Goal: Task Accomplishment & Management: Complete application form

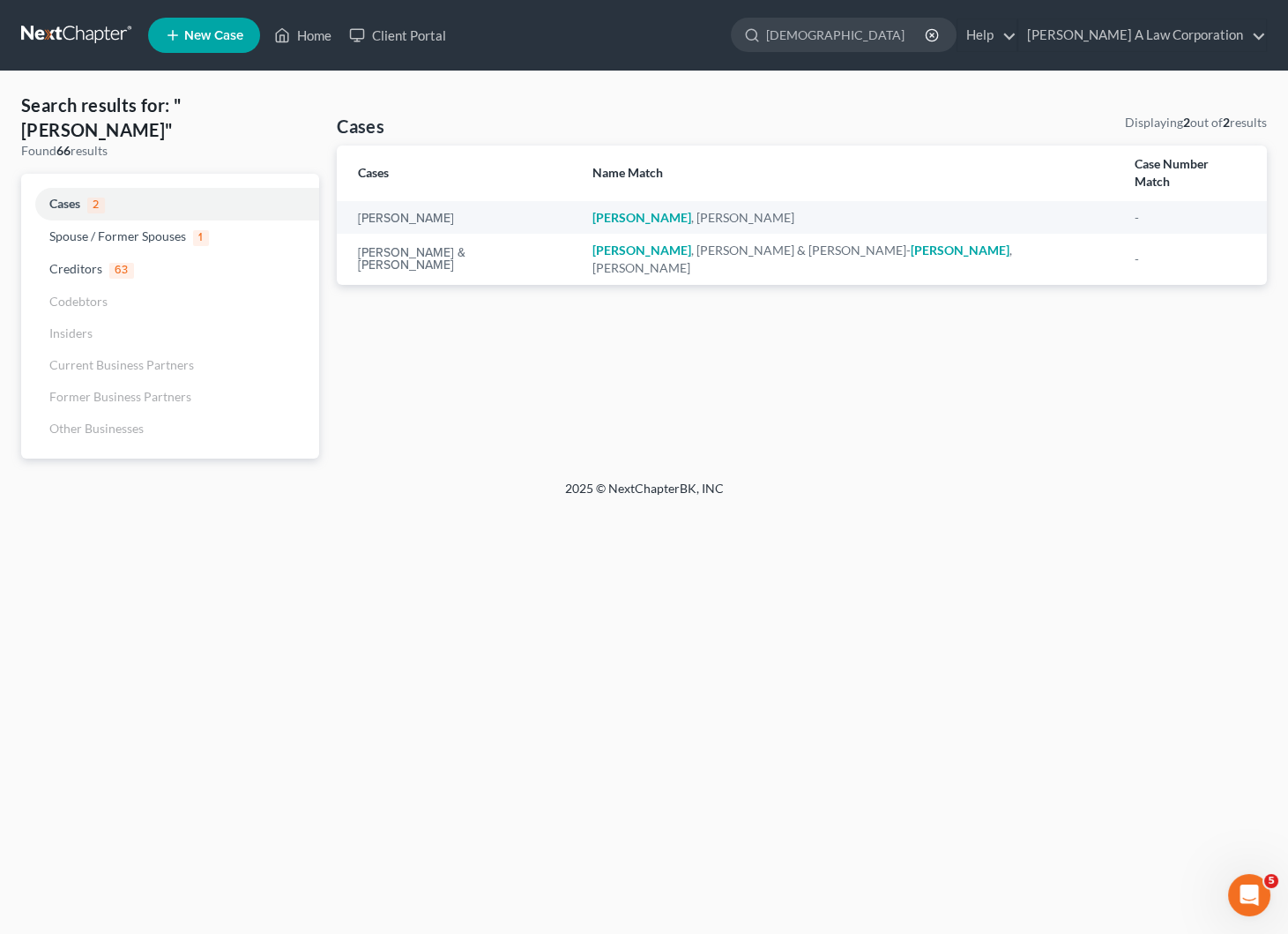
click at [659, 291] on div "Cases Displaying 2 out of 2 results Cases Name Match Case Number Match [PERSON_…" at bounding box center [802, 286] width 948 height 345
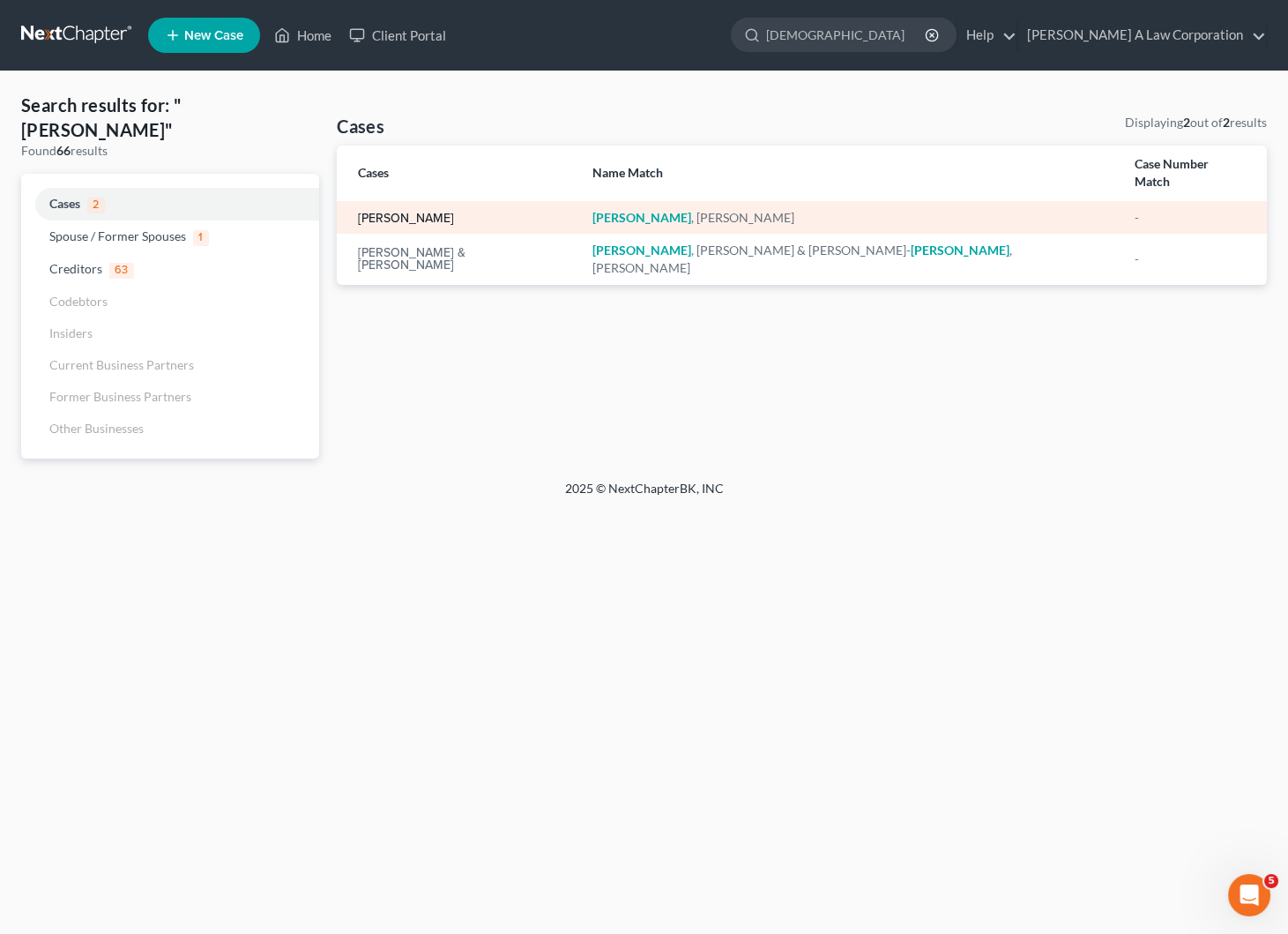
click at [367, 213] on link "[PERSON_NAME]" at bounding box center [406, 219] width 96 height 13
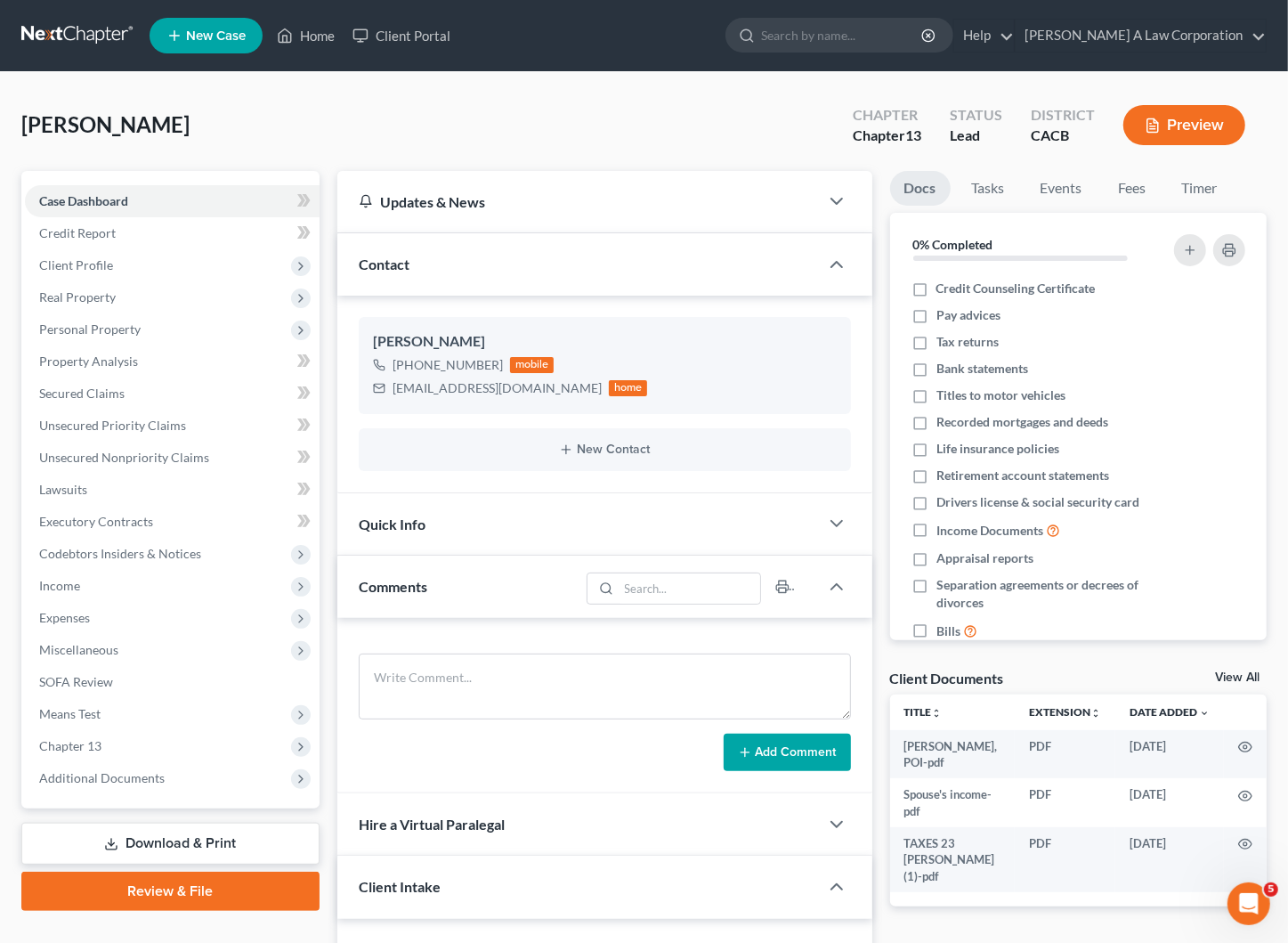
click at [636, 130] on div "[PERSON_NAME] Upgraded Chapter Chapter 13 Status Lead District CACB Preview" at bounding box center [644, 132] width 1245 height 78
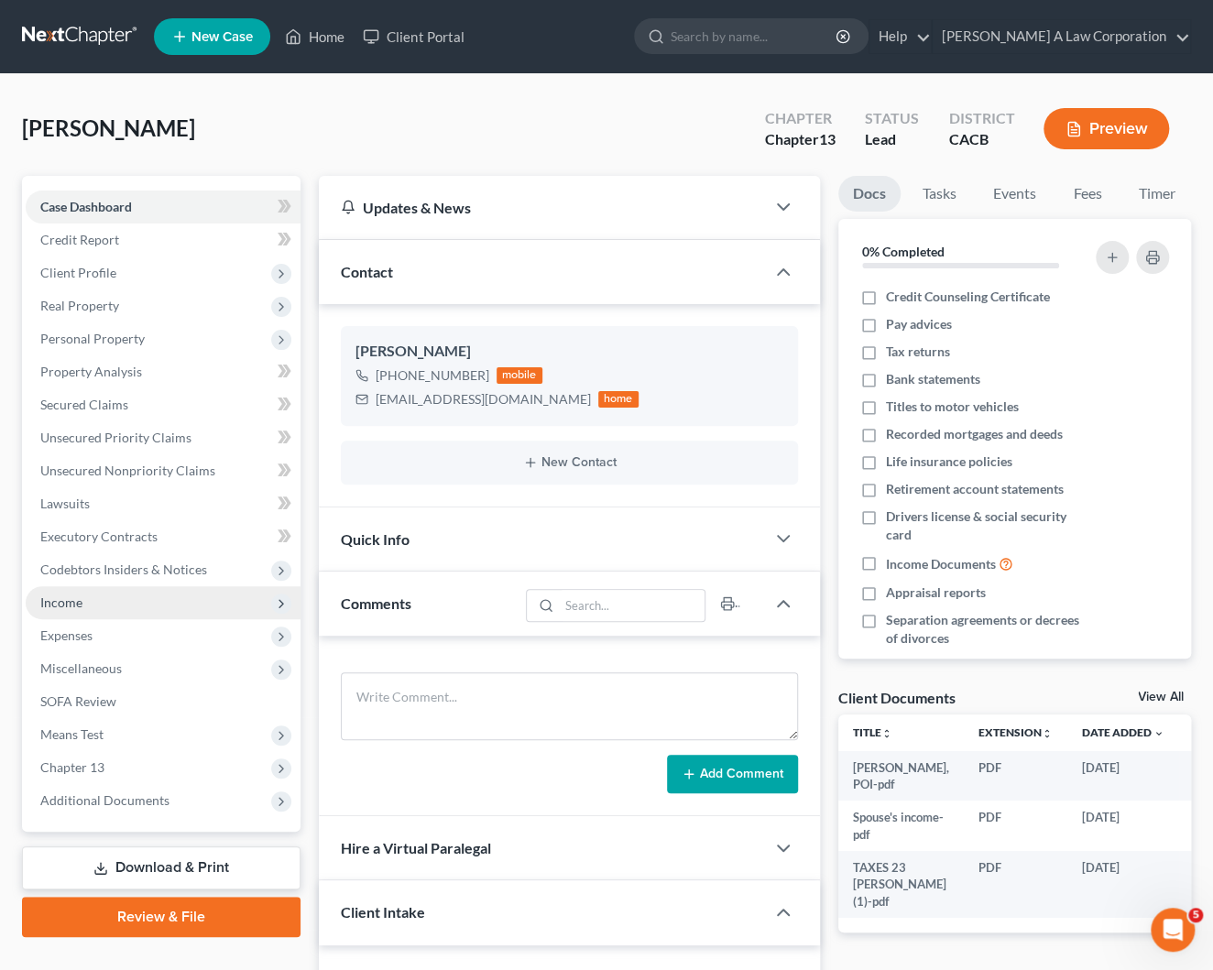
click at [49, 597] on span "Income" at bounding box center [61, 602] width 42 height 16
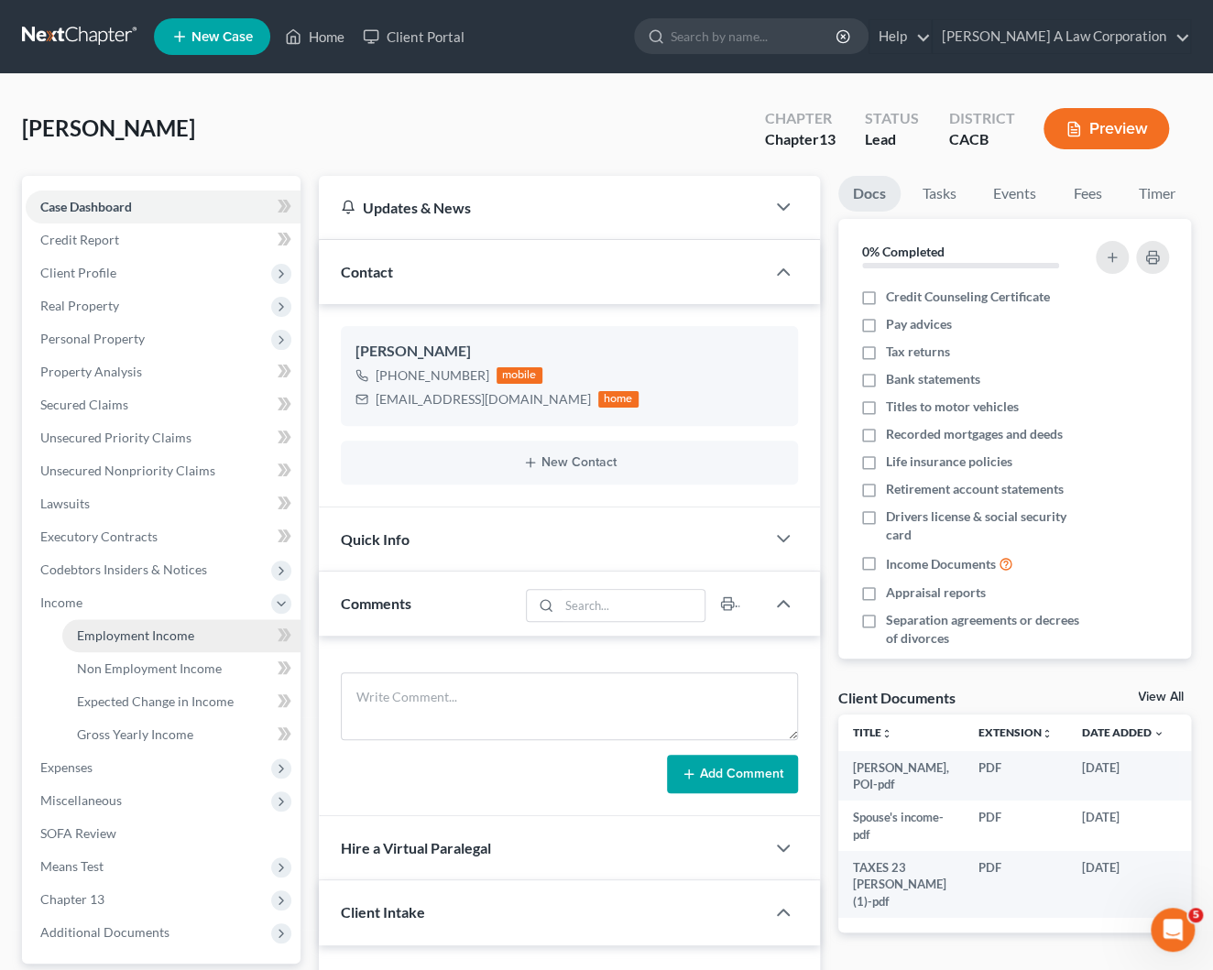
click at [143, 630] on span "Employment Income" at bounding box center [135, 635] width 117 height 16
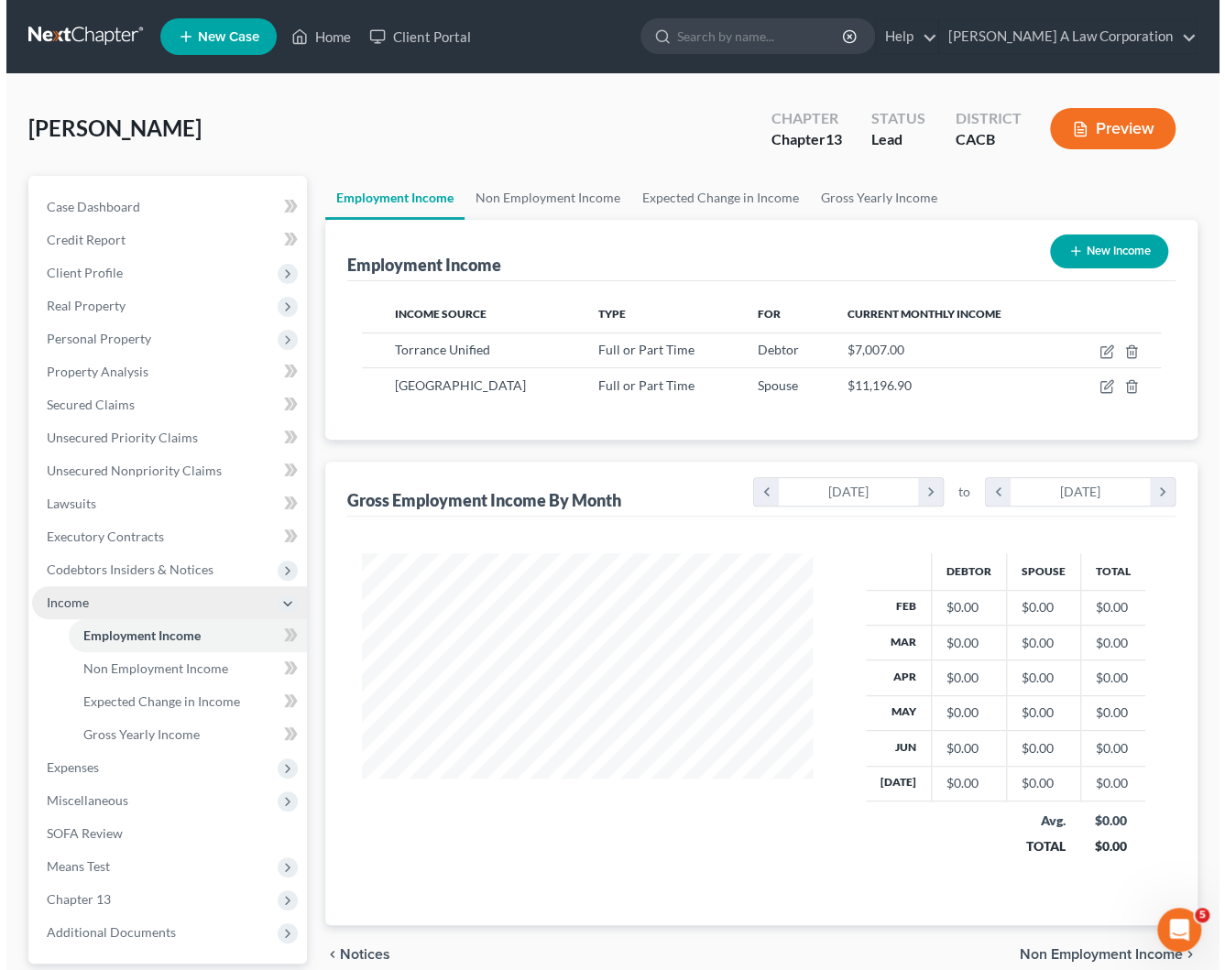
scroll to position [328, 486]
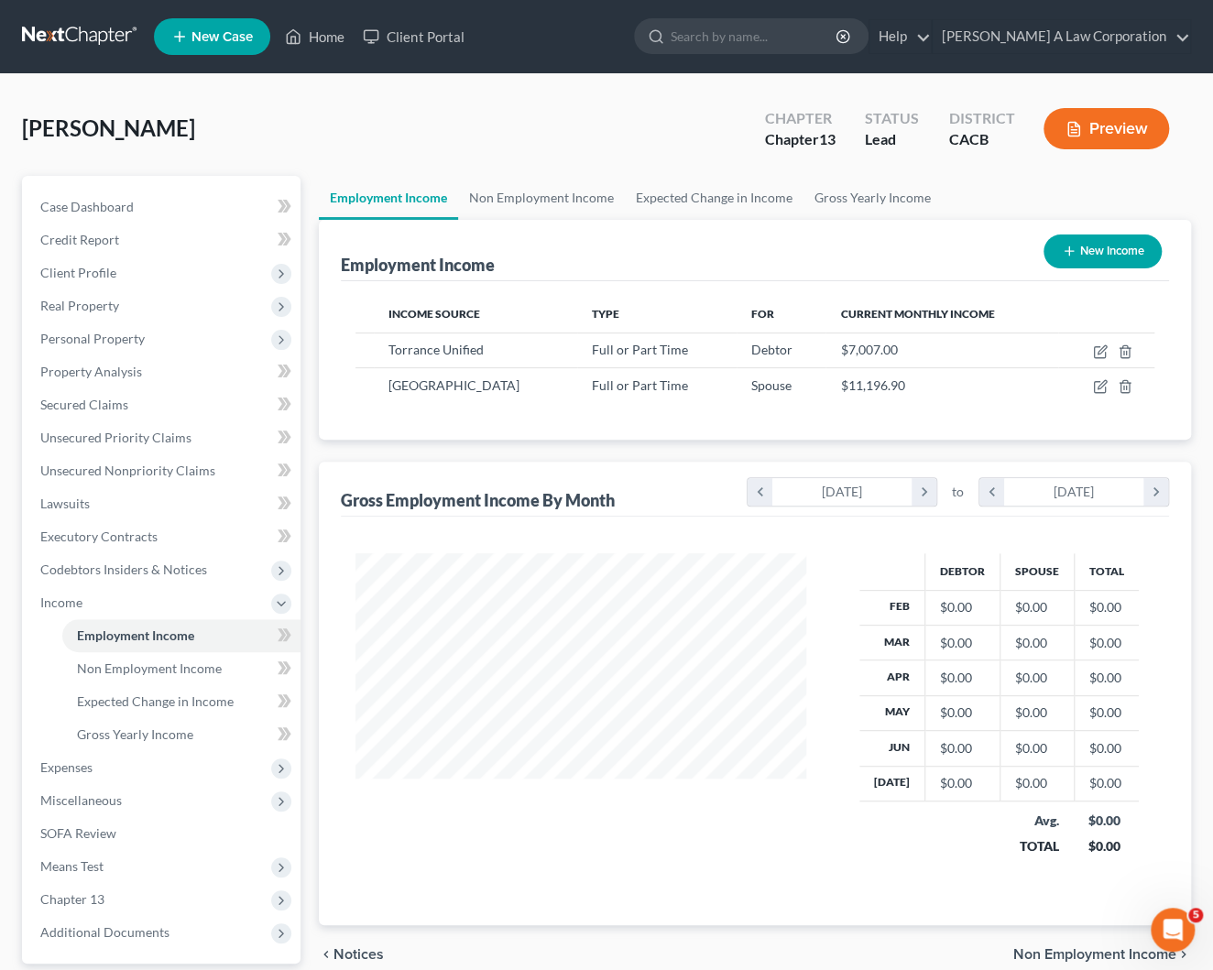
click at [574, 472] on div "Gross Employment Income By Month chevron_left [DATE] chevron_right to chevron_l…" at bounding box center [755, 489] width 828 height 55
click at [521, 350] on div "Torrance Unified" at bounding box center [475, 350] width 174 height 18
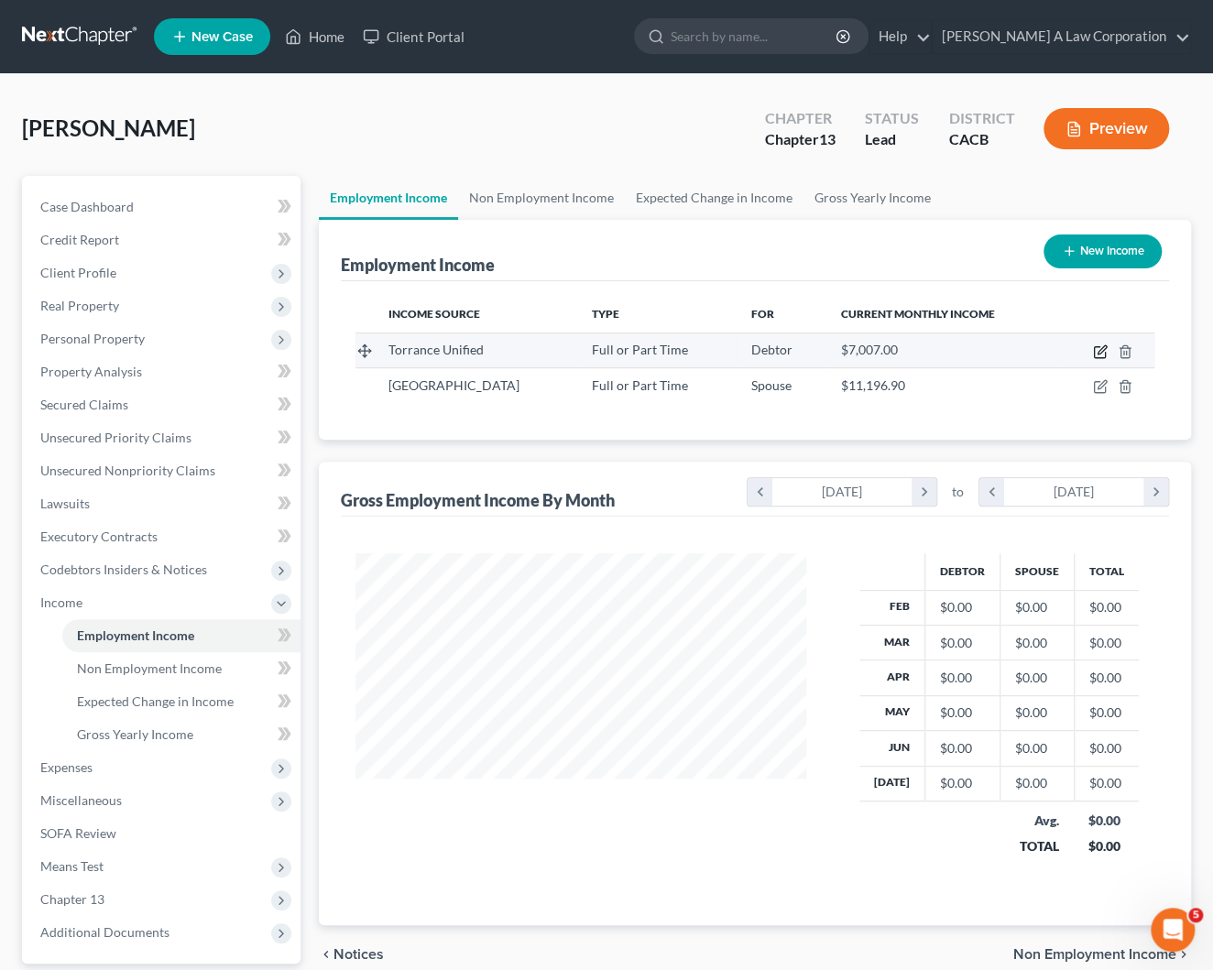
click at [1096, 348] on icon "button" at bounding box center [1100, 351] width 15 height 15
select select "0"
select select "4"
select select "2"
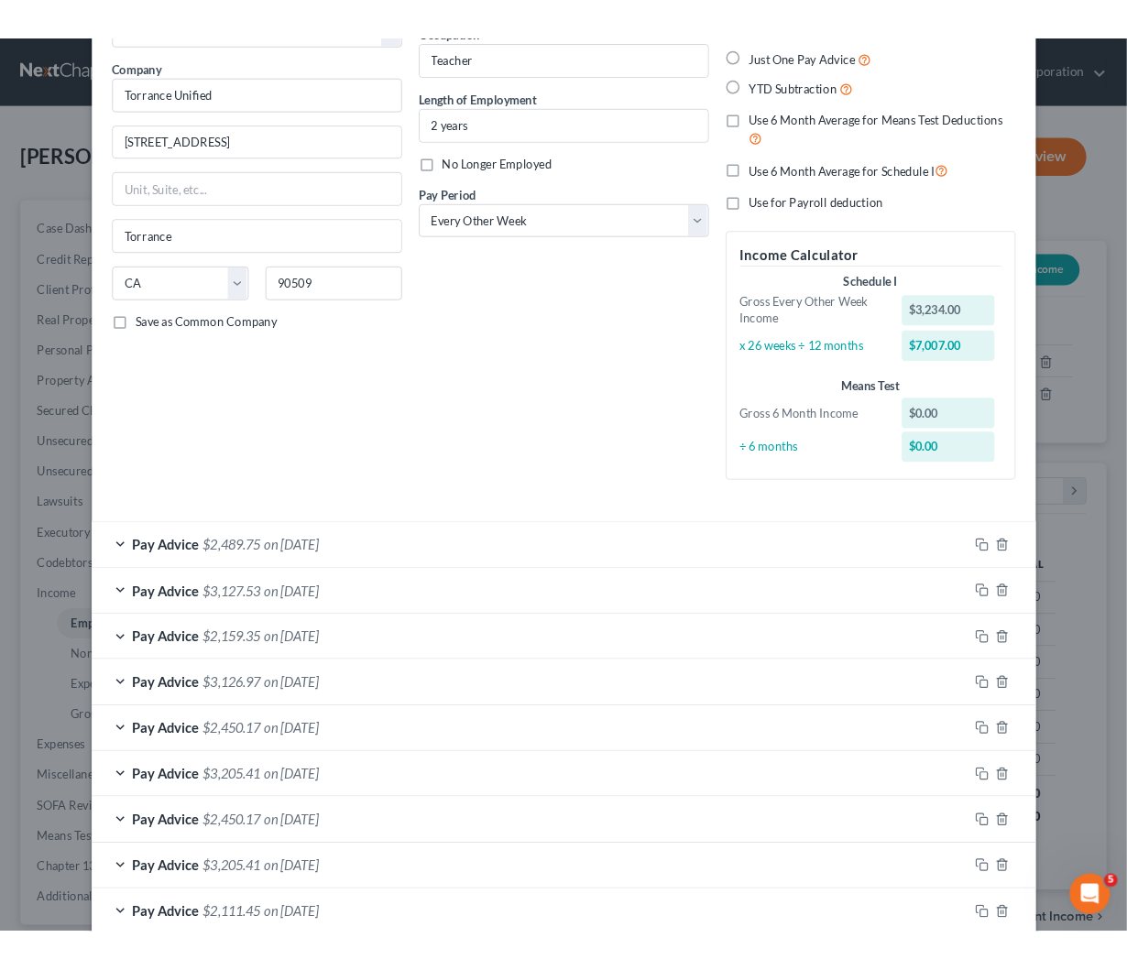
scroll to position [115, 0]
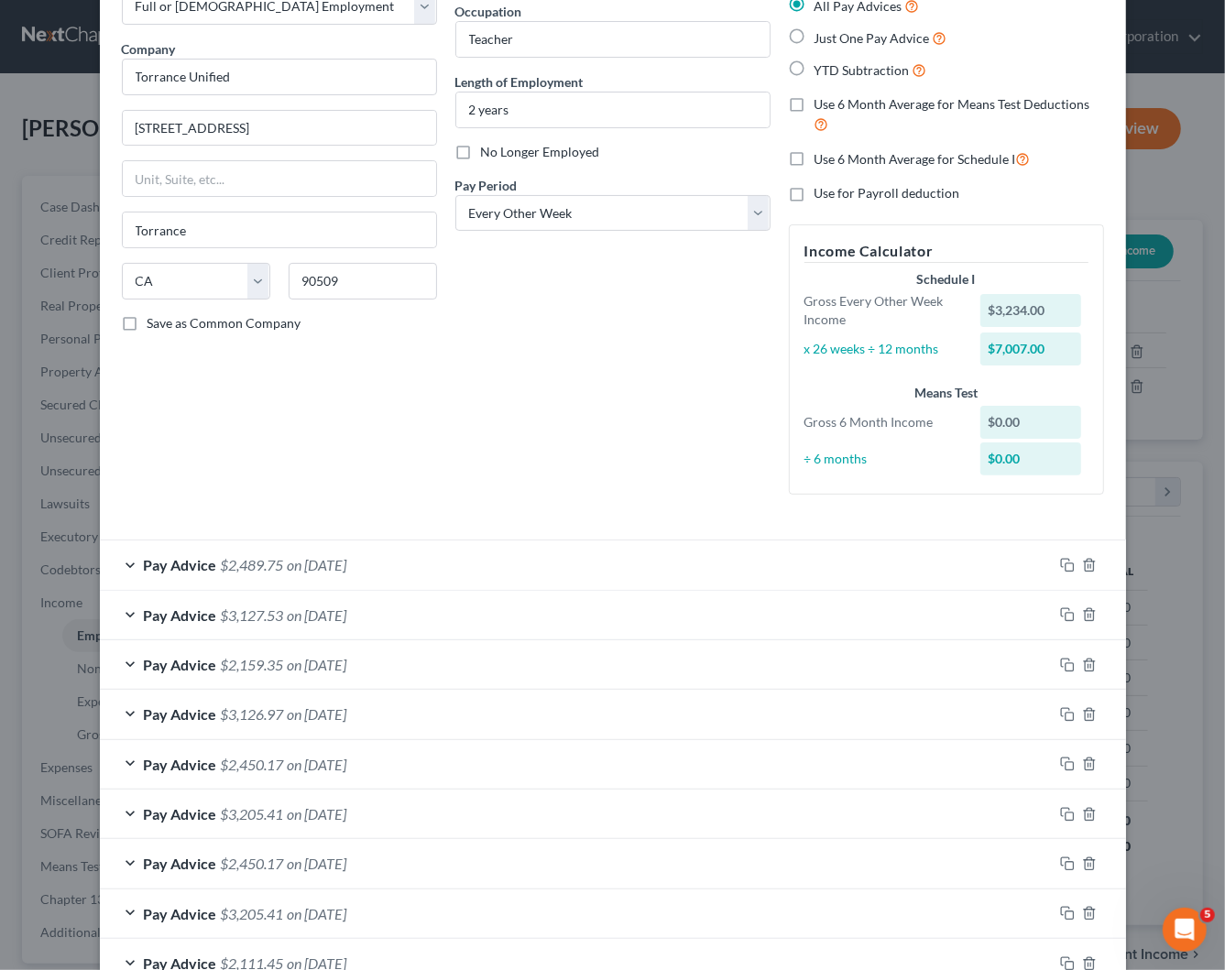
click at [469, 461] on div "Debtor Spouse Occupation Teacher Length of Employment 2 years No Longer Employe…" at bounding box center [612, 239] width 333 height 540
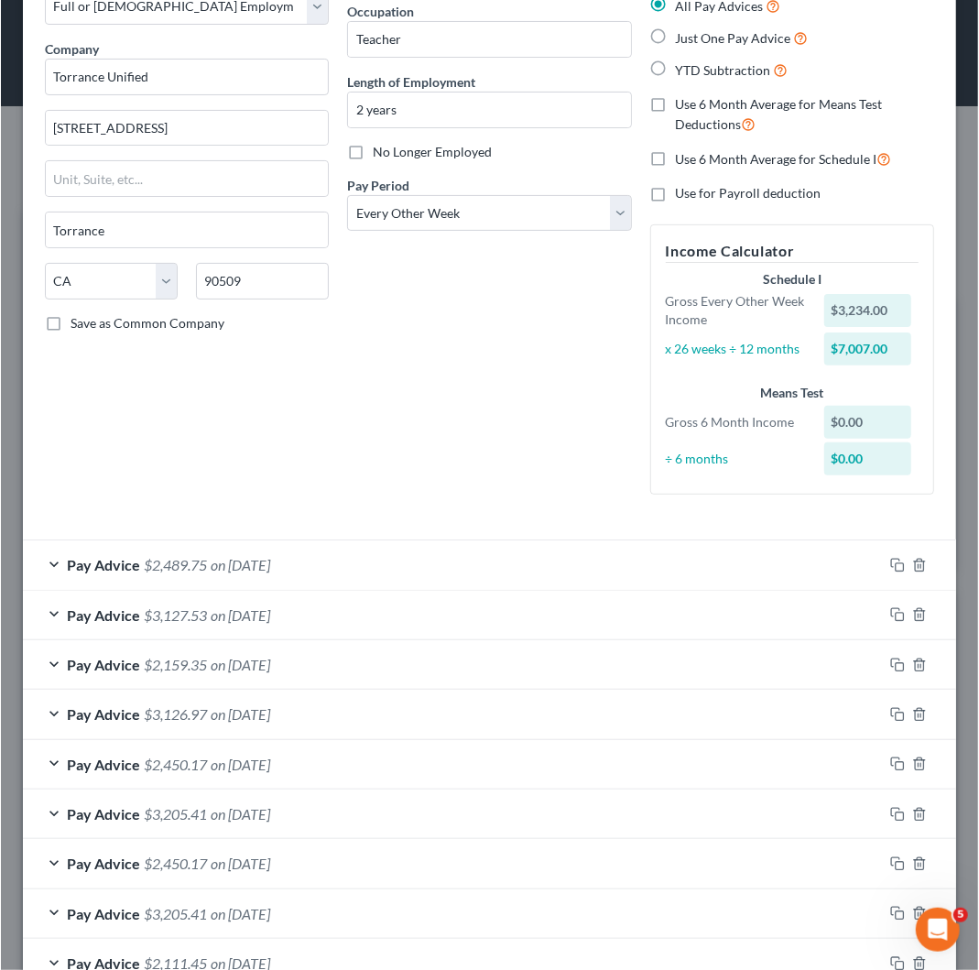
scroll to position [271, 580]
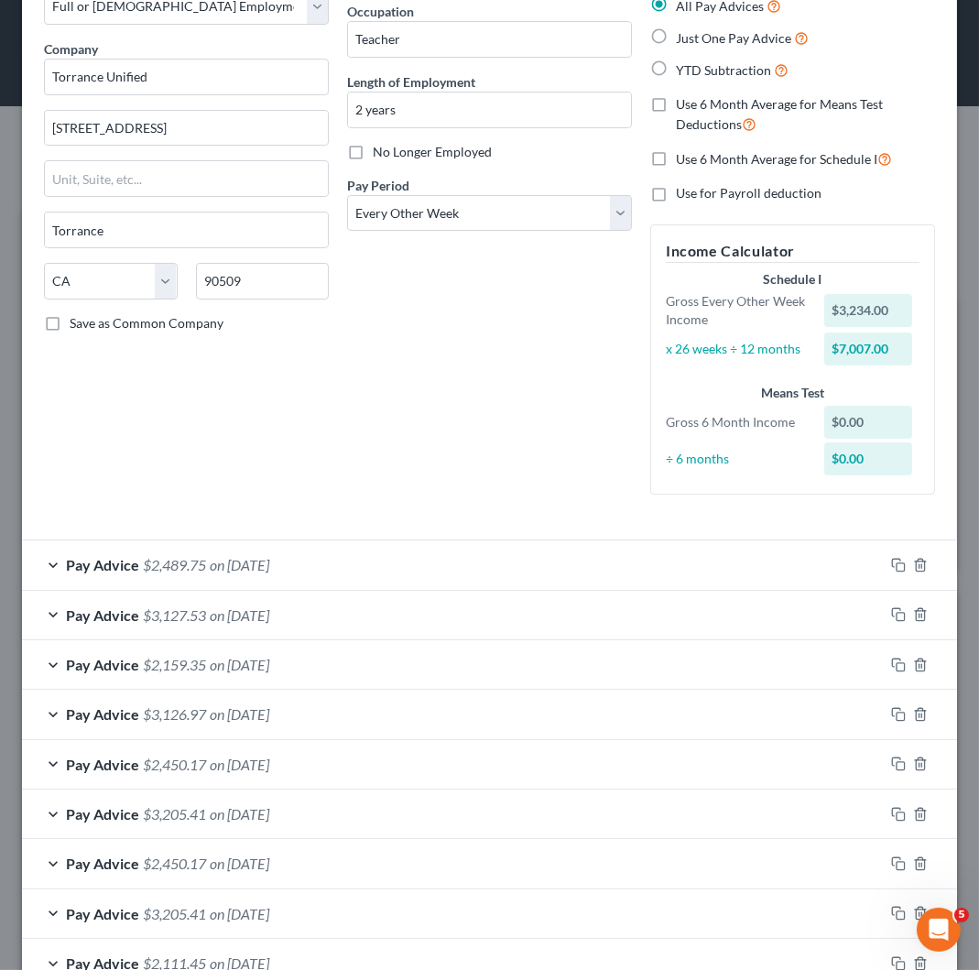
click at [311, 412] on div "Employment Type * Select Full or [DEMOGRAPHIC_DATA] Employment Self Employment …" at bounding box center [186, 239] width 303 height 540
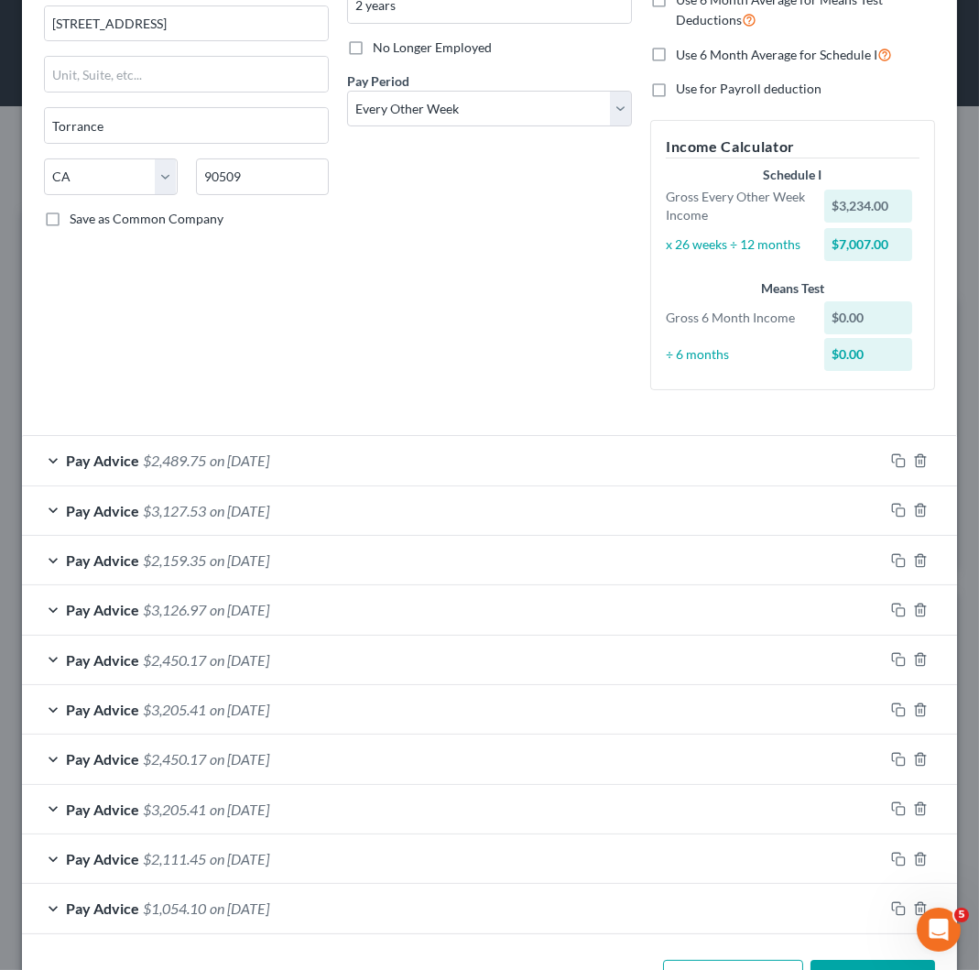
scroll to position [282, 0]
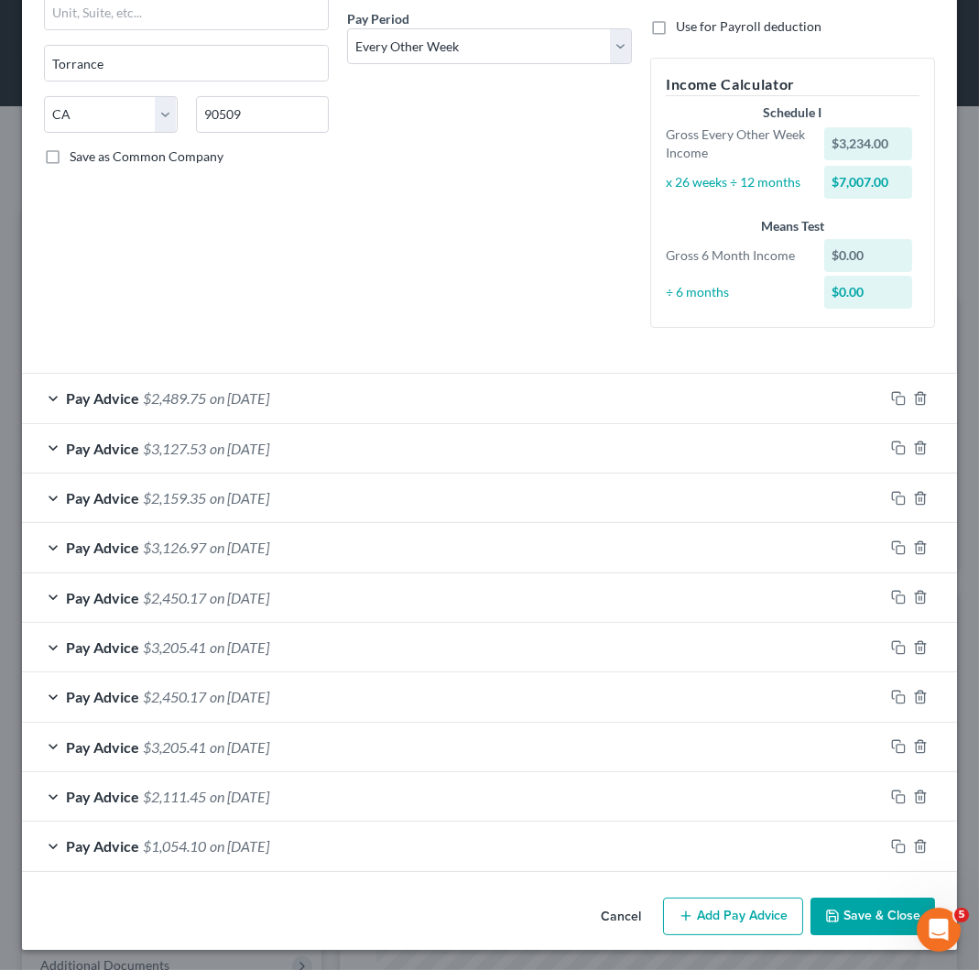
click at [703, 916] on button "Add Pay Advice" at bounding box center [733, 917] width 140 height 38
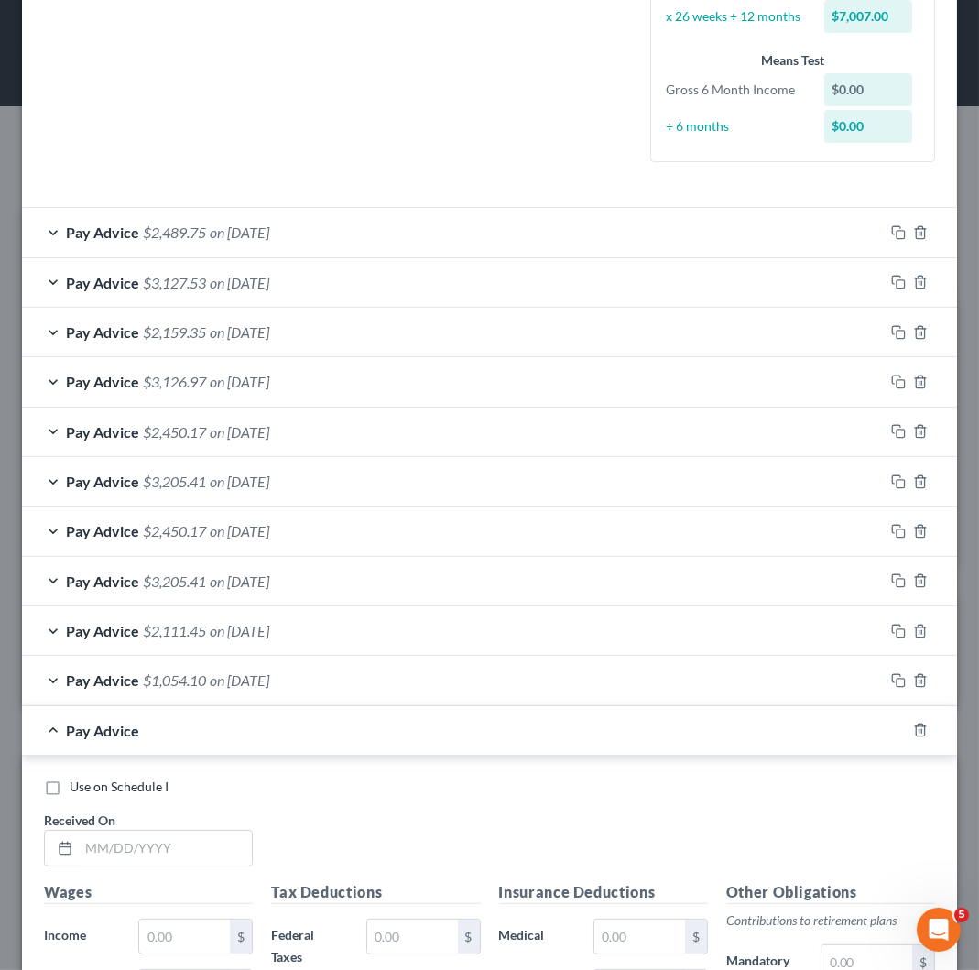
scroll to position [449, 0]
click at [87, 842] on input "text" at bounding box center [165, 847] width 173 height 35
type input "[DATE]"
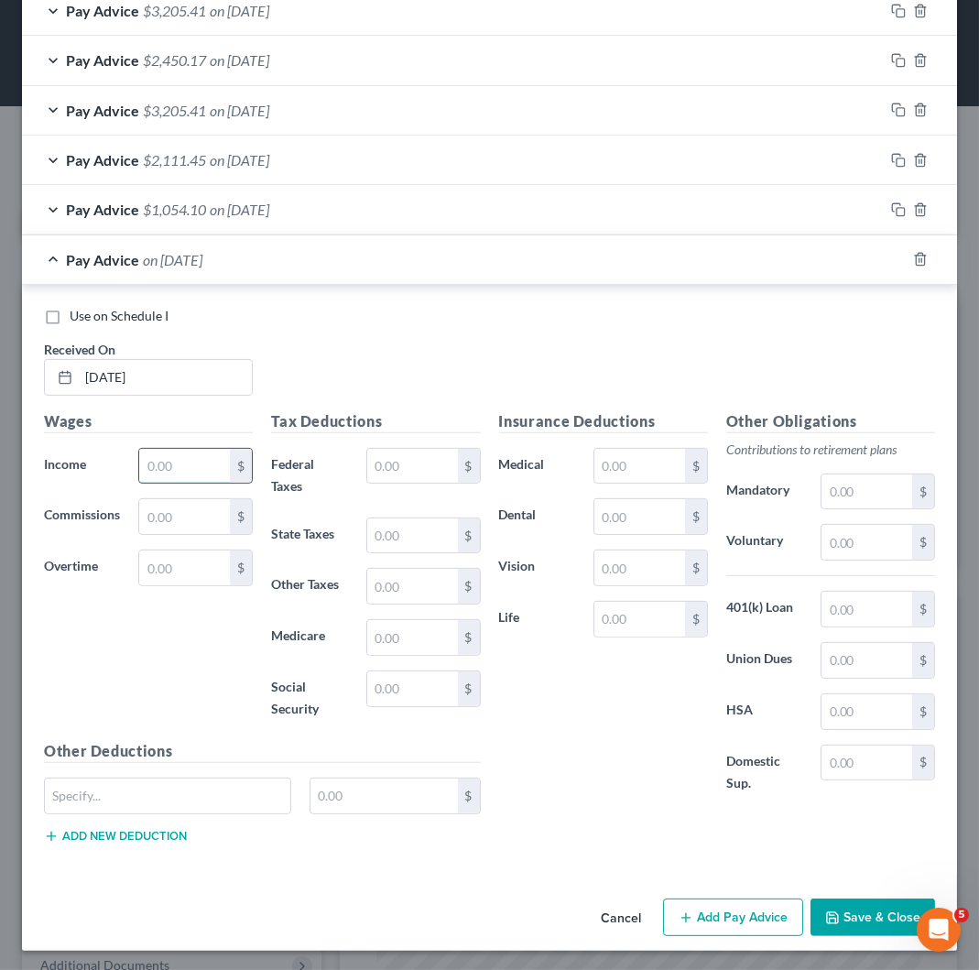
click at [154, 466] on input "text" at bounding box center [184, 466] width 91 height 35
type input "3,234.00"
click at [421, 468] on input "text" at bounding box center [412, 466] width 91 height 35
type input "478.21"
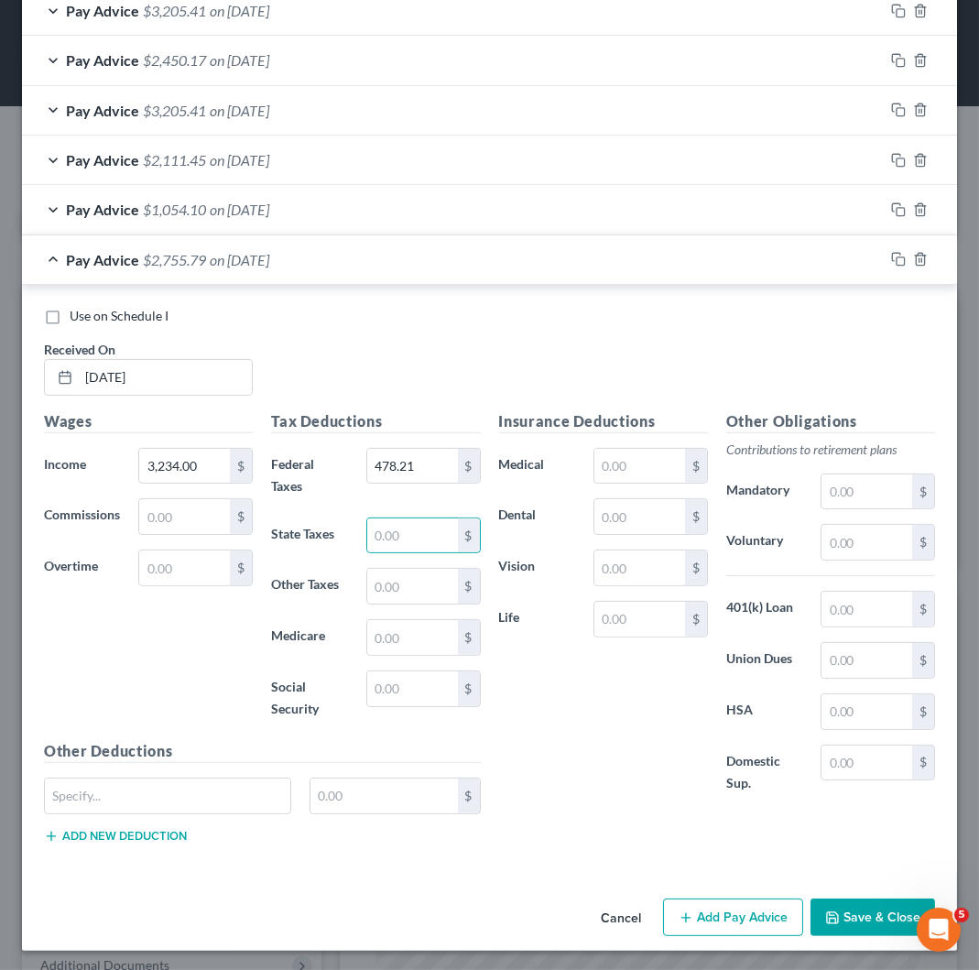
click at [733, 919] on button "Add Pay Advice" at bounding box center [733, 918] width 140 height 38
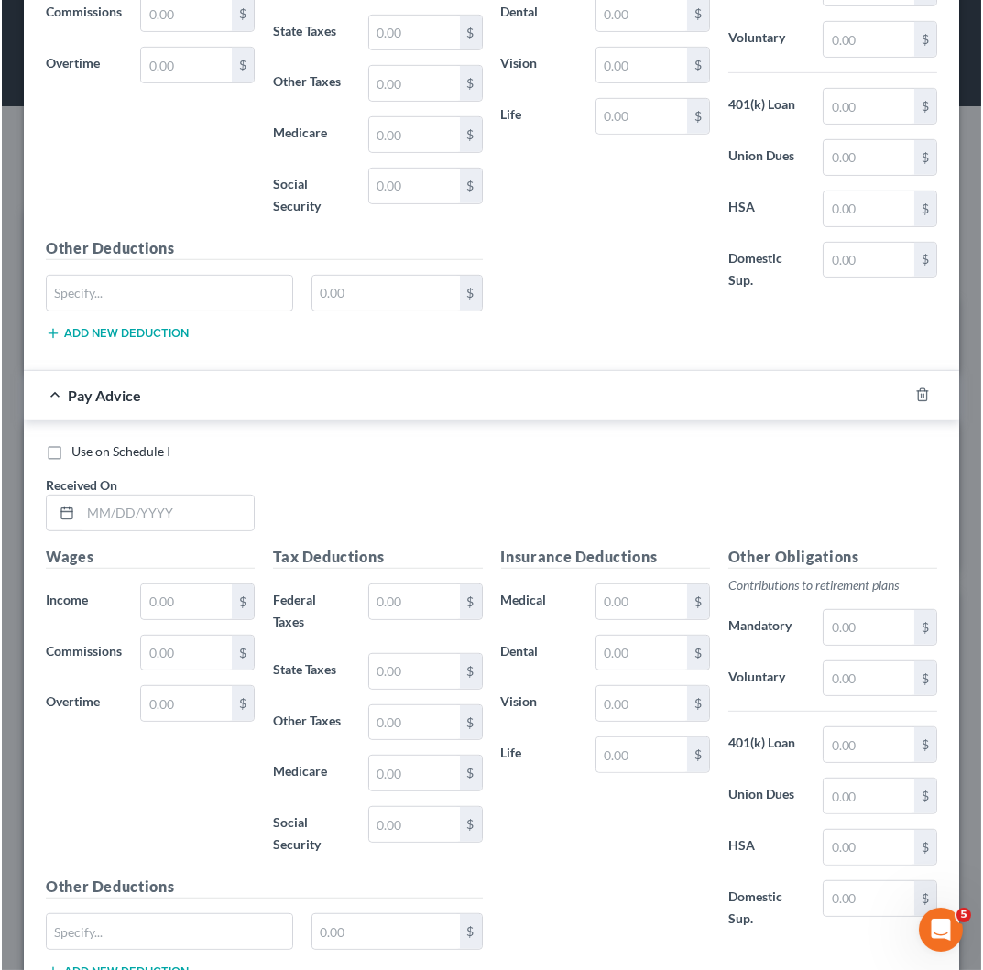
scroll to position [1556, 0]
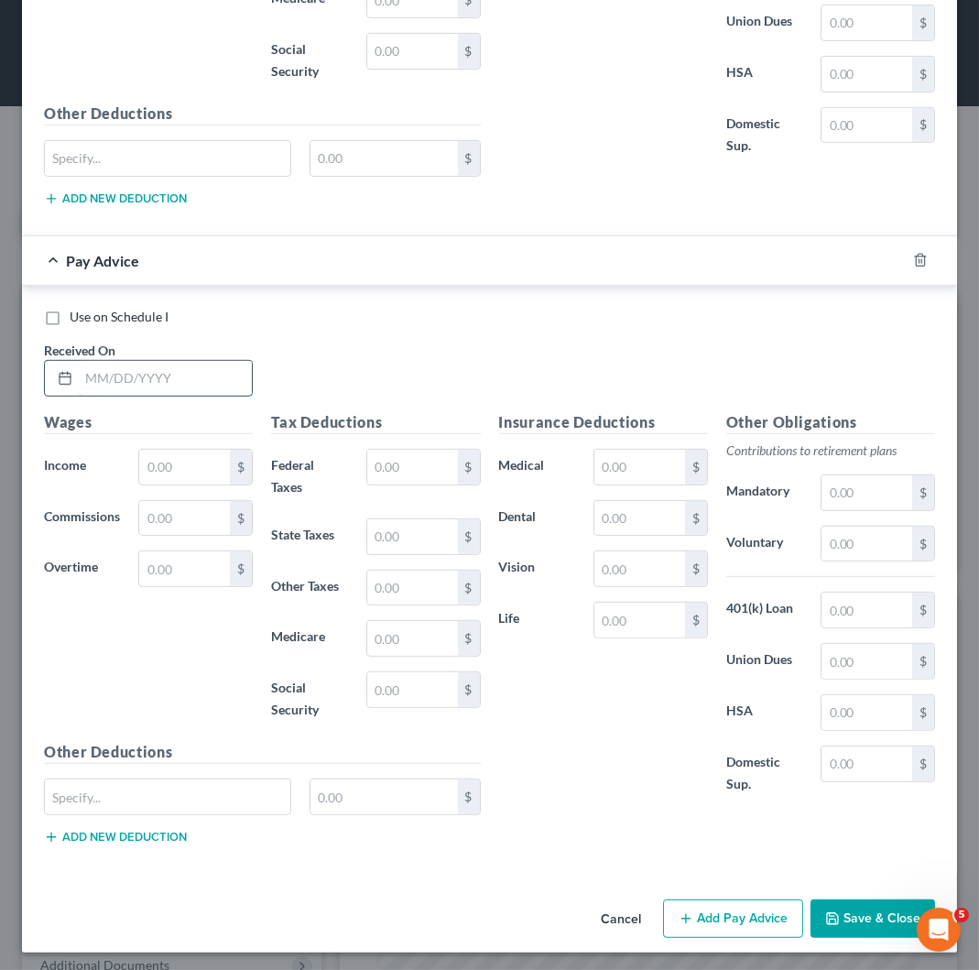
click at [82, 377] on input "text" at bounding box center [165, 378] width 173 height 35
type input "[DATE]"
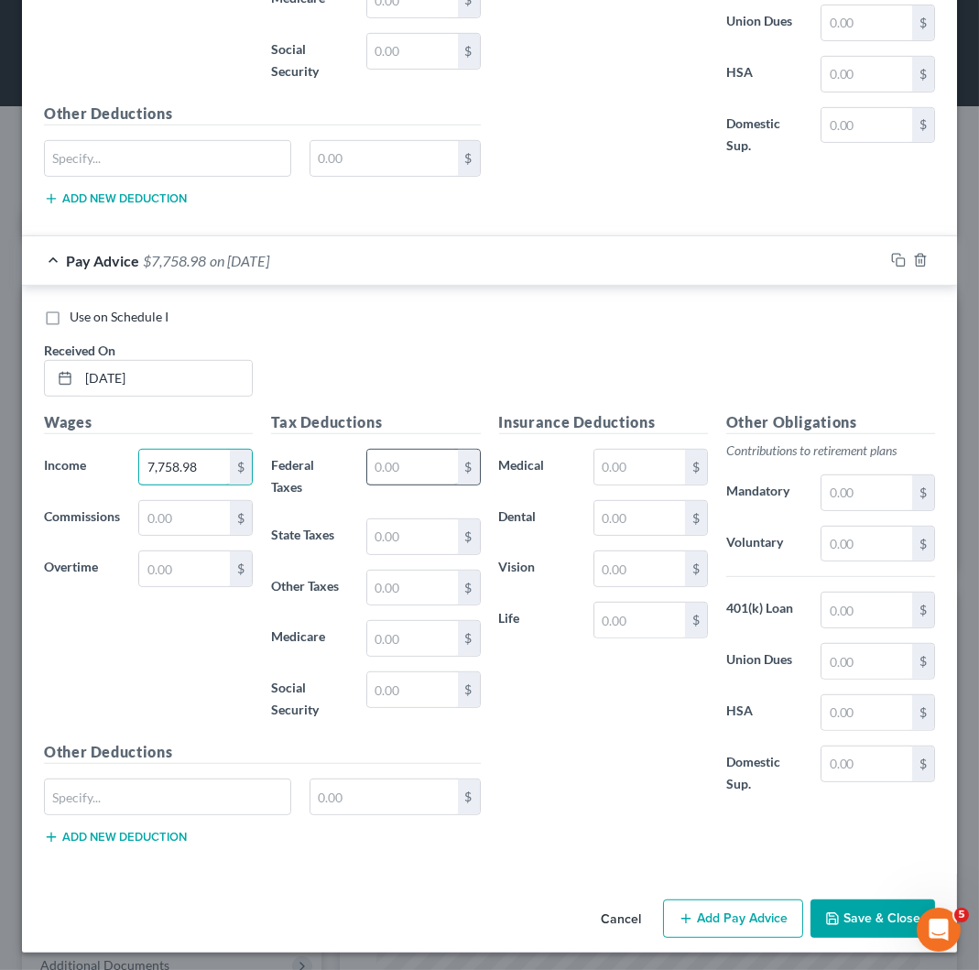
type input "7,758.98"
click at [385, 463] on input "text" at bounding box center [412, 467] width 91 height 35
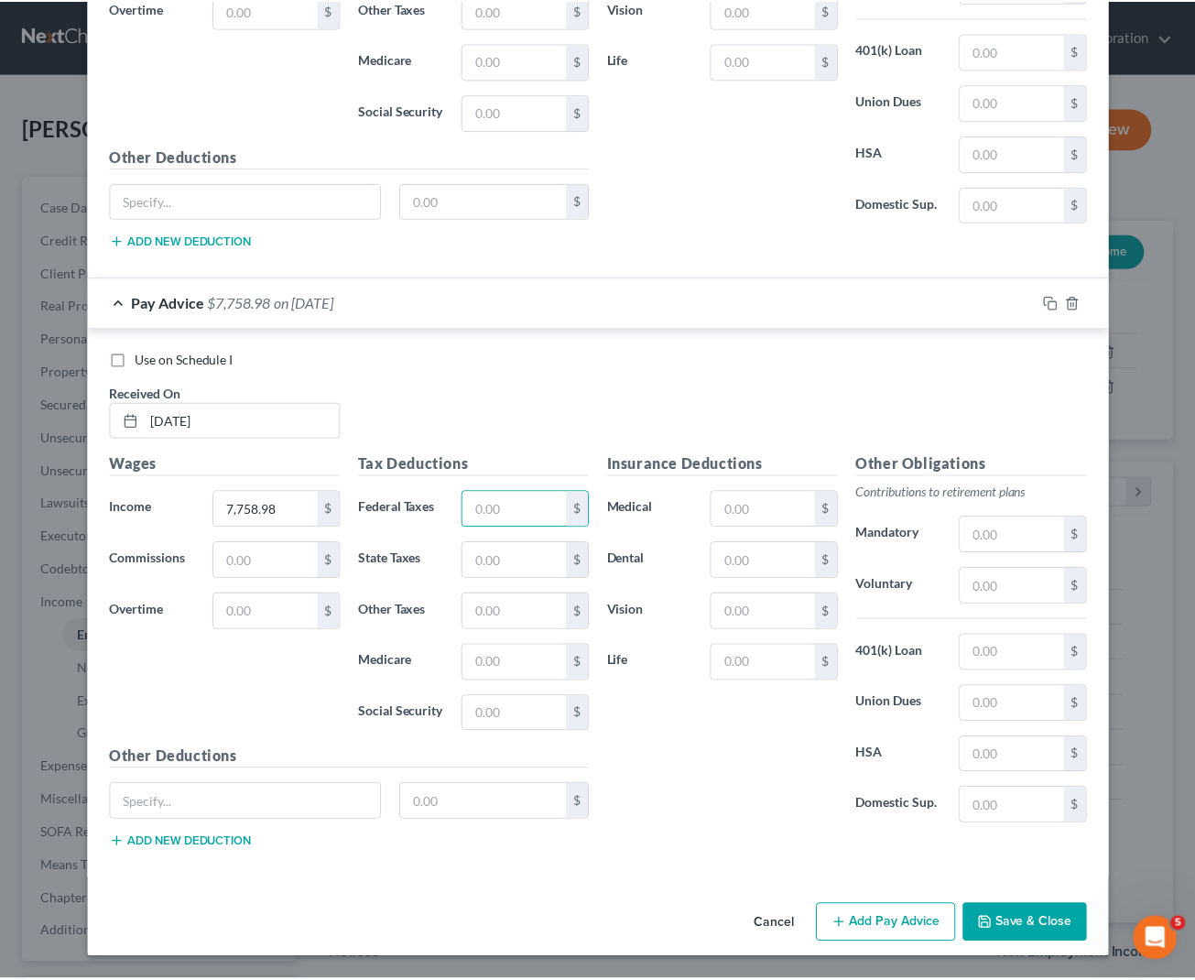
scroll to position [1471, 0]
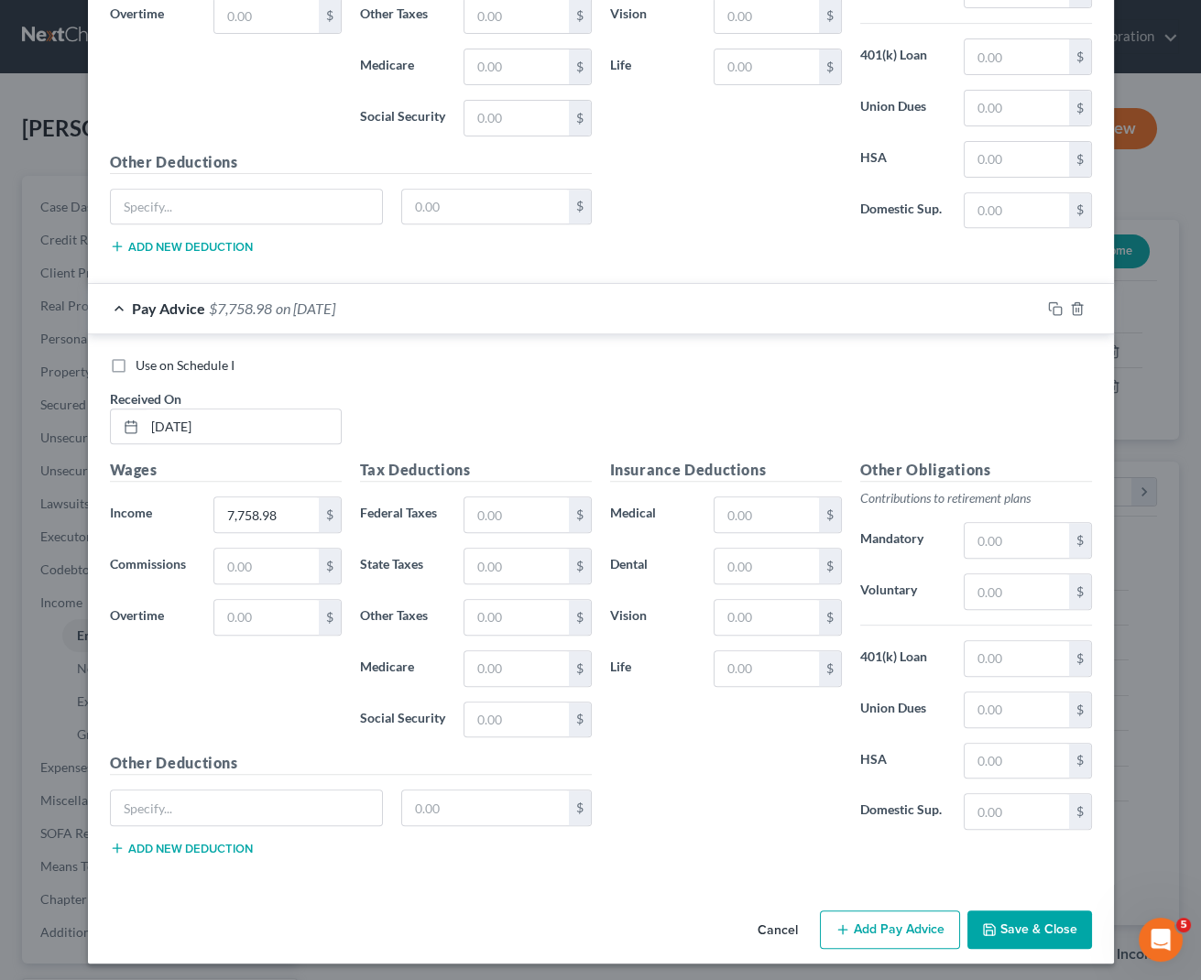
click at [613, 250] on div "Insurance Deductions Medical $ Dental $ Vision $ Life $ Other Obligations Contr…" at bounding box center [851, 63] width 500 height 411
click at [614, 366] on div "Use on Schedule I" at bounding box center [601, 365] width 982 height 18
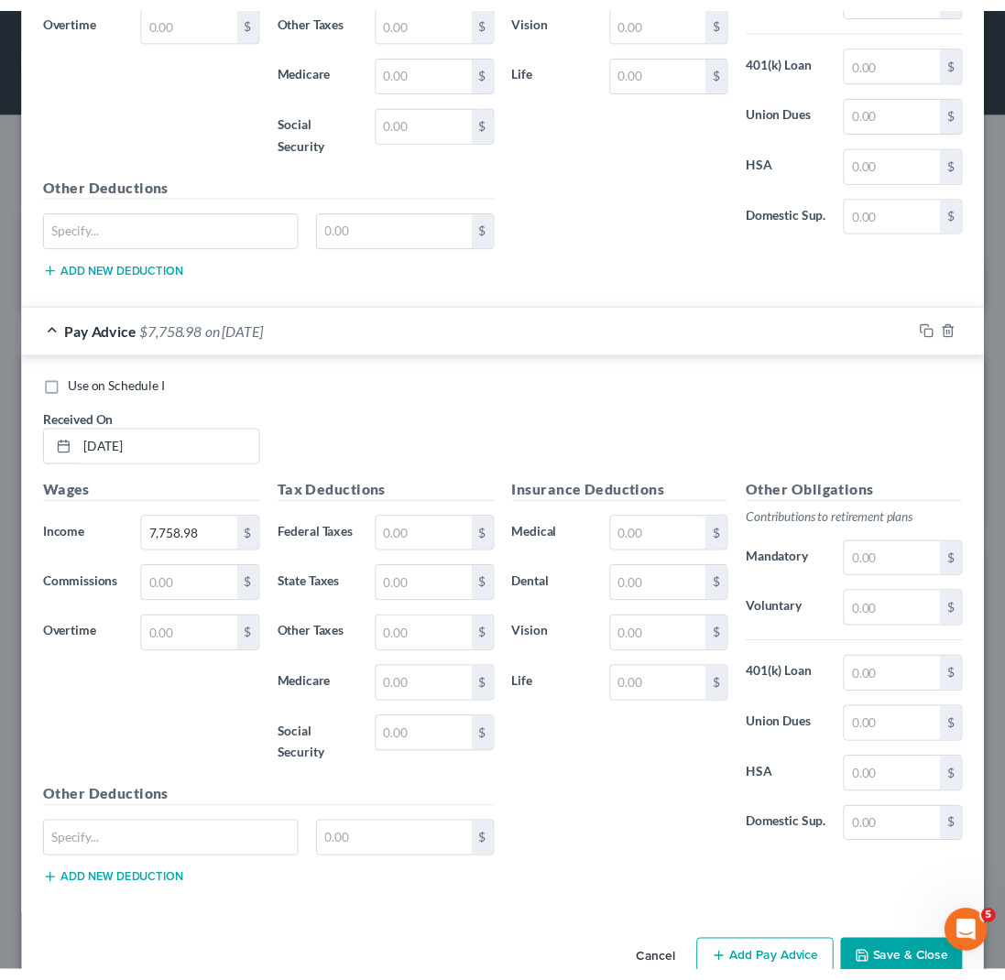
scroll to position [915724, 915407]
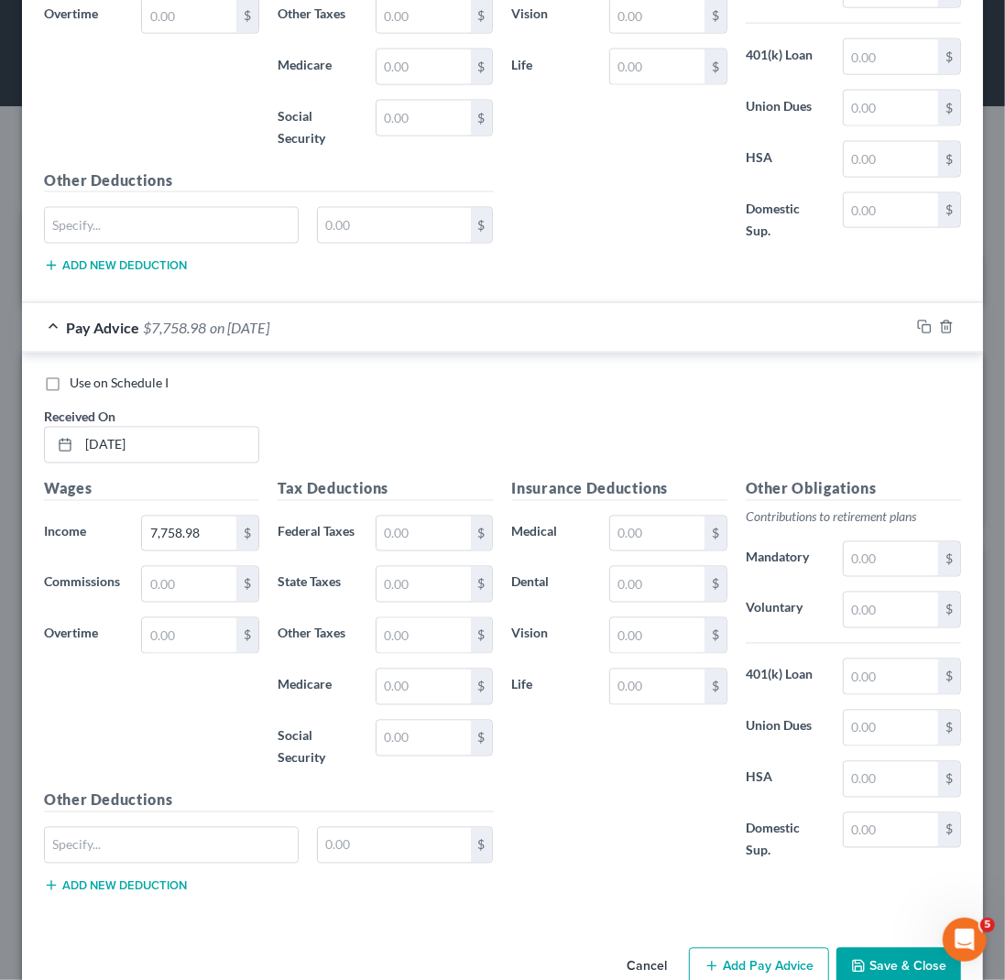
click at [533, 417] on div "Use on Schedule I Received On * [DATE]" at bounding box center [502, 427] width 935 height 104
click at [411, 528] on input "text" at bounding box center [423, 534] width 94 height 35
type input "134.85"
click at [474, 449] on div "Use on Schedule I Received On * [DATE]" at bounding box center [502, 427] width 935 height 104
click at [224, 851] on input "text" at bounding box center [171, 845] width 253 height 35
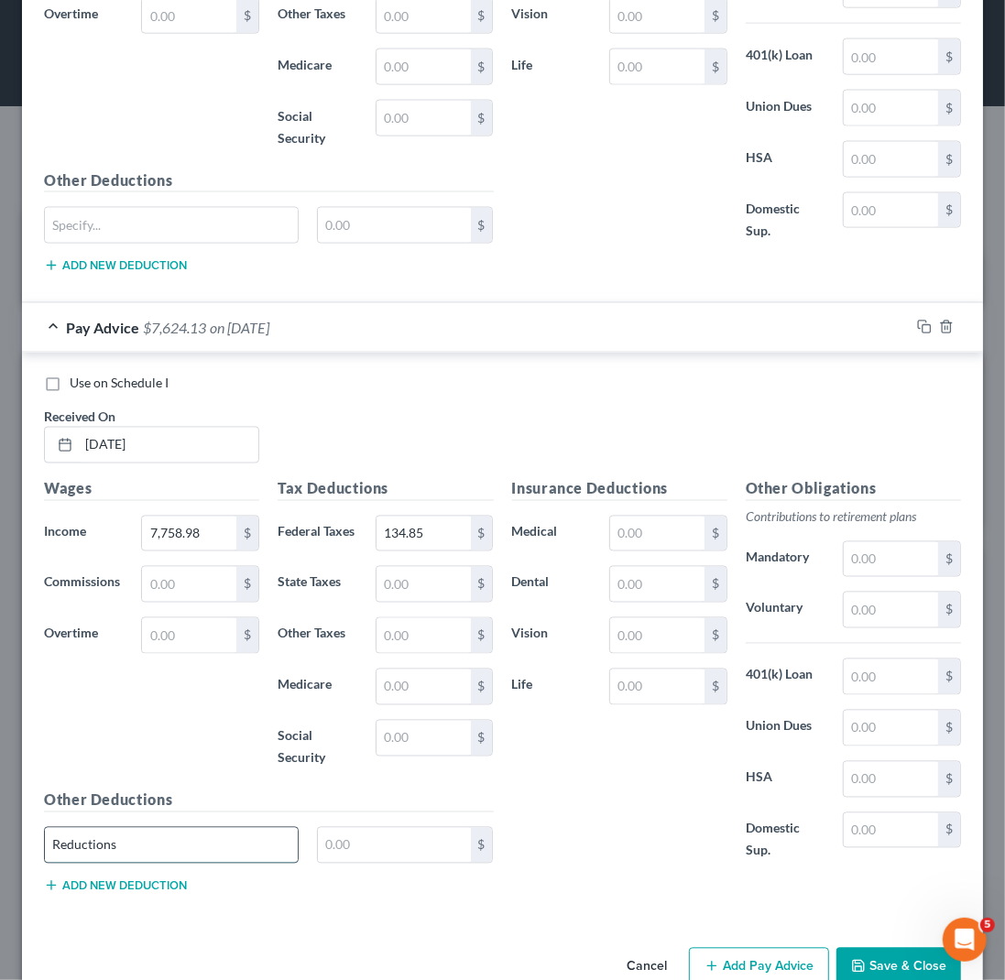
type input "Reductions"
type input "4,275.60"
click at [165, 889] on div "Other Deductions Reductions 4,275.60 $ Add new deduction" at bounding box center [269, 849] width 468 height 118
click at [160, 884] on button "Add new deduction" at bounding box center [115, 885] width 143 height 15
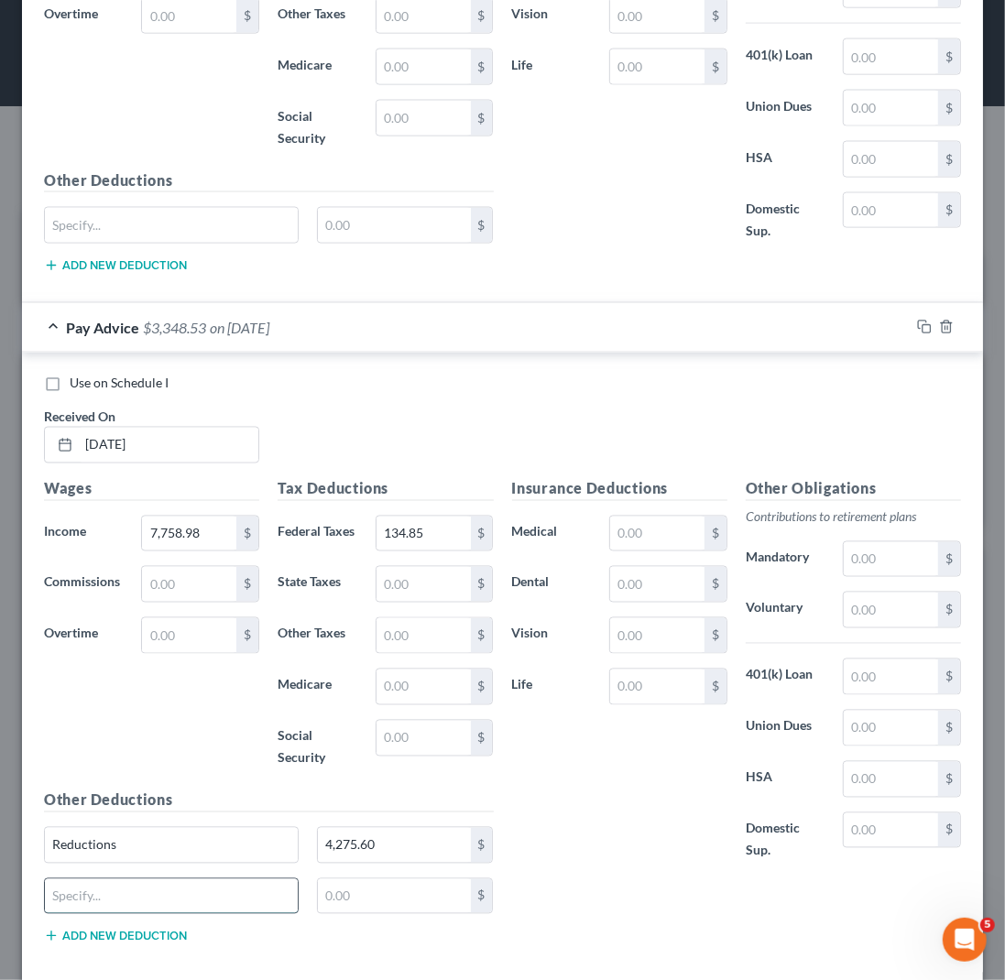
click at [160, 884] on input "text" at bounding box center [171, 896] width 253 height 35
type input "Deductions"
type input "199.81"
click at [535, 884] on div "Insurance Deductions Medical $ Dental $ Vision $ Life $ Other Obligations Contr…" at bounding box center [737, 718] width 468 height 481
click at [176, 527] on input "7,758.98" at bounding box center [189, 534] width 94 height 35
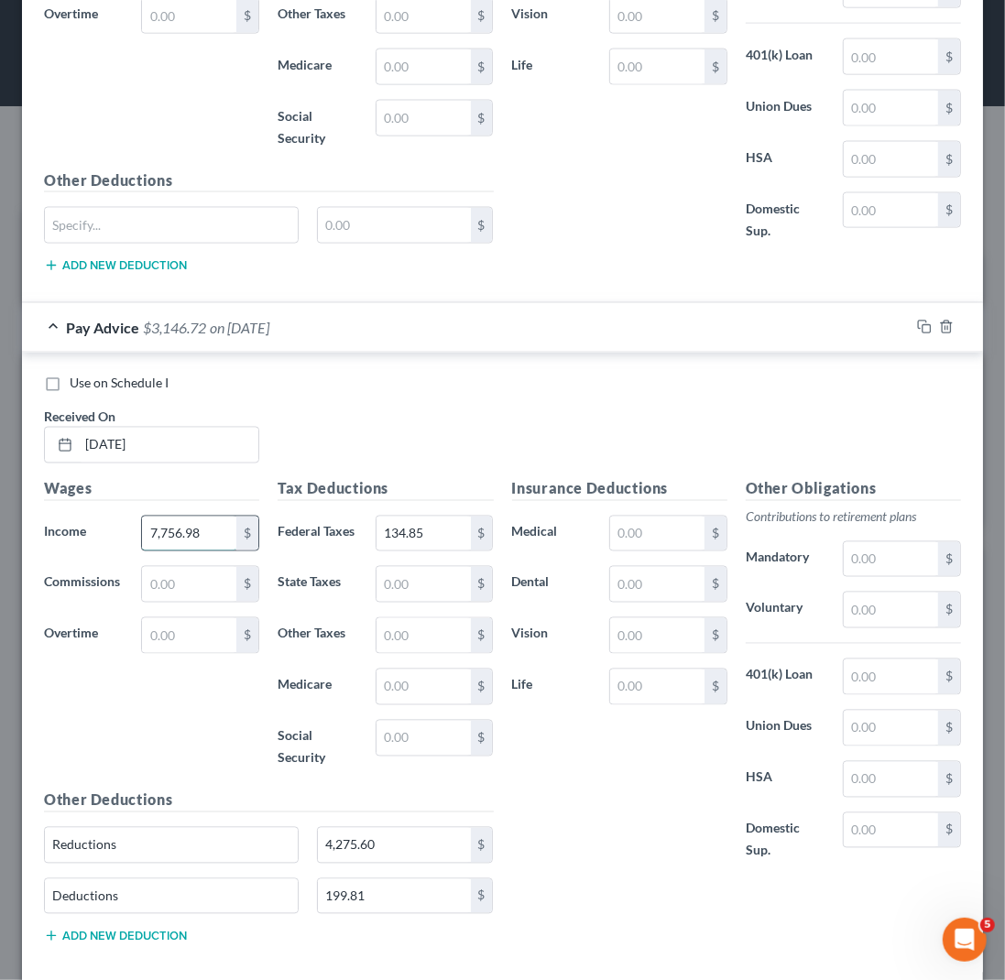
type input "7,756.98"
click at [614, 832] on div "Insurance Deductions Medical $ Dental $ Vision $ Life $" at bounding box center [620, 680] width 234 height 404
click at [614, 839] on div "Insurance Deductions Medical $ Dental $ Vision $ Life $" at bounding box center [620, 680] width 234 height 404
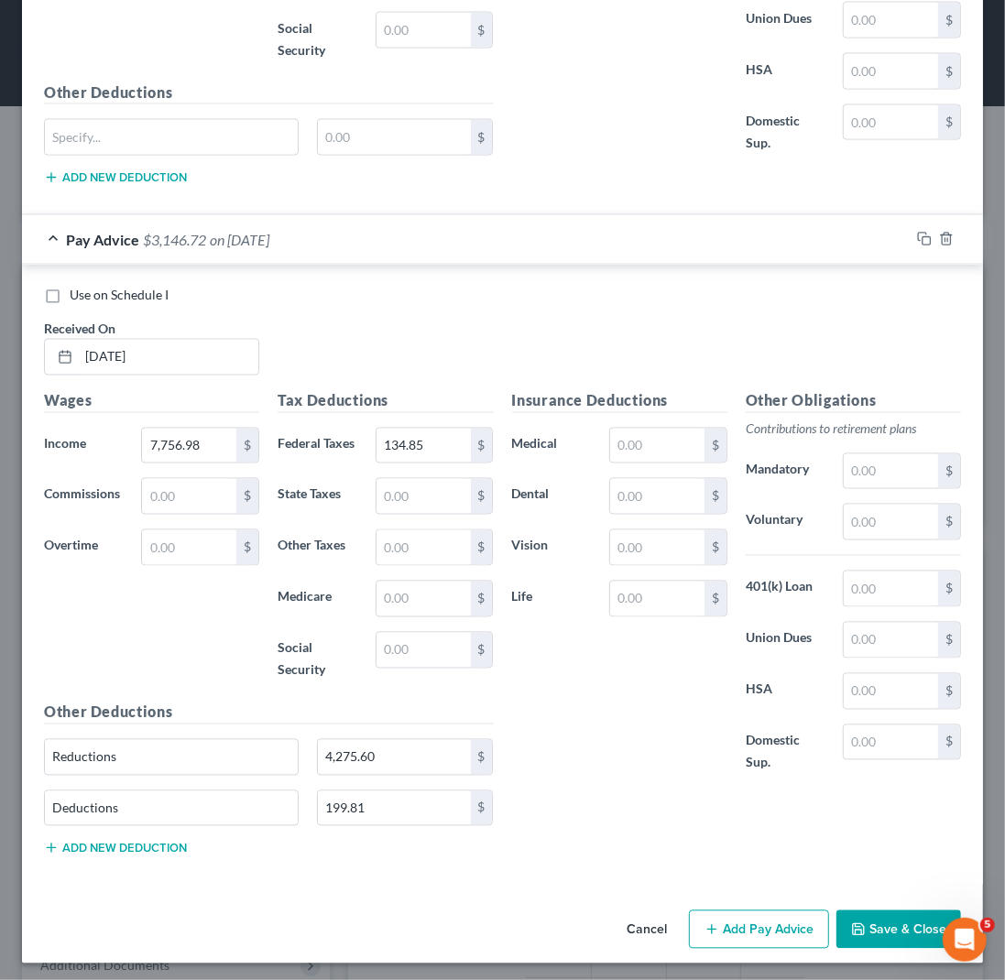
drag, startPoint x: 655, startPoint y: 750, endPoint x: 676, endPoint y: 801, distance: 54.6
click at [655, 753] on div "Insurance Deductions Medical $ Dental $ Vision $ Life $" at bounding box center [620, 592] width 234 height 404
click at [745, 919] on button "Add Pay Advice" at bounding box center [759, 930] width 140 height 38
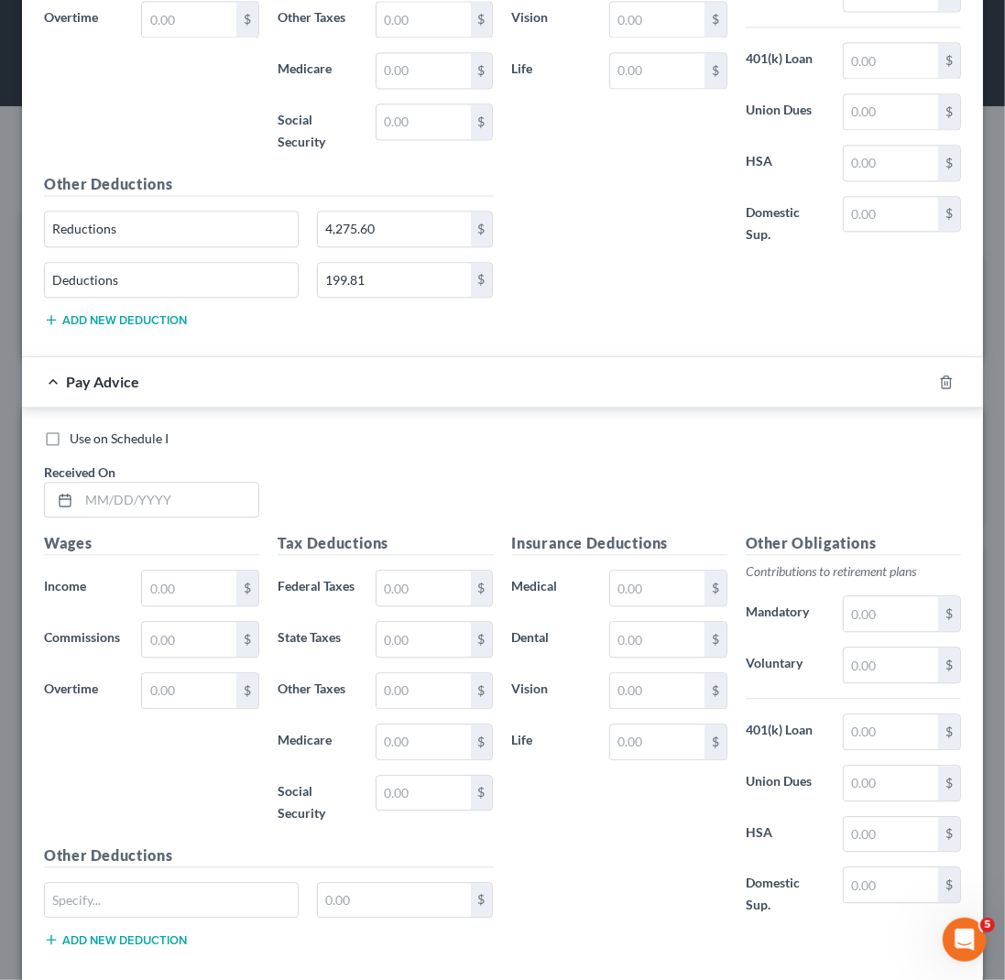
scroll to position [2178, 0]
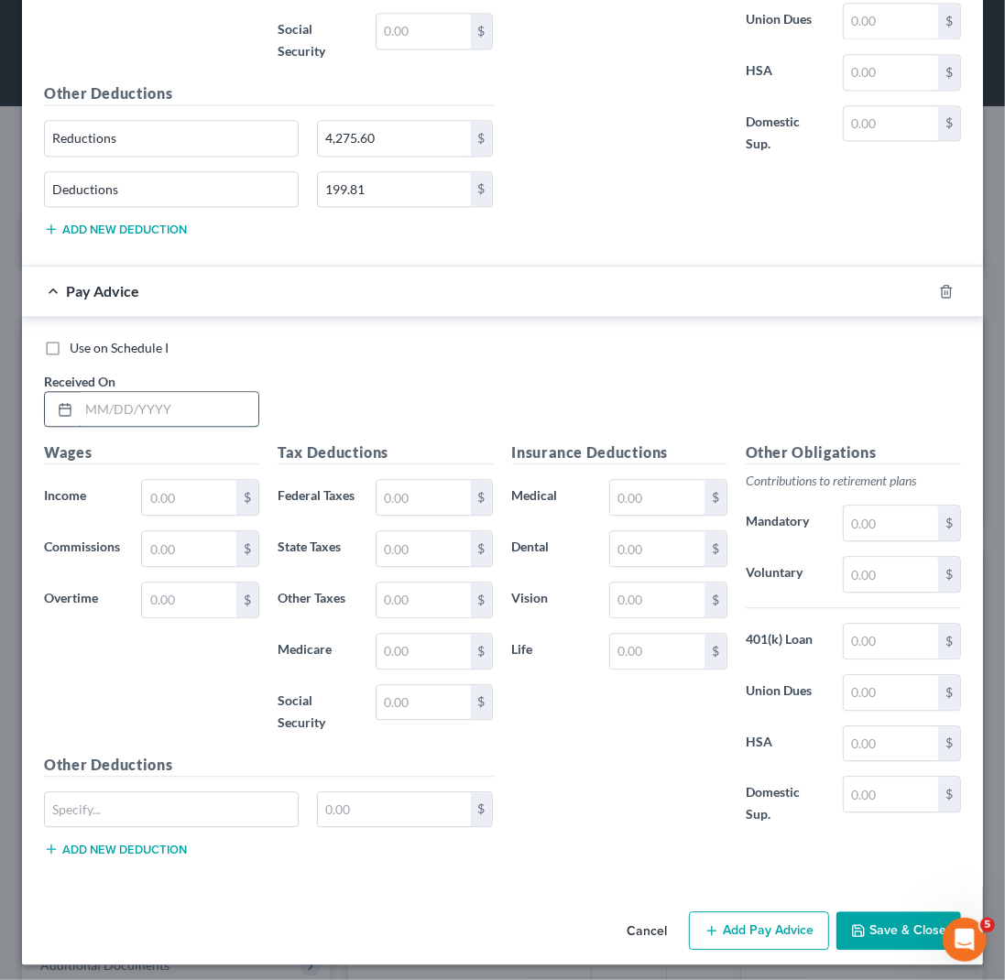
click at [80, 397] on input "text" at bounding box center [169, 409] width 180 height 35
click at [83, 400] on input "text" at bounding box center [169, 409] width 180 height 35
click at [93, 398] on input "text" at bounding box center [169, 409] width 180 height 35
type input "[DATE]"
type input "3,234.00"
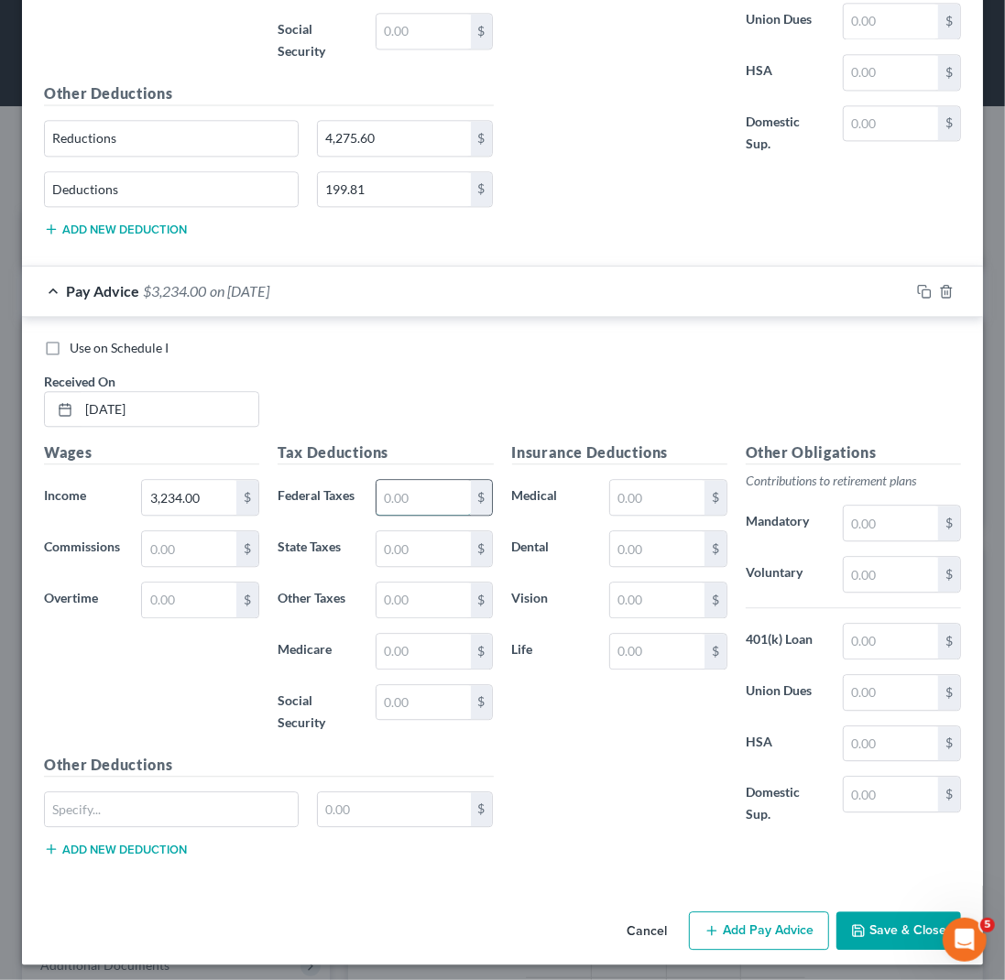
click at [404, 500] on input "text" at bounding box center [423, 497] width 94 height 35
type input "552.42"
click at [728, 922] on button "Add Pay Advice" at bounding box center [759, 930] width 140 height 38
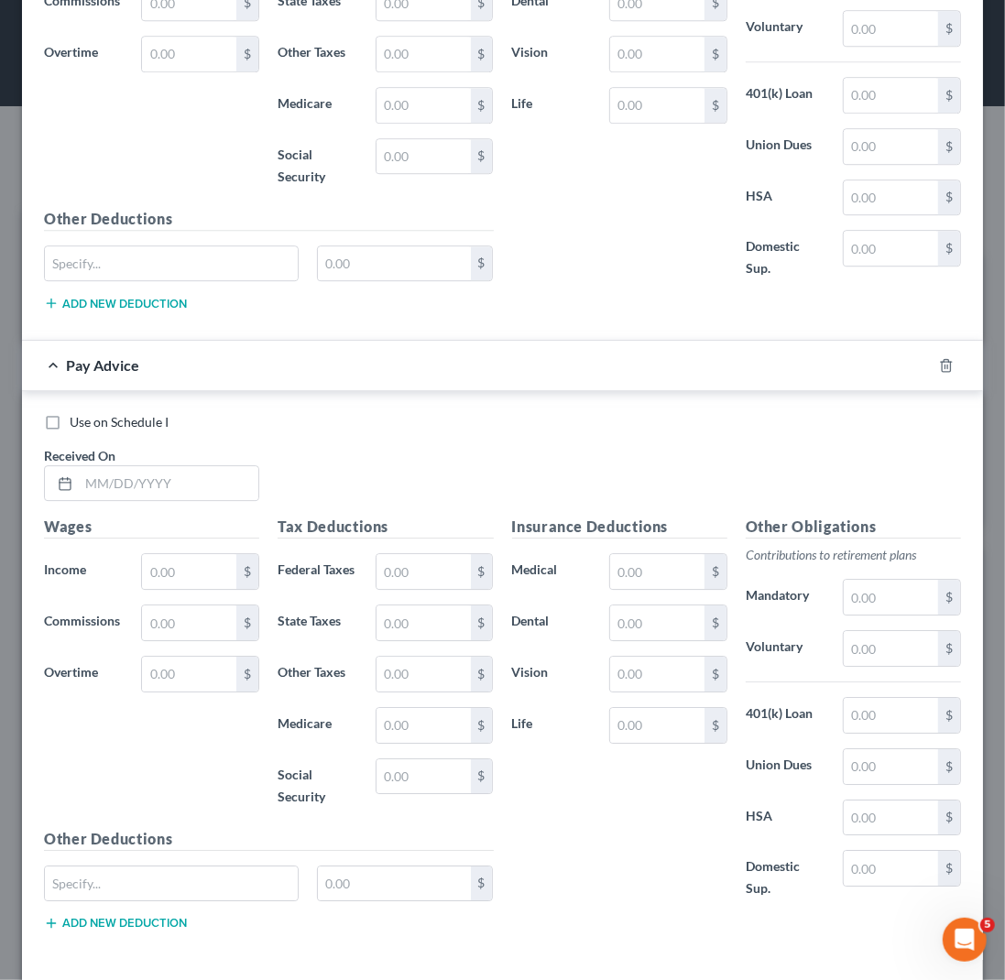
scroll to position [2761, 0]
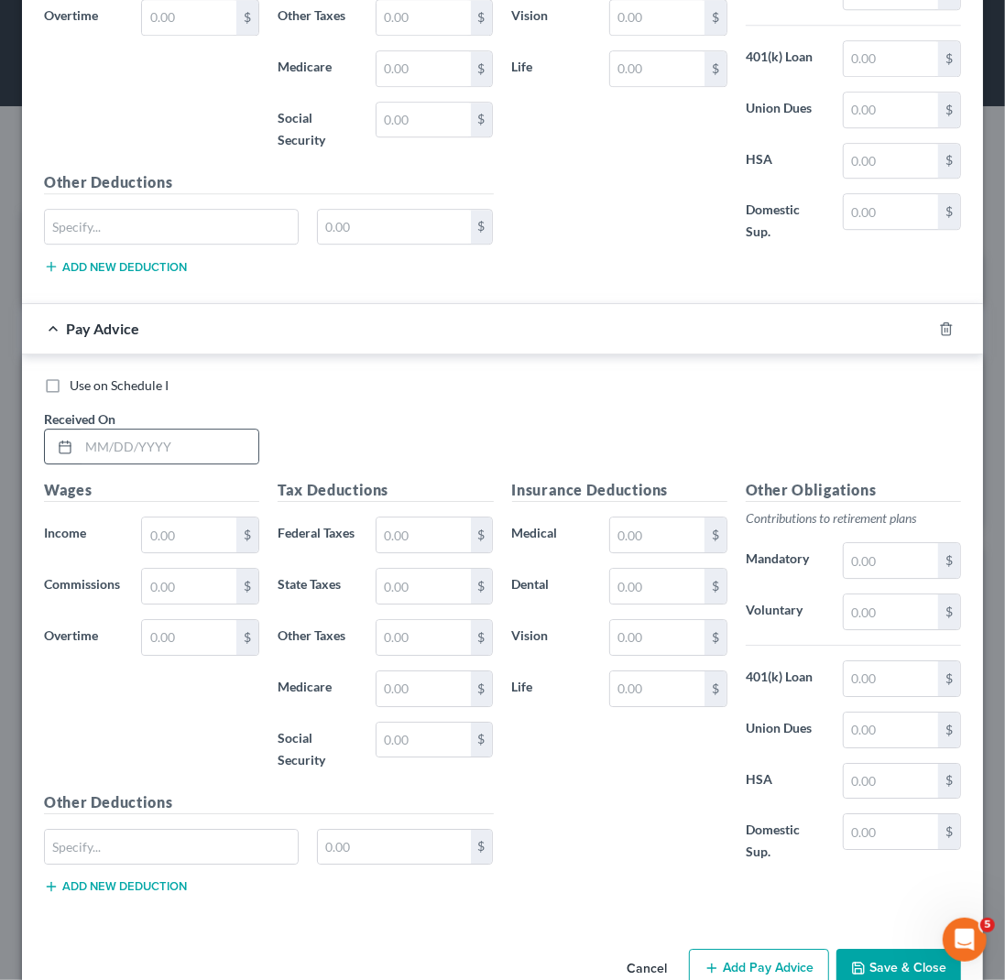
click at [75, 435] on div at bounding box center [62, 447] width 34 height 35
click at [93, 446] on input "text" at bounding box center [169, 447] width 180 height 35
type input "[DATE]"
type input "7,756.98"
click at [414, 540] on input "text" at bounding box center [423, 535] width 94 height 35
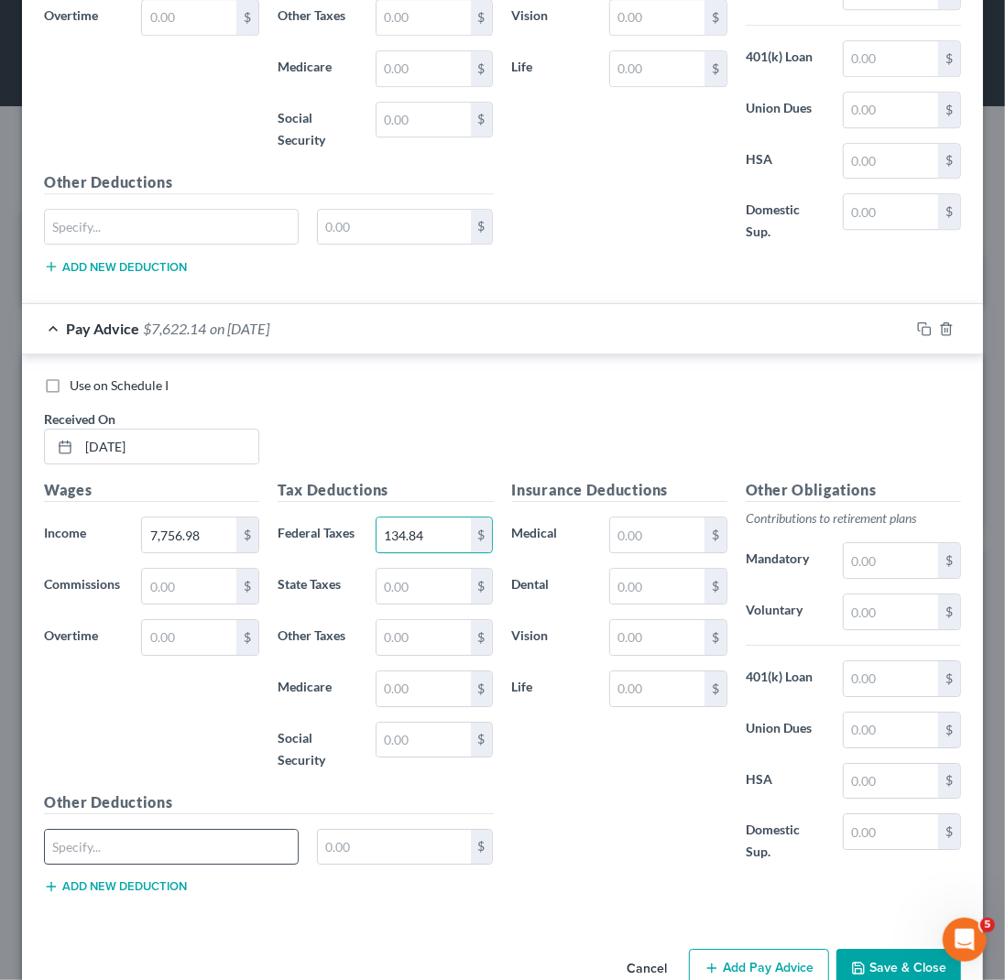
type input "134.84"
click at [162, 851] on input "text" at bounding box center [171, 847] width 253 height 35
click at [162, 849] on input "text" at bounding box center [171, 847] width 253 height 35
type input "Reductions"
type input "4,275.60"
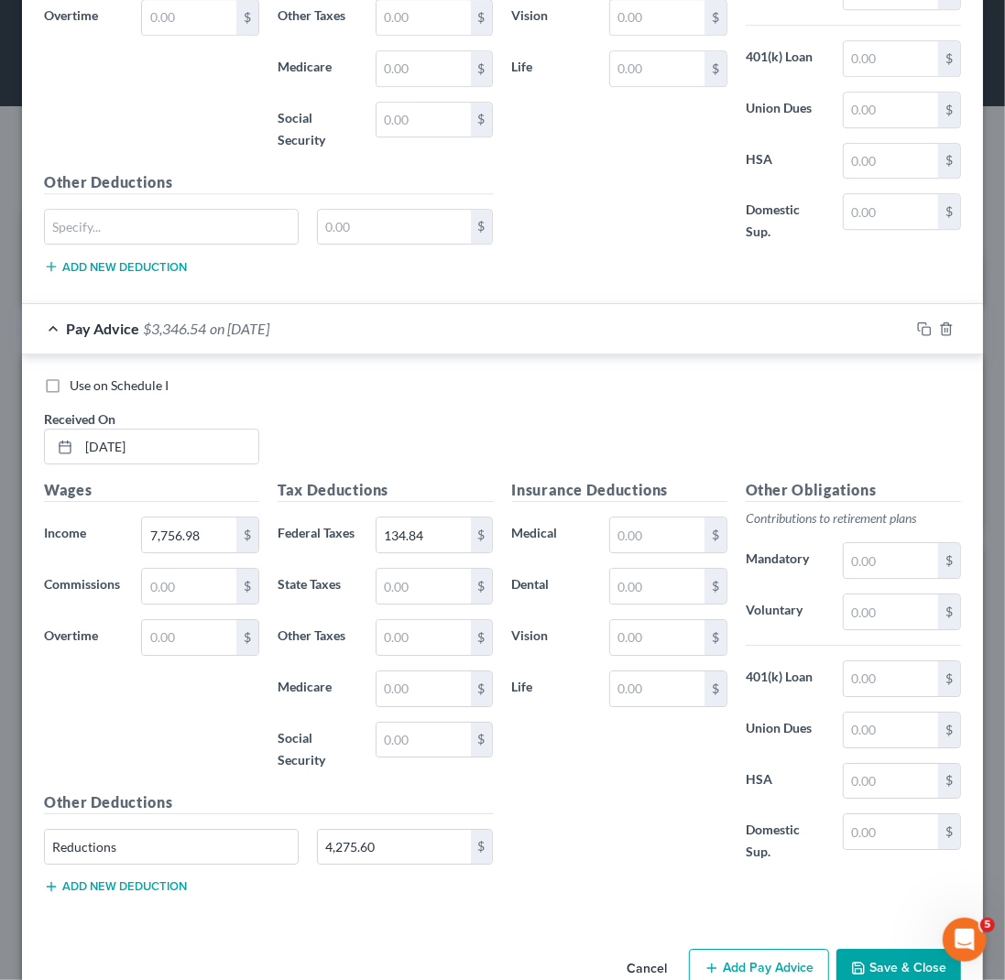
click at [130, 879] on button "Add new deduction" at bounding box center [115, 886] width 143 height 15
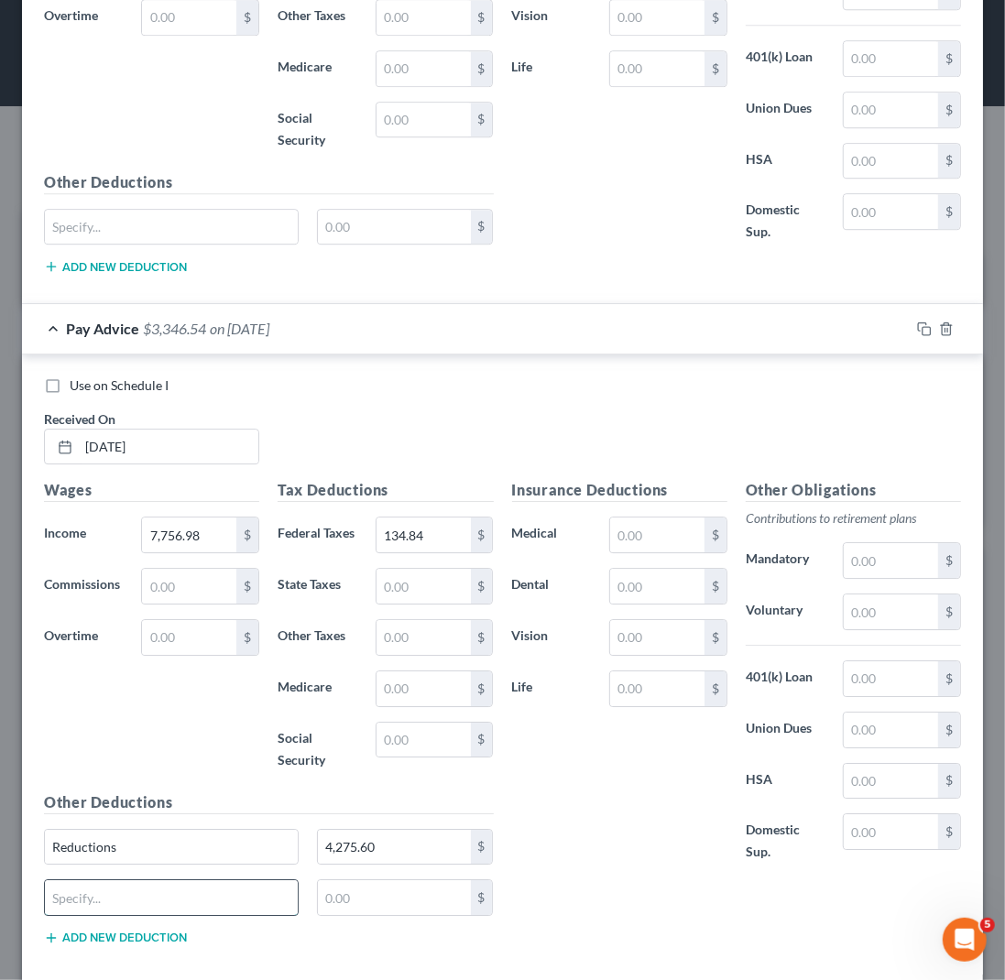
click at [205, 880] on input "text" at bounding box center [171, 897] width 253 height 35
type input "Deductions"
type input "199.81"
click at [586, 858] on div "Insurance Deductions Medical $ Dental $ Vision $ Life $" at bounding box center [620, 681] width 234 height 404
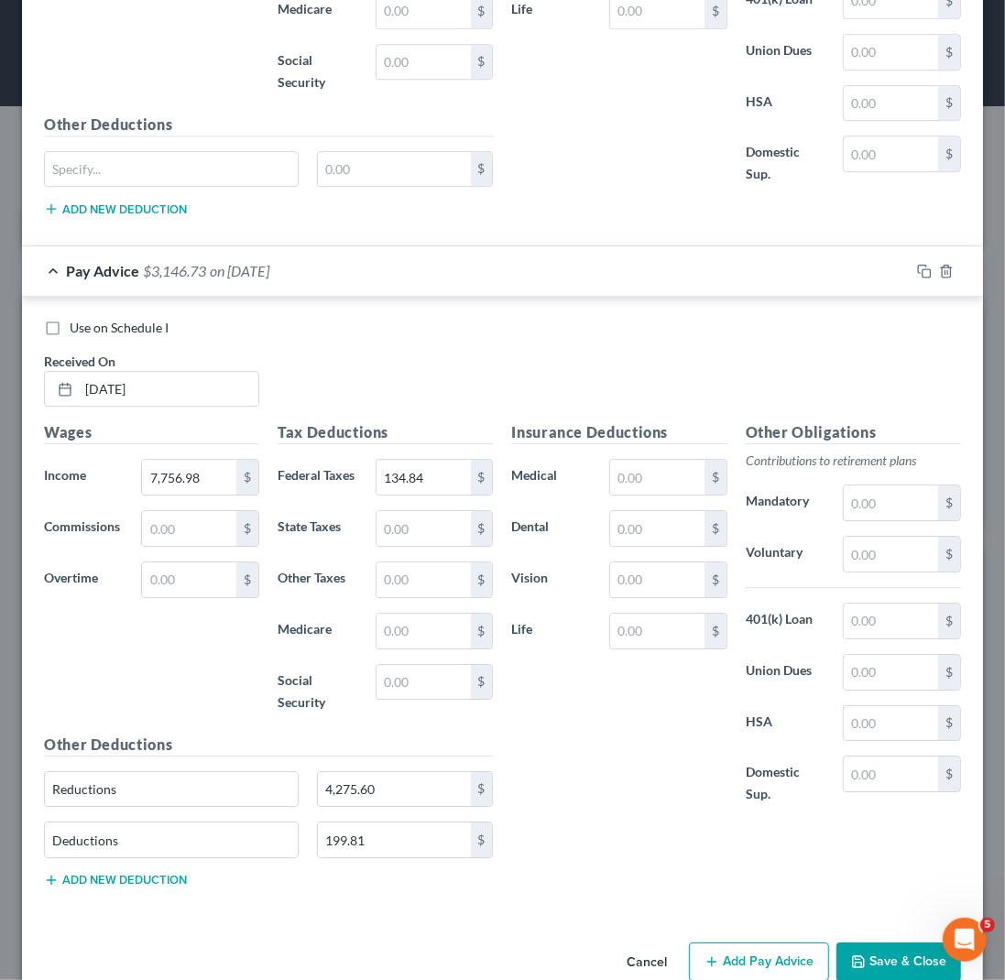
scroll to position [2848, 0]
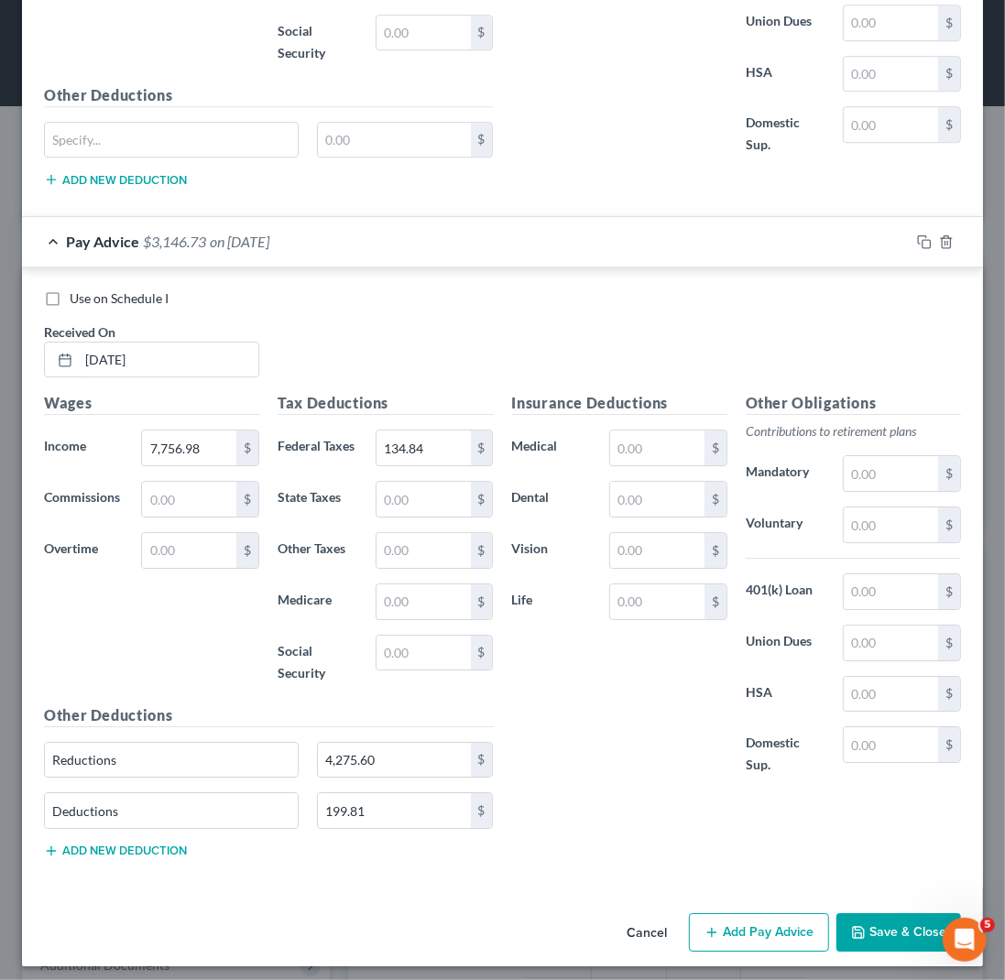
click at [756, 928] on button "Add Pay Advice" at bounding box center [759, 932] width 140 height 38
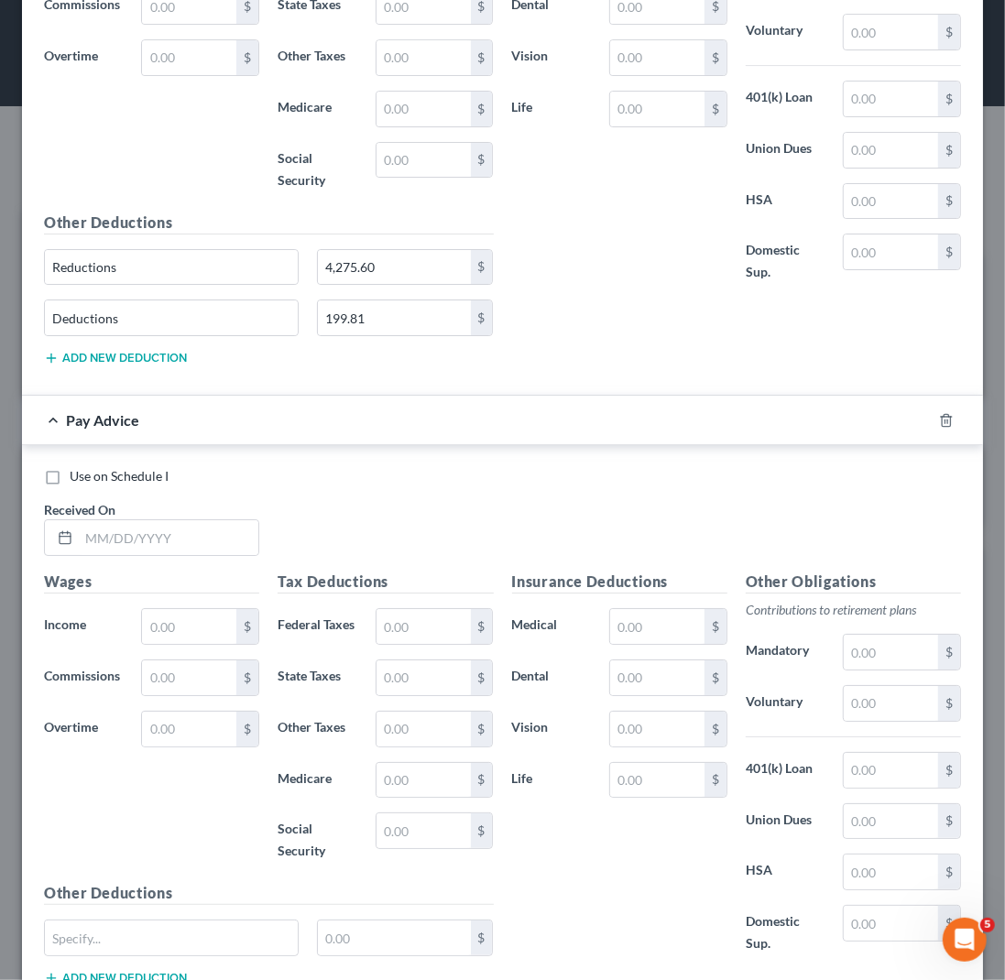
scroll to position [3347, 0]
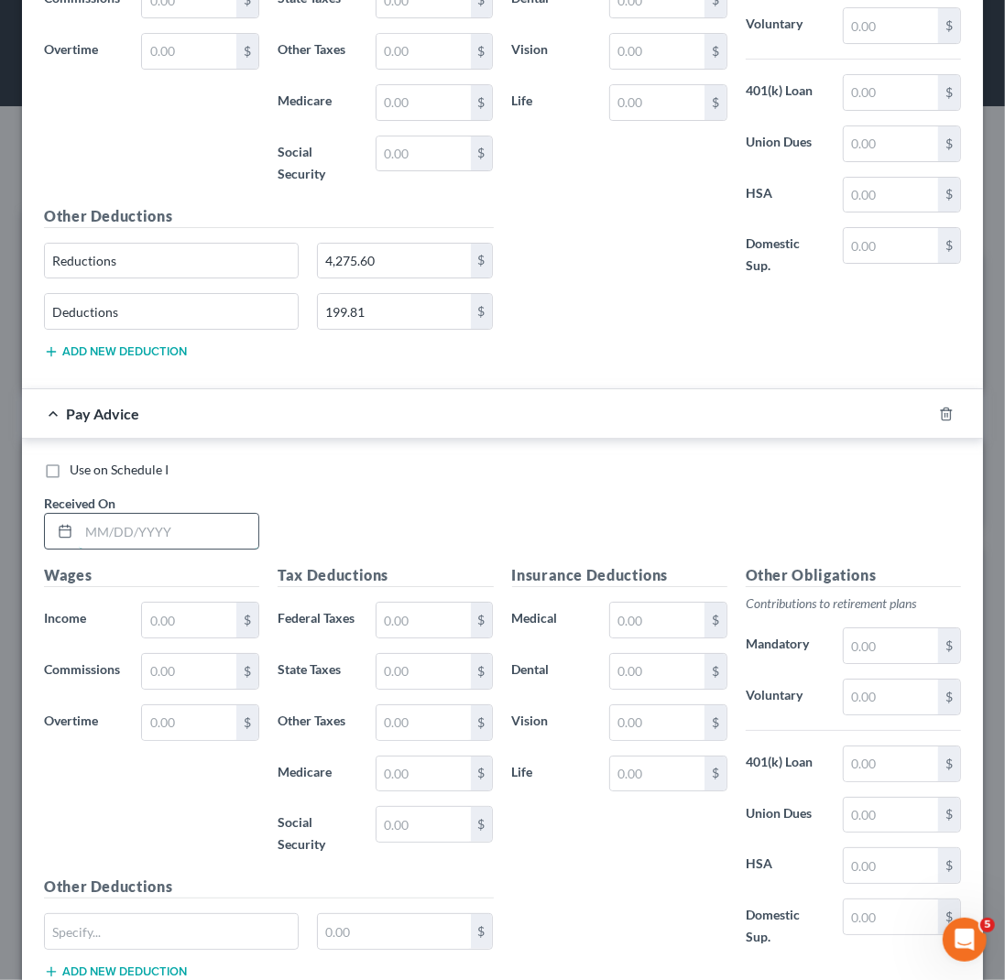
click at [89, 522] on input "text" at bounding box center [169, 531] width 180 height 35
click at [84, 522] on input "text" at bounding box center [169, 531] width 180 height 35
type input "[DATE]"
type input "2"
type input "3,234.00"
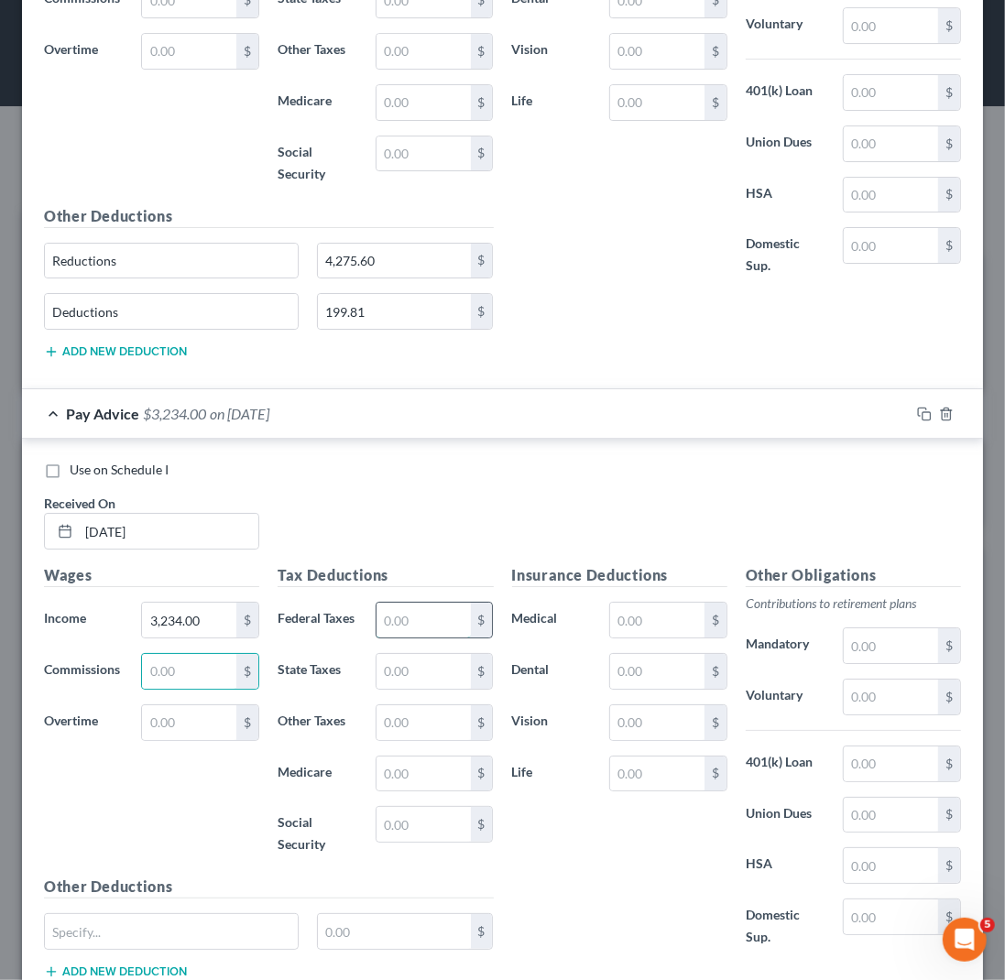
click at [429, 616] on input "text" at bounding box center [423, 620] width 94 height 35
type input "526.71"
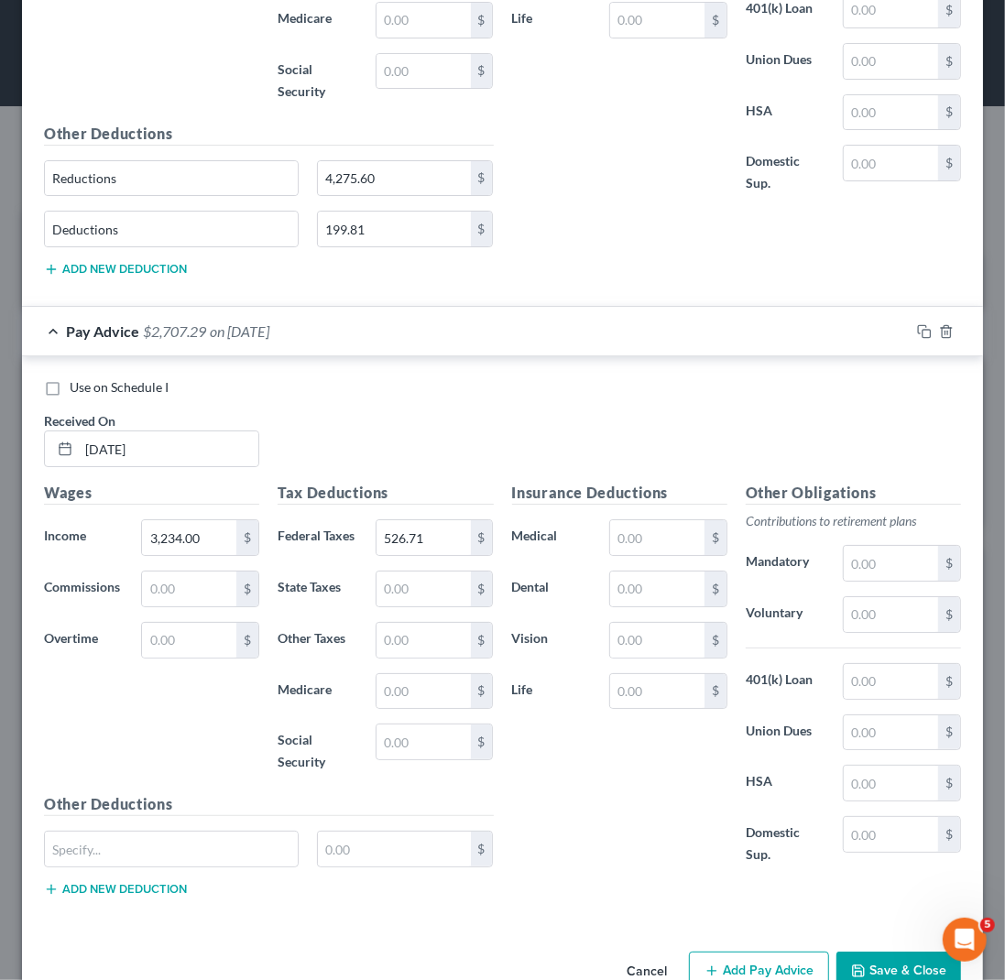
scroll to position [3466, 0]
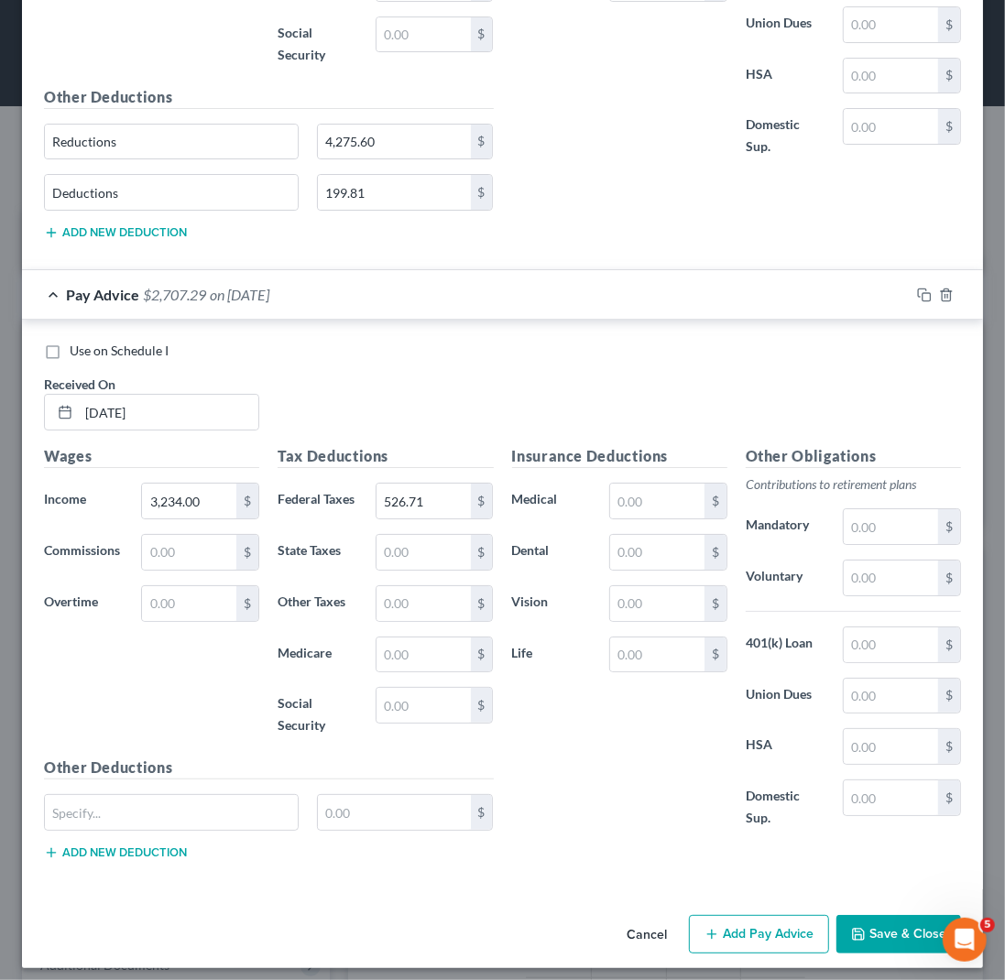
click at [761, 929] on button "Add Pay Advice" at bounding box center [759, 934] width 140 height 38
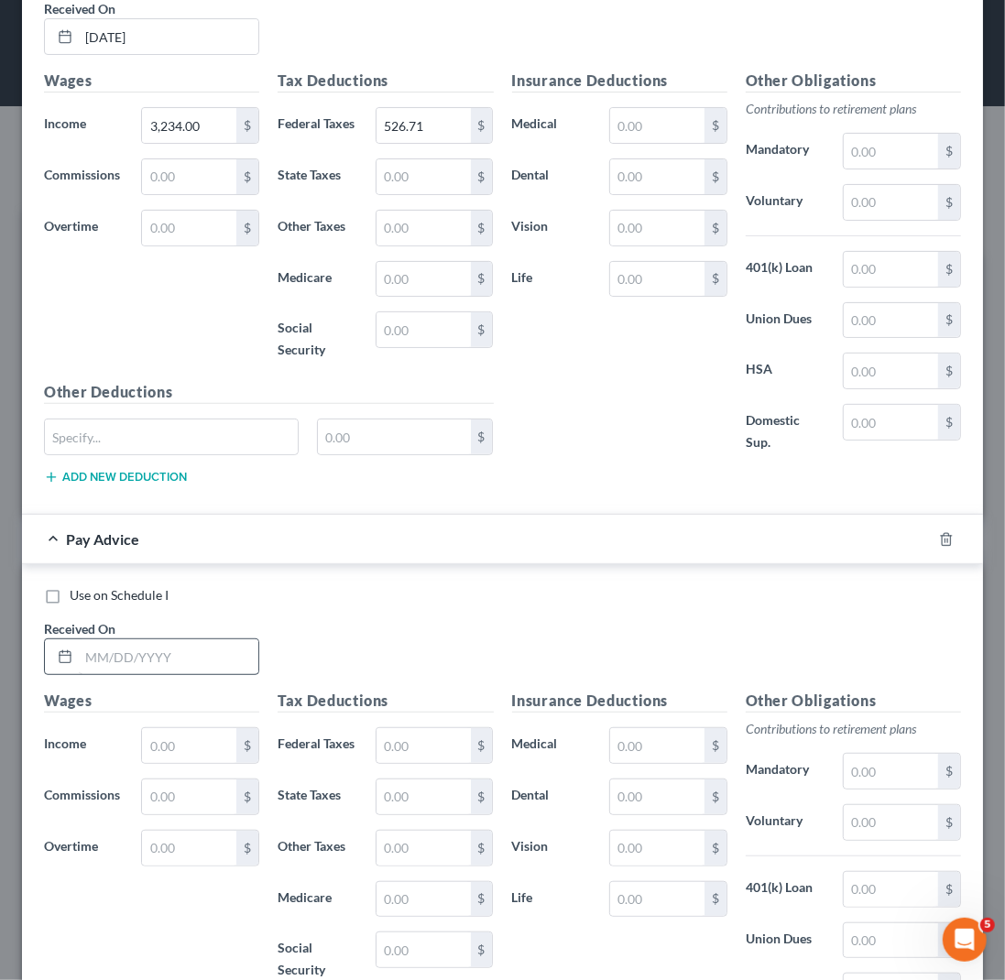
scroll to position [3883, 0]
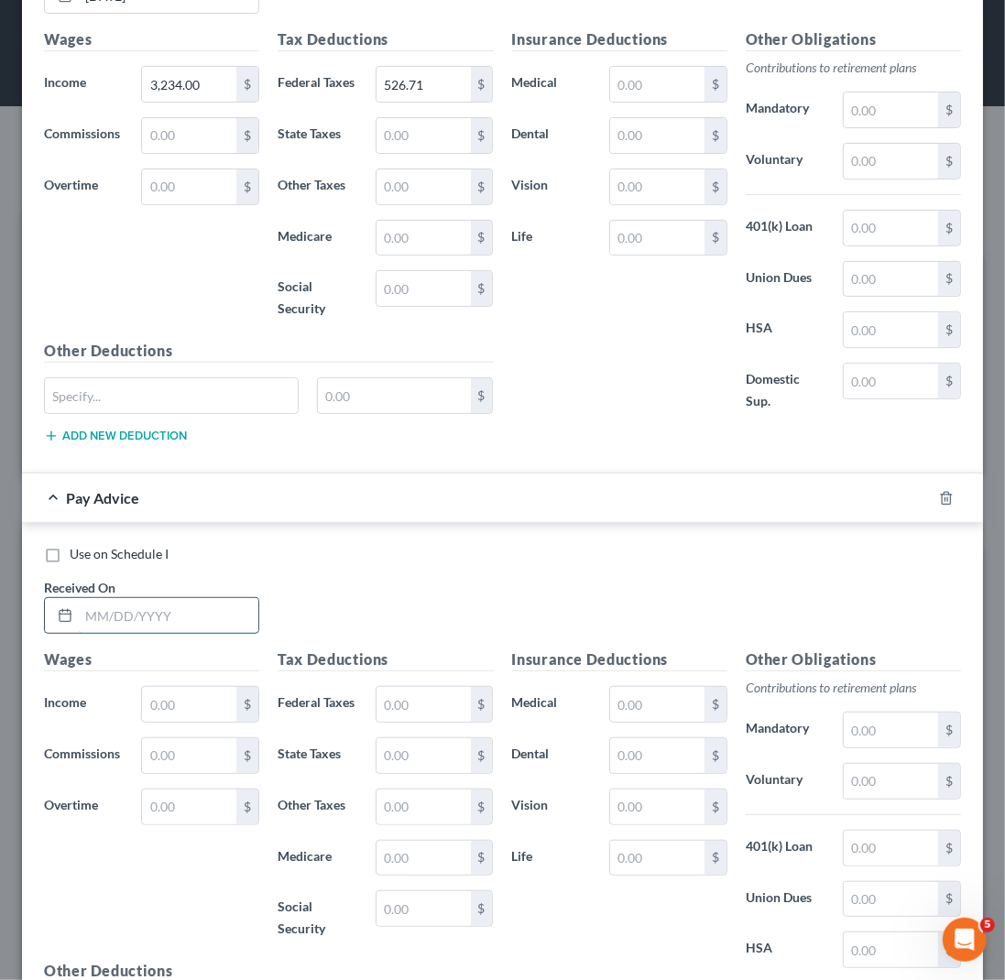
click at [96, 602] on input "text" at bounding box center [169, 615] width 180 height 35
type input "[DATE]"
type input "7,835.48"
click at [420, 687] on input "text" at bounding box center [423, 704] width 94 height 35
type input "139.08"
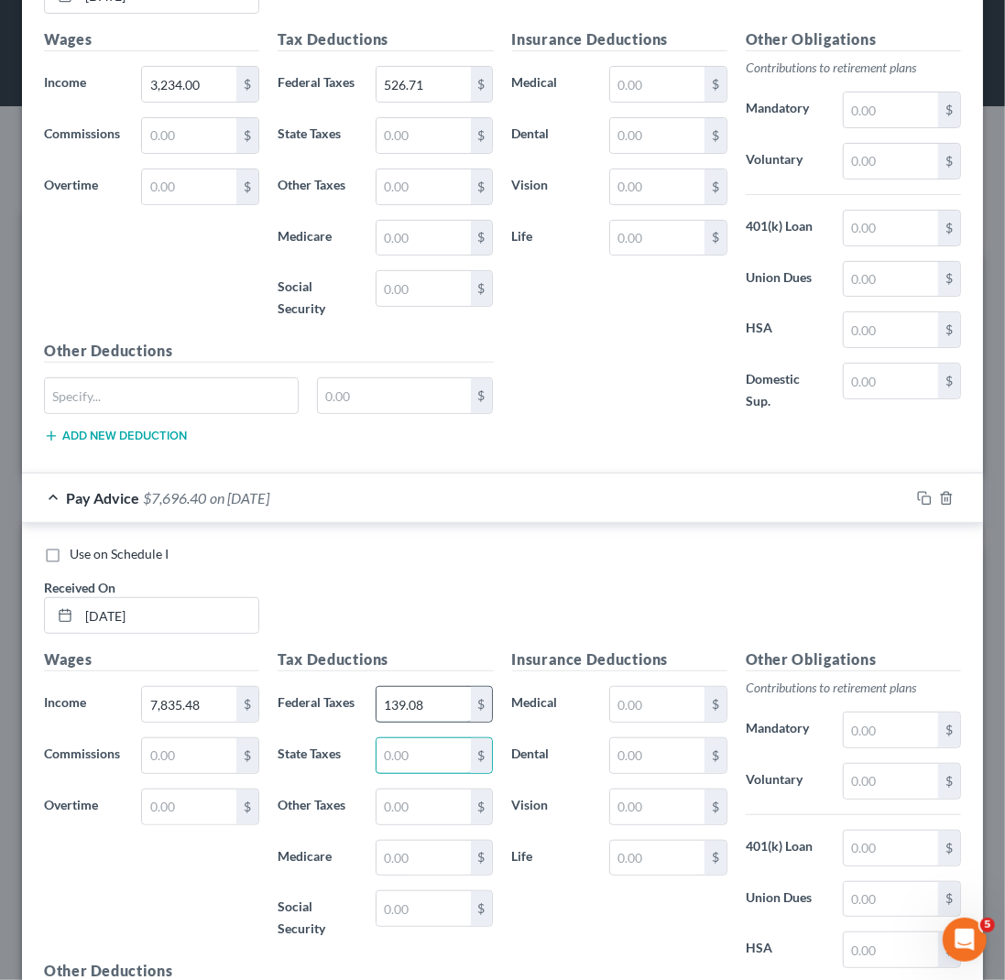
scroll to position [4049, 0]
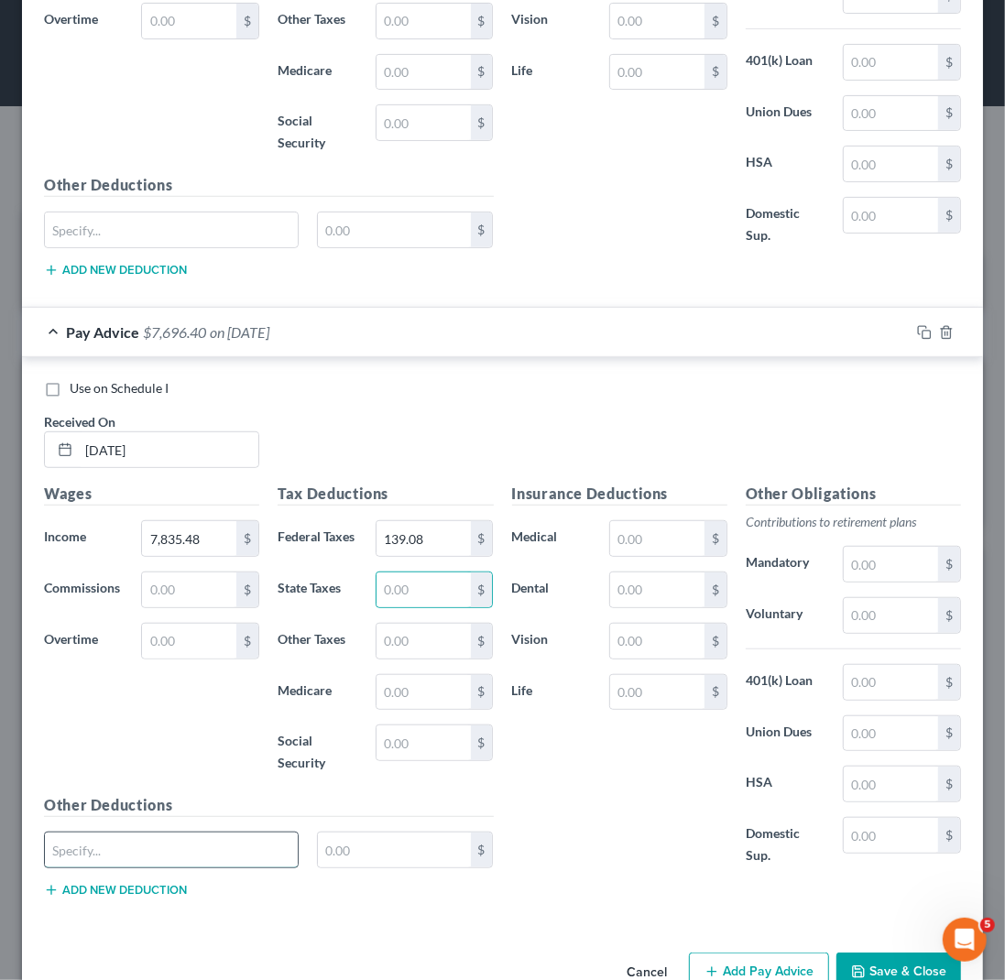
click at [125, 845] on input "text" at bounding box center [171, 850] width 253 height 35
type input "Reductions"
type input "4"
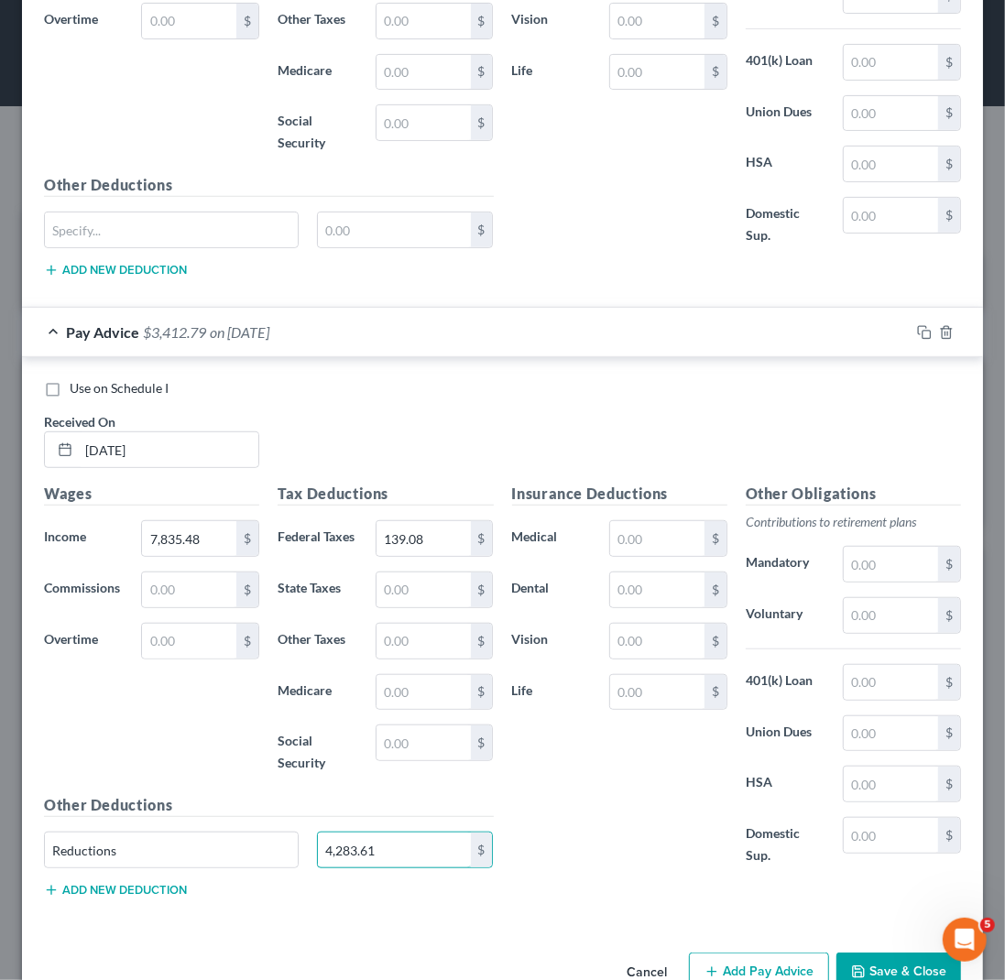
type input "4,283.61"
click at [94, 883] on button "Add new deduction" at bounding box center [115, 890] width 143 height 15
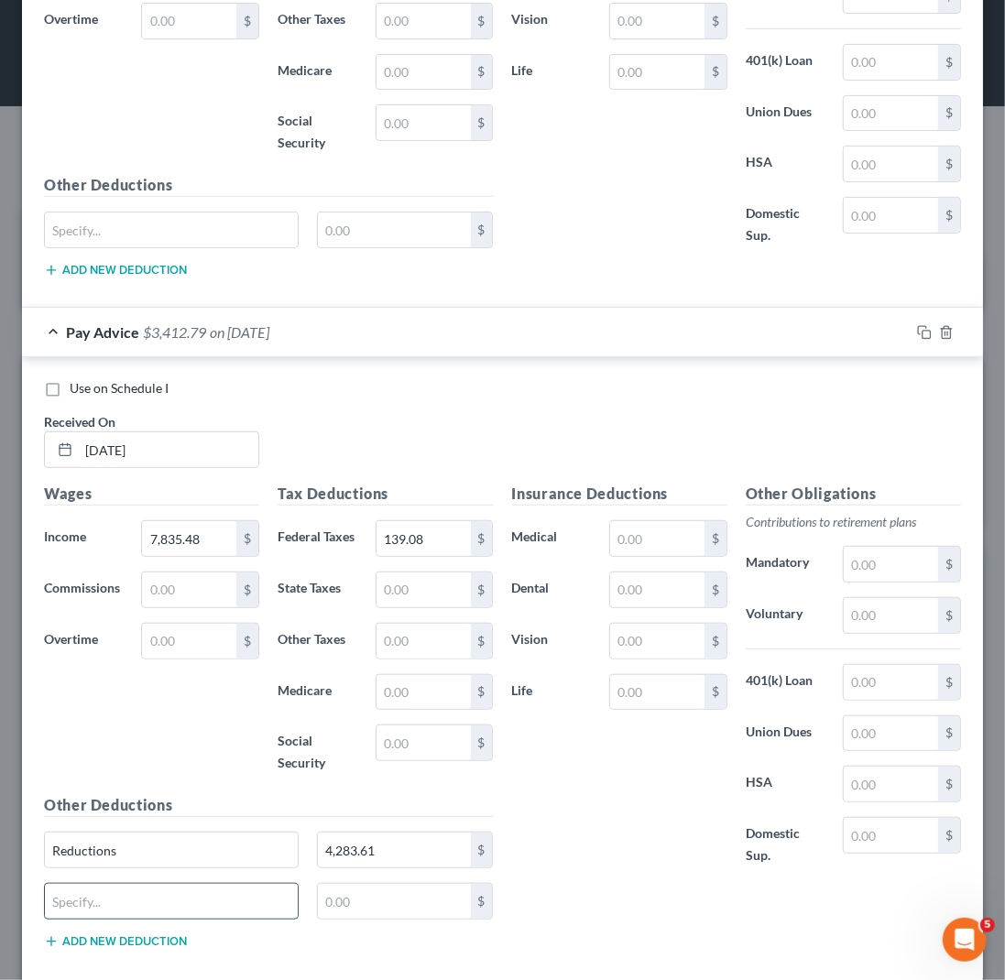
click at [91, 889] on input "text" at bounding box center [171, 901] width 253 height 35
type input "Deductions"
type input "199.81"
click at [625, 858] on div "Insurance Deductions Medical $ Dental $ Vision $ Life $" at bounding box center [620, 685] width 234 height 404
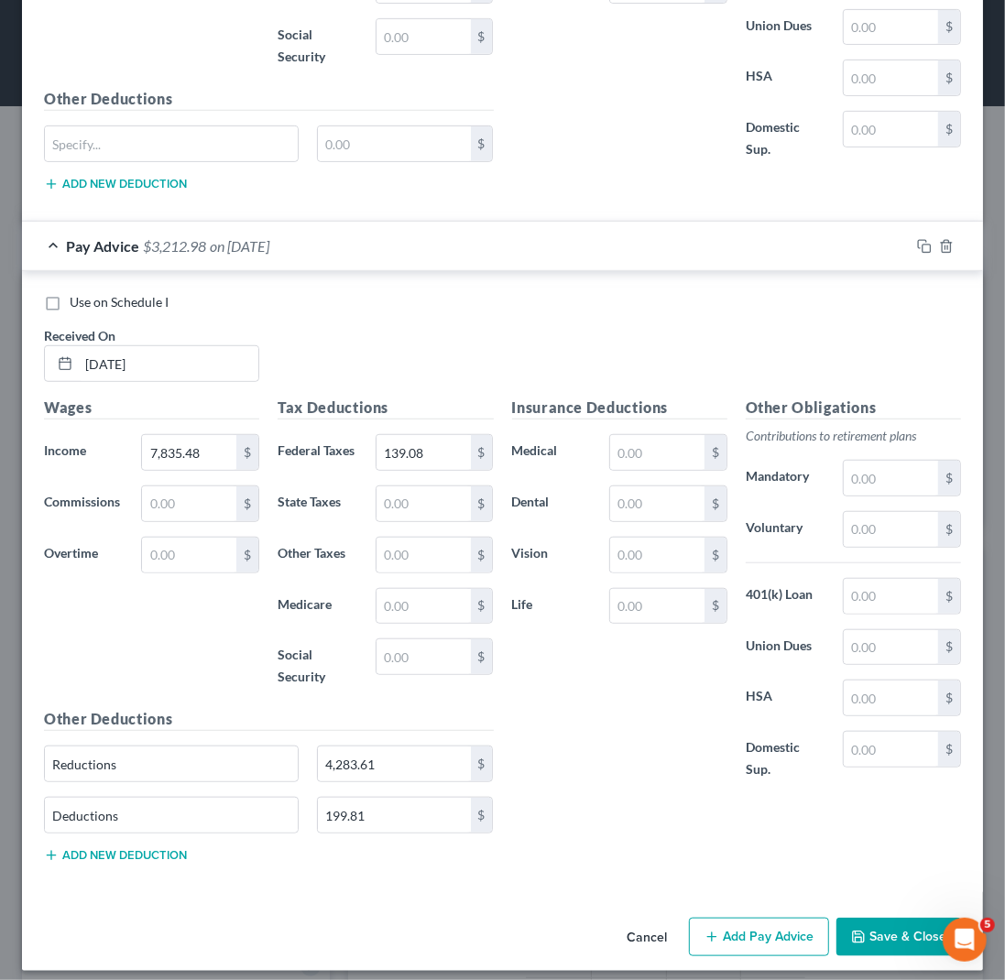
scroll to position [4136, 0]
click at [751, 920] on button "Add Pay Advice" at bounding box center [759, 936] width 140 height 38
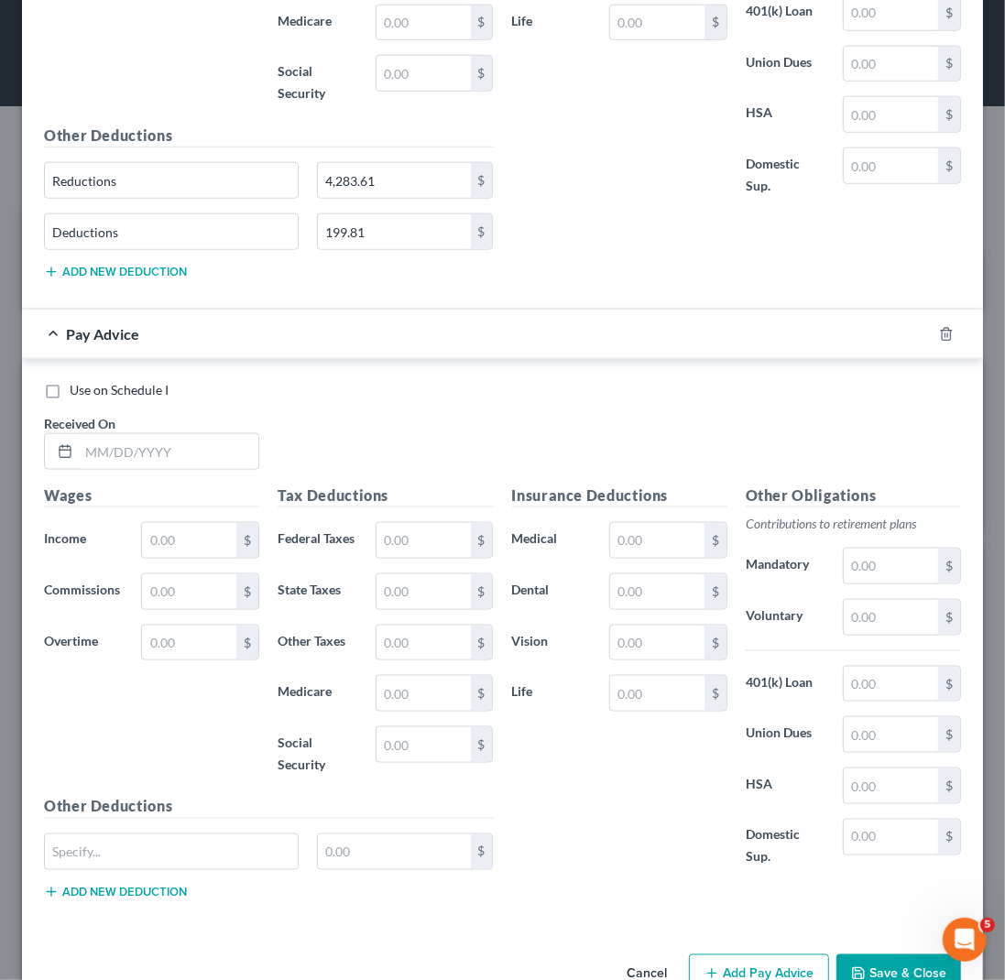
scroll to position [4754, 0]
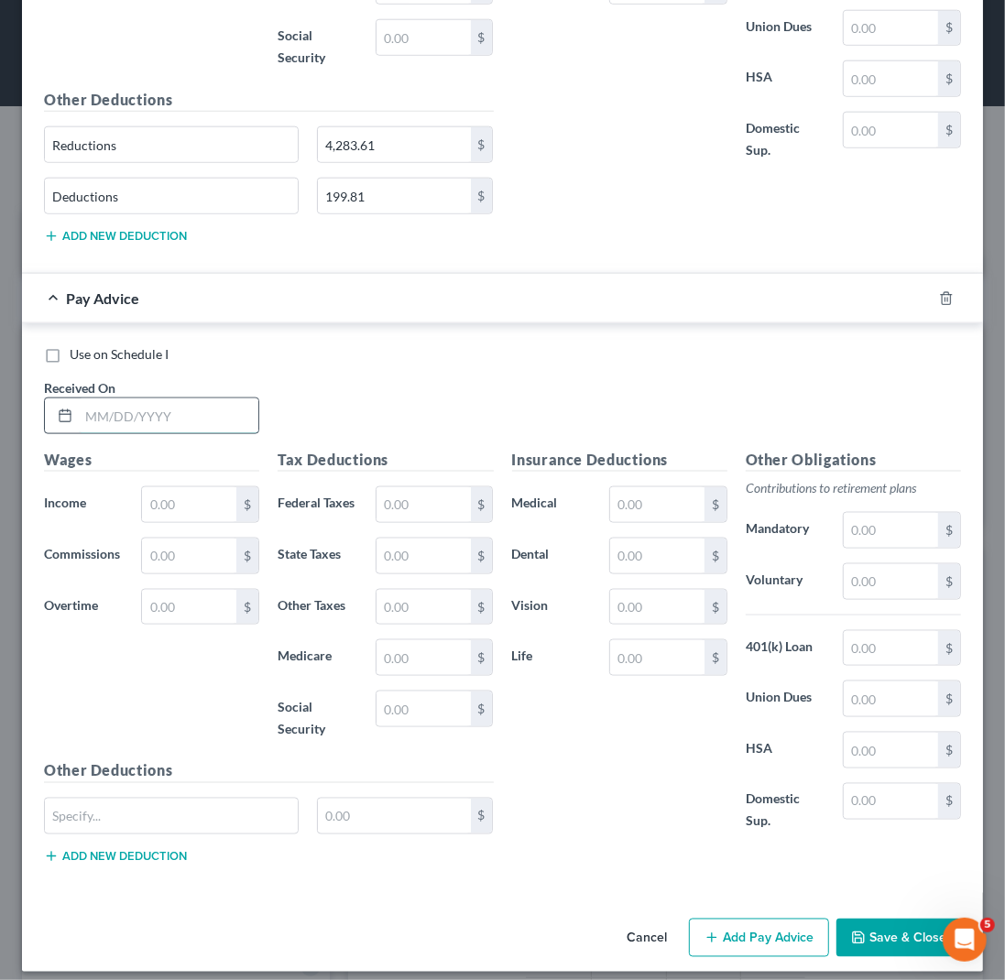
click at [92, 402] on input "text" at bounding box center [169, 415] width 180 height 35
type input "[DATE]"
type input "3,268.00"
click at [423, 495] on input "text" at bounding box center [423, 504] width 94 height 35
type input "773.86"
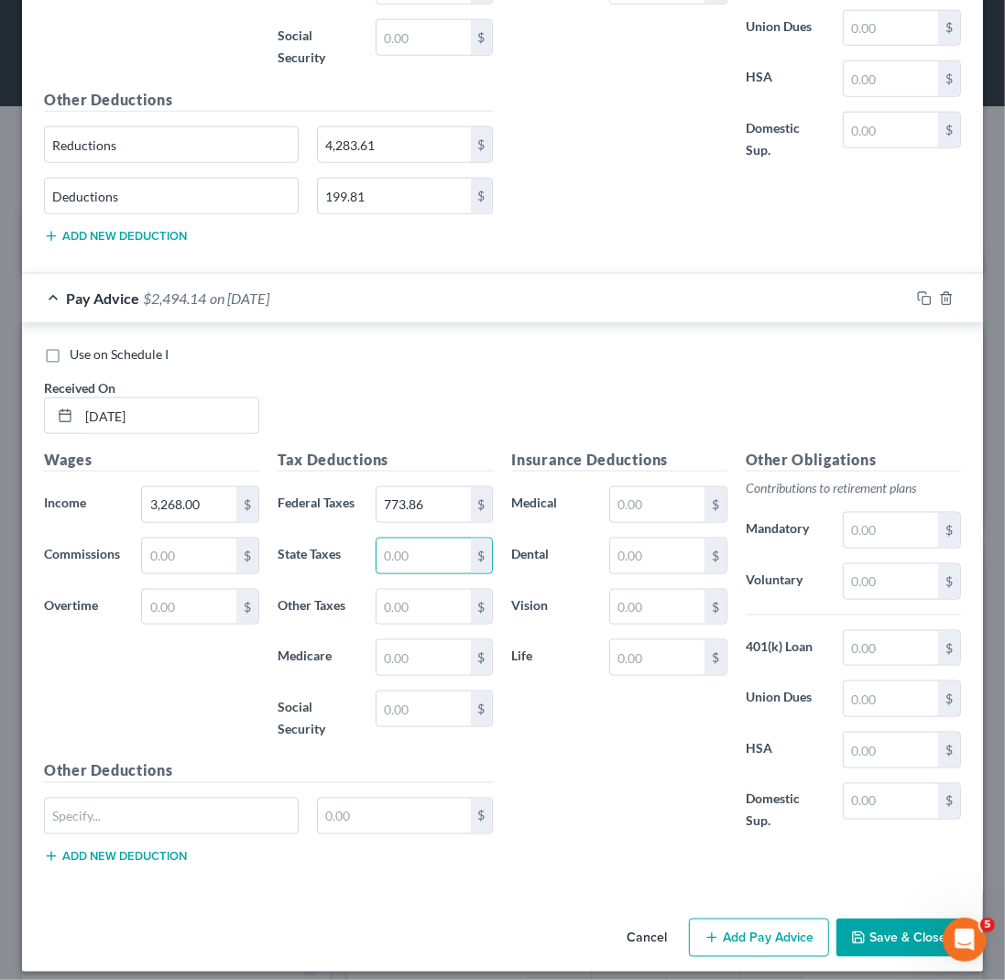
click at [754, 919] on button "Add Pay Advice" at bounding box center [759, 938] width 140 height 38
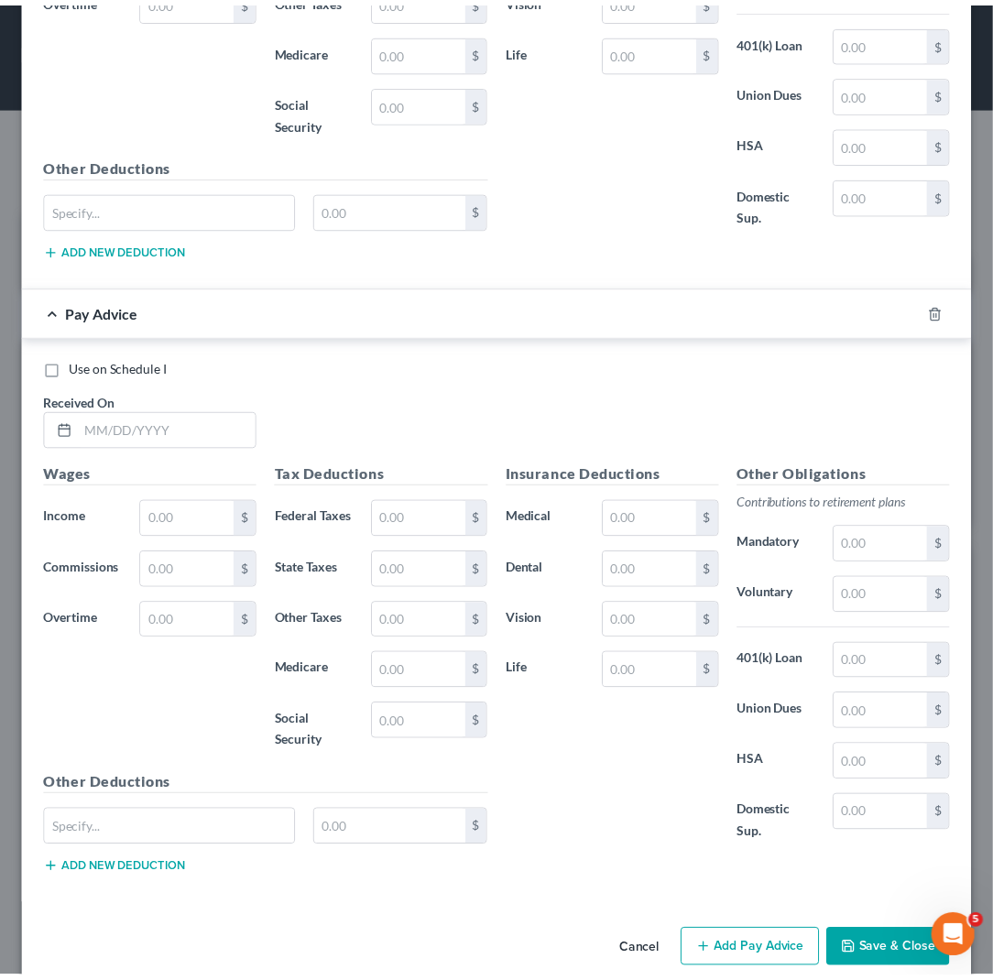
scroll to position [5373, 0]
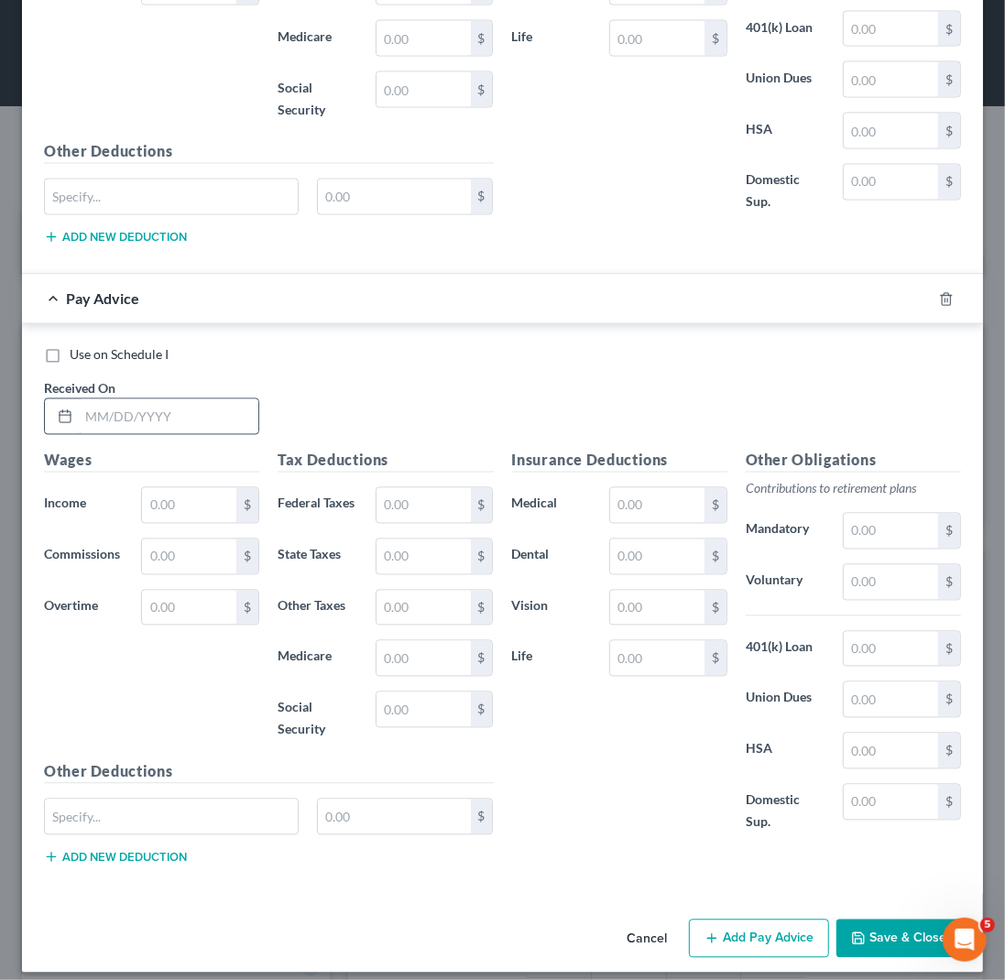
click at [83, 400] on input "text" at bounding box center [169, 416] width 180 height 35
type input "[DATE]"
type input "7,835.48"
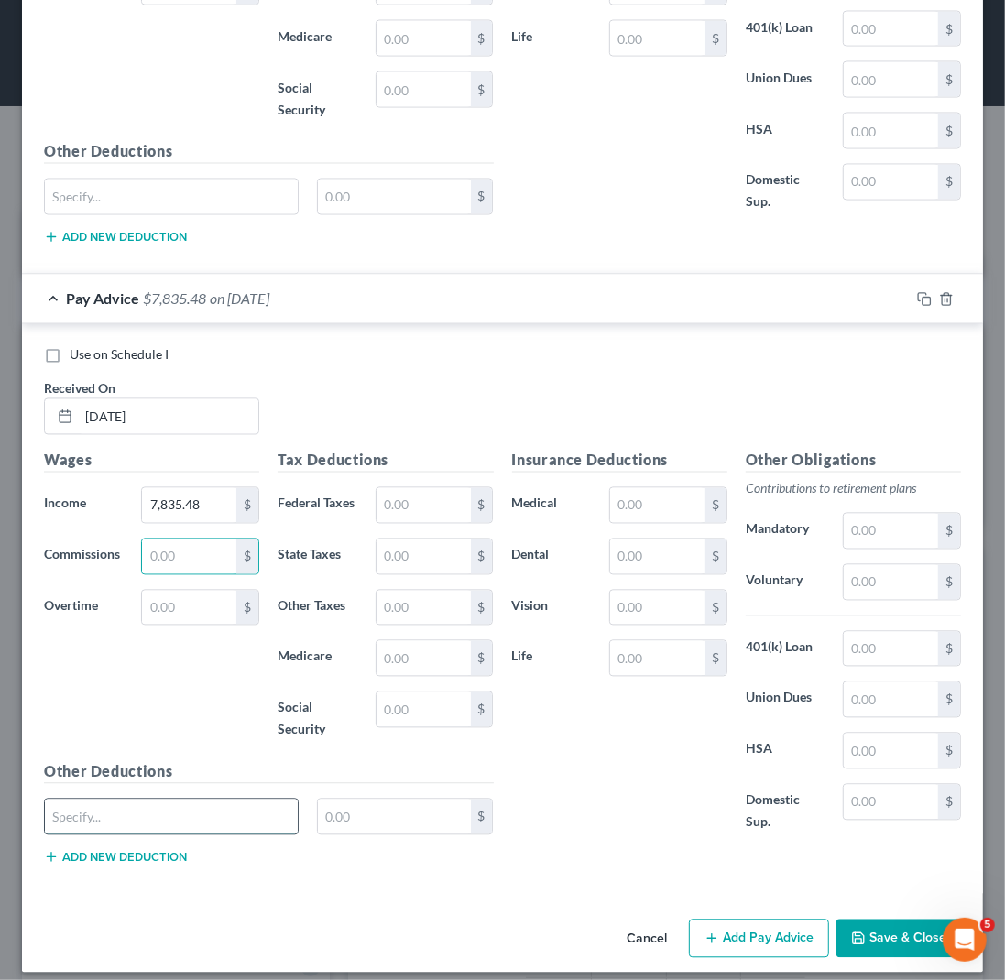
click at [81, 800] on input "text" at bounding box center [171, 817] width 253 height 35
type input "Reductions"
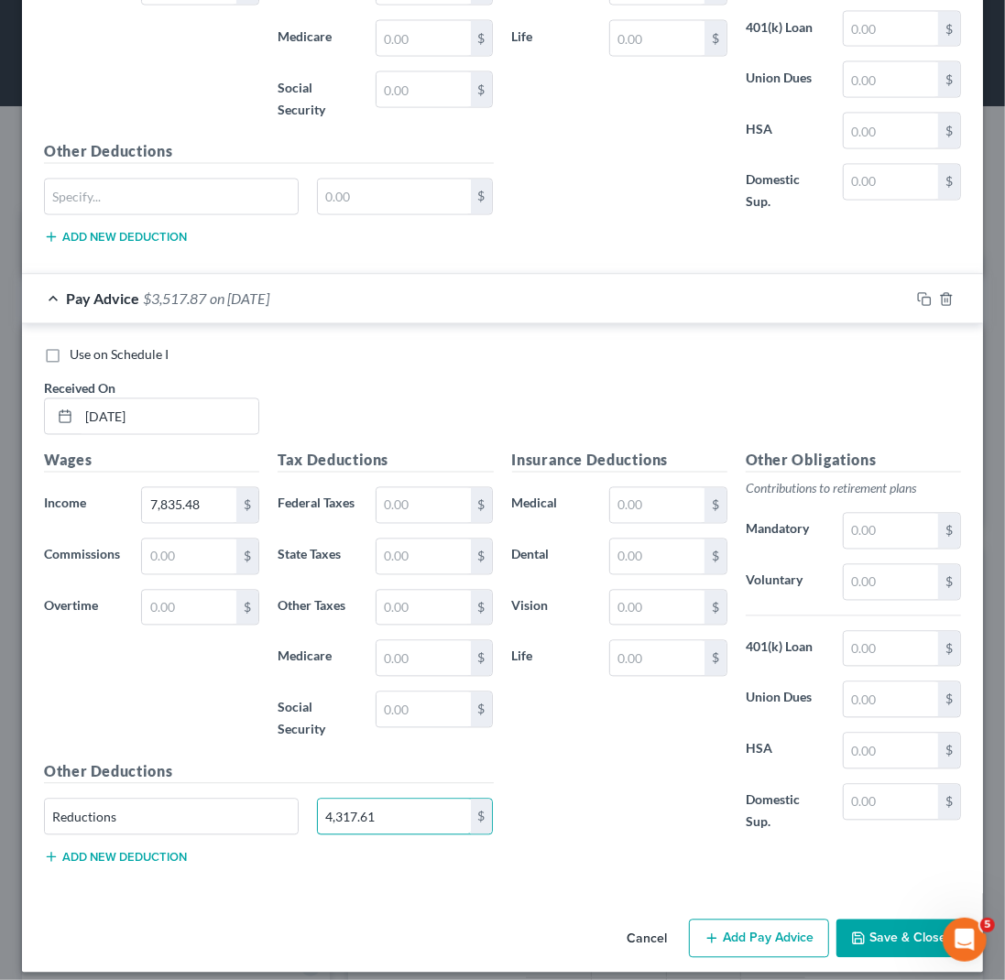
type input "4,317.61"
click at [74, 850] on button "Add new deduction" at bounding box center [115, 857] width 143 height 15
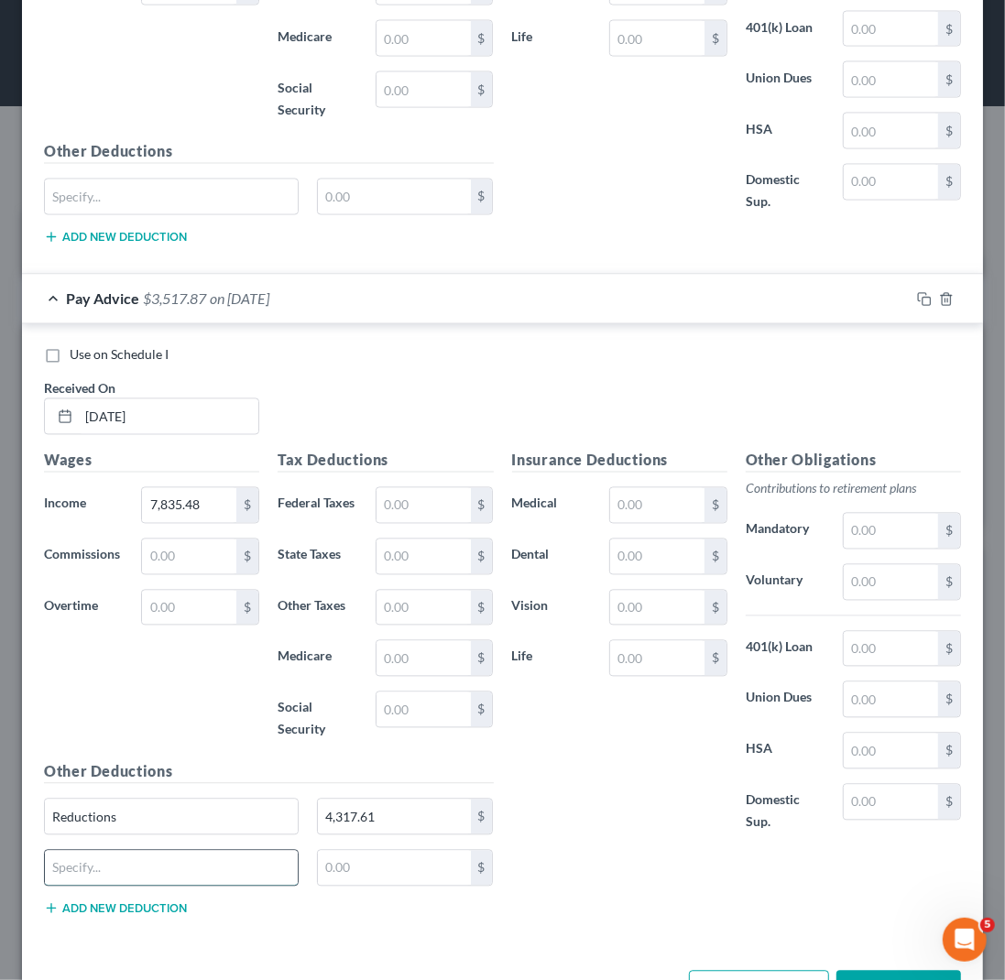
click at [69, 851] on input "text" at bounding box center [171, 868] width 253 height 35
type input "Deductions"
type input "199.81"
click at [380, 497] on input "text" at bounding box center [423, 505] width 94 height 35
type input "137.10"
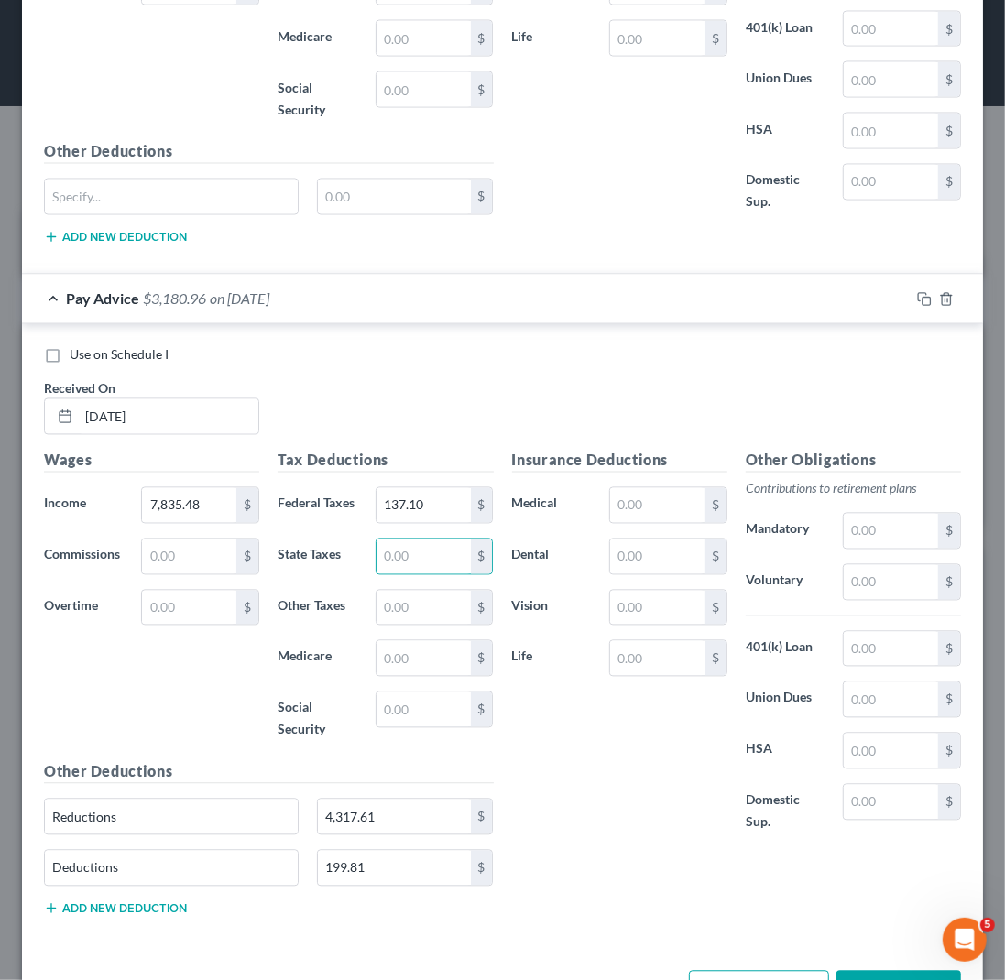
click at [635, 854] on div "Insurance Deductions Medical $ Dental $ Vision $ Life $ Other Obligations Contr…" at bounding box center [737, 690] width 468 height 481
click at [888, 969] on button "Save & Close" at bounding box center [898, 990] width 125 height 38
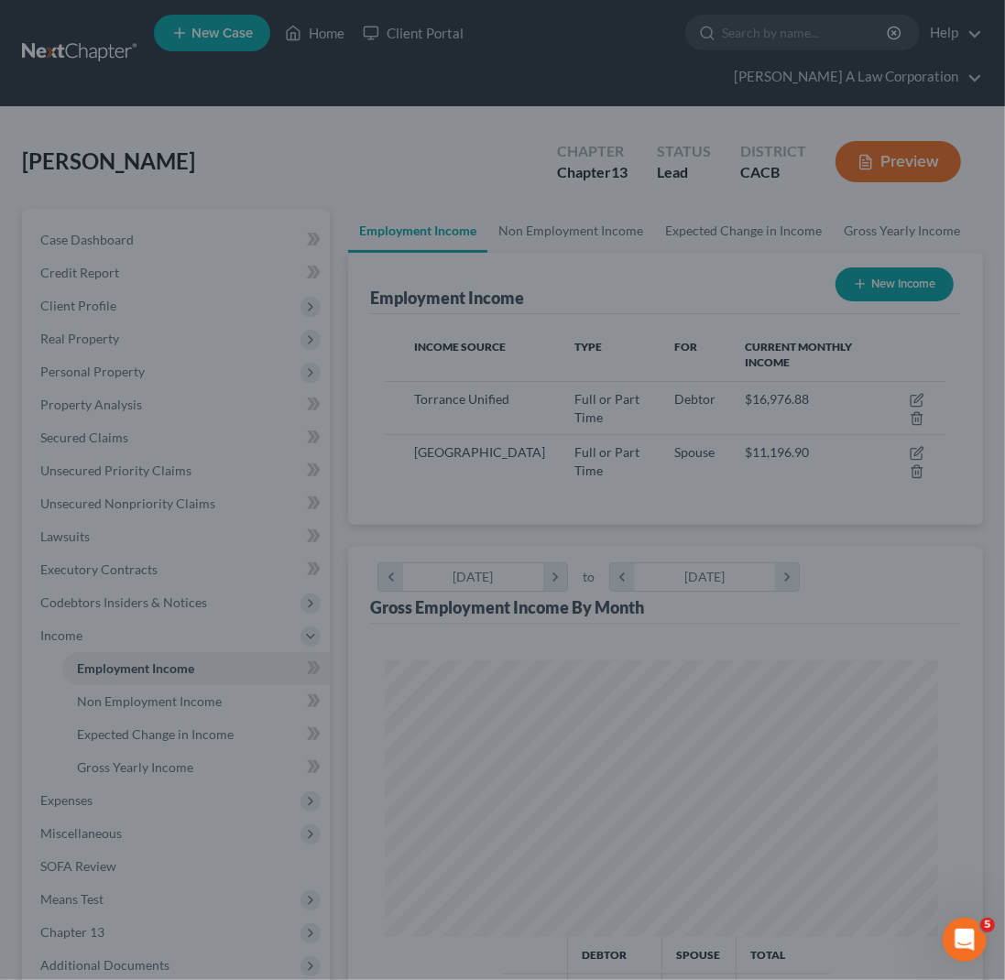
scroll to position [915728, 915415]
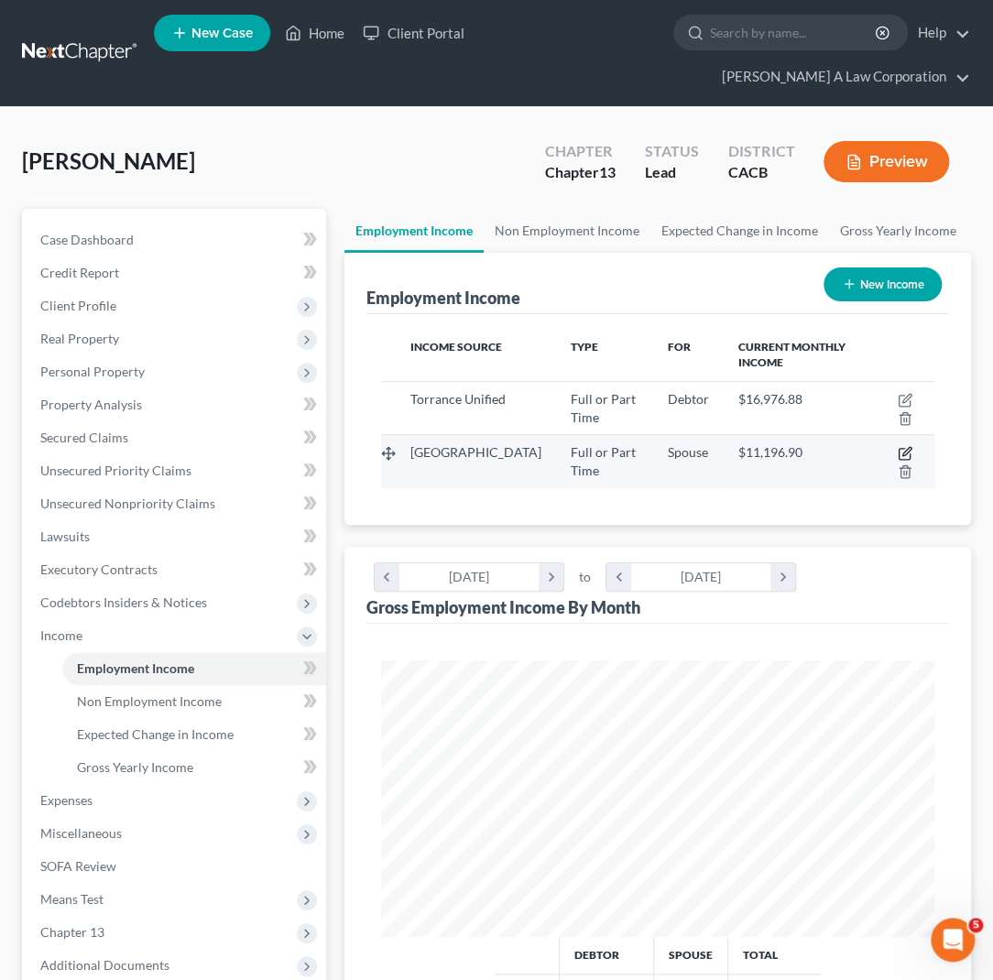
click at [901, 452] on icon "button" at bounding box center [905, 453] width 15 height 15
select select "0"
select select "4"
select select "0"
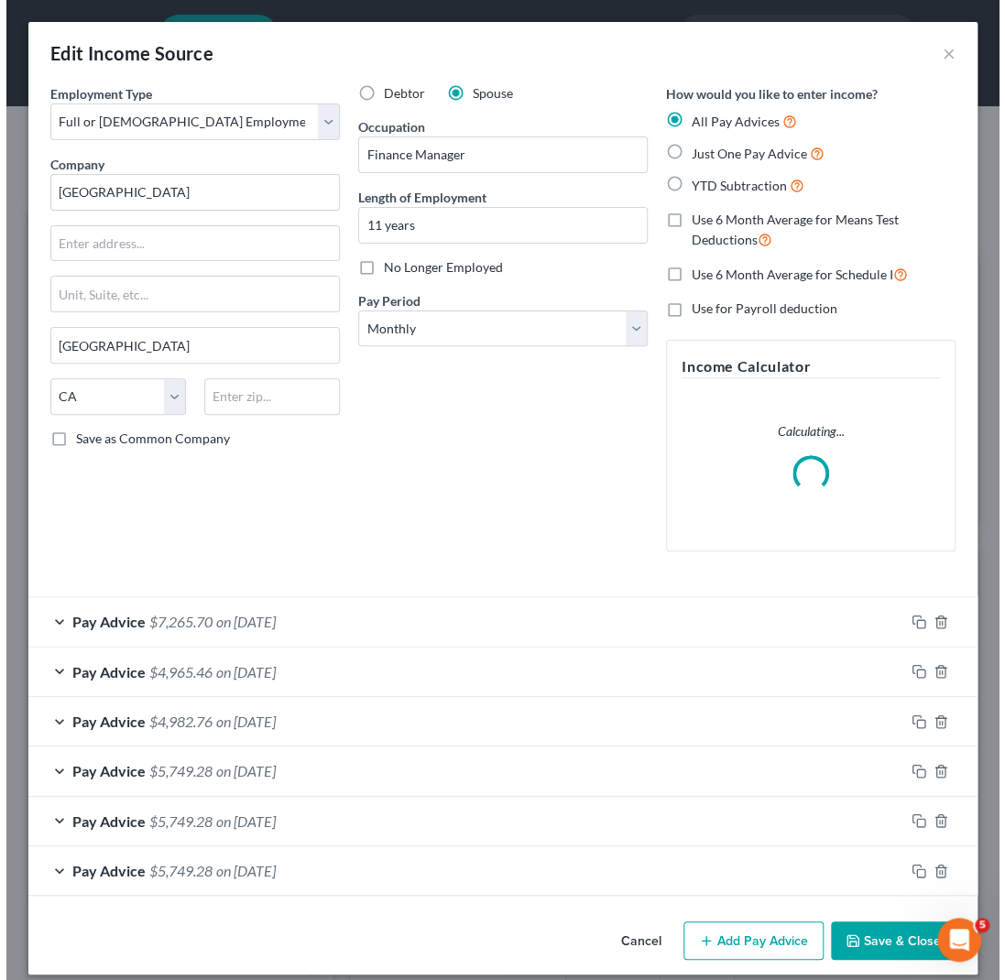
scroll to position [279, 597]
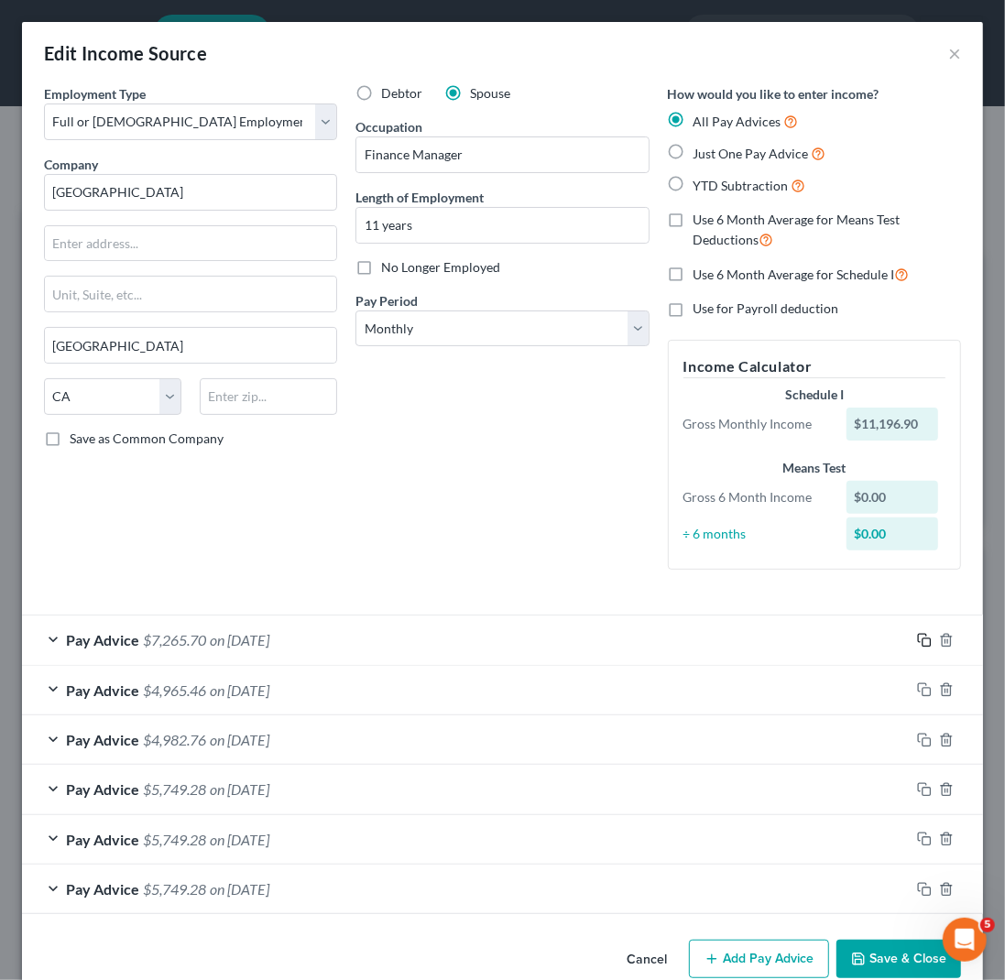
click at [917, 634] on icon "button" at bounding box center [924, 640] width 15 height 15
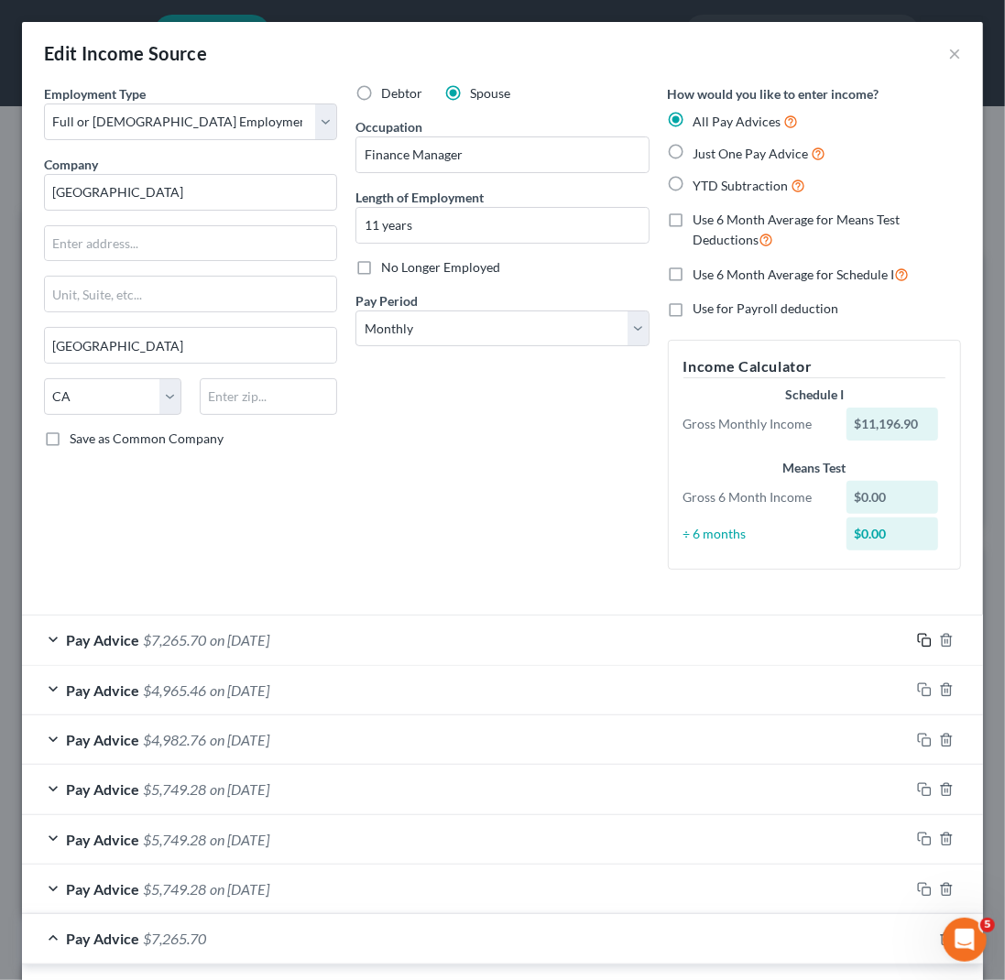
click at [917, 634] on icon "button" at bounding box center [924, 640] width 15 height 15
click at [922, 638] on rect "button" at bounding box center [926, 642] width 8 height 8
click at [279, 623] on div "Pay Advice $7,265.70 on [DATE]" at bounding box center [466, 640] width 888 height 49
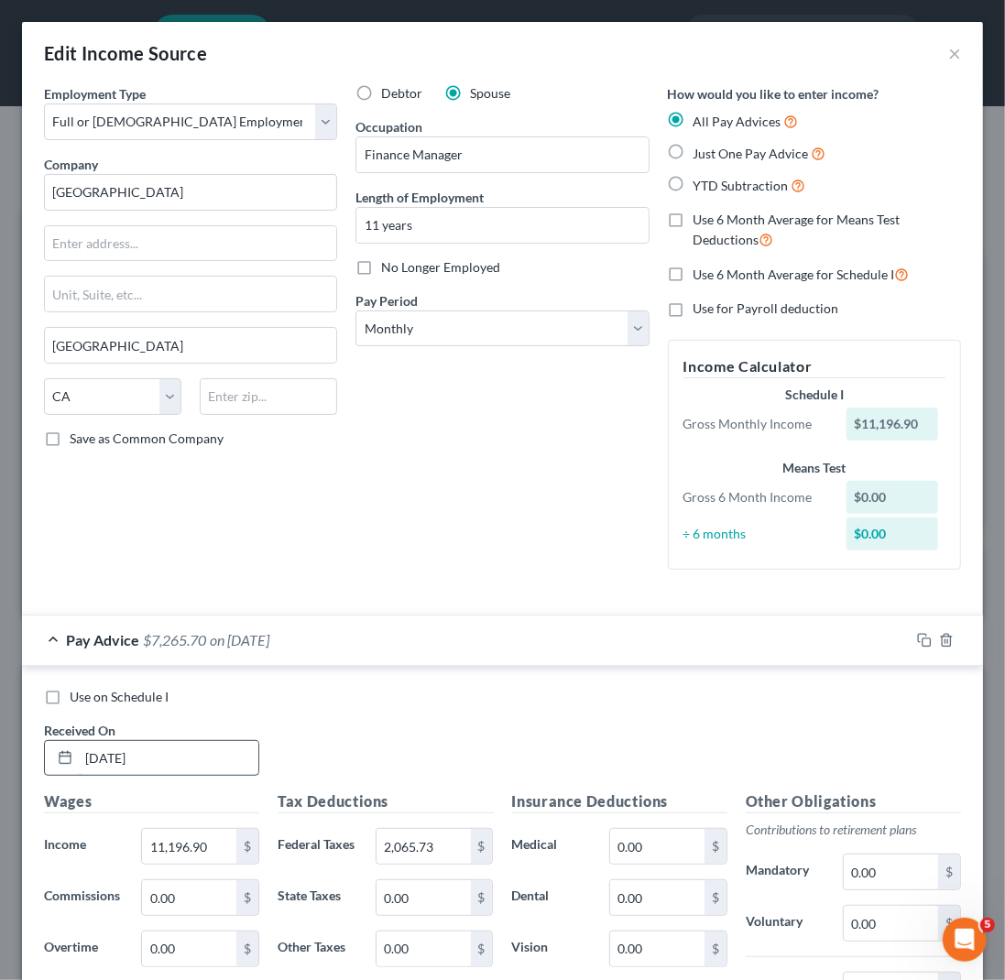
click at [162, 756] on input "[DATE]" at bounding box center [169, 758] width 180 height 35
drag, startPoint x: 175, startPoint y: 758, endPoint x: 54, endPoint y: 758, distance: 120.9
click at [54, 758] on div "[DATE]" at bounding box center [151, 758] width 215 height 37
type input "[DATE]"
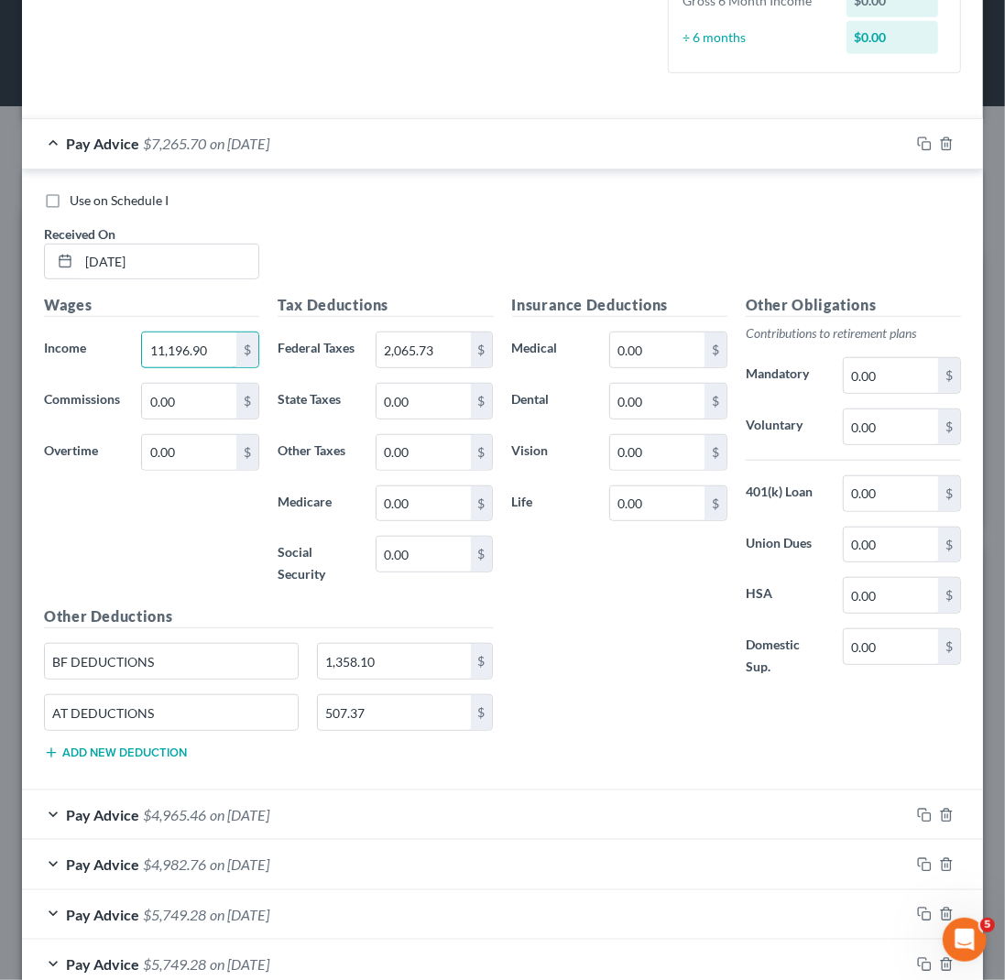
scroll to position [499, 0]
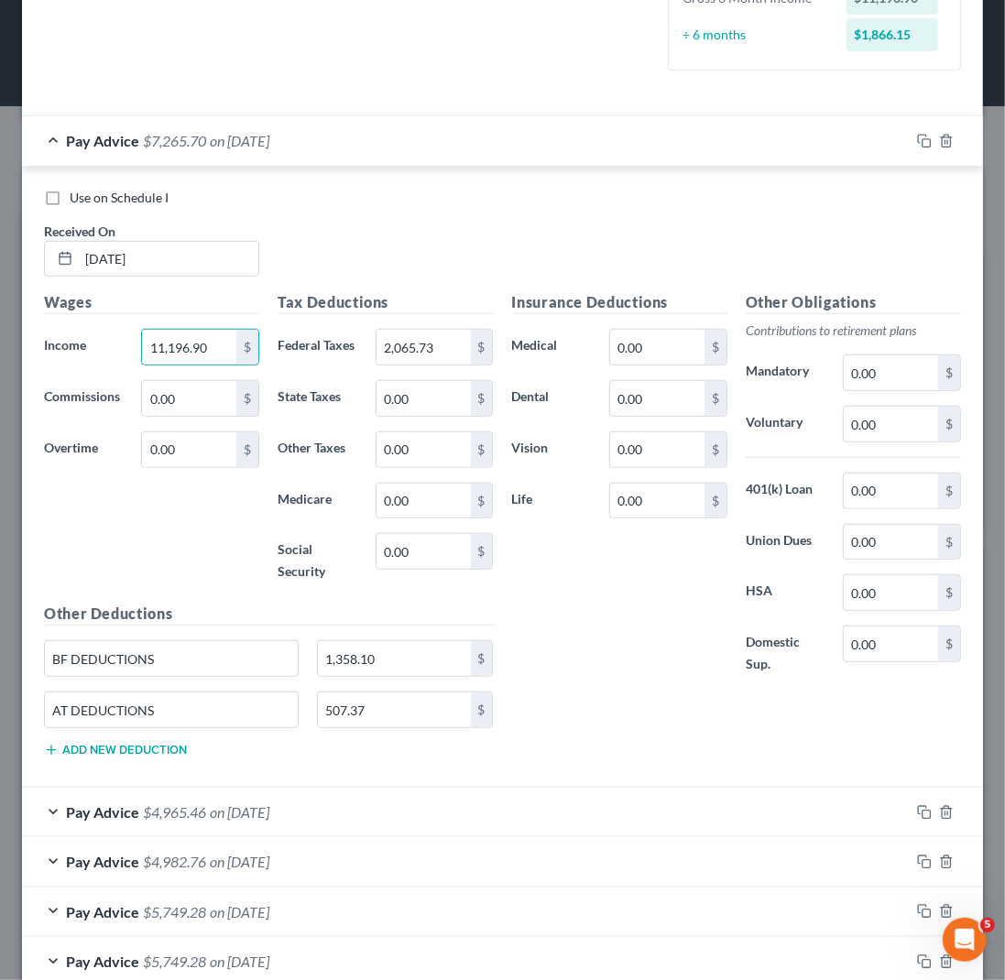
click at [53, 135] on div "Pay Advice $7,265.70 on [DATE]" at bounding box center [466, 140] width 888 height 49
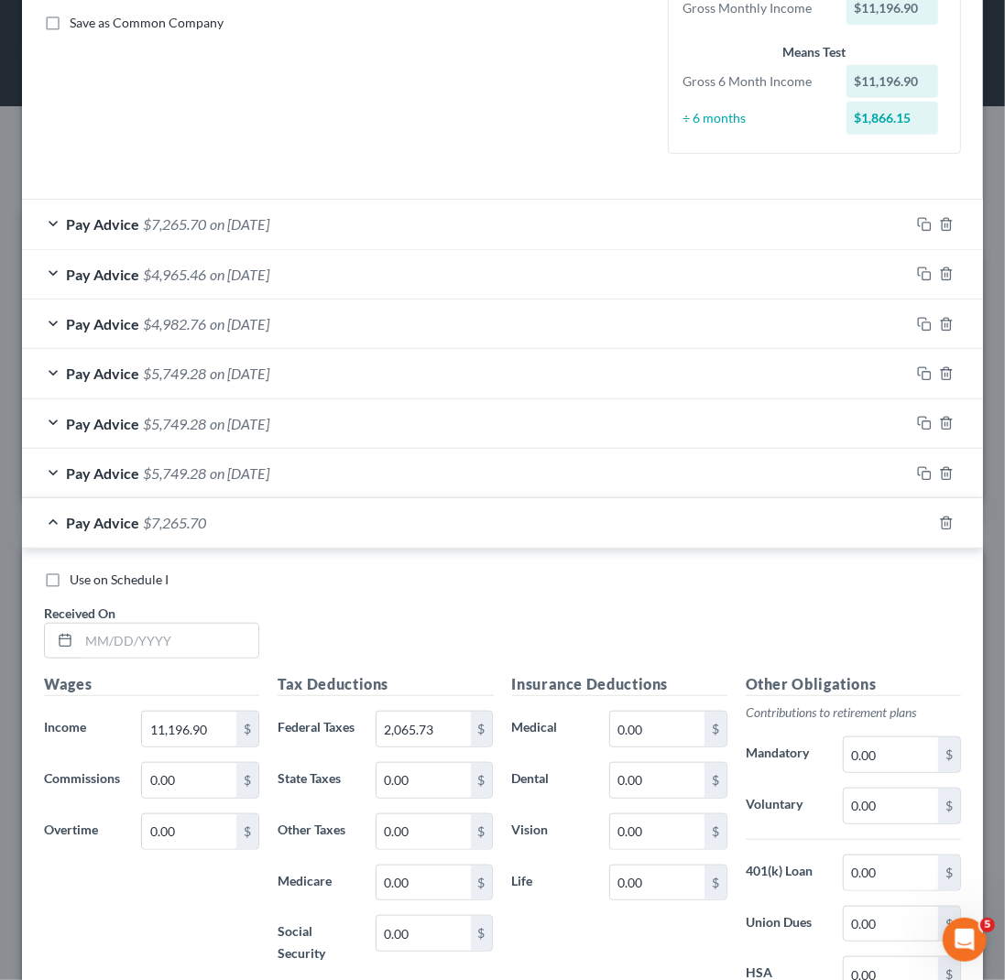
scroll to position [1249, 0]
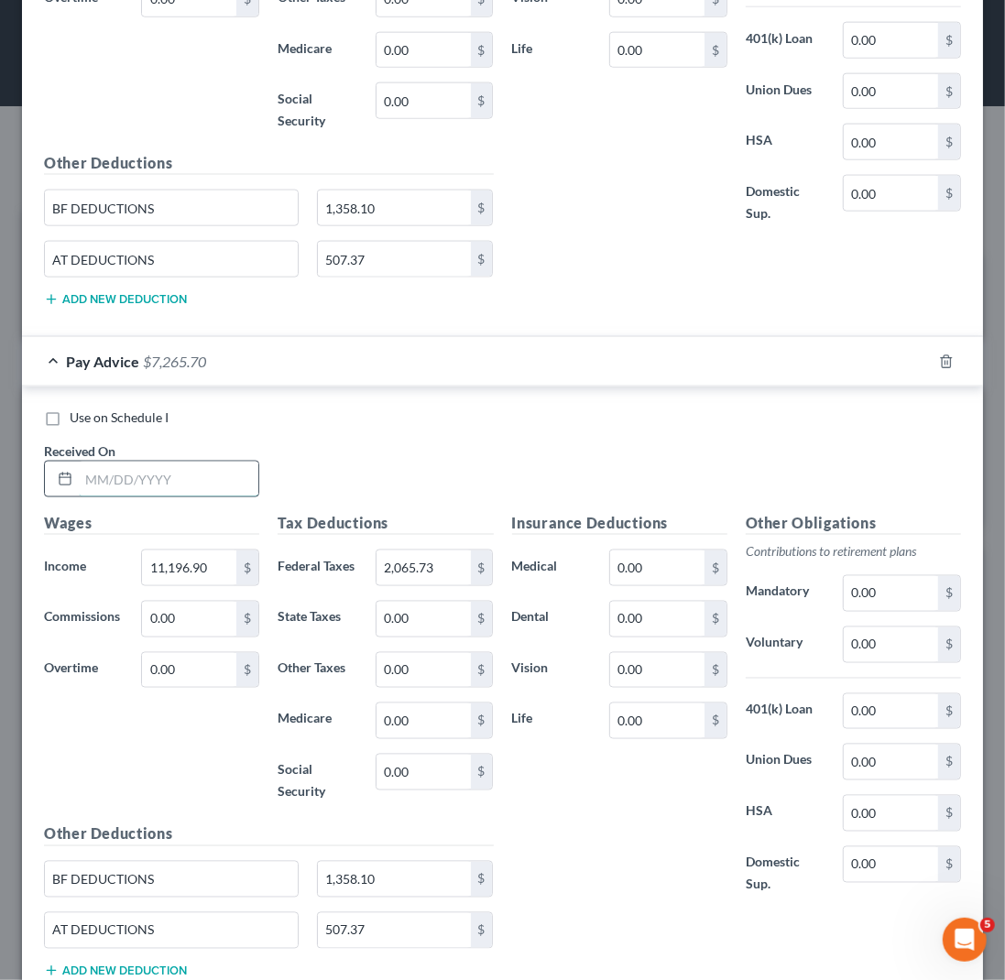
click at [79, 463] on input "text" at bounding box center [169, 479] width 180 height 35
click at [48, 355] on div "Pay Advice $7,265.70" at bounding box center [477, 361] width 910 height 49
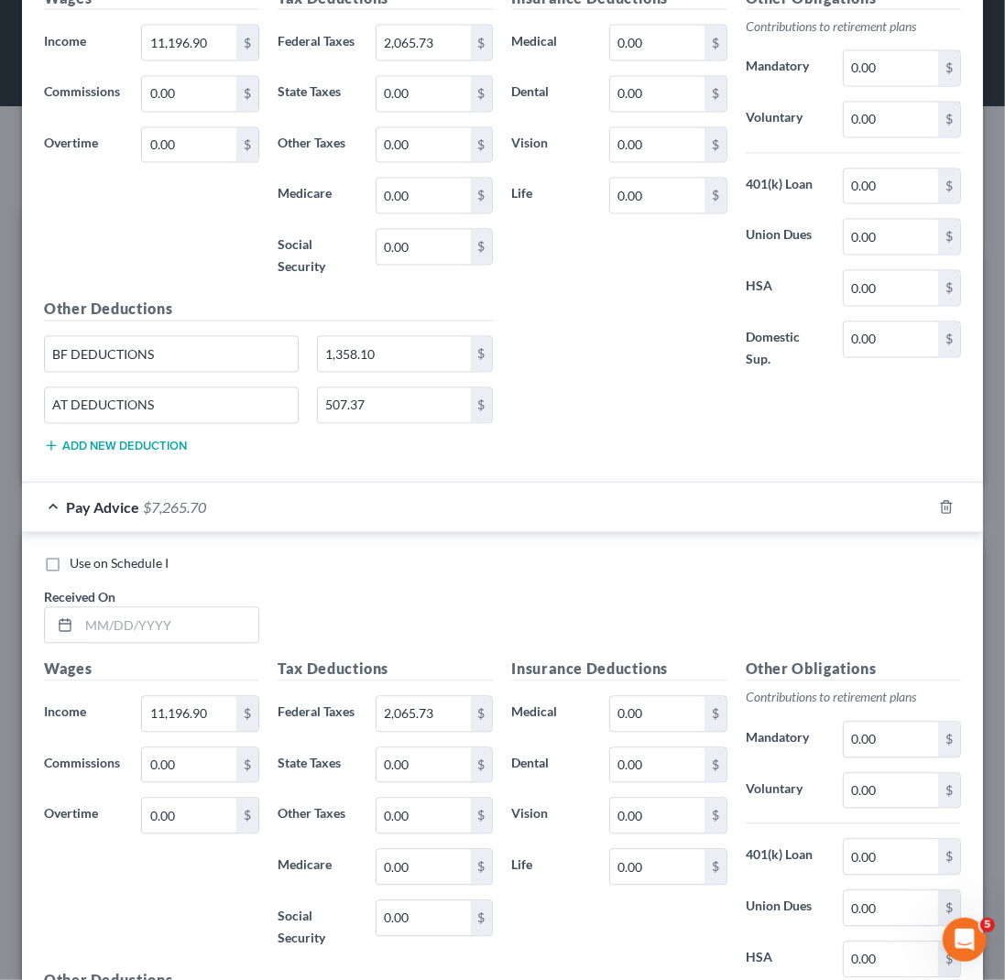
scroll to position [2041, 0]
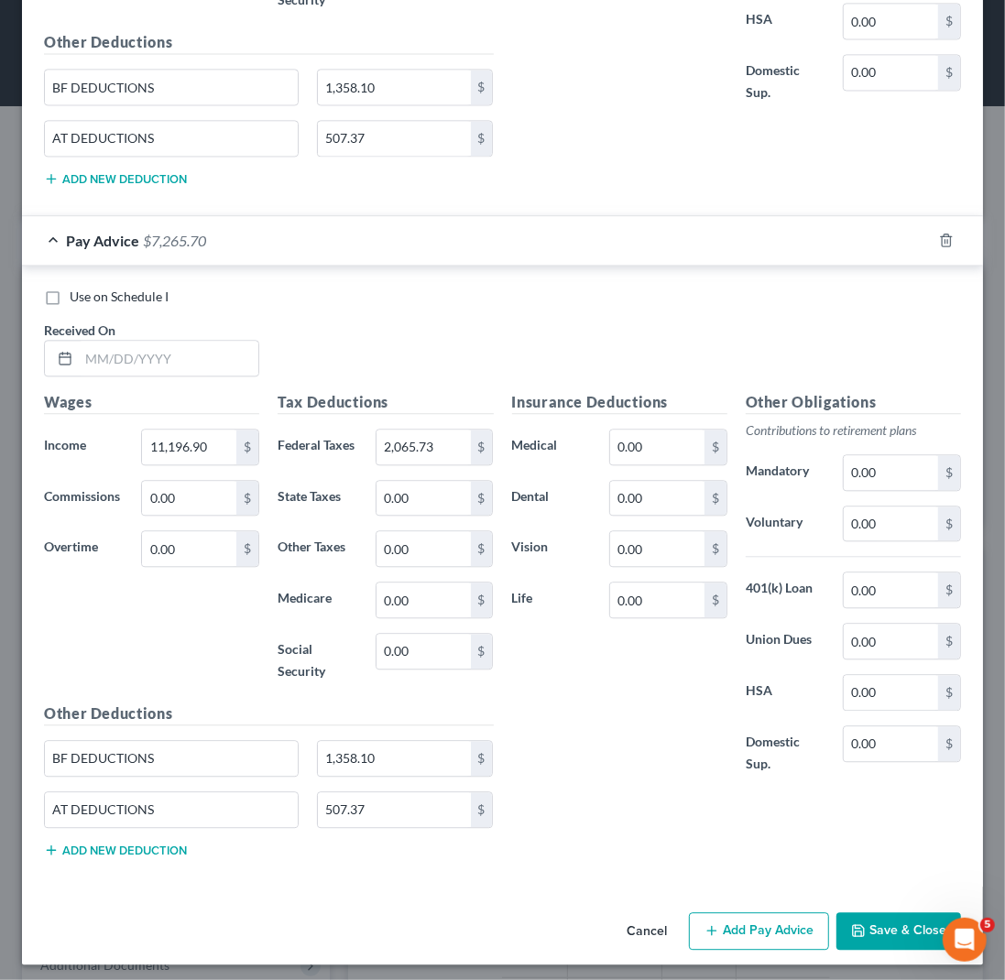
click at [920, 932] on button "Save & Close" at bounding box center [898, 931] width 125 height 38
click at [939, 239] on icon "button" at bounding box center [946, 240] width 15 height 15
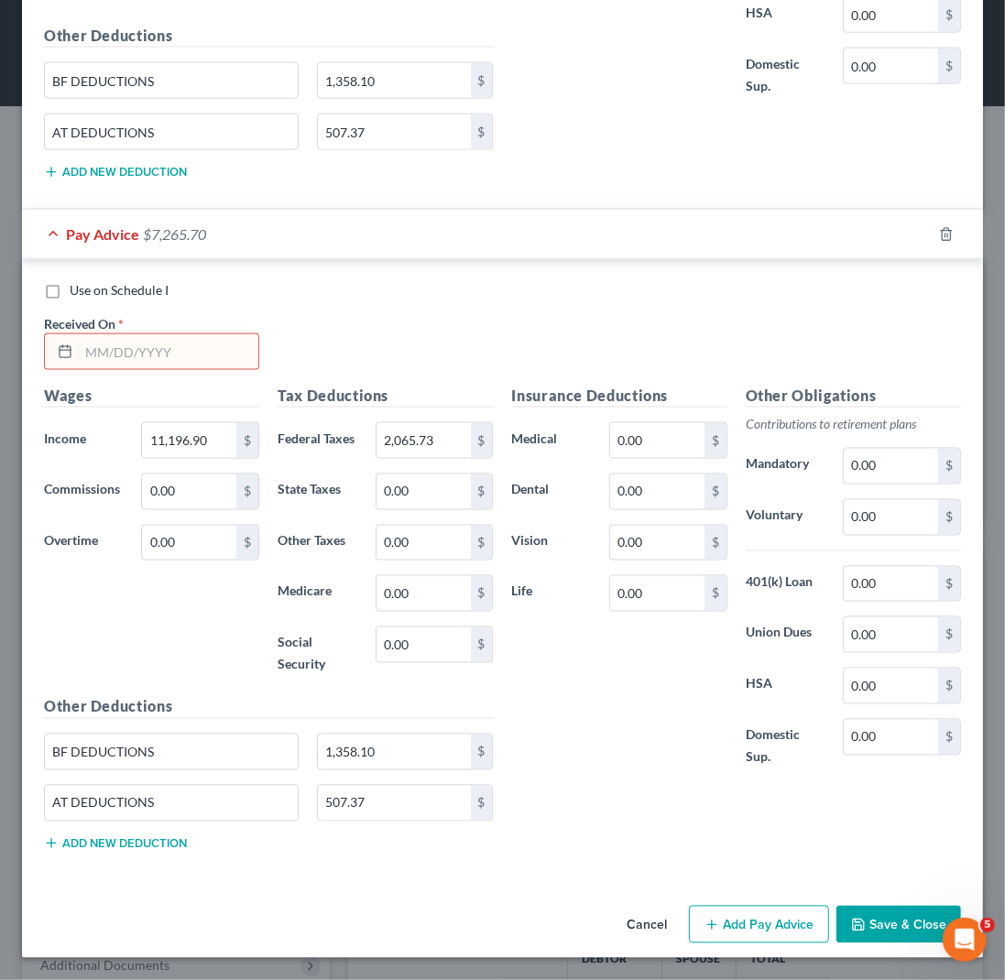
scroll to position [1371, 0]
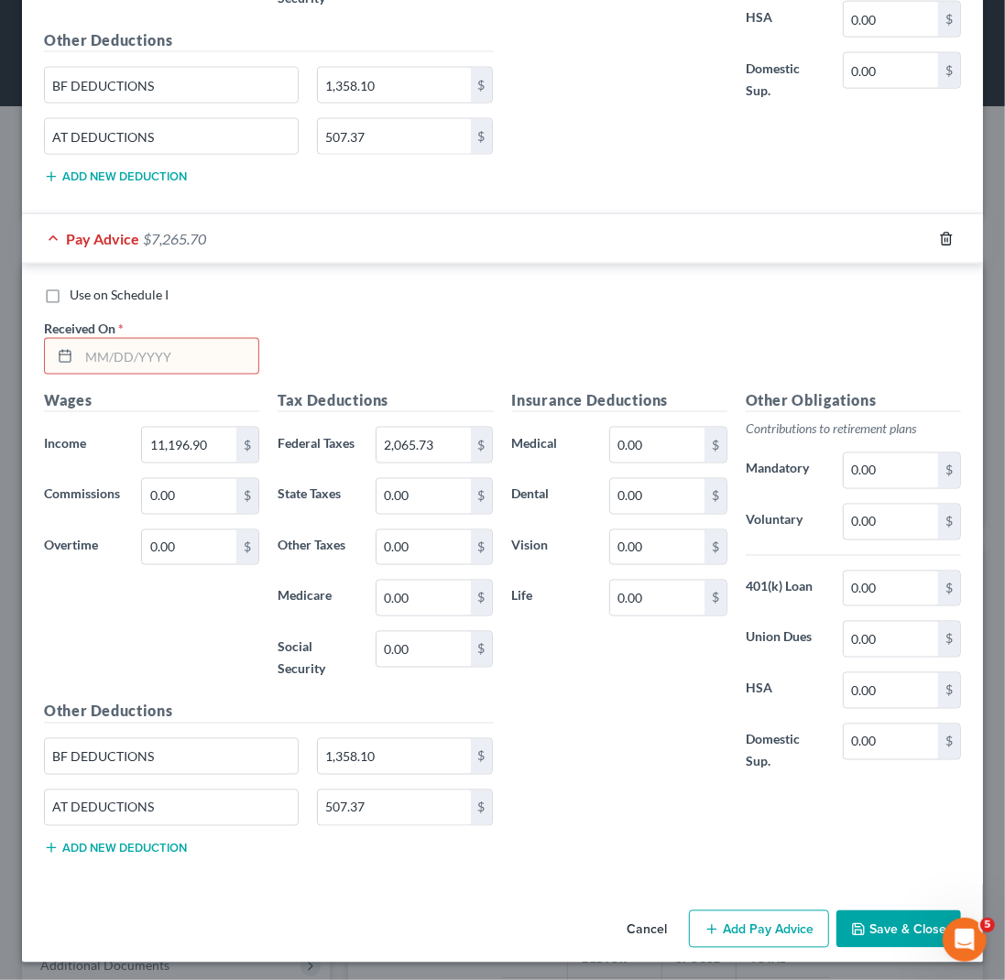
click at [939, 238] on icon "button" at bounding box center [946, 239] width 15 height 15
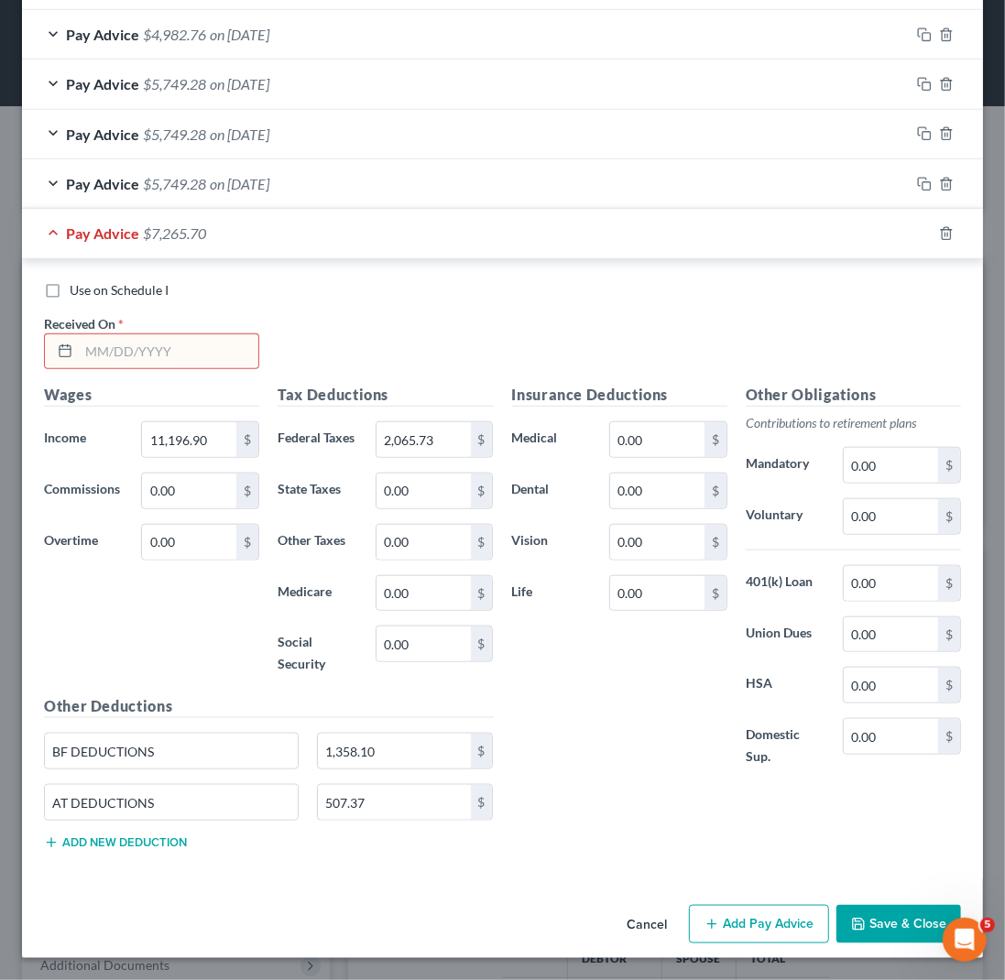
scroll to position [702, 0]
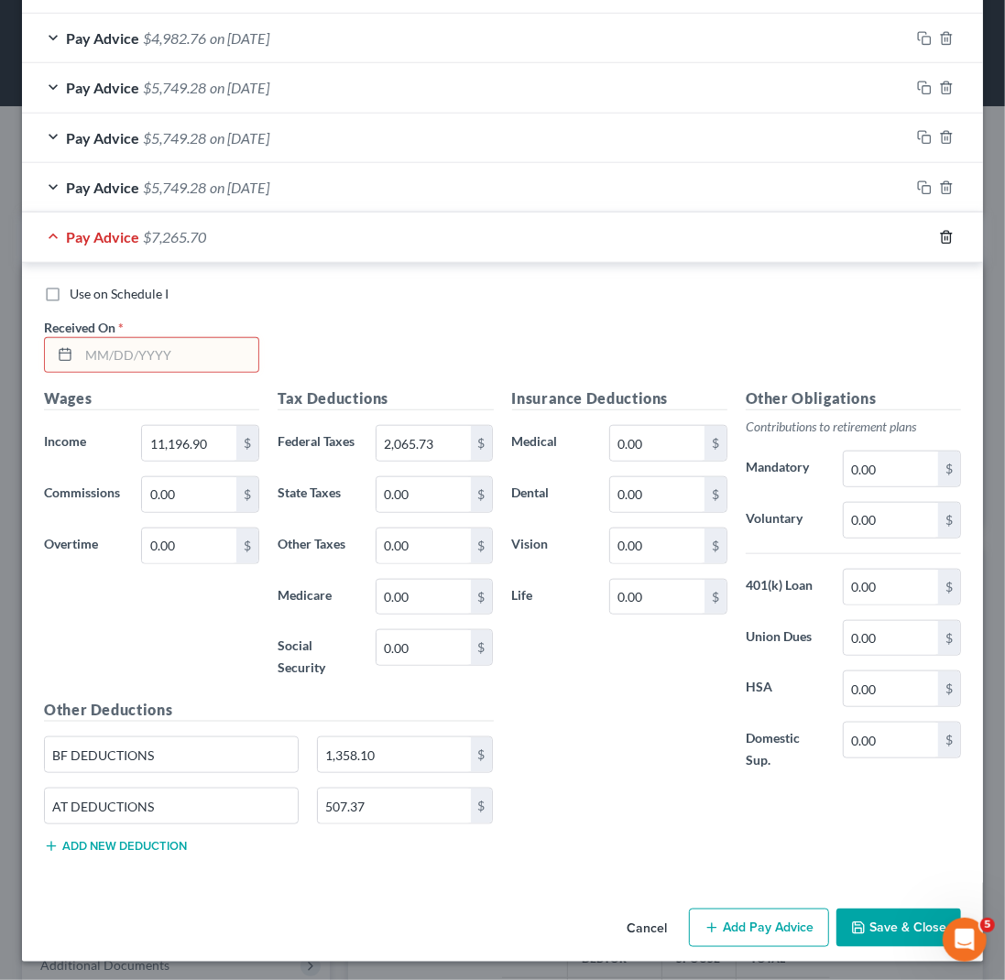
click at [939, 234] on icon "button" at bounding box center [946, 237] width 15 height 15
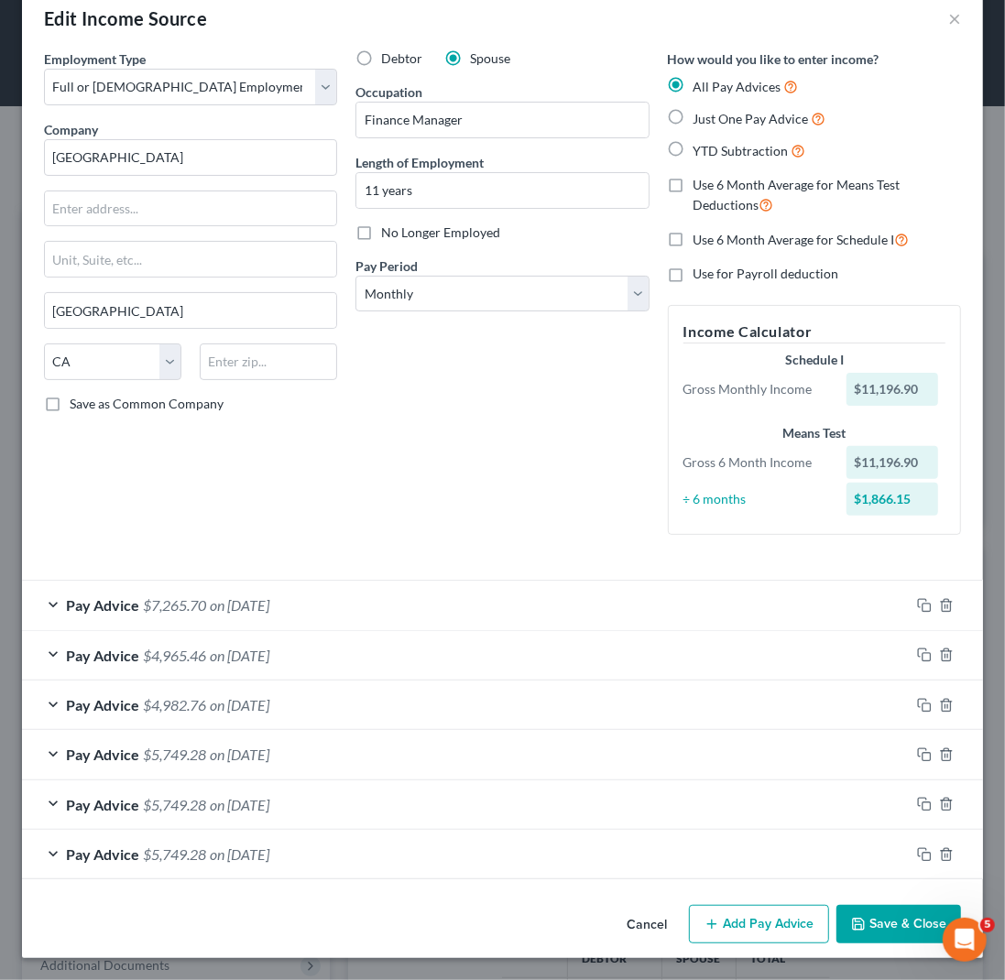
scroll to position [33, 0]
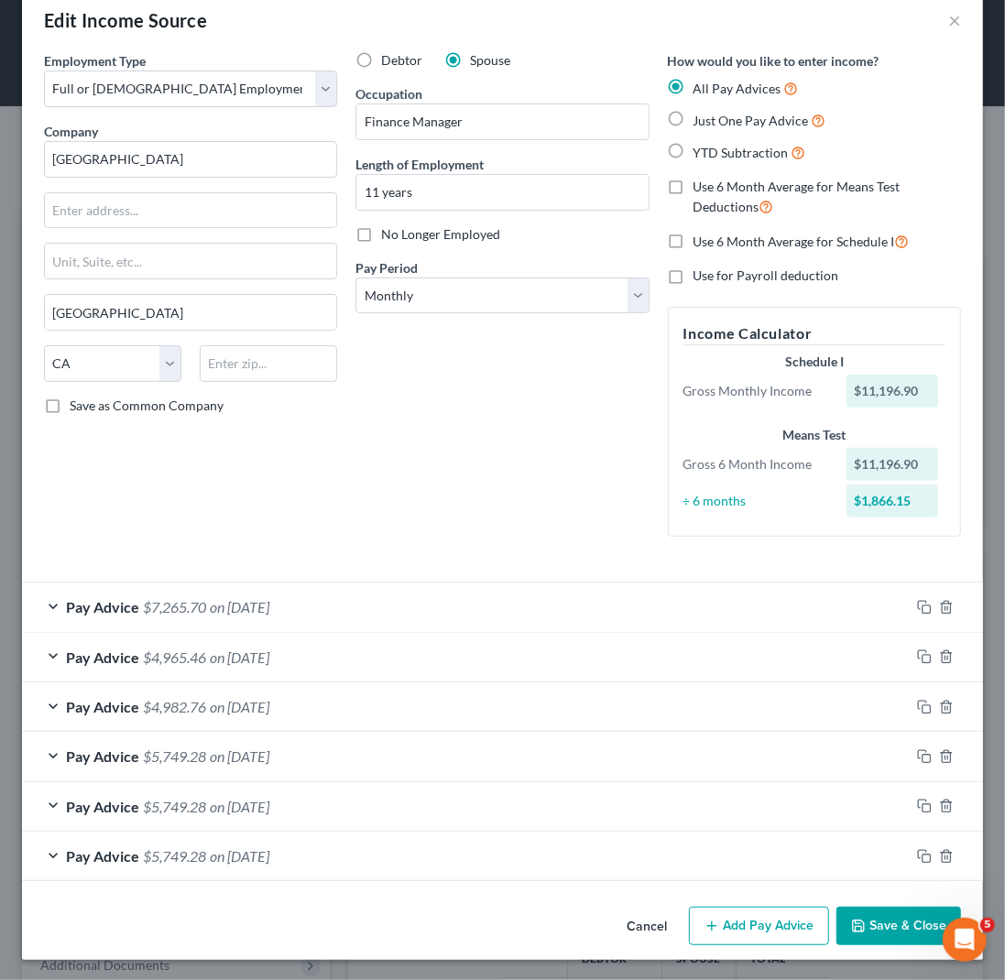
click at [737, 920] on button "Add Pay Advice" at bounding box center [759, 926] width 140 height 38
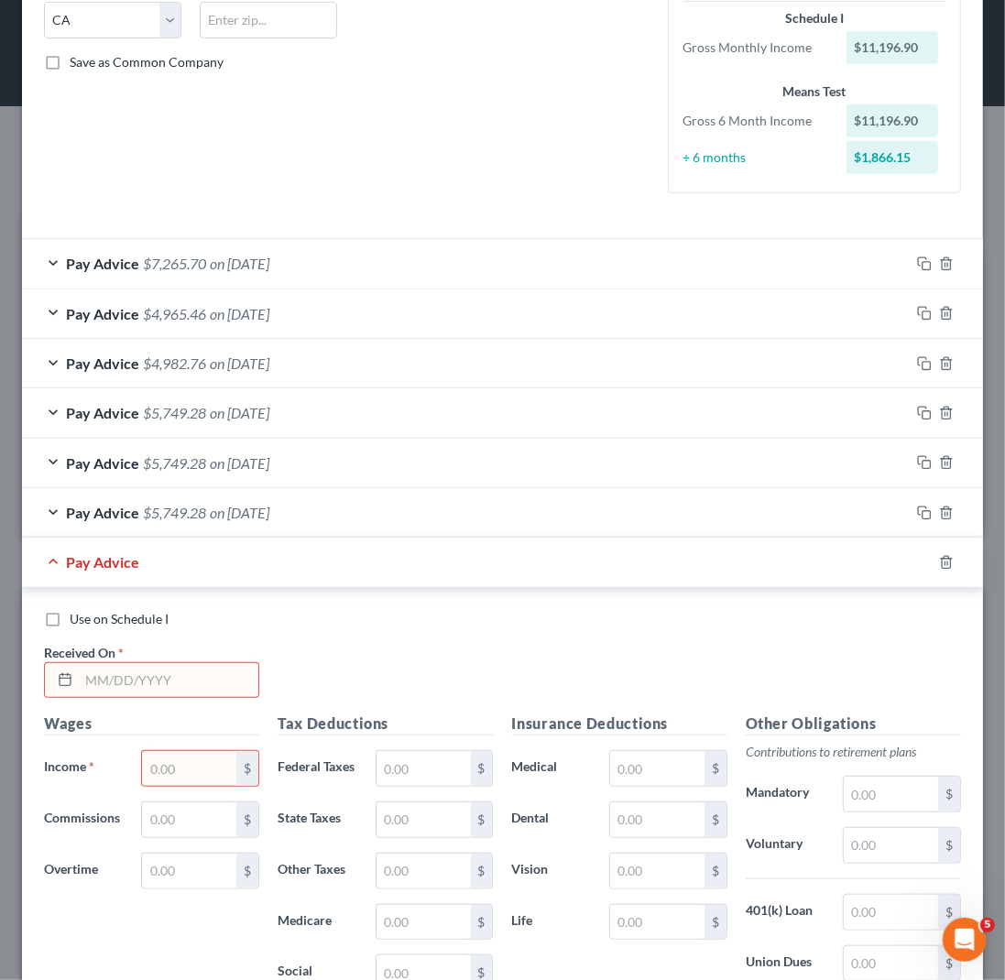
scroll to position [532, 0]
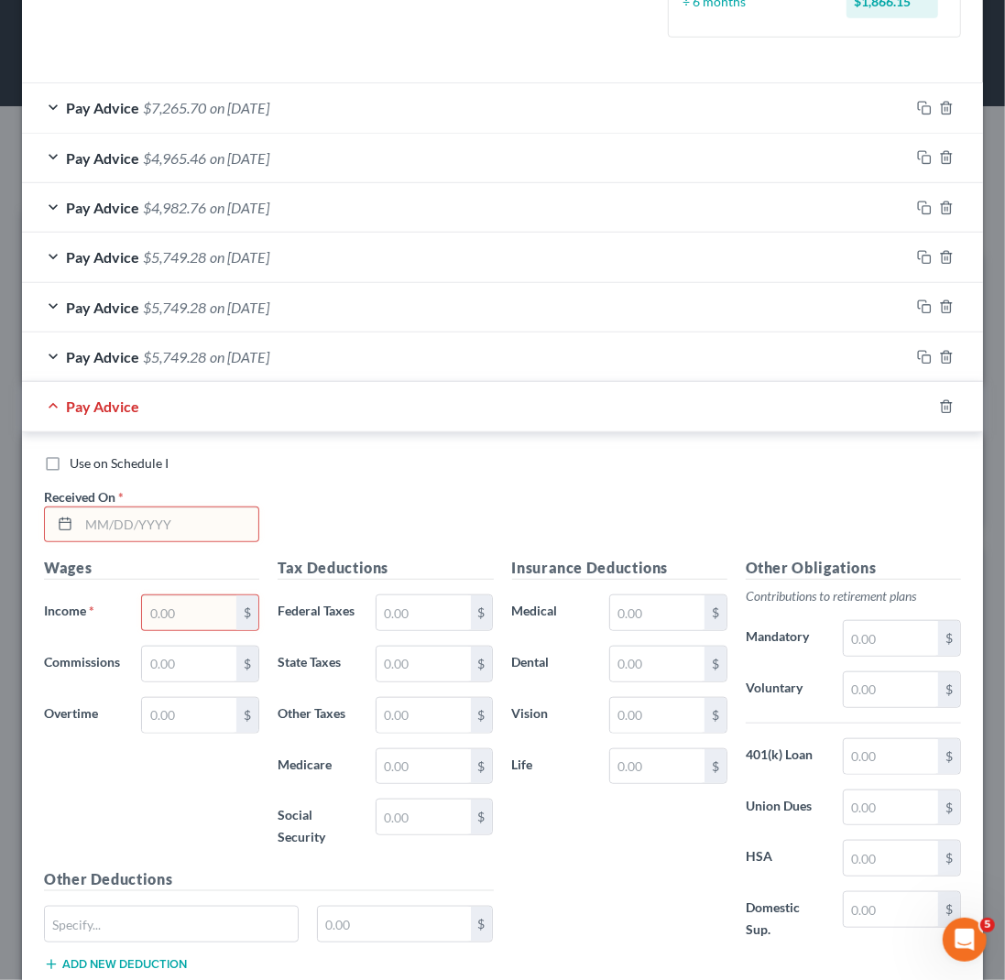
click at [87, 520] on input "text" at bounding box center [169, 524] width 180 height 35
type input "[DATE]"
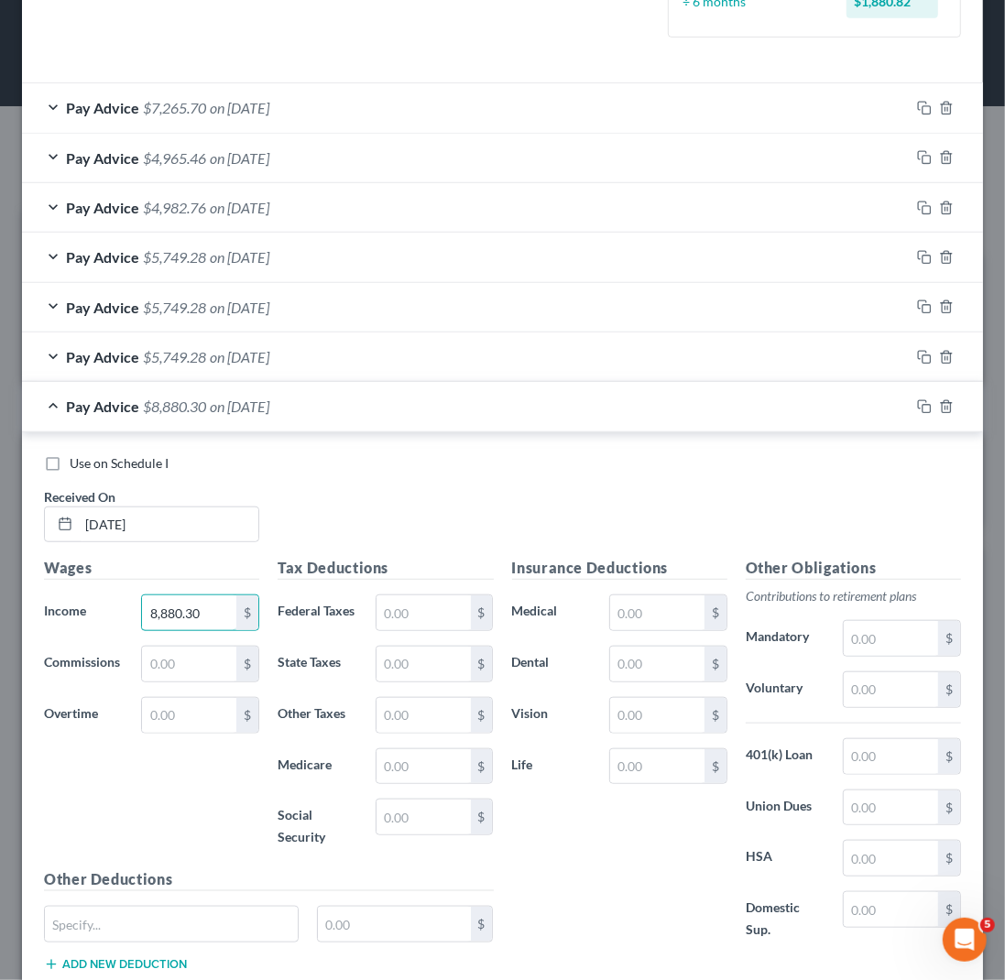
type input "8,880.30"
click at [380, 606] on input "text" at bounding box center [423, 612] width 94 height 35
click at [381, 611] on input "text" at bounding box center [423, 612] width 94 height 35
click at [393, 607] on input "text" at bounding box center [423, 612] width 94 height 35
type input "1,621.15"
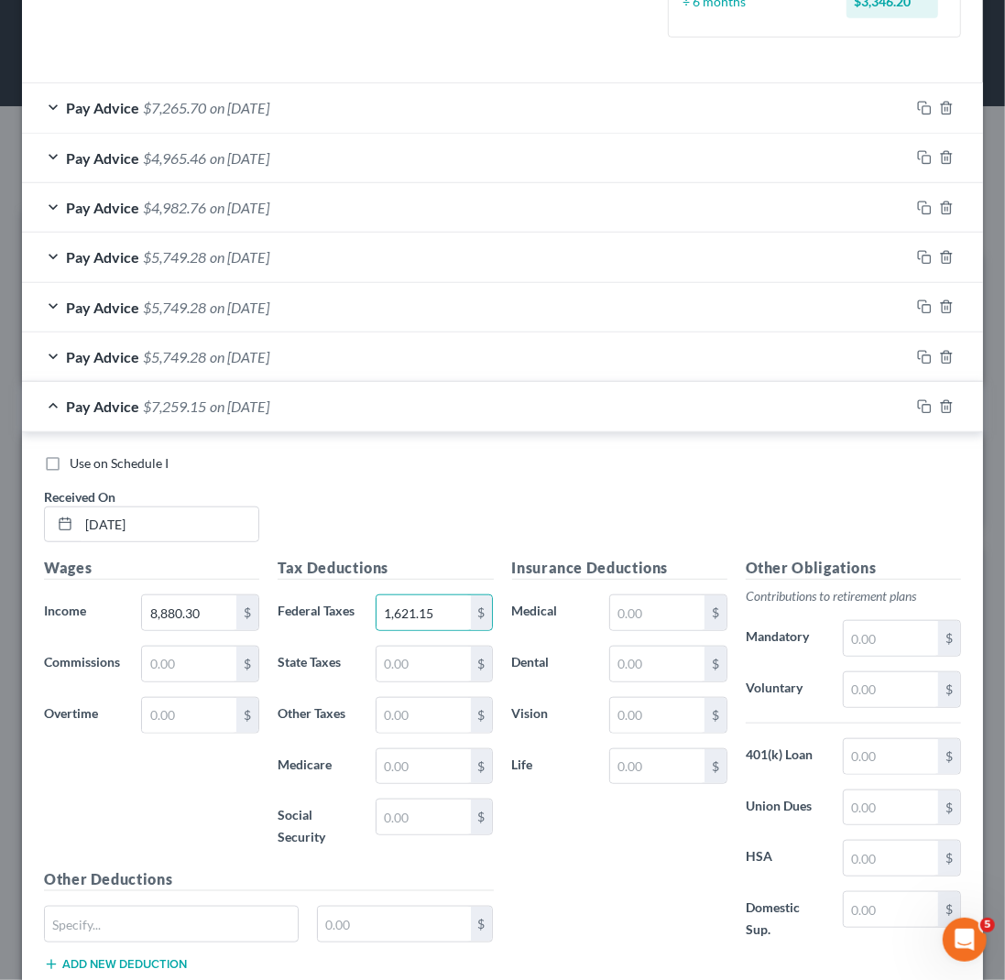
click at [480, 551] on div "Use on Schedule I Received On * [DATE]" at bounding box center [502, 506] width 935 height 104
click at [649, 618] on input "text" at bounding box center [657, 612] width 94 height 35
click at [99, 913] on input "text" at bounding box center [171, 924] width 253 height 35
type input "P"
type input "Pre-tax"
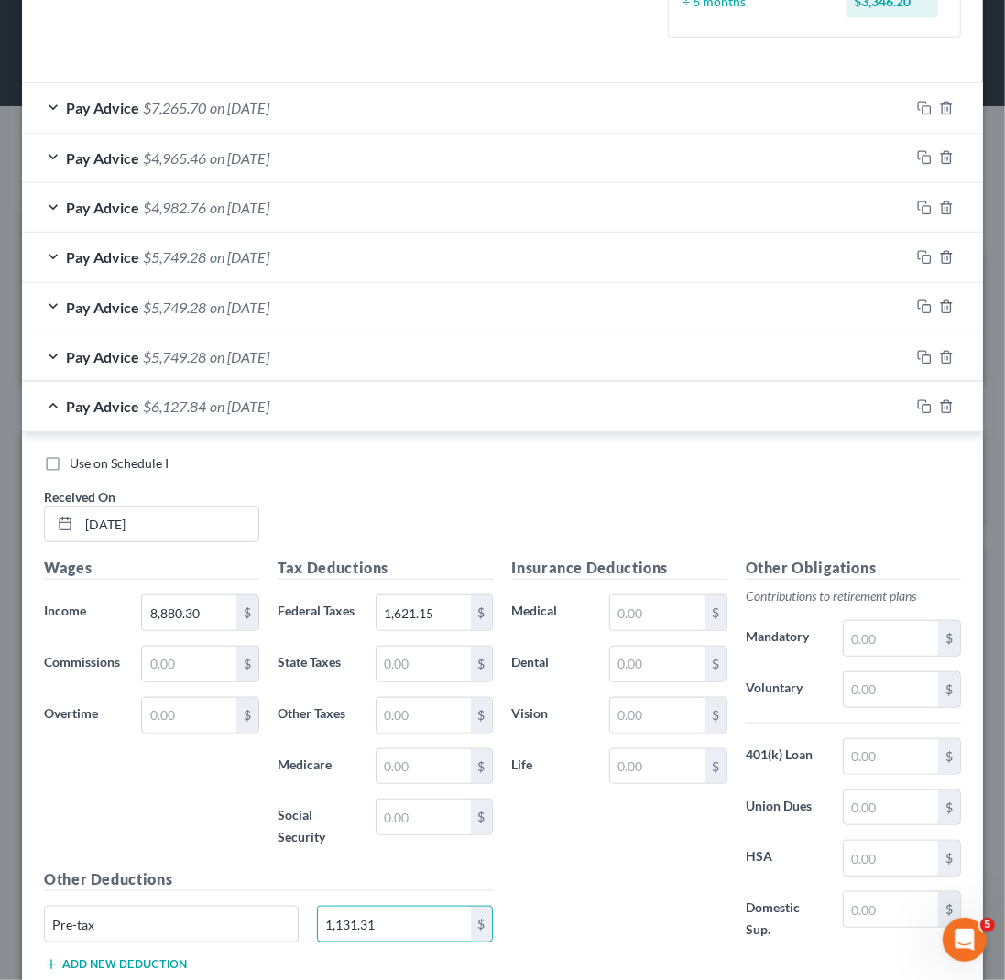
type input "1,131.31"
click at [100, 959] on button "Add new deduction" at bounding box center [115, 964] width 143 height 15
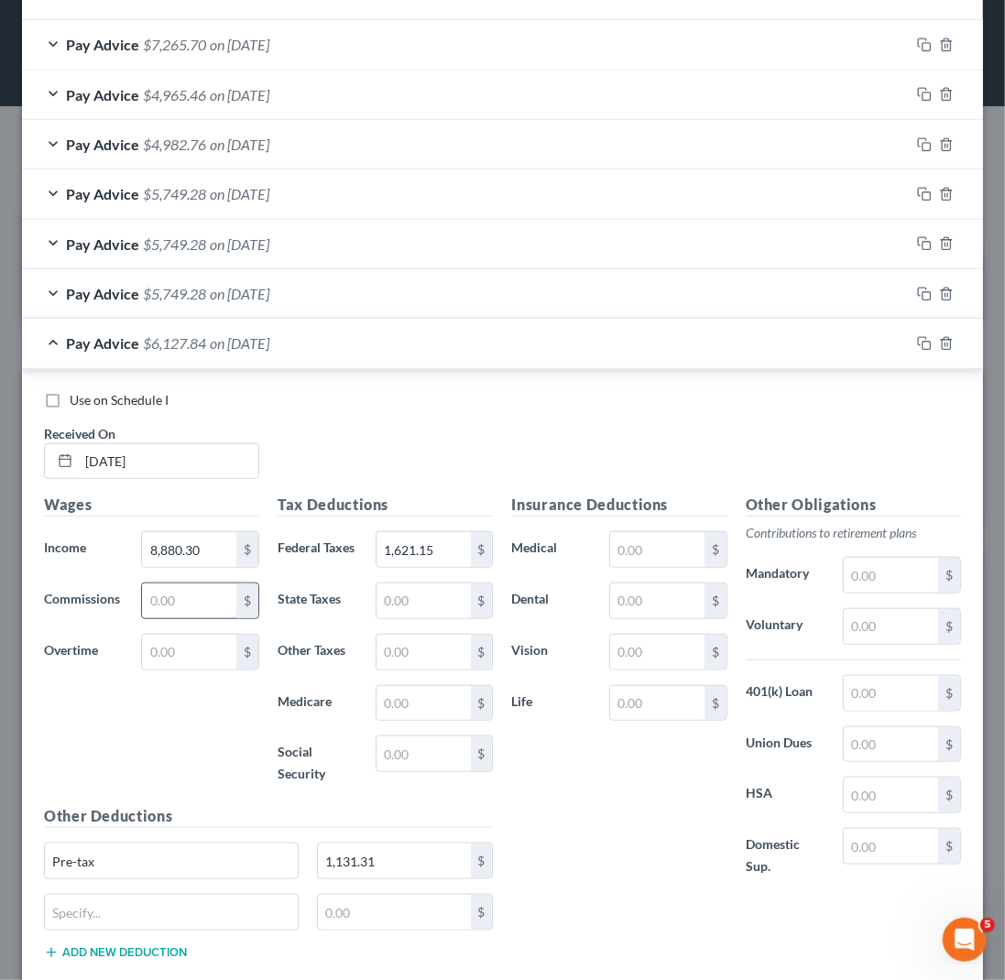
scroll to position [702, 0]
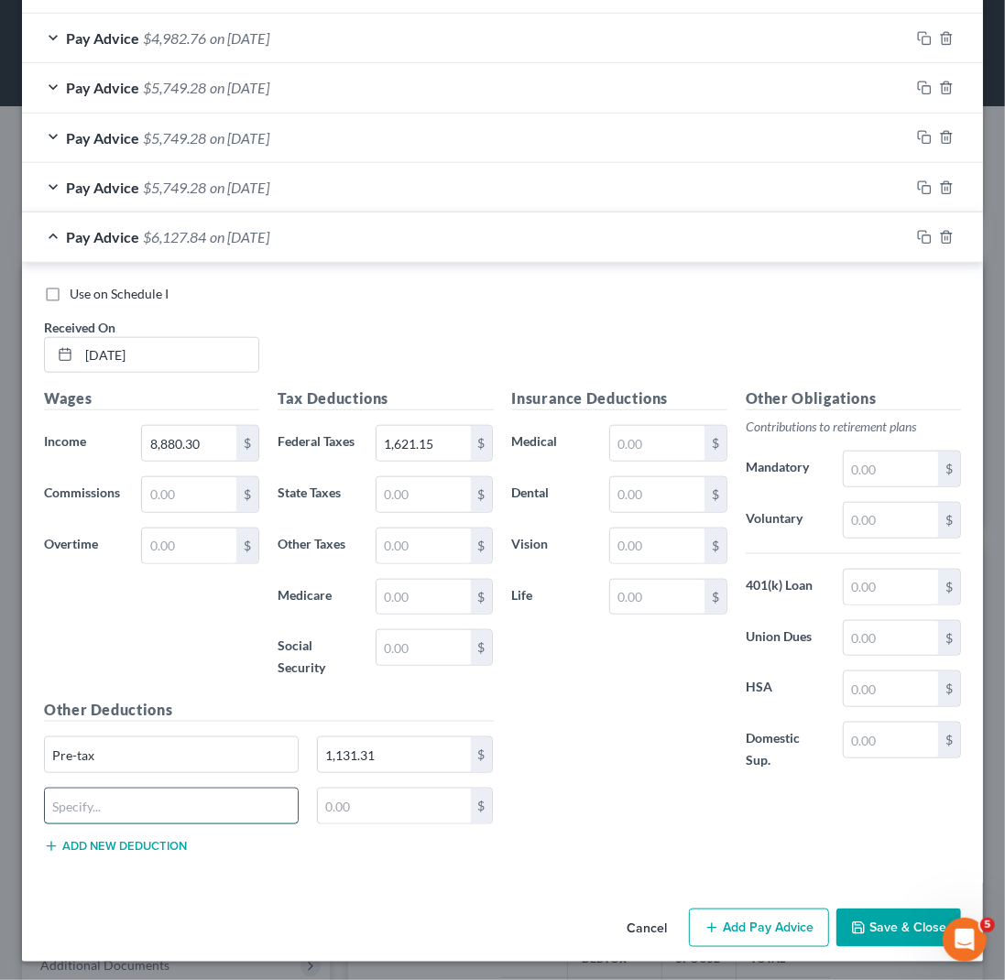
click at [72, 797] on input "text" at bounding box center [171, 806] width 253 height 35
type input "After-tax"
type input "507.37"
click at [749, 916] on button "Add Pay Advice" at bounding box center [759, 928] width 140 height 38
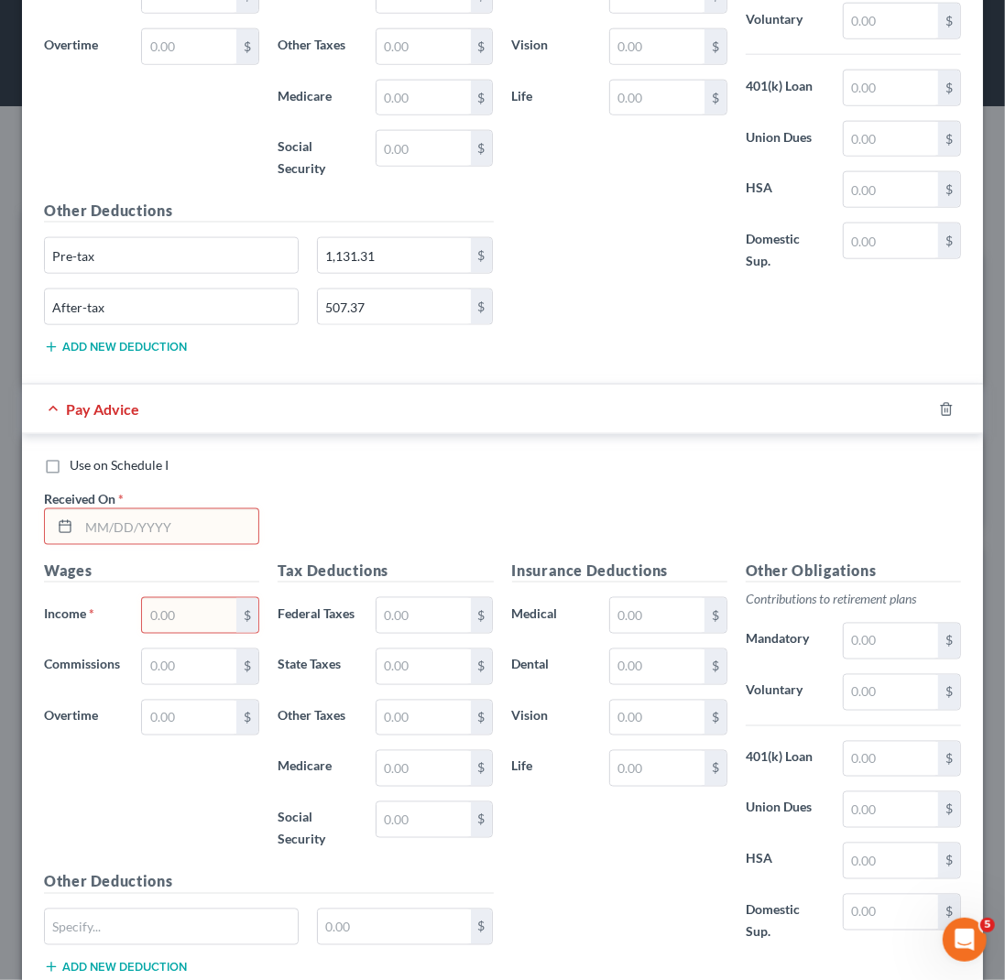
scroll to position [1320, 0]
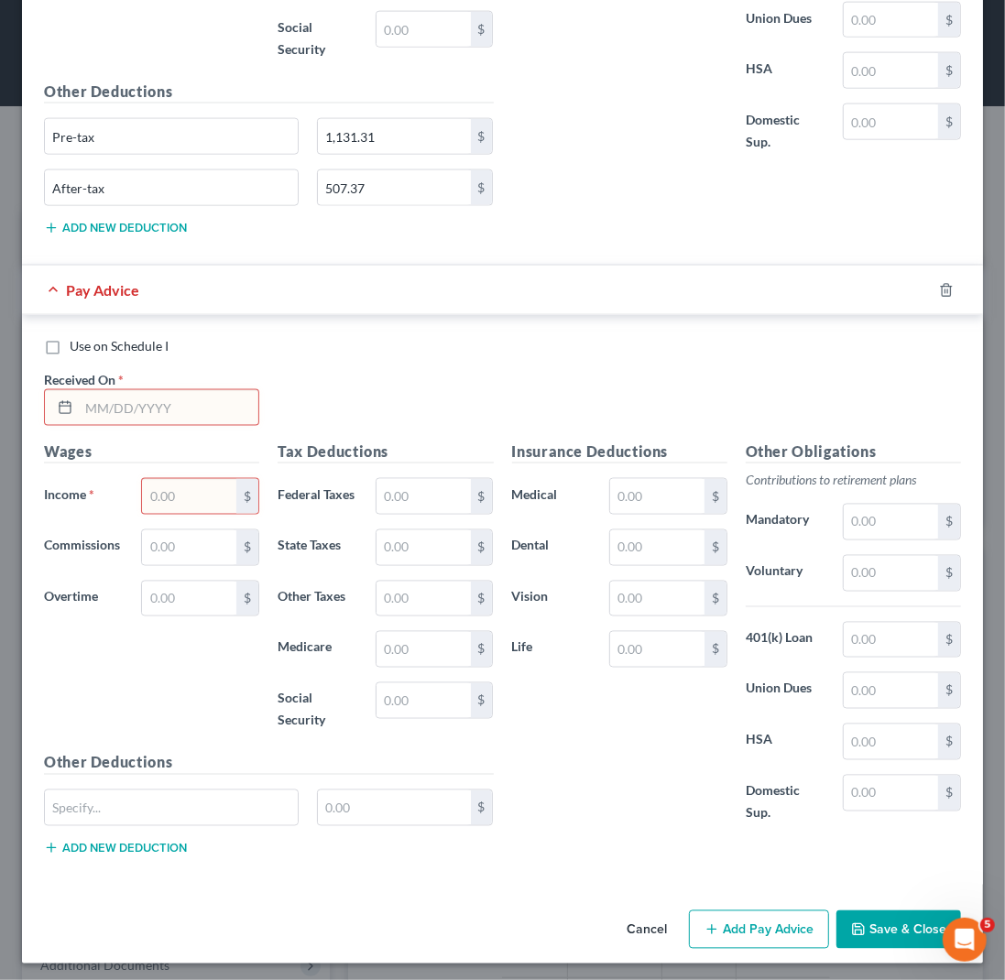
click at [83, 398] on input "text" at bounding box center [169, 407] width 180 height 35
type input "[DATE]"
click at [147, 496] on input "text" at bounding box center [189, 496] width 94 height 35
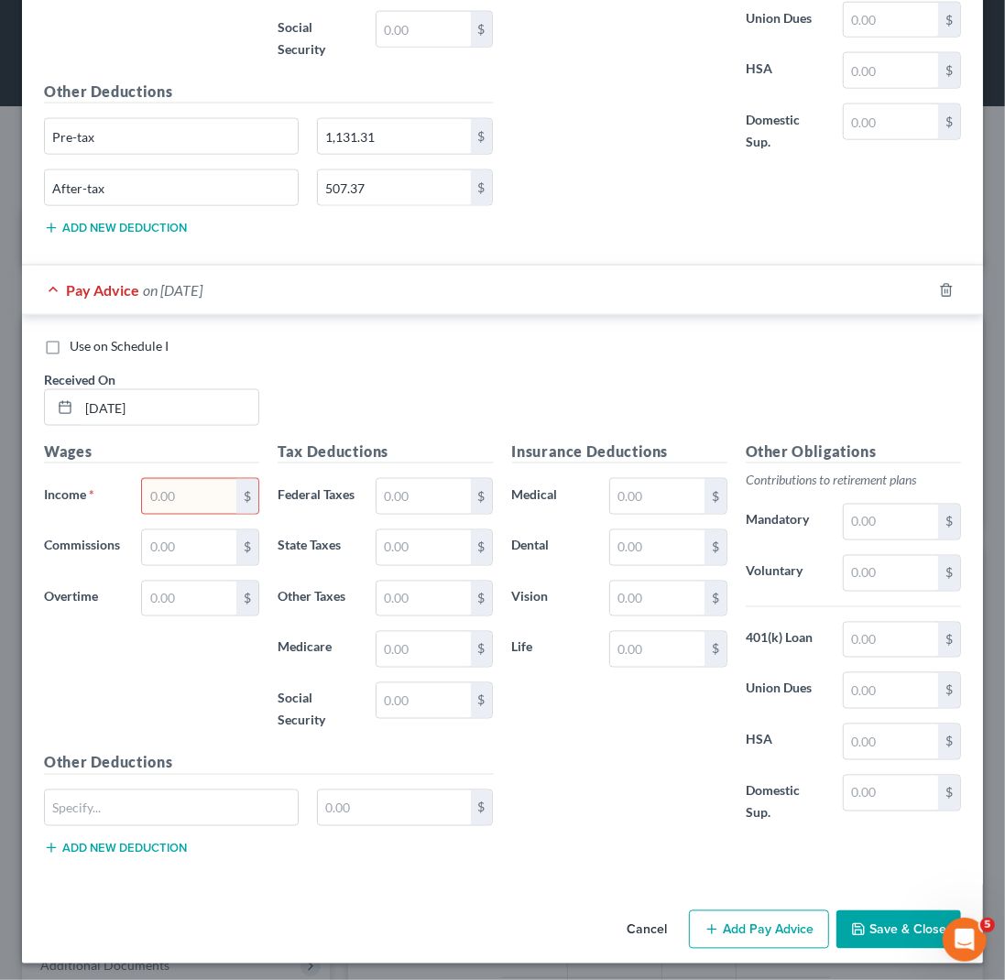
click at [148, 491] on input "text" at bounding box center [189, 496] width 94 height 35
click at [149, 492] on input "text" at bounding box center [189, 496] width 94 height 35
type input "8,880.30"
click at [399, 495] on input "text" at bounding box center [423, 496] width 94 height 35
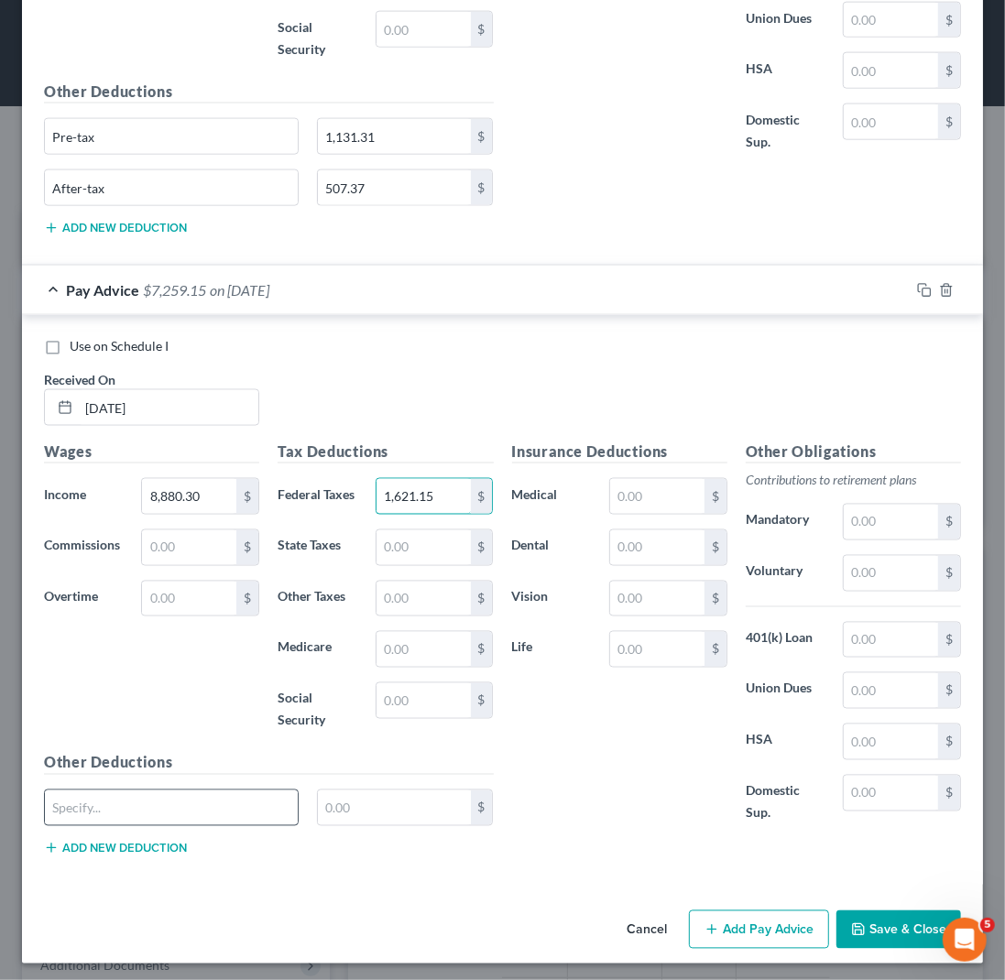
type input "1,621.15"
click at [105, 805] on input "text" at bounding box center [171, 808] width 253 height 35
type input "Pre-tax"
type input "1,131.31"
click at [84, 843] on button "Add new deduction" at bounding box center [115, 848] width 143 height 15
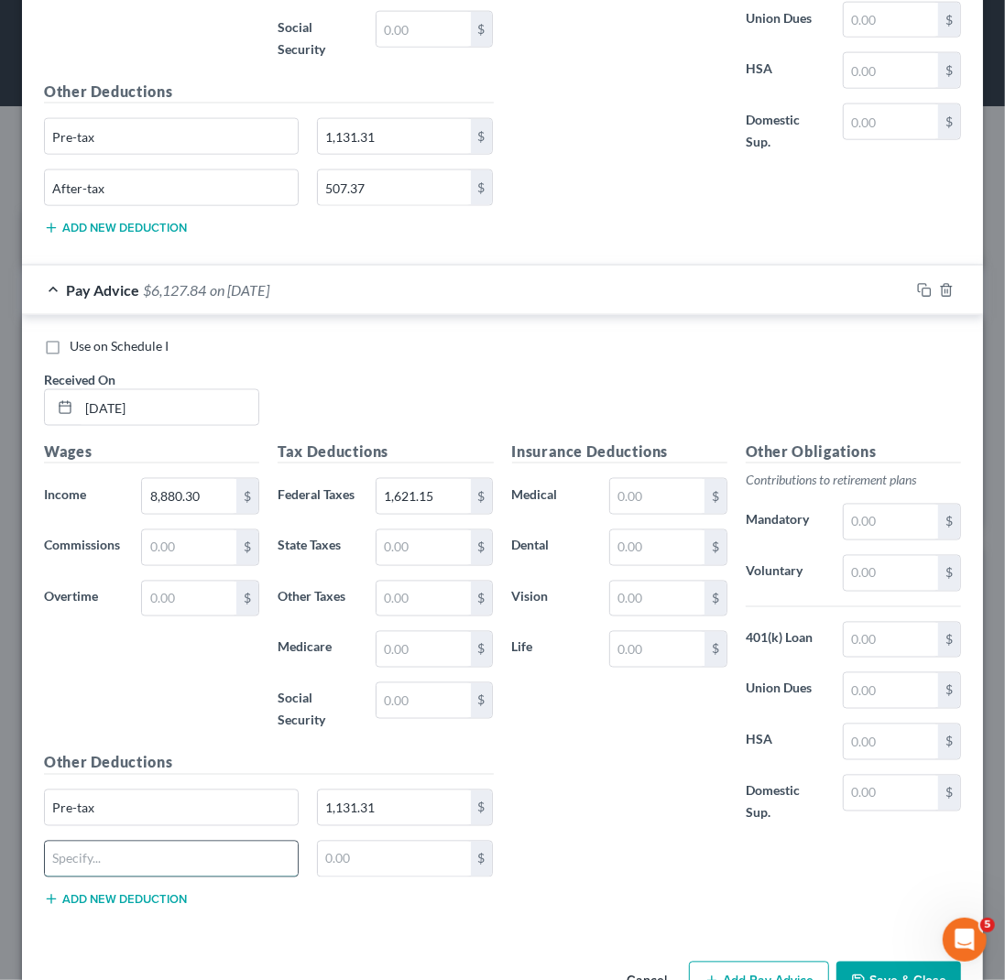
click at [84, 843] on input "text" at bounding box center [171, 859] width 253 height 35
type input "After-tax"
type input "507.37"
drag, startPoint x: 589, startPoint y: 806, endPoint x: 562, endPoint y: 752, distance: 60.6
click at [589, 805] on div "Insurance Deductions Medical $ Dental $ Vision $ Life $" at bounding box center [620, 643] width 234 height 404
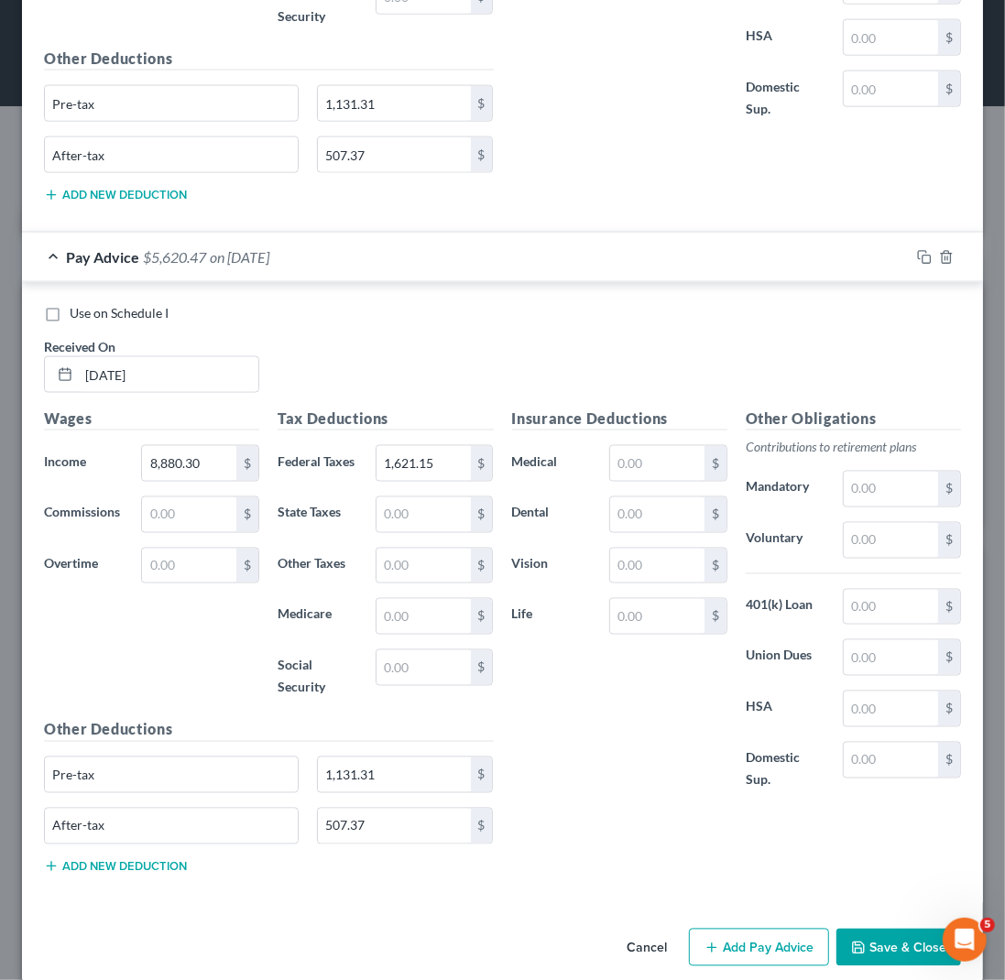
scroll to position [1371, 0]
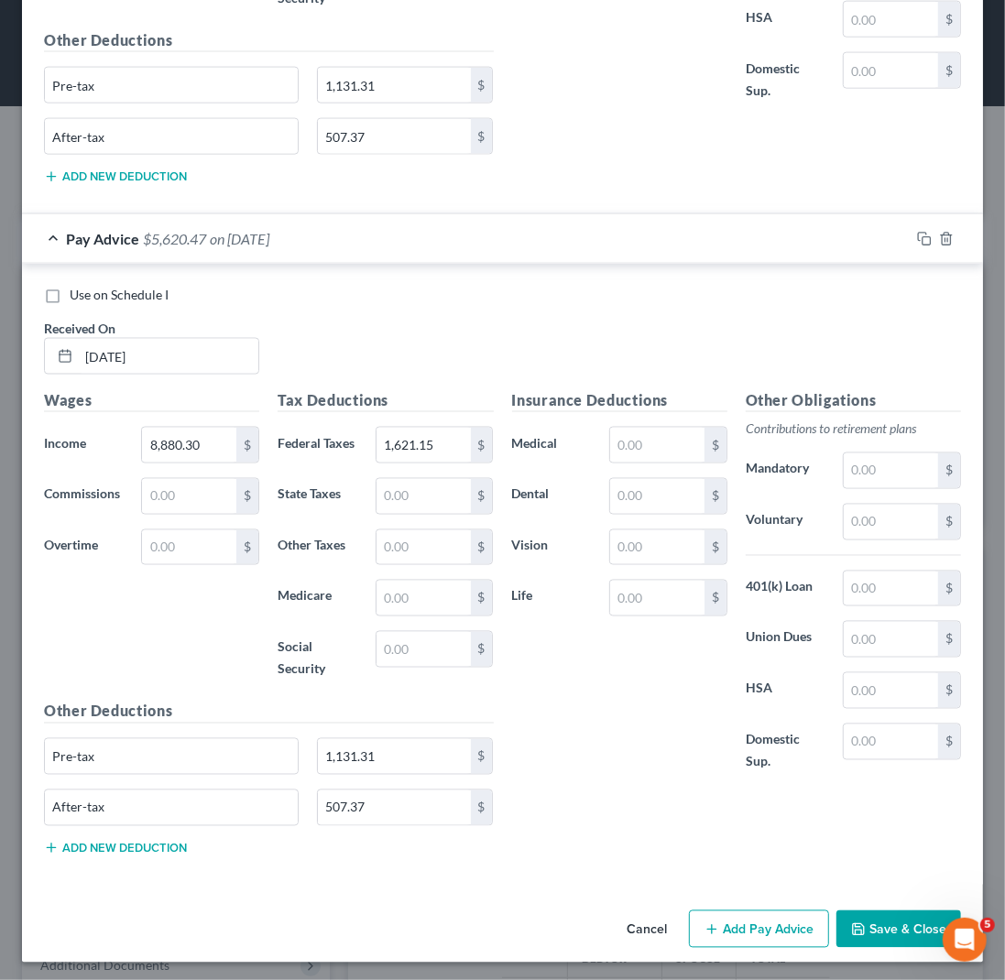
click at [762, 924] on button "Add Pay Advice" at bounding box center [759, 930] width 140 height 38
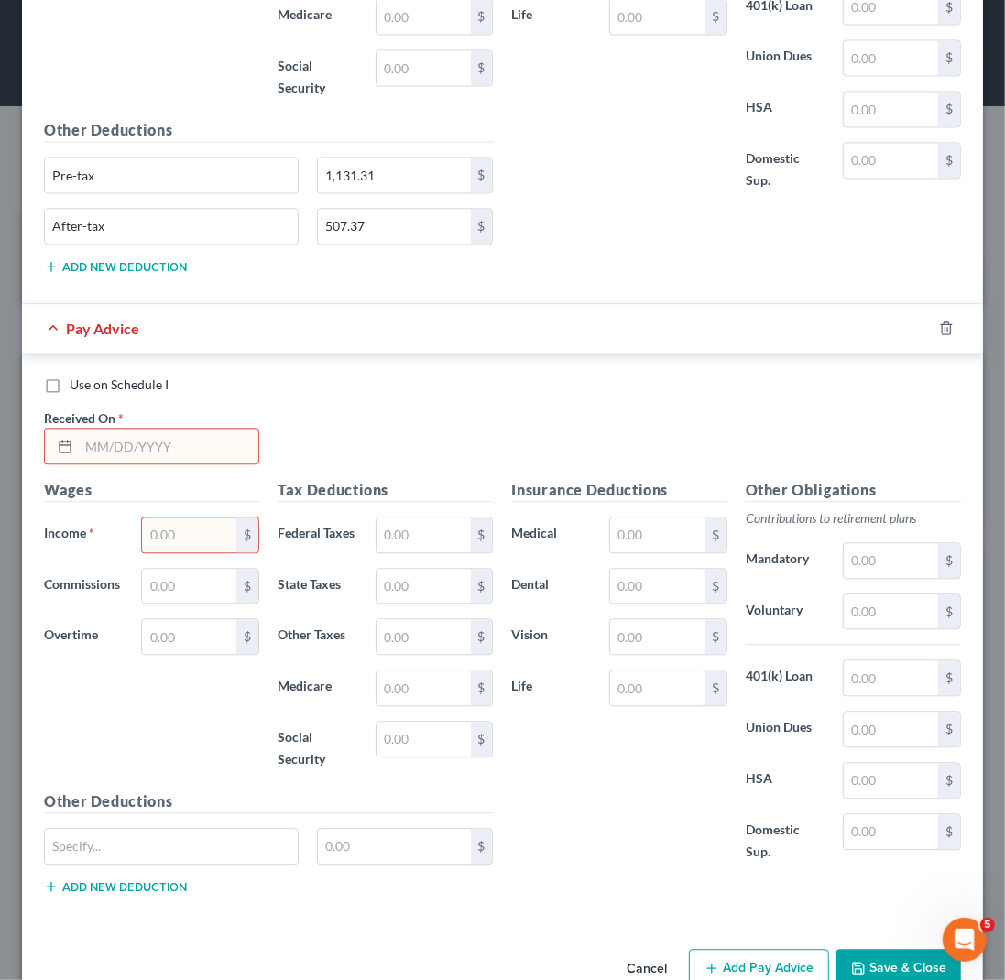
scroll to position [1870, 0]
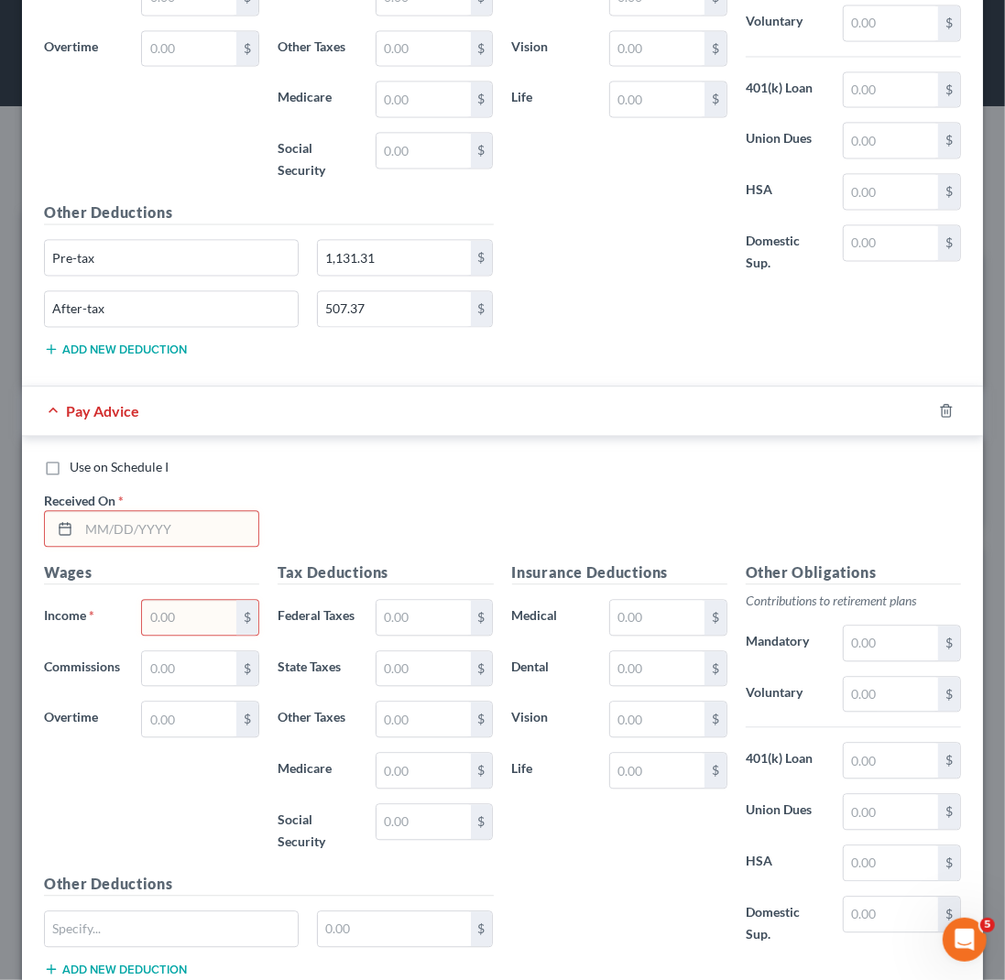
click at [95, 522] on input "text" at bounding box center [169, 528] width 180 height 35
type input "[DATE]"
click at [151, 608] on input "text" at bounding box center [189, 617] width 94 height 35
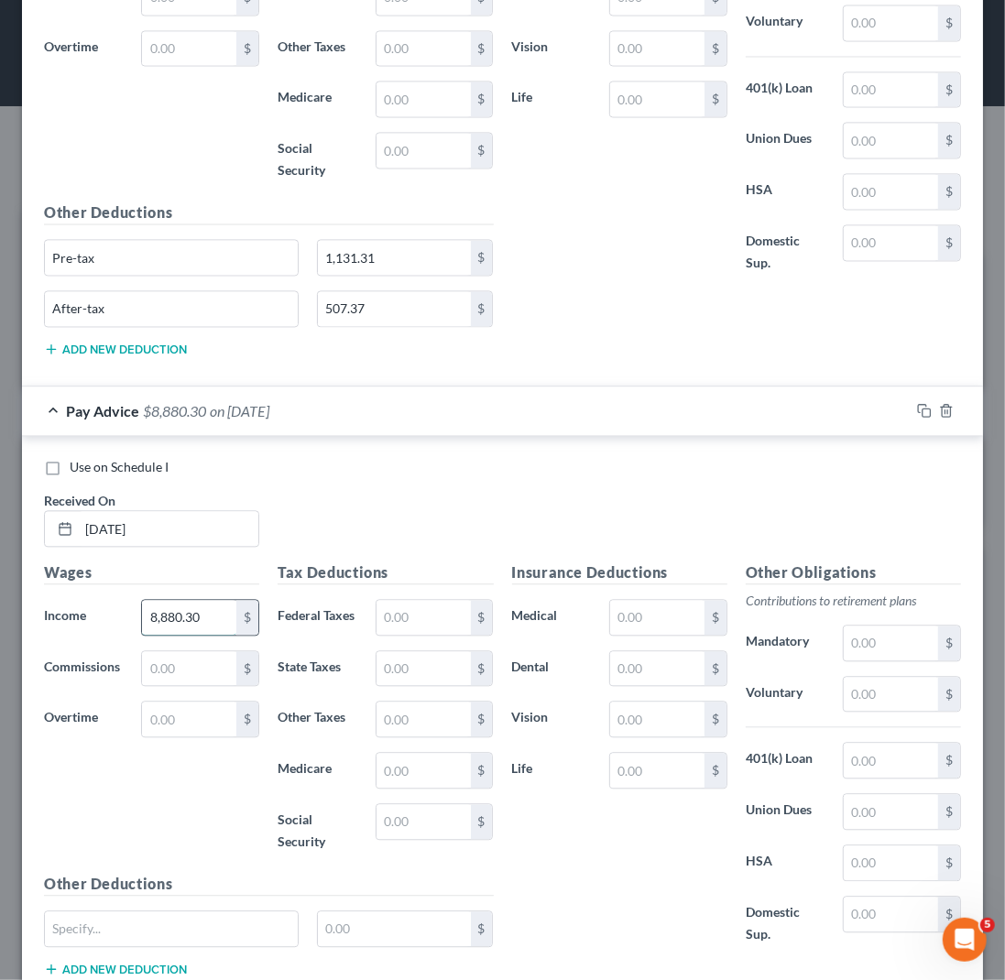
type input "8,880.30"
click at [391, 605] on input "text" at bounding box center [423, 617] width 94 height 35
type input "1,621.15"
click at [604, 864] on div "Insurance Deductions Medical $ Dental $ Vision $ Life $" at bounding box center [620, 764] width 234 height 404
click at [83, 924] on input "text" at bounding box center [171, 928] width 253 height 35
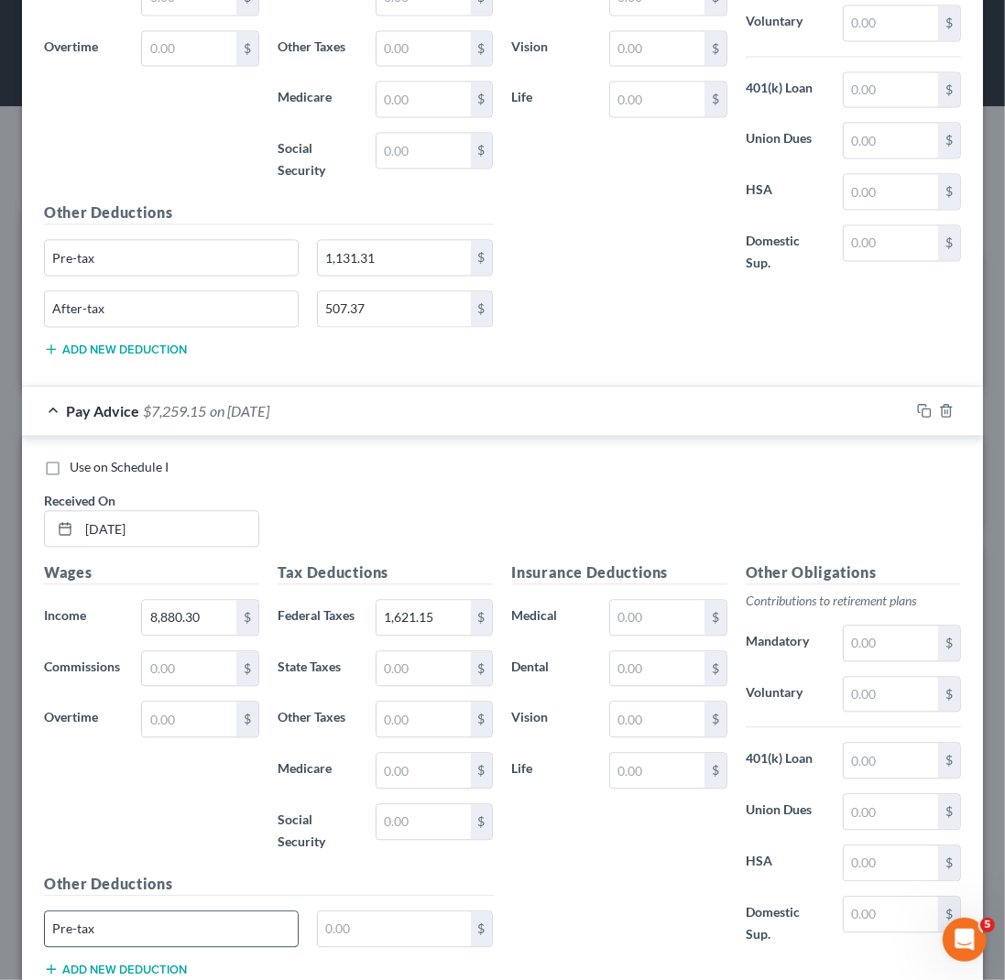
type input "Pre-tax"
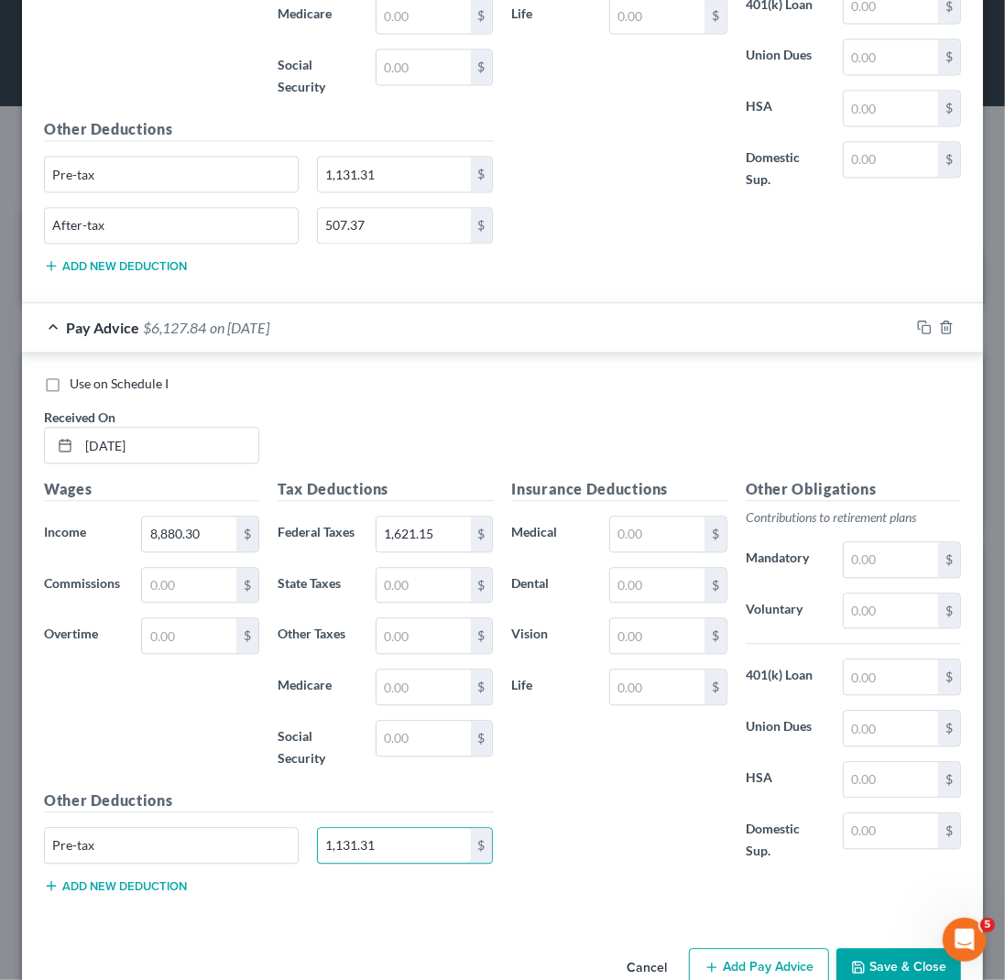
type input "1,131.31"
click at [93, 878] on button "Add new deduction" at bounding box center [115, 885] width 143 height 15
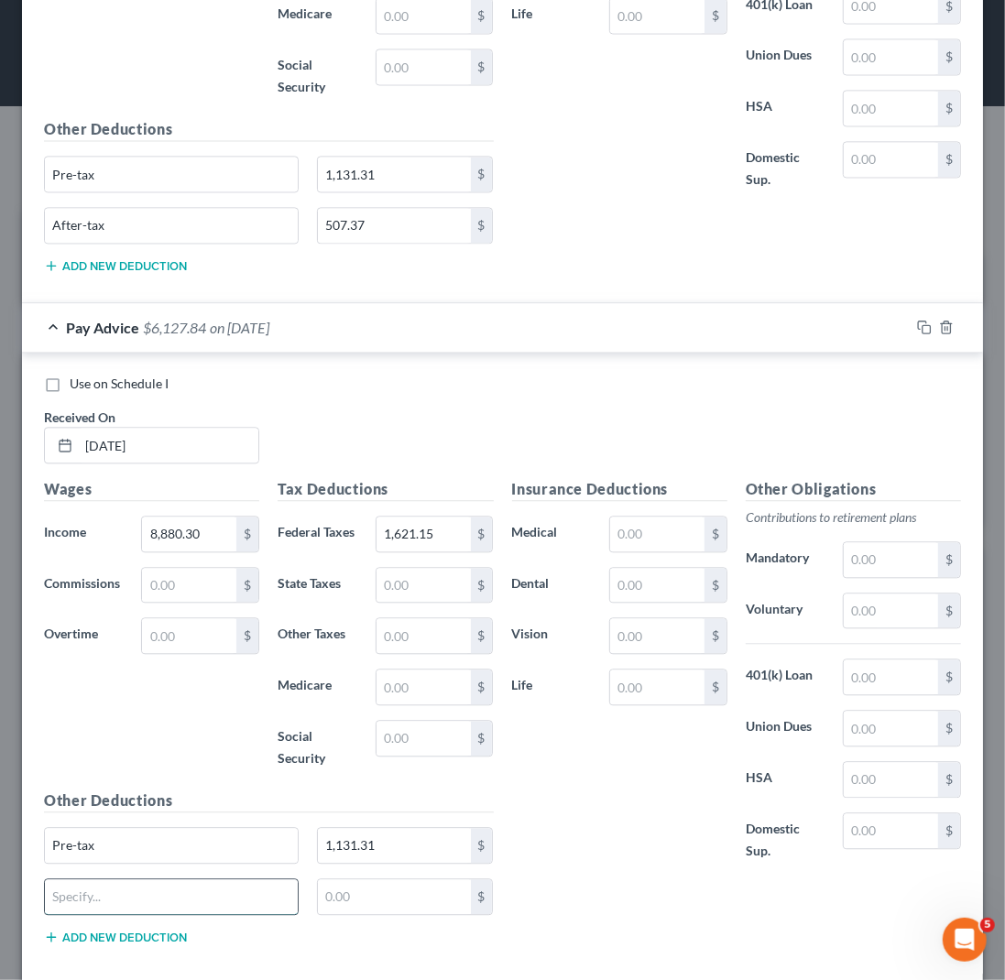
click at [90, 880] on input "text" at bounding box center [171, 896] width 253 height 35
type input "After-tax"
type input "507.37"
click at [368, 417] on div "Use on Schedule I Received On * [DATE]" at bounding box center [502, 427] width 935 height 104
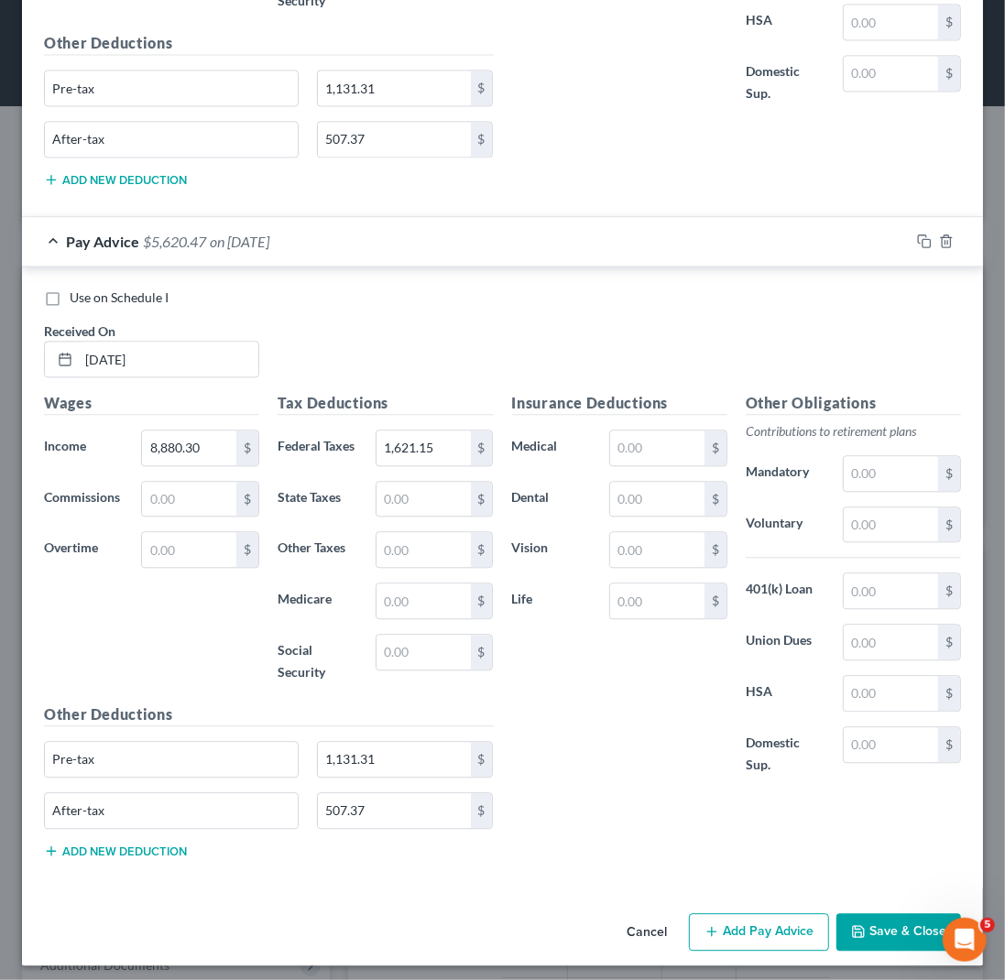
scroll to position [2041, 0]
click at [736, 920] on button "Add Pay Advice" at bounding box center [759, 931] width 140 height 38
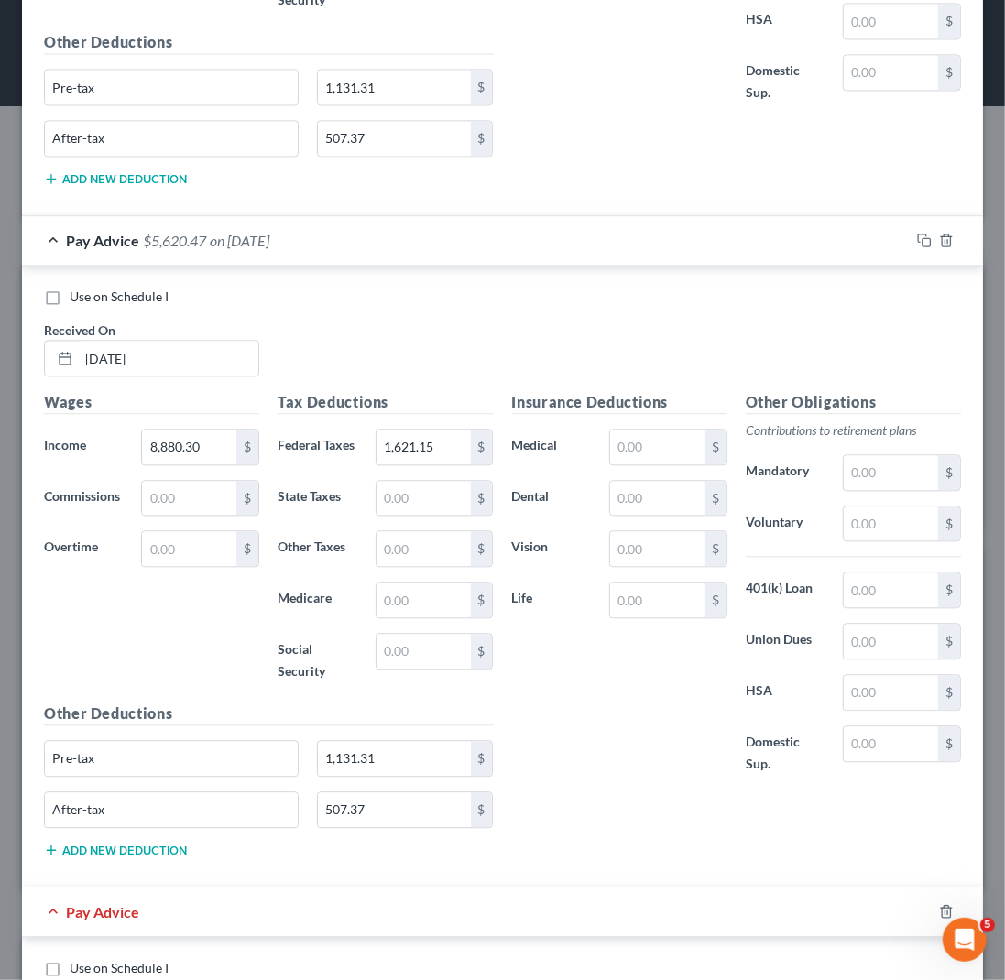
click at [650, 823] on div "Insurance Deductions Medical $ Dental $ Vision $ Life $ Other Obligations Contr…" at bounding box center [737, 631] width 468 height 481
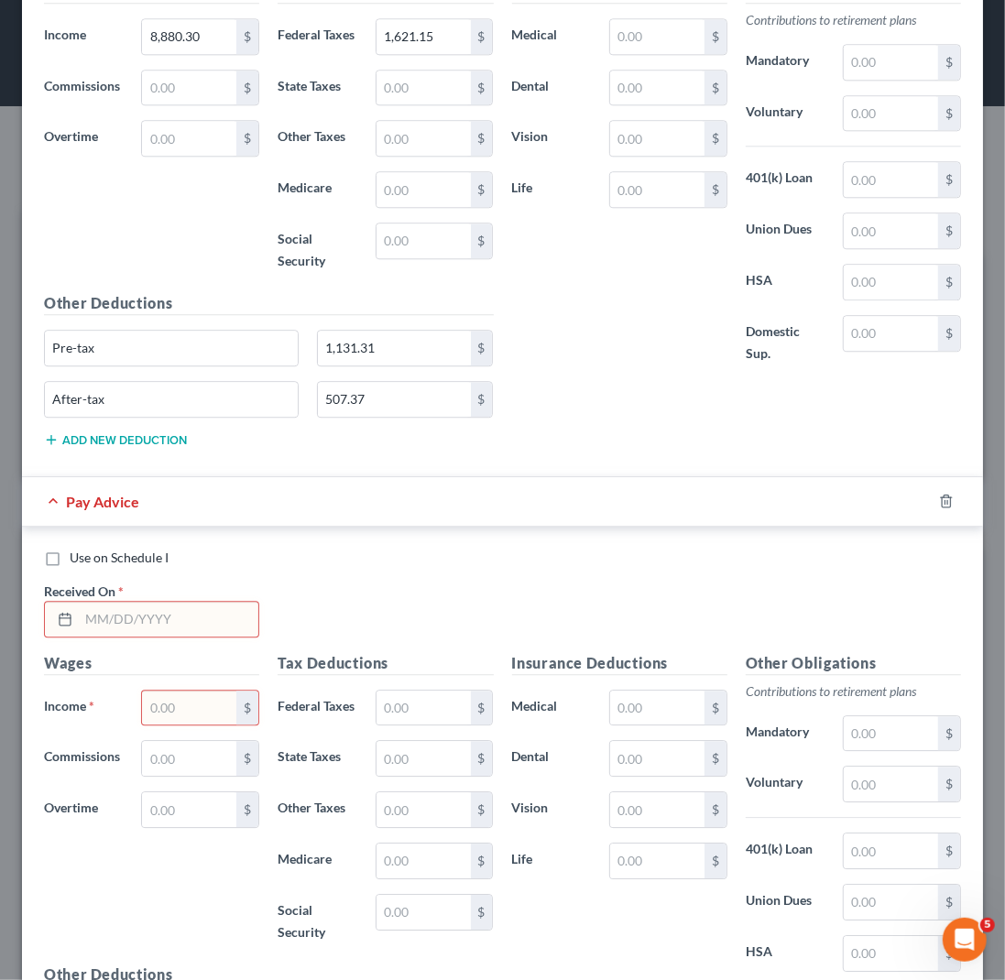
scroll to position [2457, 0]
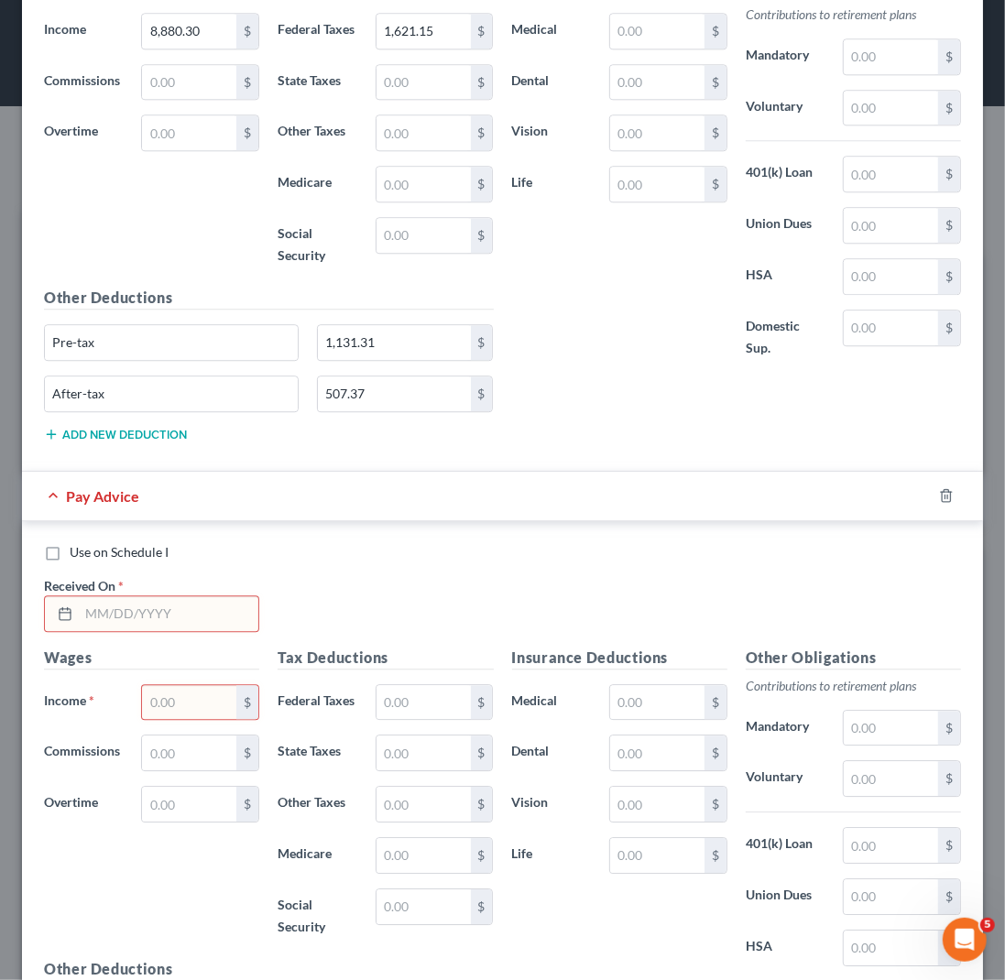
click at [77, 603] on div at bounding box center [62, 613] width 34 height 35
click at [84, 605] on input "text" at bounding box center [169, 613] width 180 height 35
type input "[DATE]"
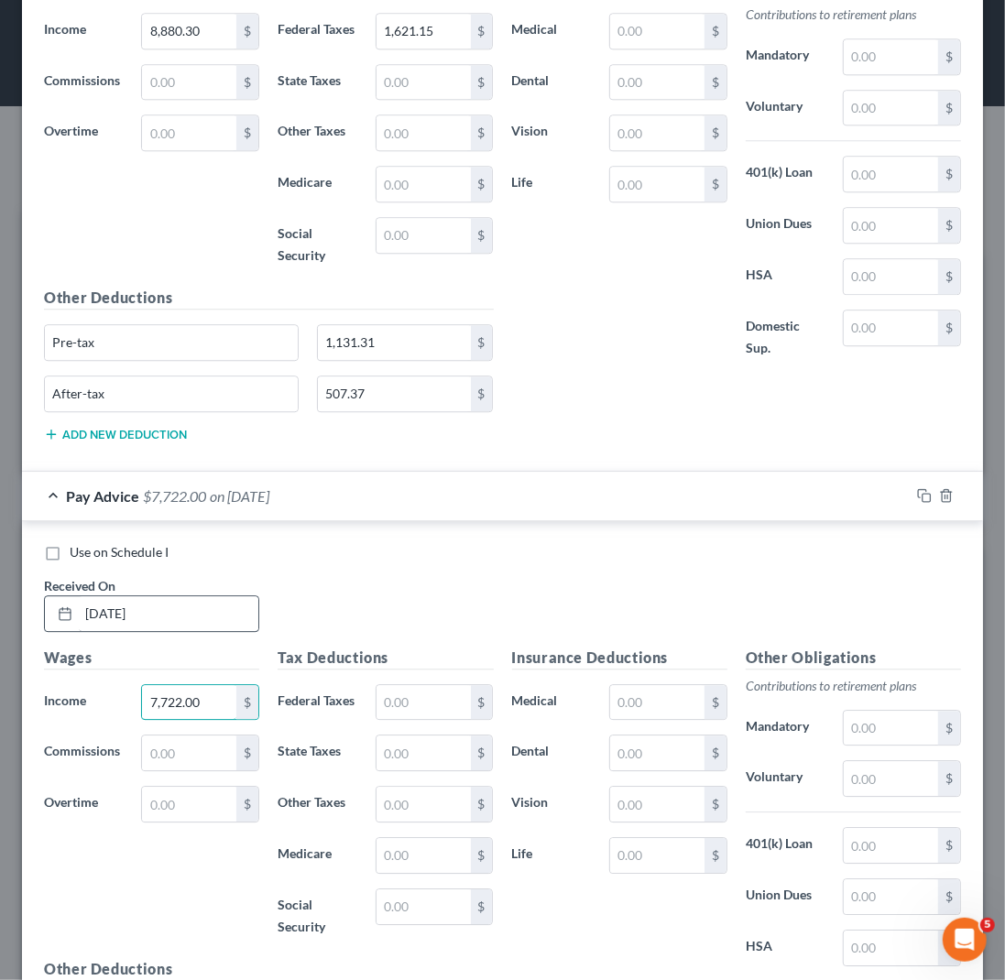
type input "7,722.00"
click at [401, 687] on input "text" at bounding box center [423, 702] width 94 height 35
type input "1"
type input "1,243.93"
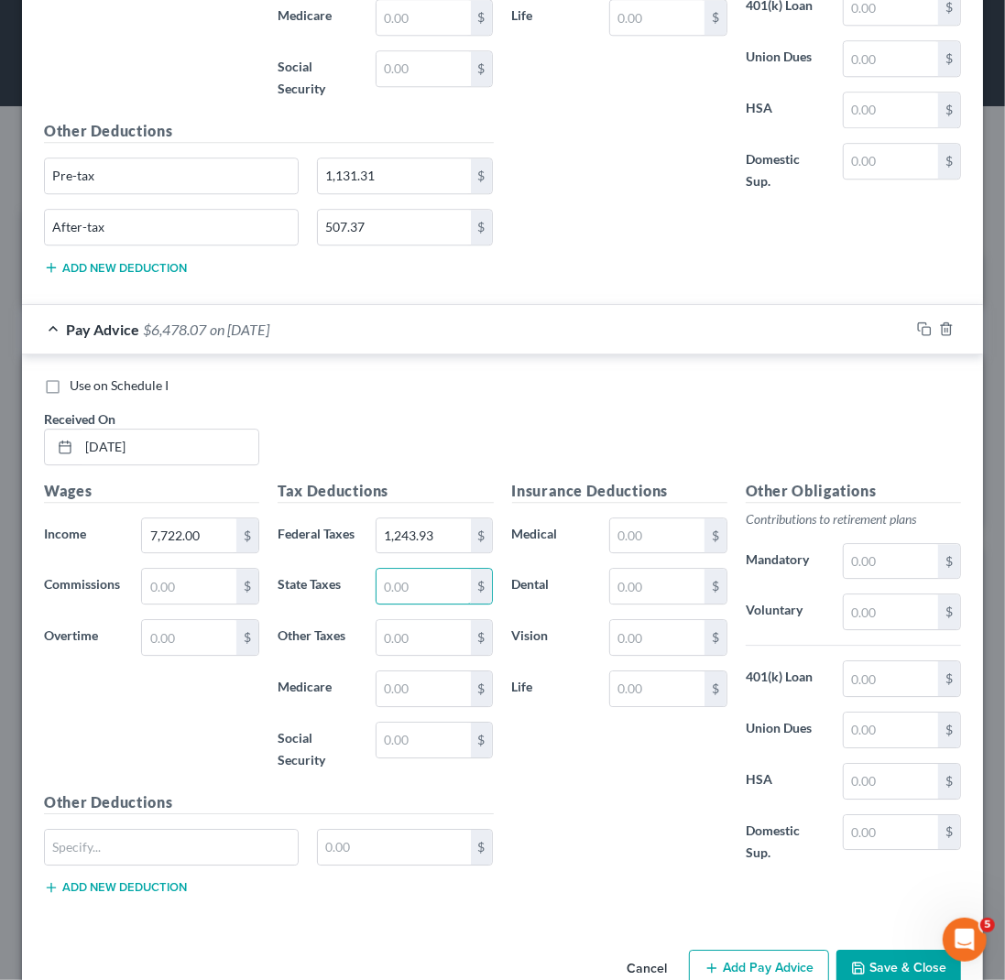
scroll to position [2659, 0]
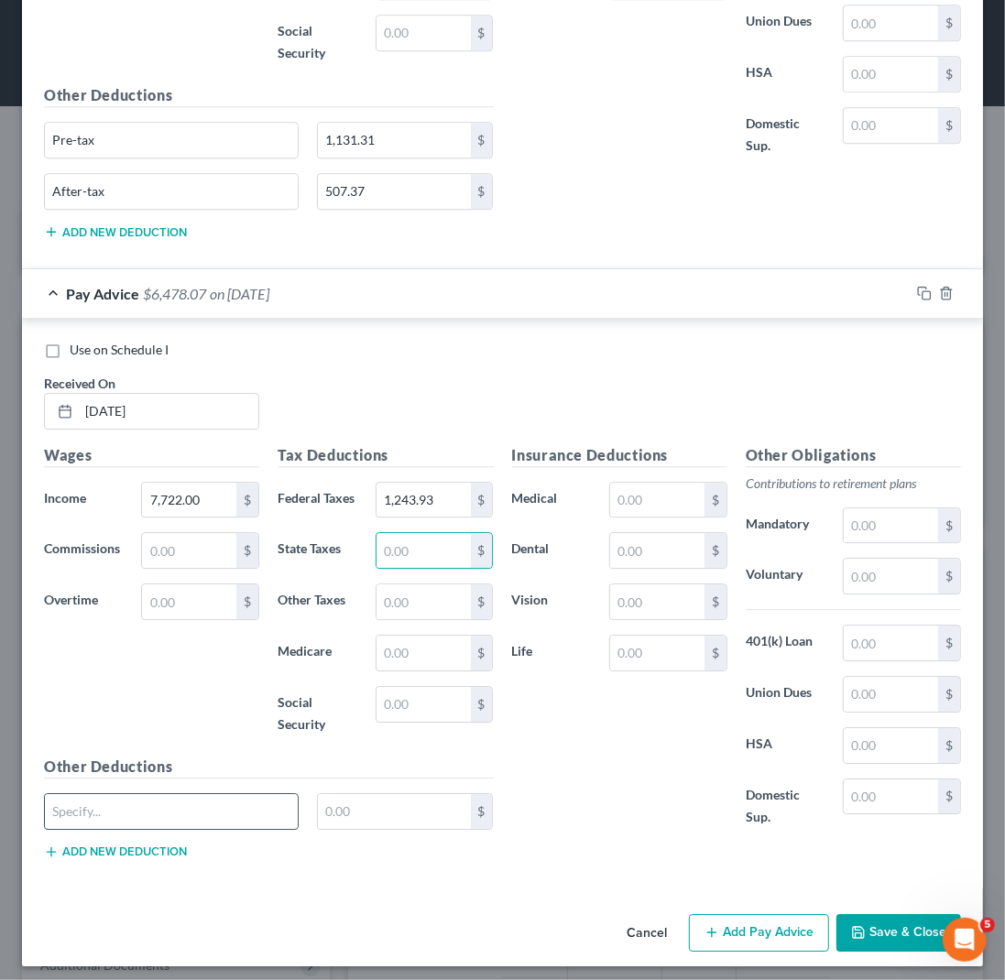
click at [111, 805] on input "text" at bounding box center [171, 811] width 253 height 35
type input "Pre-tax"
type input "1,017.91"
click at [93, 846] on button "Add new deduction" at bounding box center [115, 852] width 143 height 15
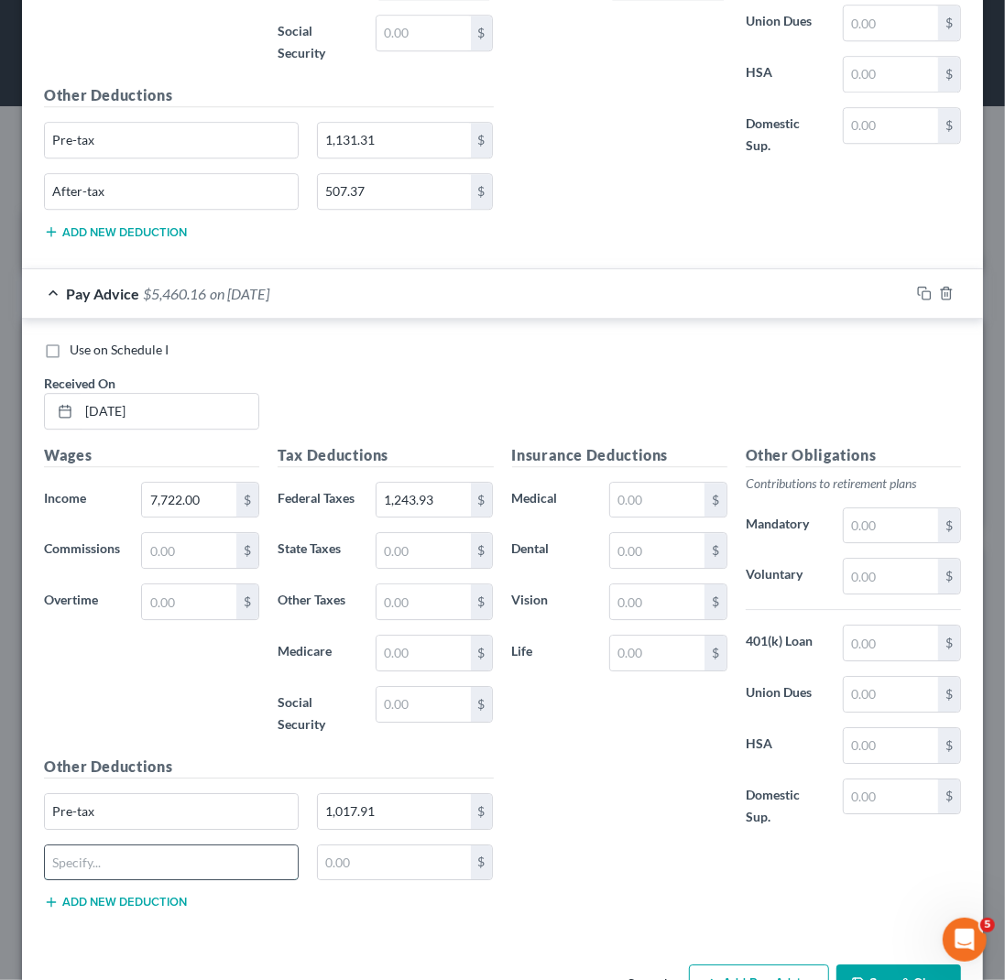
click at [90, 845] on input "text" at bounding box center [171, 862] width 253 height 35
type input "After-tax"
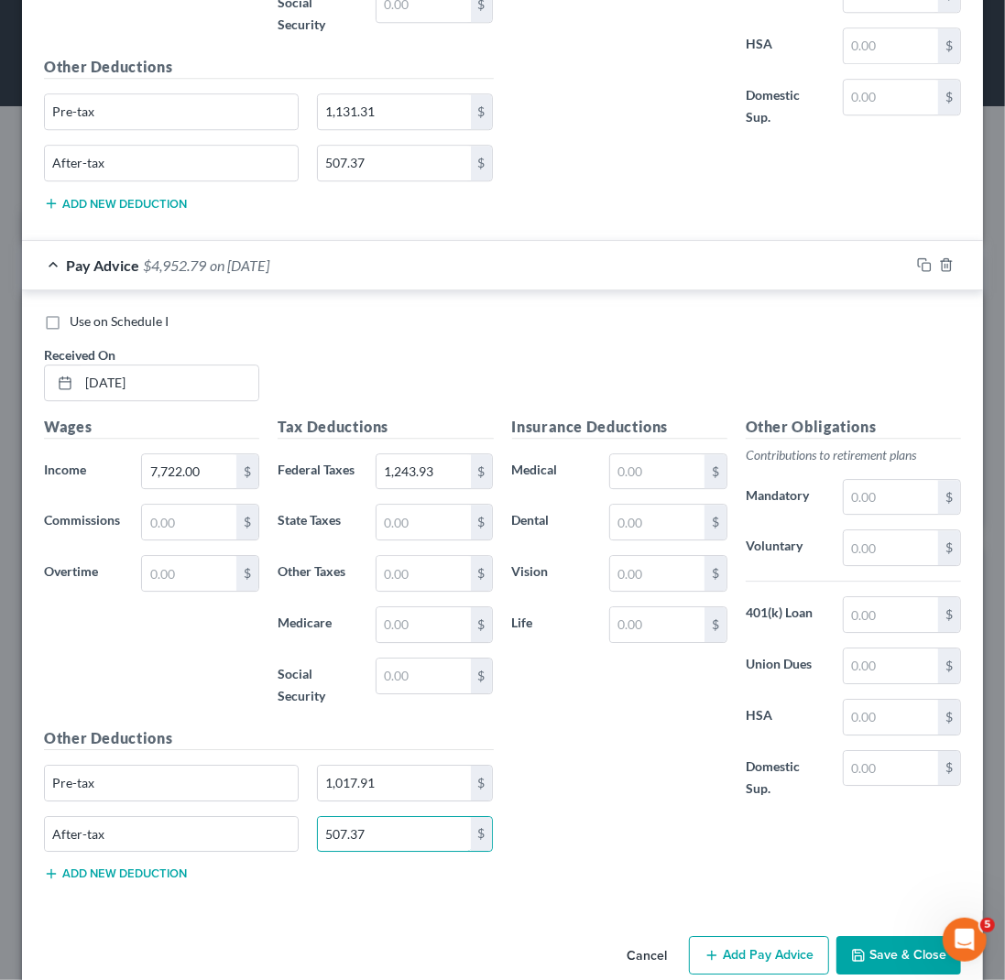
scroll to position [2710, 0]
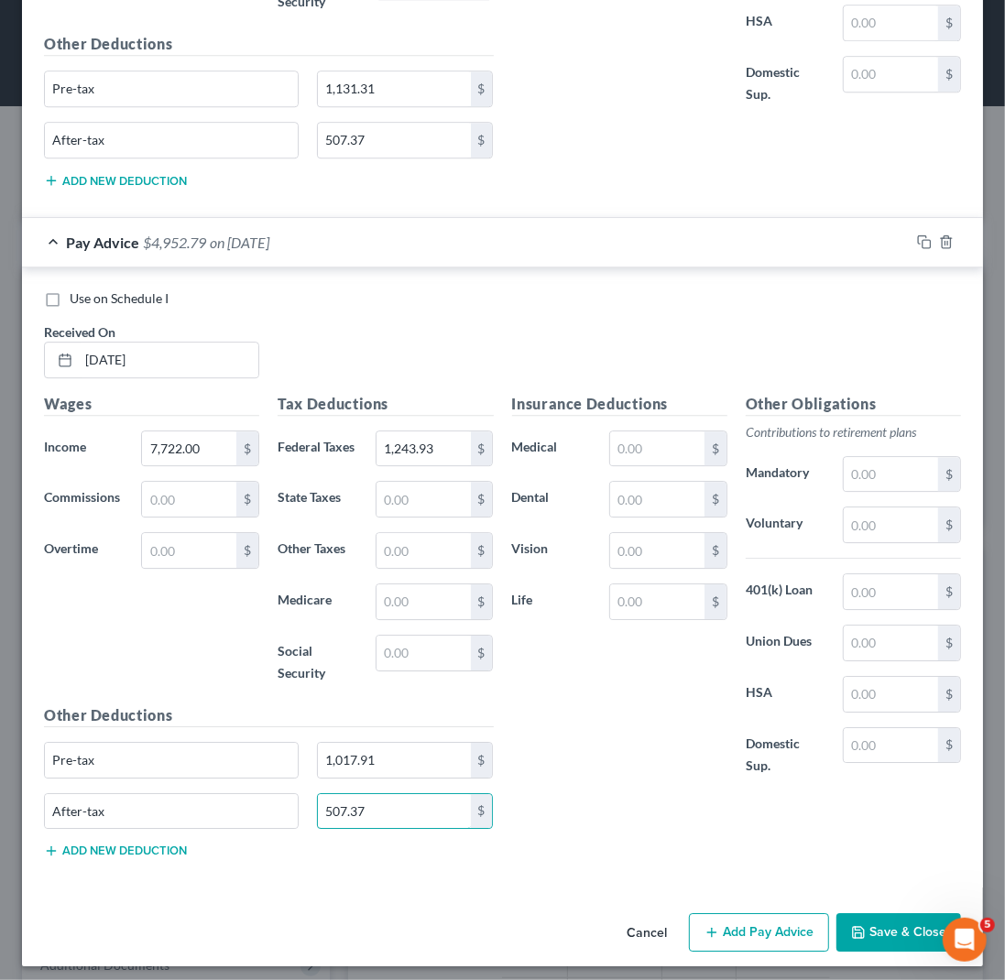
type input "507.37"
click at [762, 928] on button "Add Pay Advice" at bounding box center [759, 932] width 140 height 38
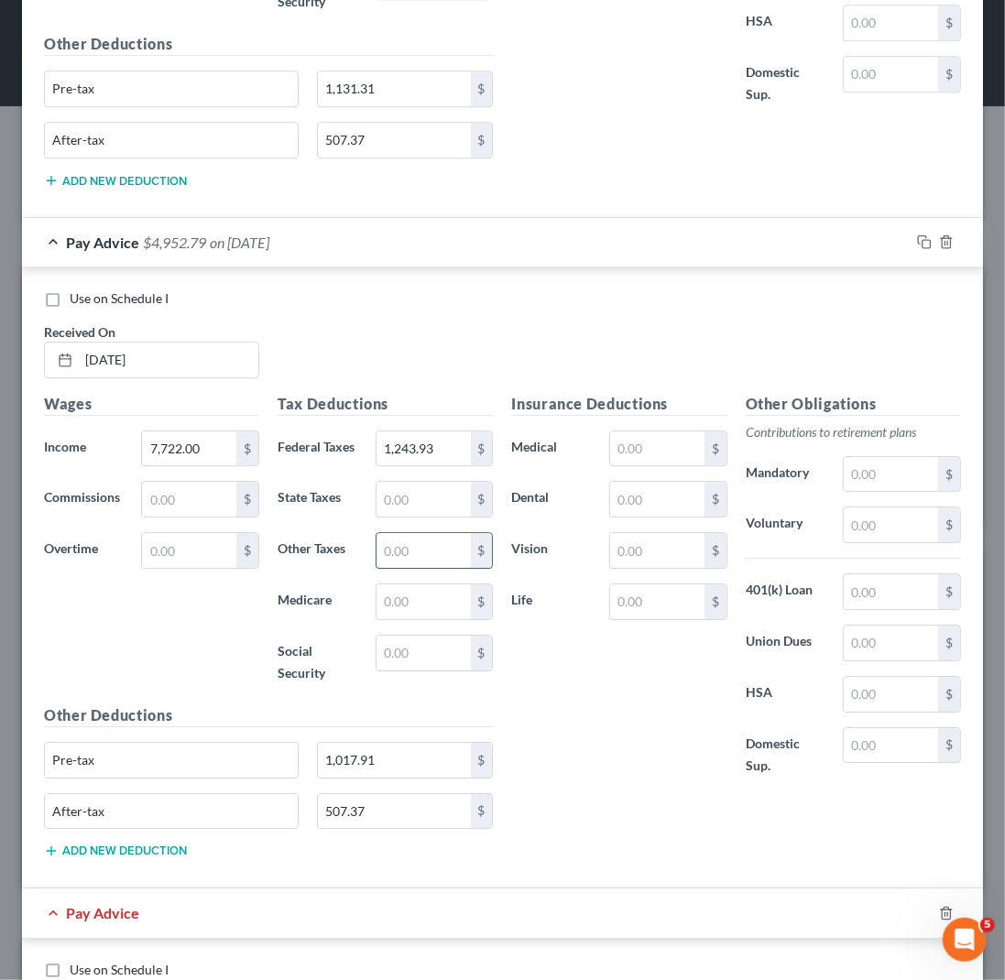
scroll to position [3329, 0]
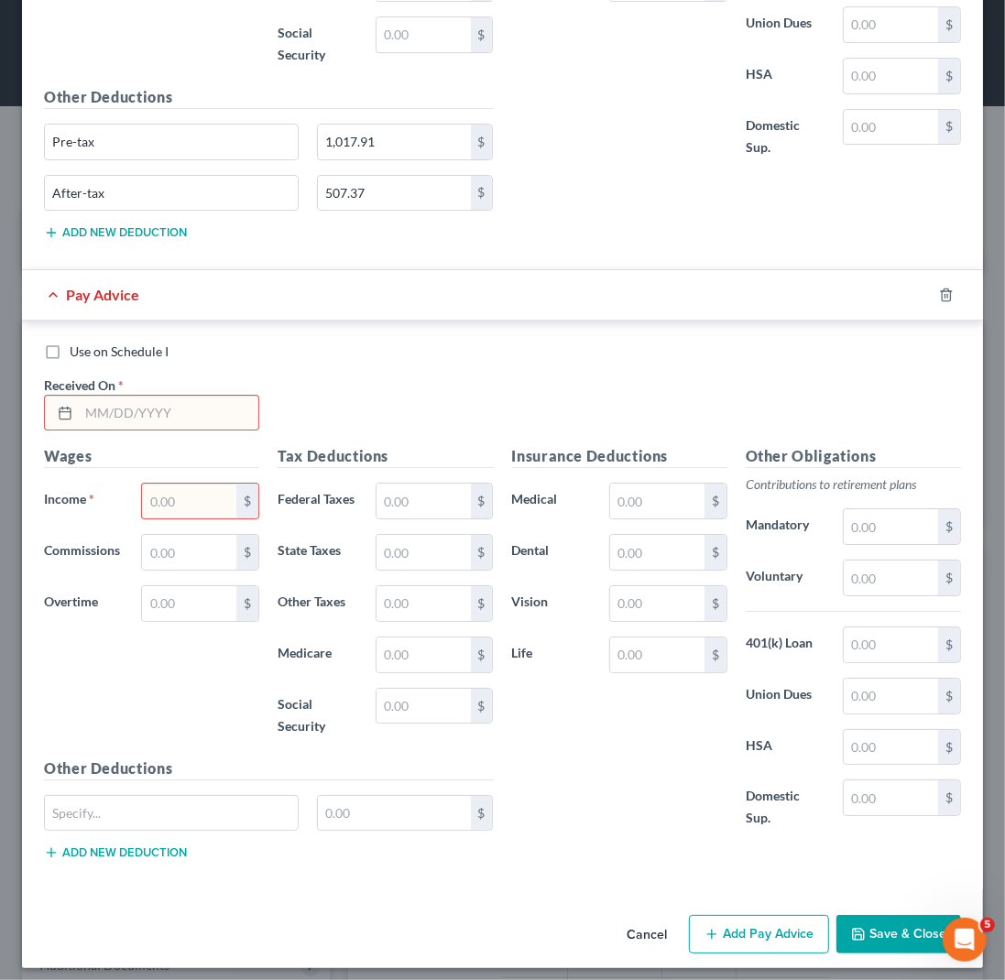
click at [83, 400] on input "text" at bounding box center [169, 413] width 180 height 35
type input "[DATE]"
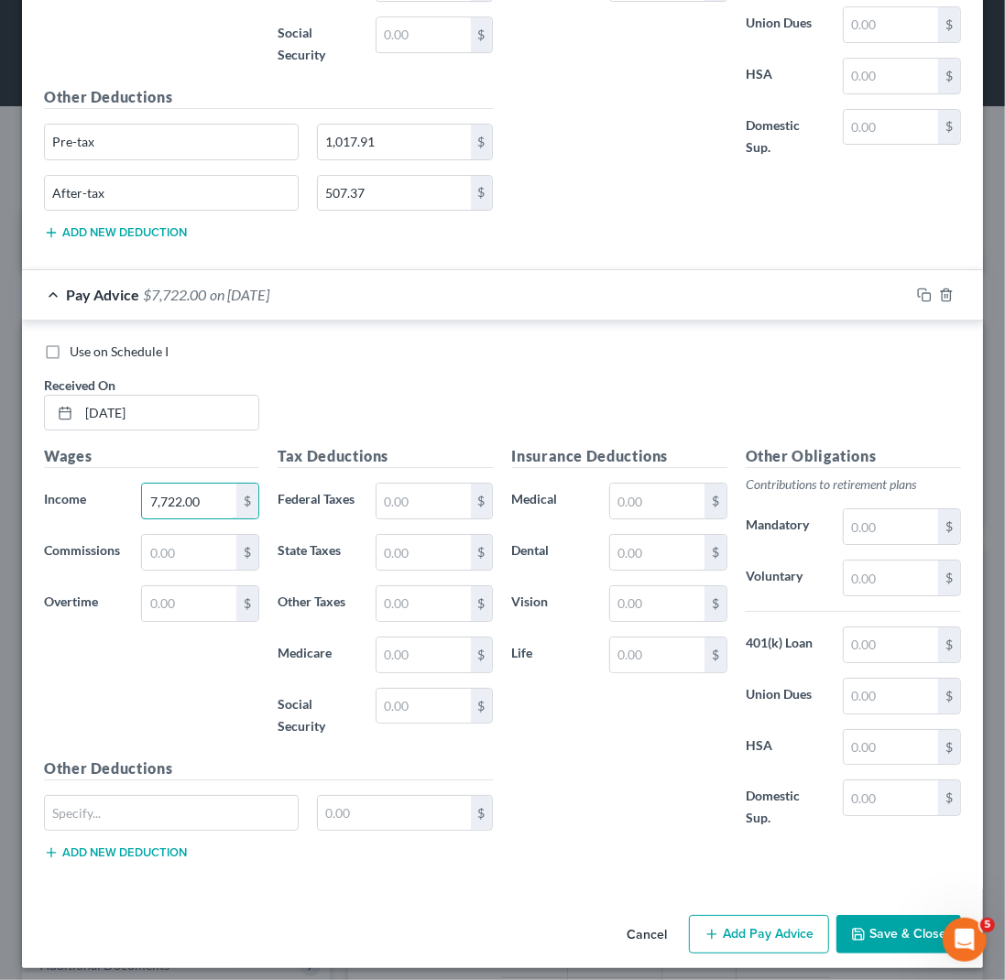
type input "7,722.00"
click at [437, 494] on input "text" at bounding box center [423, 501] width 94 height 35
type input "1,243.94"
click at [68, 807] on input "text" at bounding box center [171, 813] width 253 height 35
type input "Pre-tax"
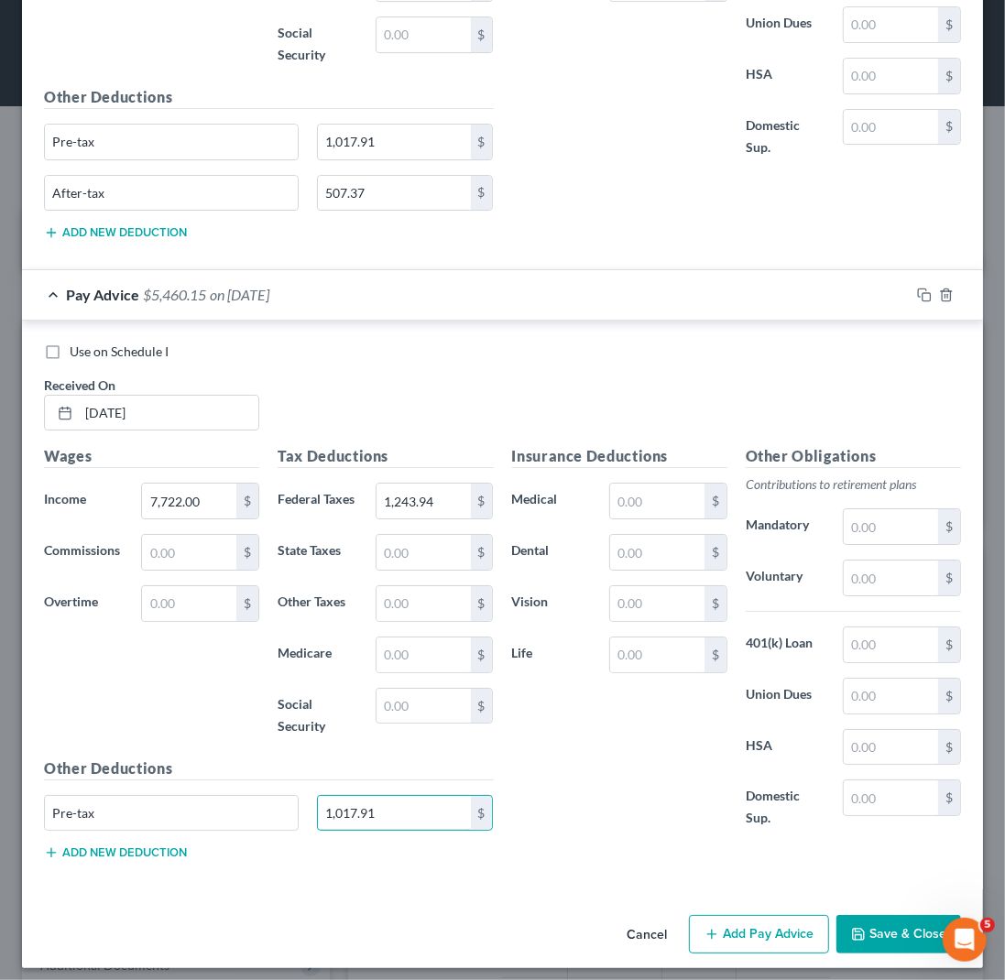
type input "1,017.91"
click at [71, 845] on button "Add new deduction" at bounding box center [115, 852] width 143 height 15
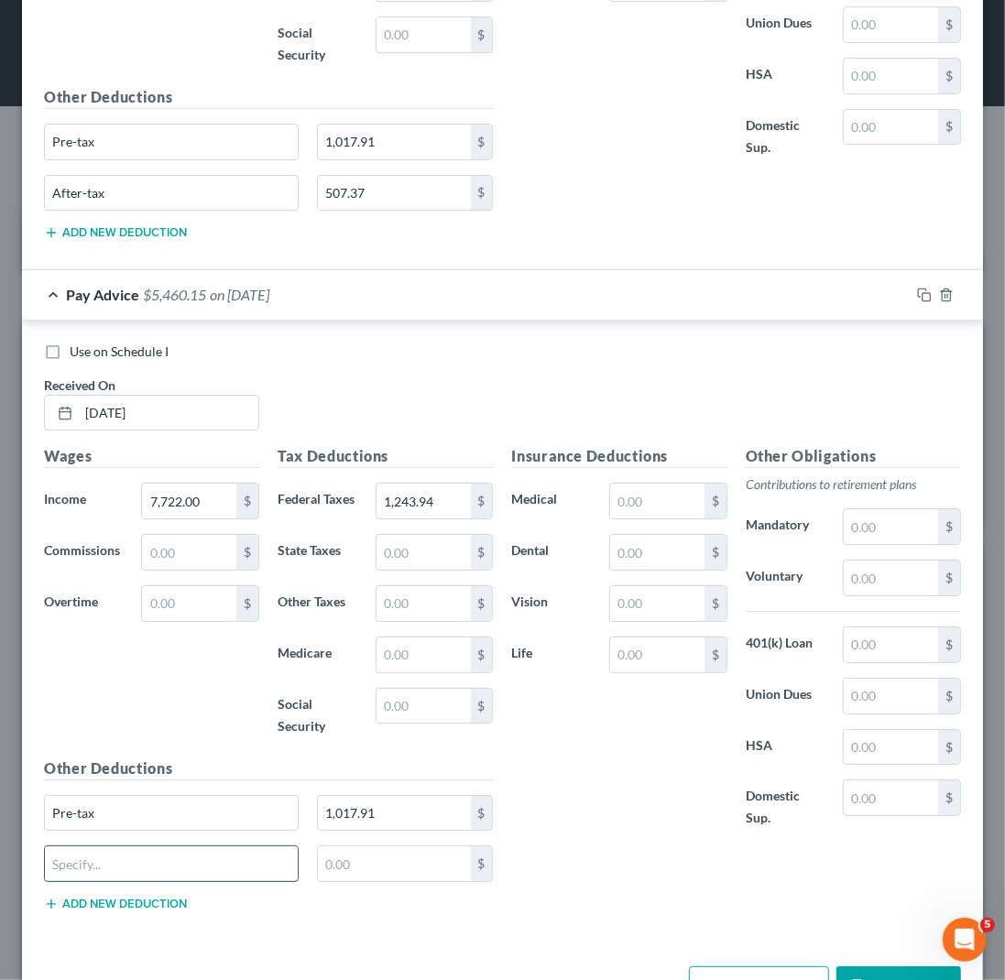
click at [71, 846] on input "text" at bounding box center [171, 863] width 253 height 35
type input "After-tax"
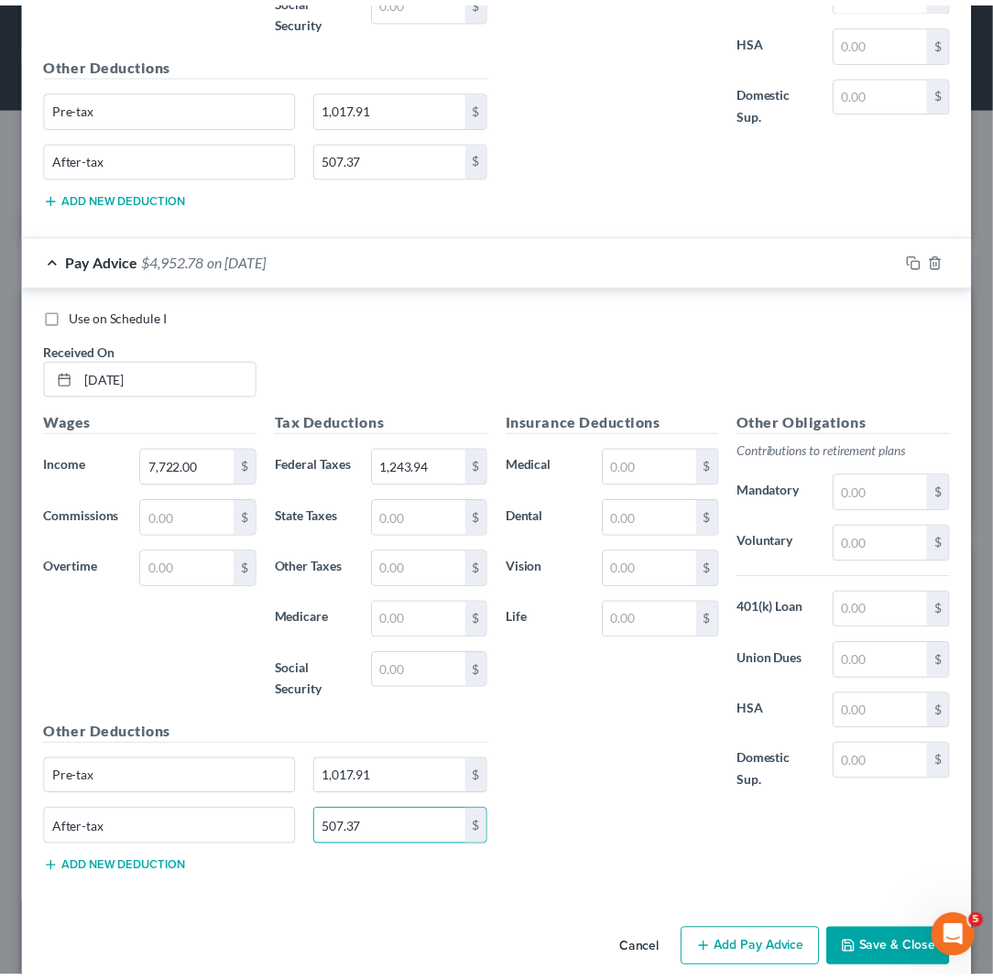
scroll to position [3380, 0]
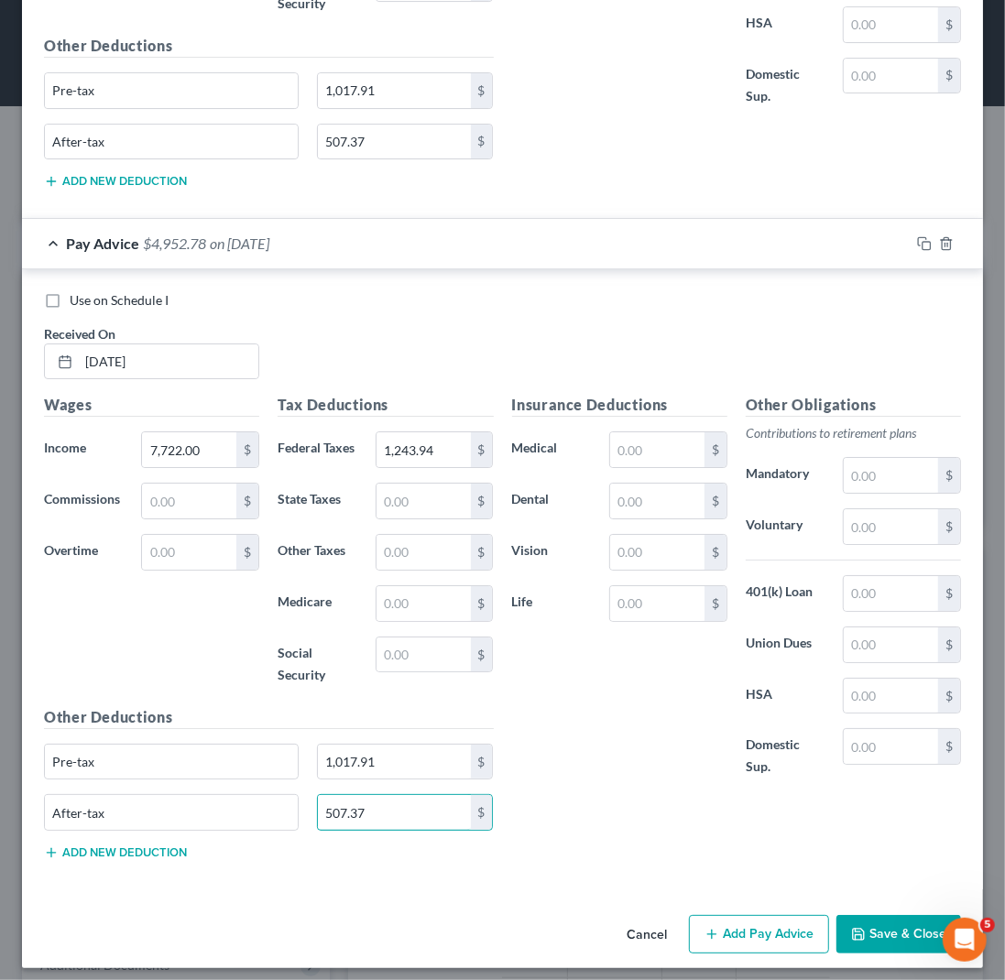
type input "507.37"
click at [858, 920] on button "Save & Close" at bounding box center [898, 934] width 125 height 38
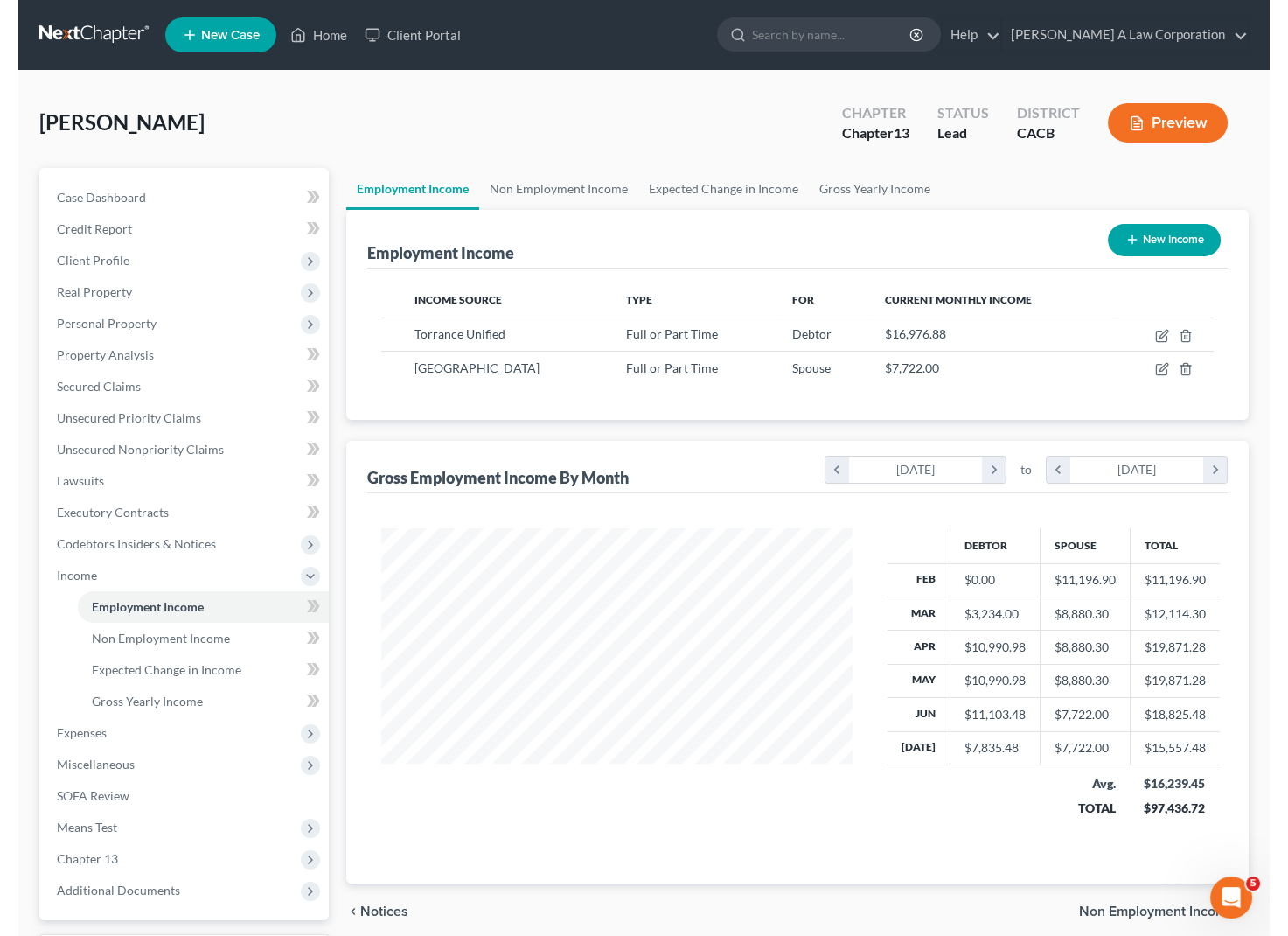
scroll to position [313, 522]
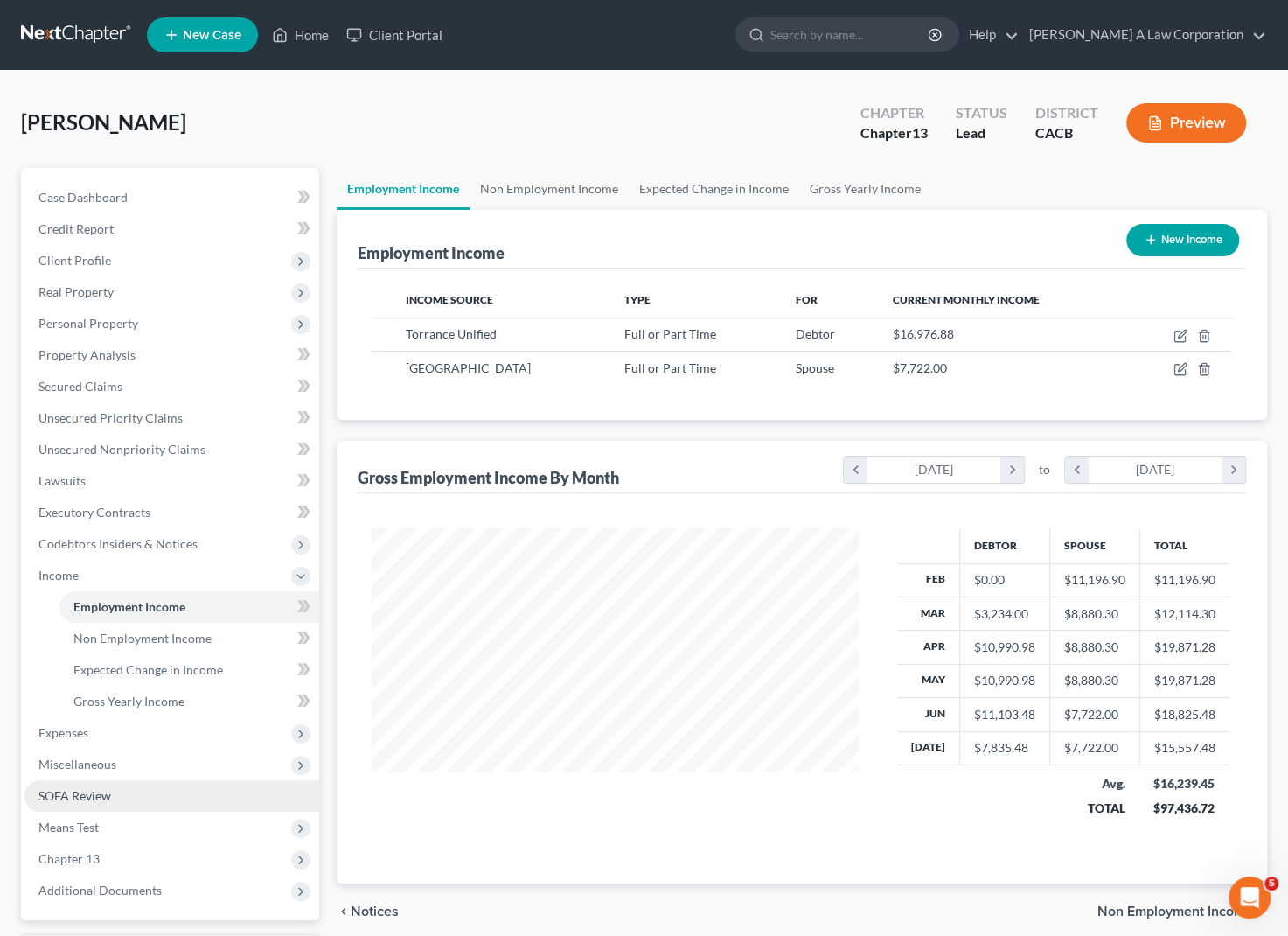
click at [94, 798] on span "SOFA Review" at bounding box center [74, 796] width 73 height 15
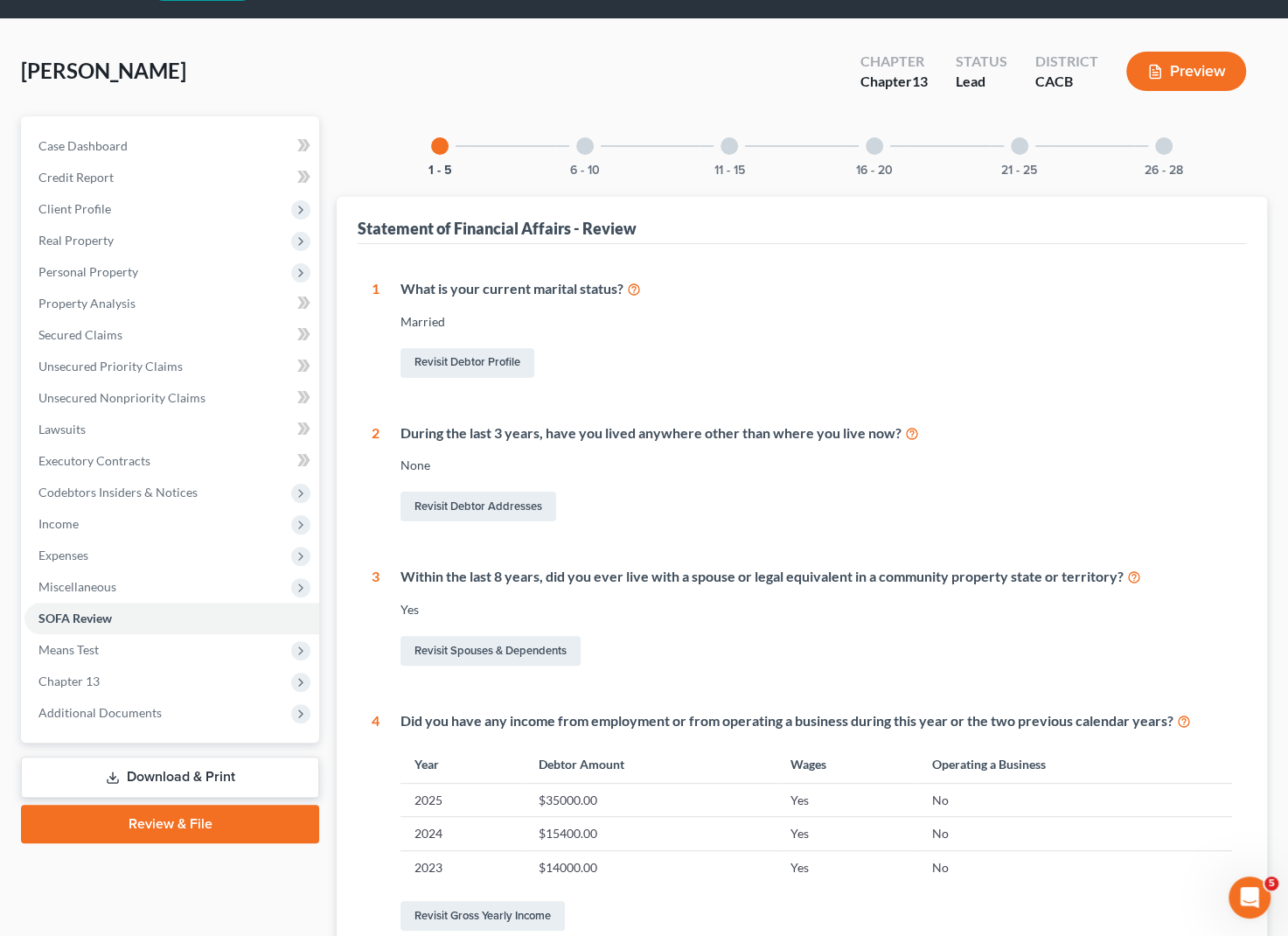
scroll to position [78, 0]
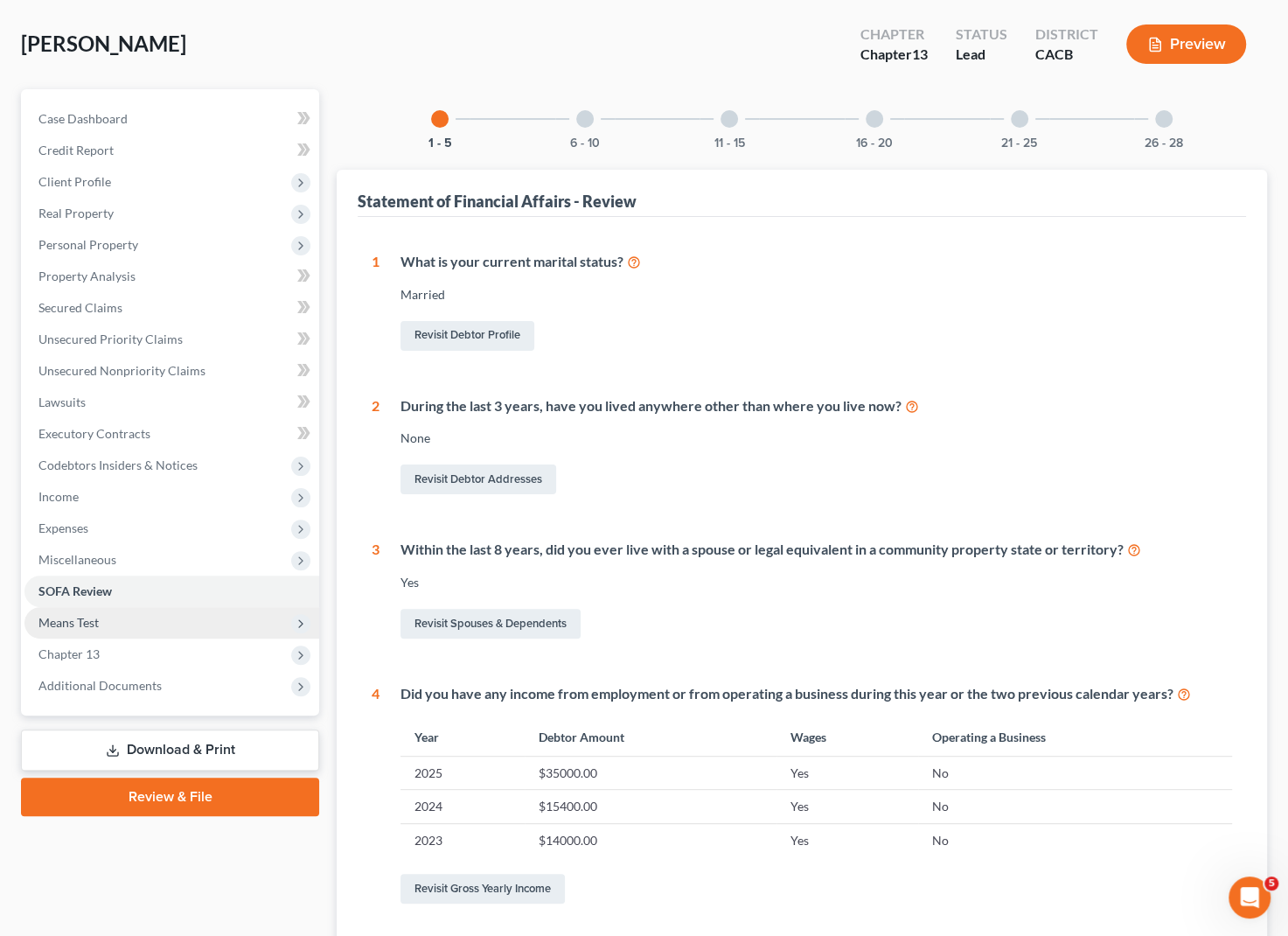
click at [70, 622] on span "Means Test" at bounding box center [68, 623] width 60 height 15
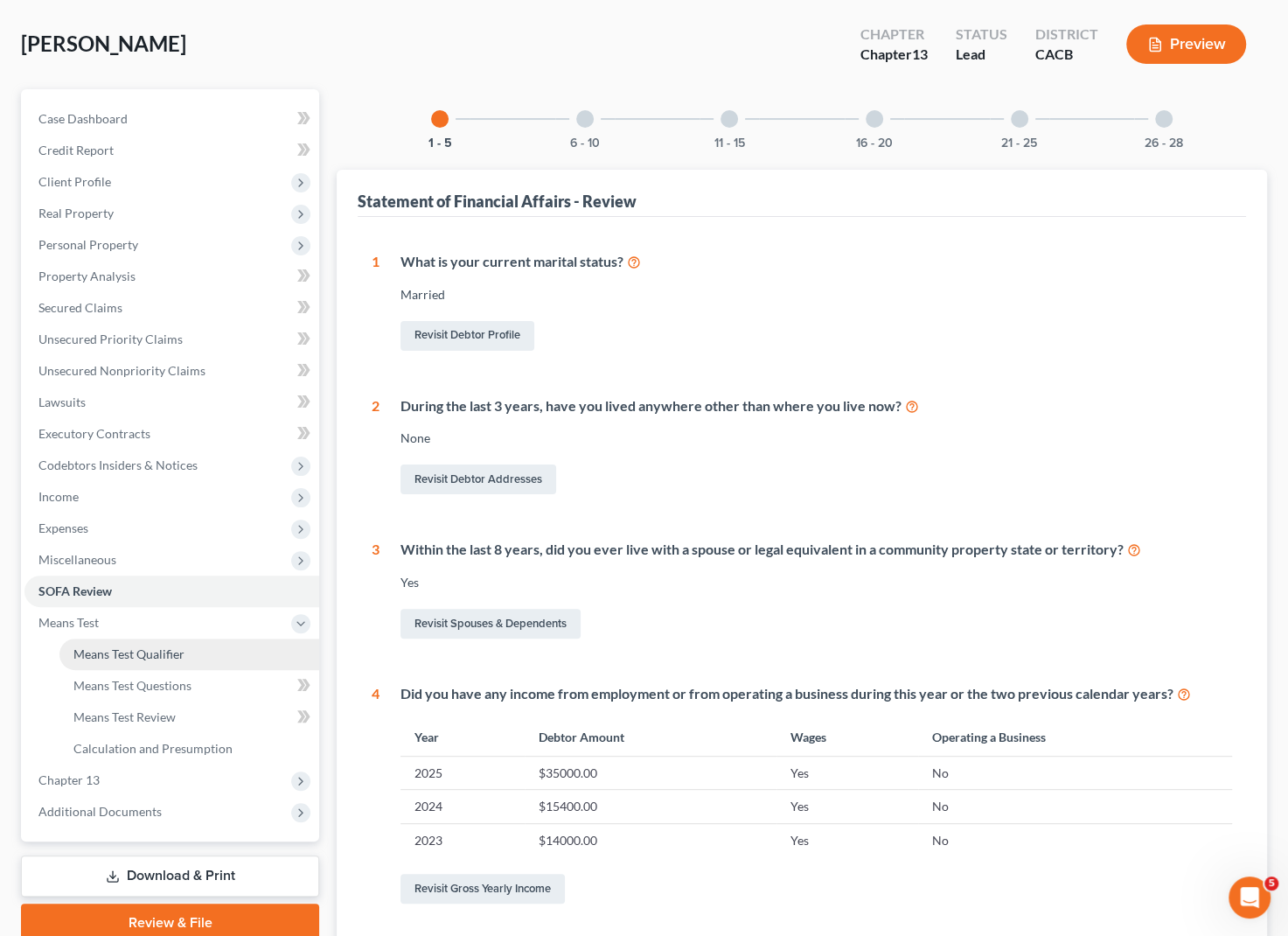
click at [74, 639] on link "Means Test Qualifier" at bounding box center [189, 654] width 260 height 32
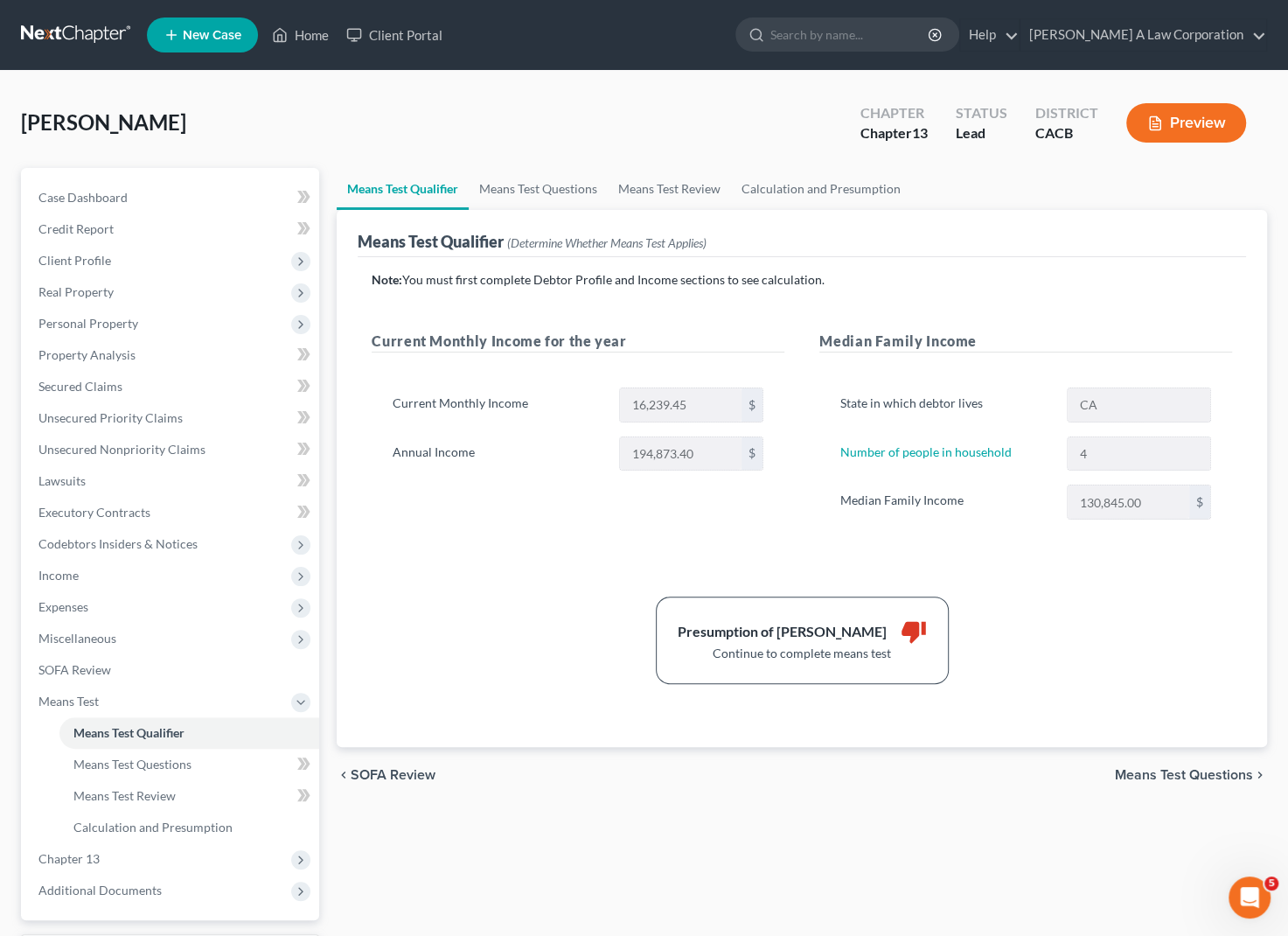
click at [602, 542] on div "Current Monthly Income for the year Current Monthly Income 16,239.45 $ Annual I…" at bounding box center [578, 442] width 448 height 223
click at [857, 622] on div "Presumption of [PERSON_NAME]" at bounding box center [782, 631] width 209 height 20
click at [148, 759] on span "Means Test Questions" at bounding box center [133, 764] width 118 height 15
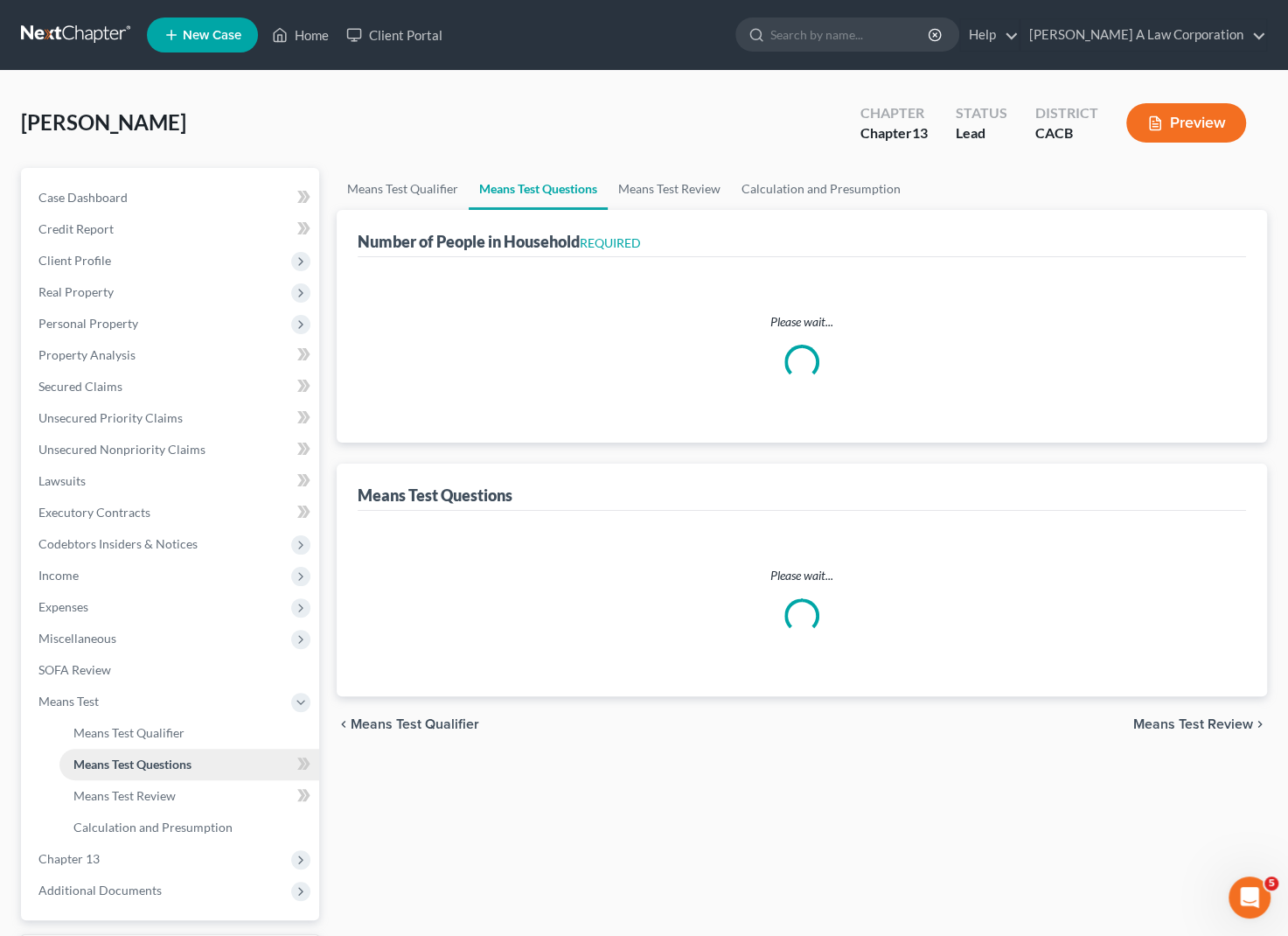
select select "60"
select select "2"
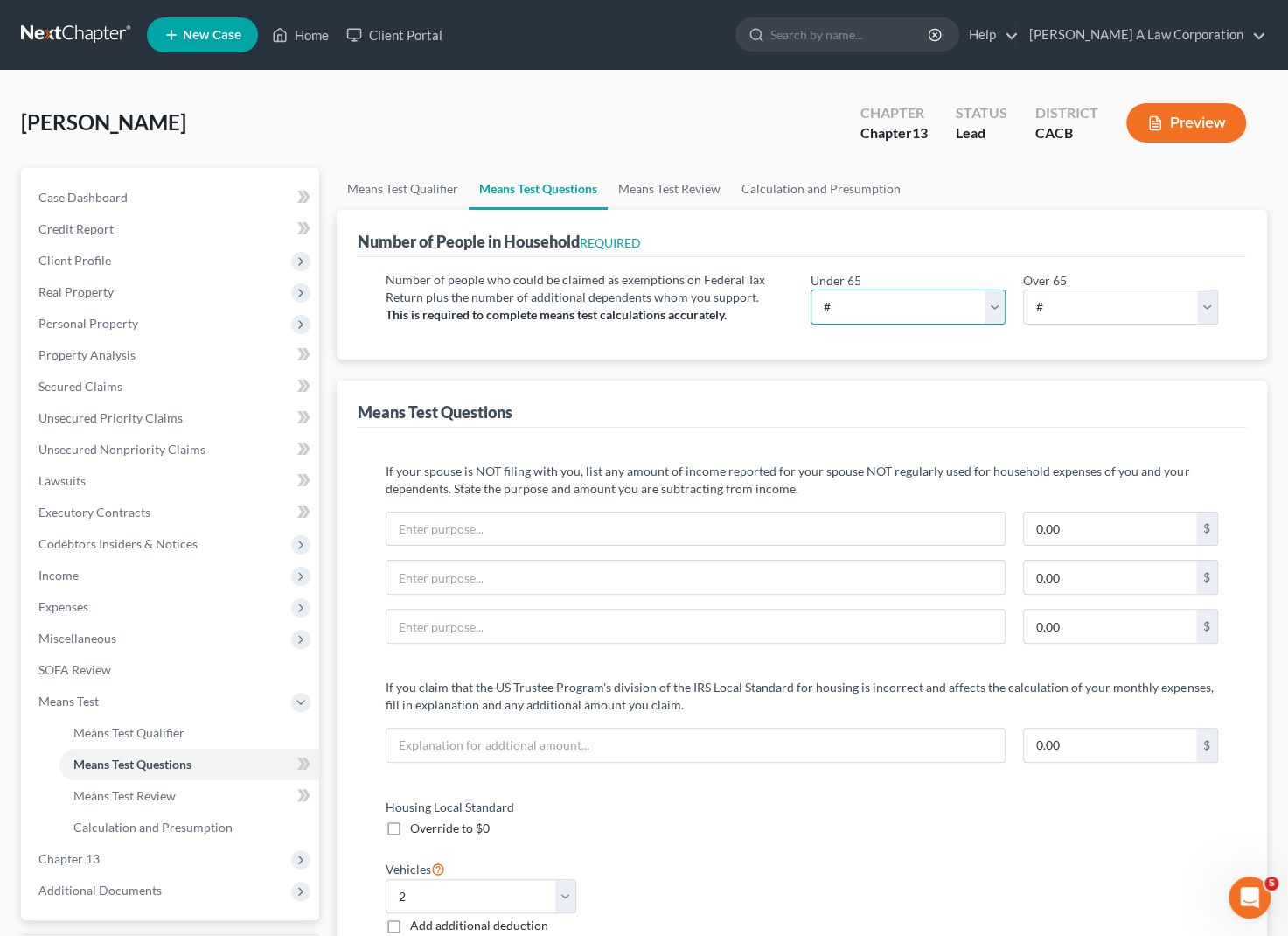
click at [892, 310] on select "# 0 1 2 3 4 5 6 7 8 9 10" at bounding box center [908, 307] width 195 height 35
select select "2"
click at [811, 289] on select "# 0 1 2 3 4 5 6 7 8 9 10" at bounding box center [908, 307] width 195 height 35
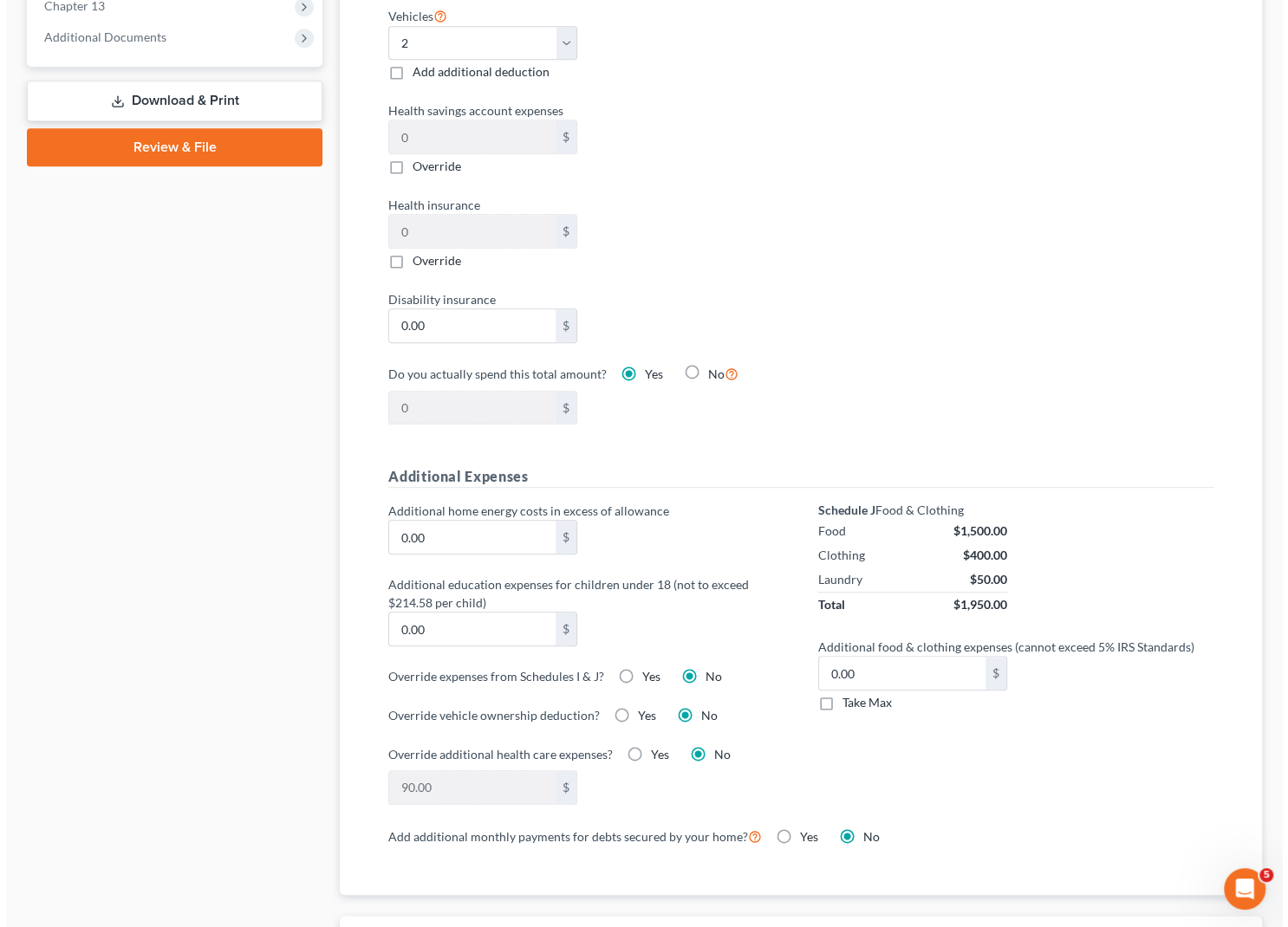
scroll to position [866, 0]
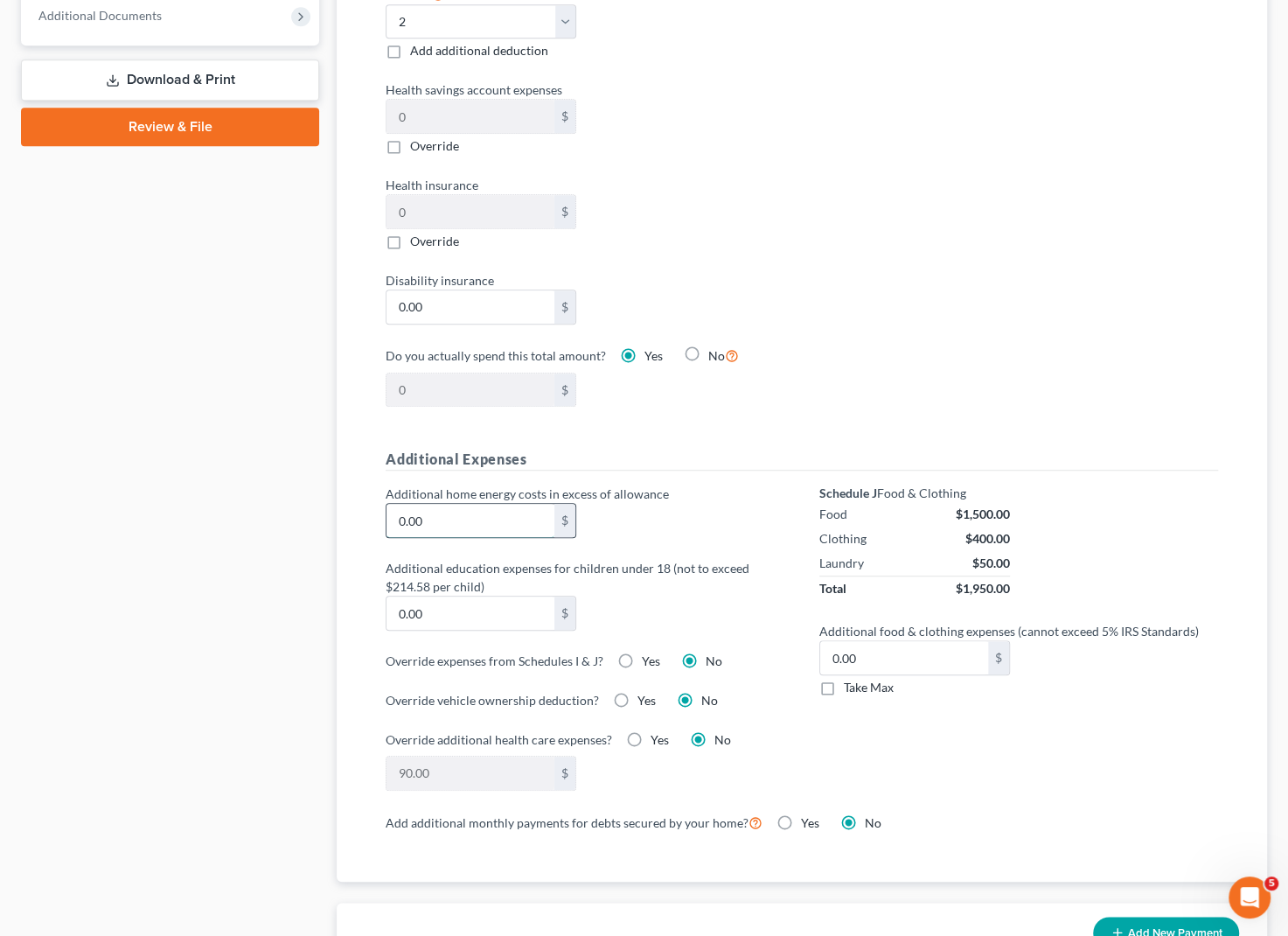
click at [454, 520] on input "0.00" at bounding box center [471, 521] width 168 height 33
type input "200"
click at [745, 538] on div "Additional home energy costs in excess of allowance 200 $ Additional education …" at bounding box center [585, 648] width 433 height 327
click at [815, 758] on div "Schedule J Food & Clothing Food $1,500.00 Clothing $400.00 Laundry $50.00 Total…" at bounding box center [1019, 648] width 433 height 327
drag, startPoint x: 433, startPoint y: 657, endPoint x: 590, endPoint y: 666, distance: 157.3
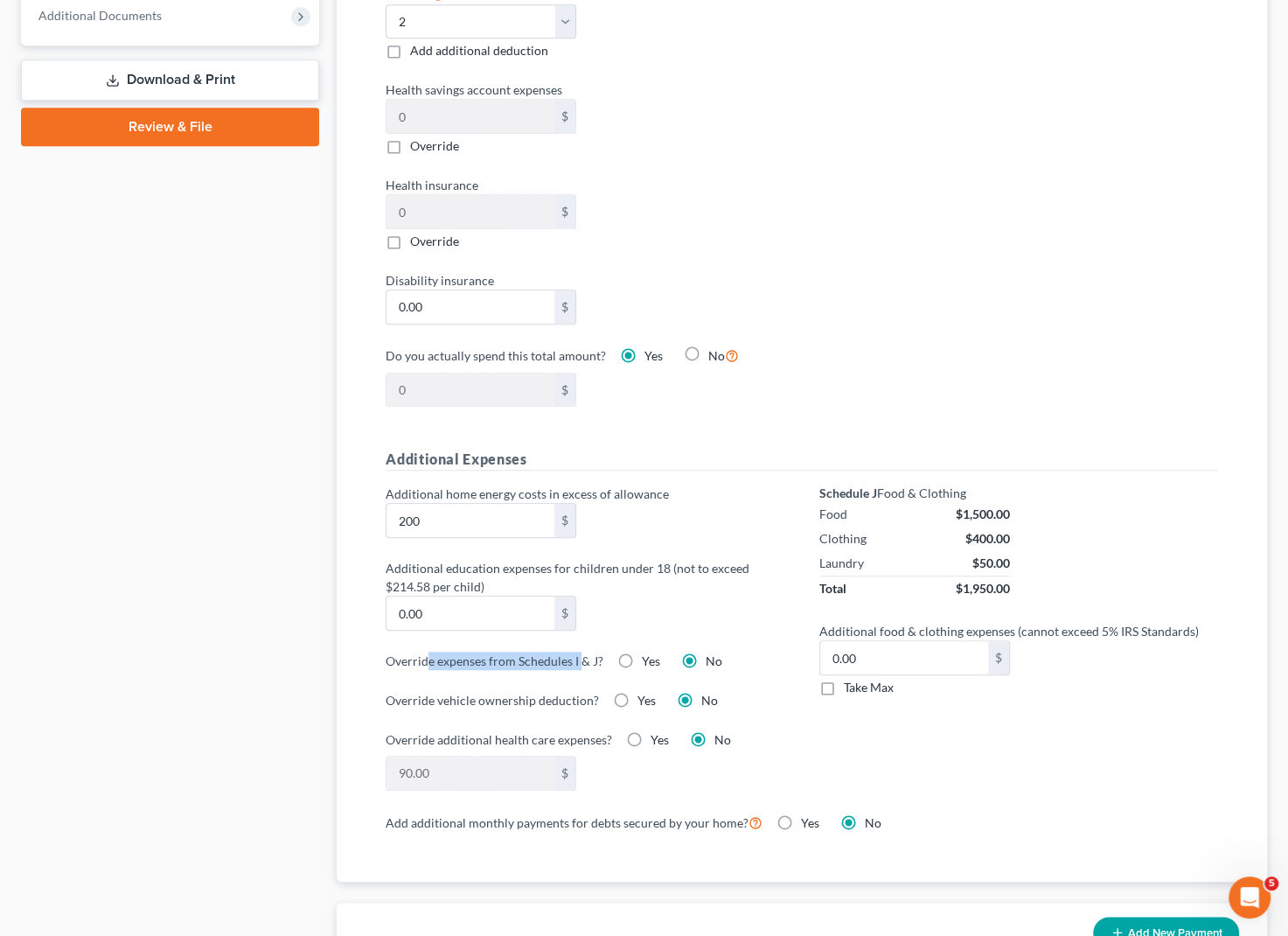
click at [584, 665] on label "Override expenses from Schedules I & J?" at bounding box center [495, 660] width 218 height 18
click at [642, 662] on label "Yes" at bounding box center [650, 661] width 18 height 17
click at [649, 662] on input "Yes" at bounding box center [655, 658] width 11 height 11
radio input "true"
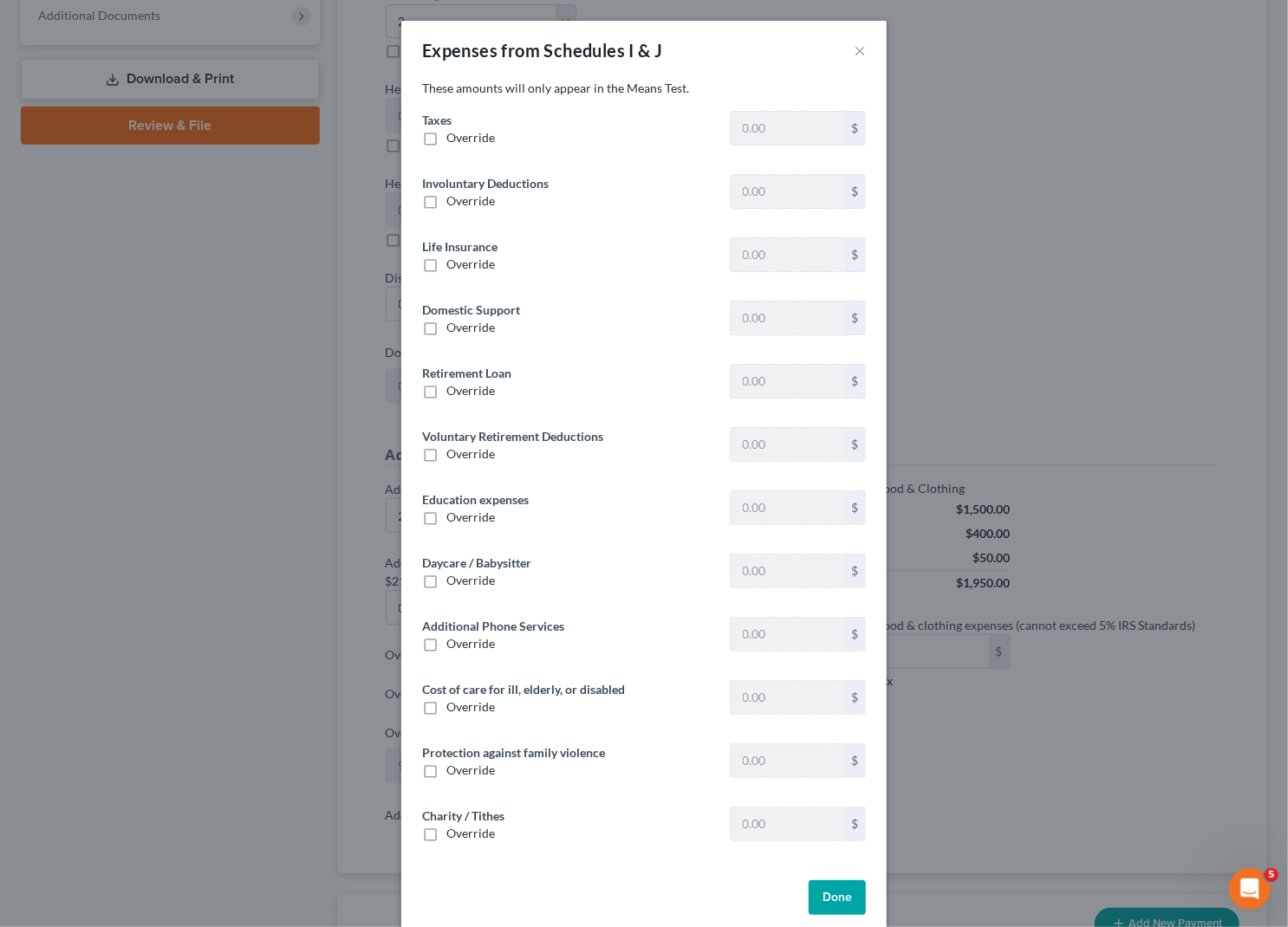
type input "1,540.99"
type input "0"
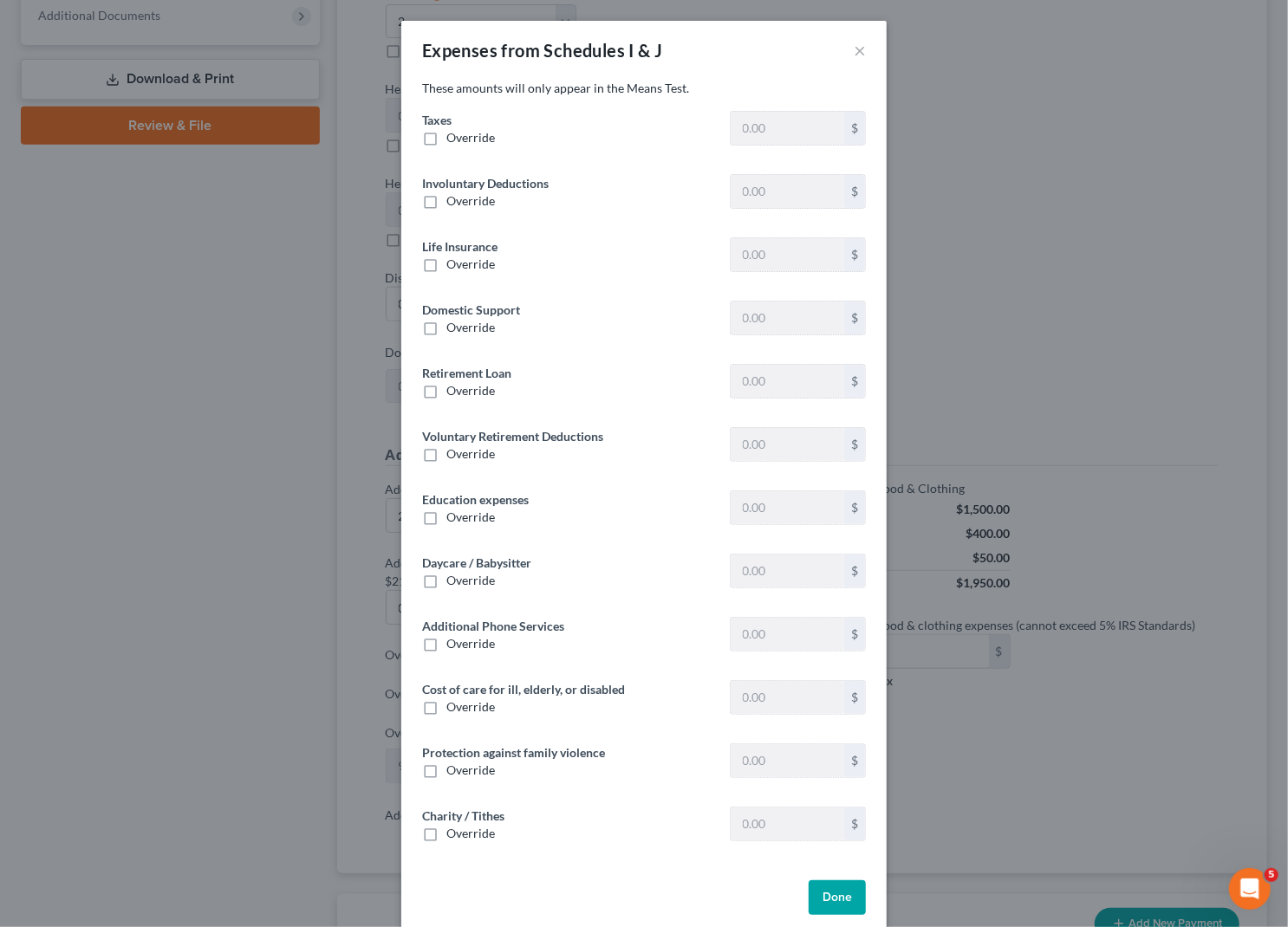
type input "0"
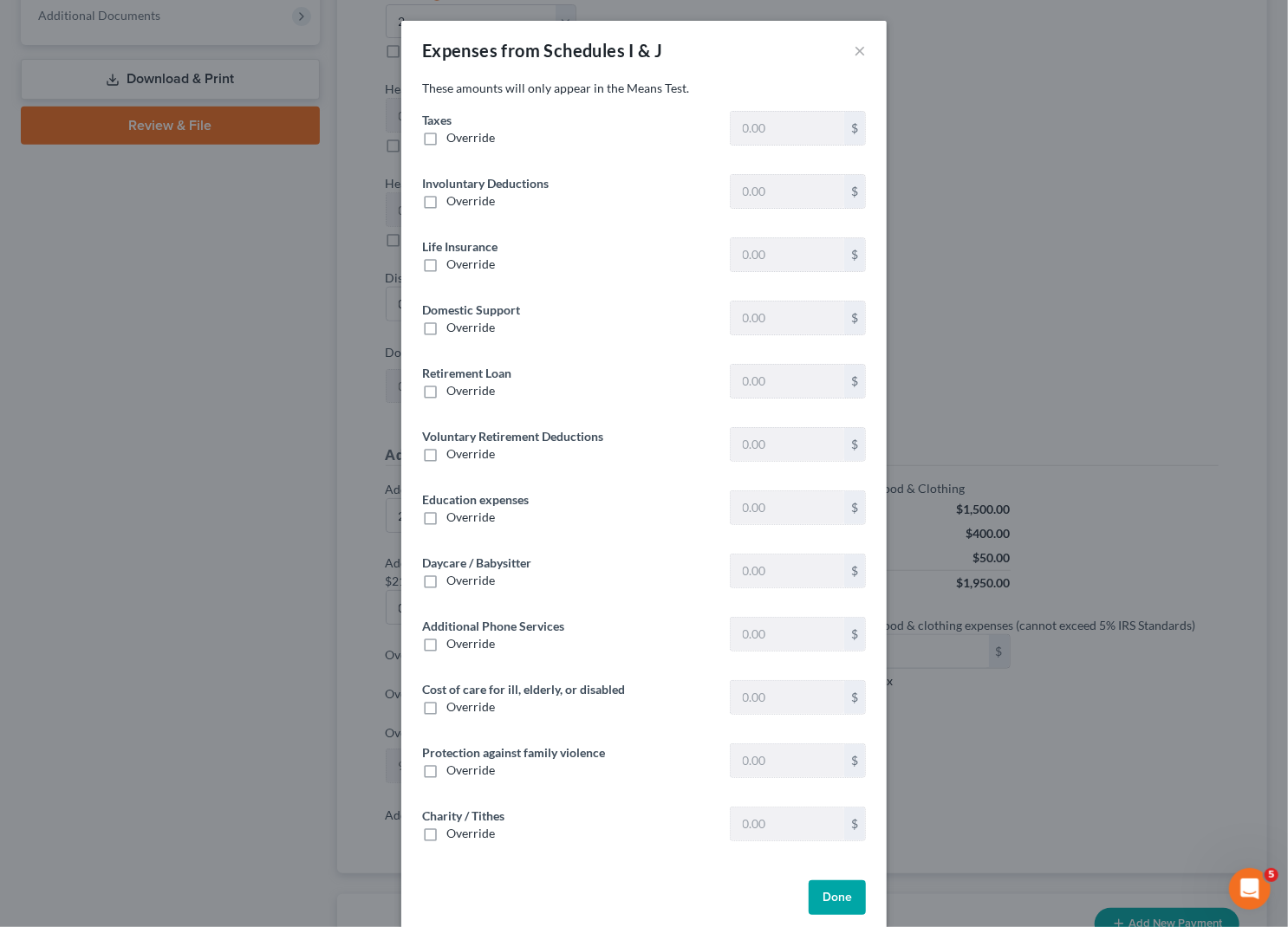
type input "0"
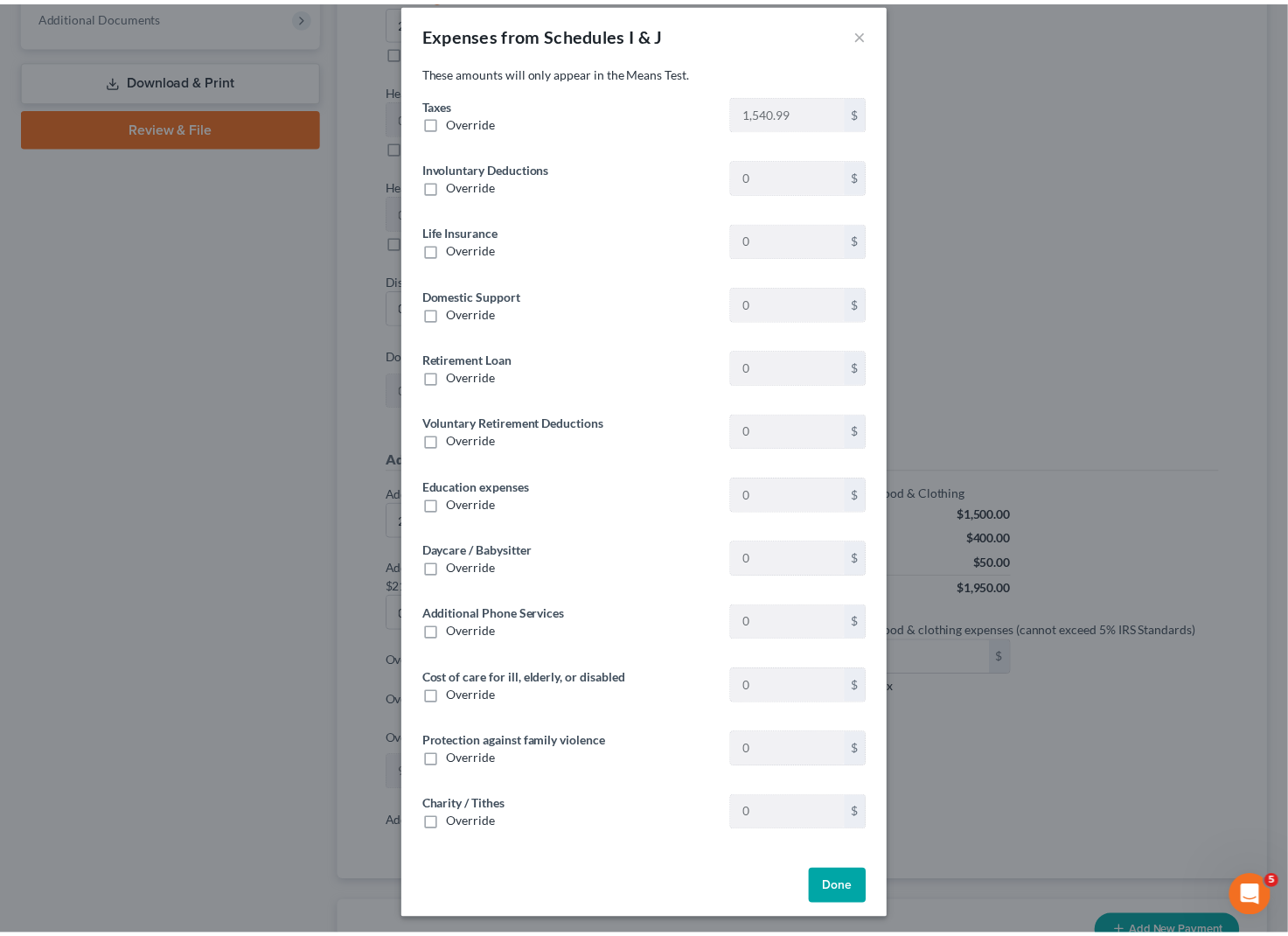
scroll to position [22, 0]
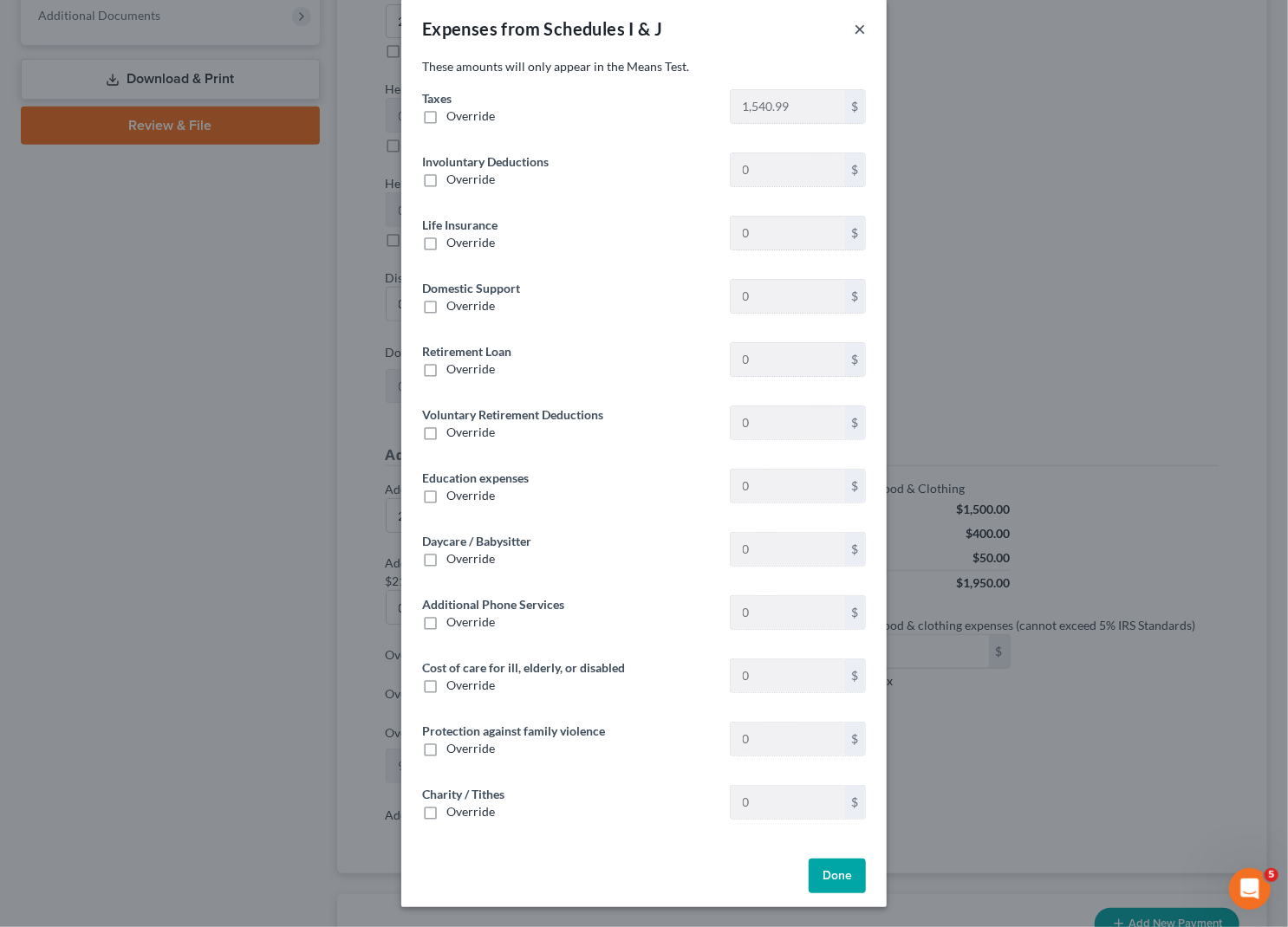
click at [854, 27] on button "×" at bounding box center [859, 28] width 12 height 21
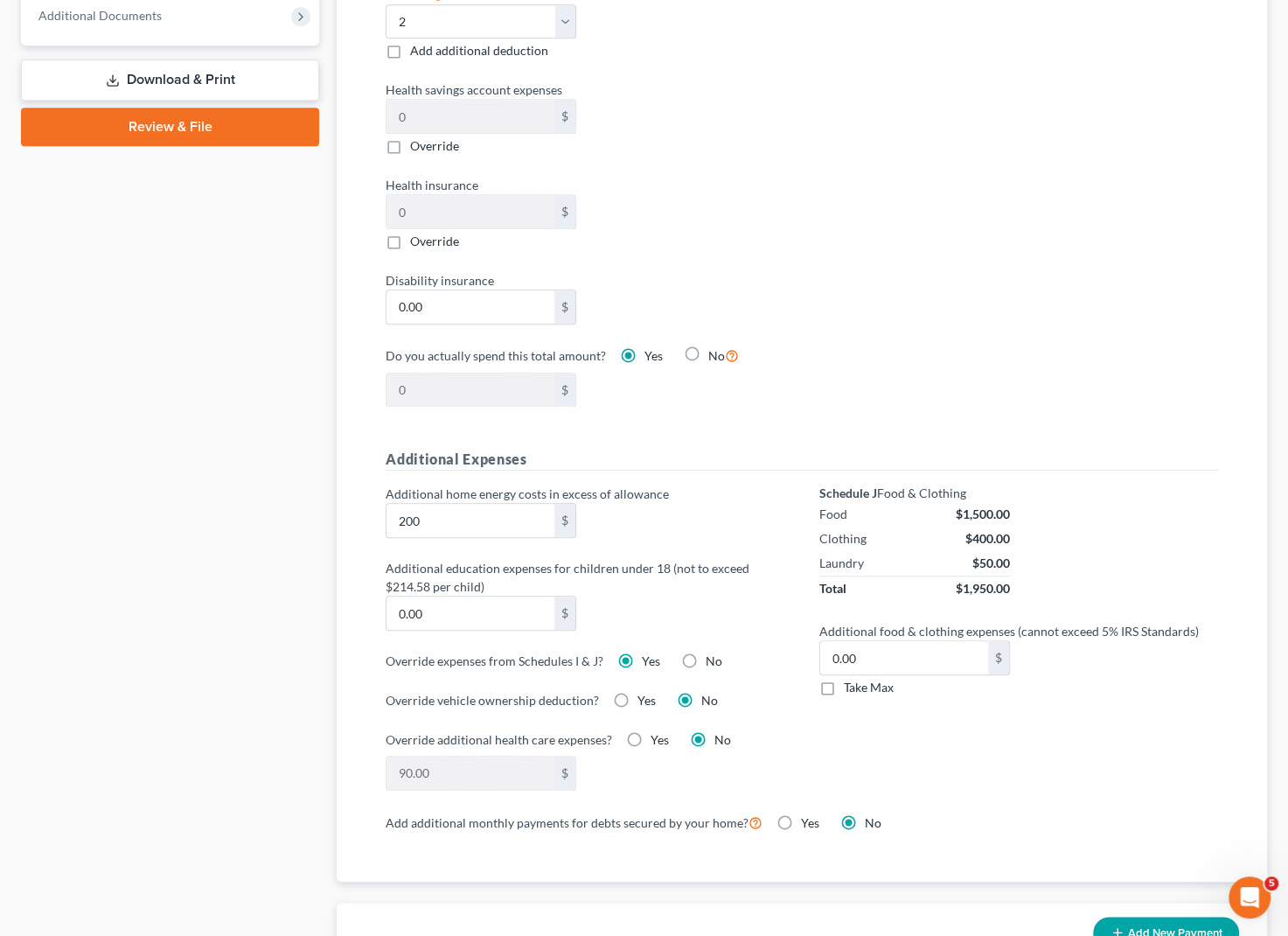
click at [1110, 646] on div "Additional food & clothing expenses (cannot exceed 5% IRS Standards) 0.00 $ Tak…" at bounding box center [1019, 659] width 416 height 74
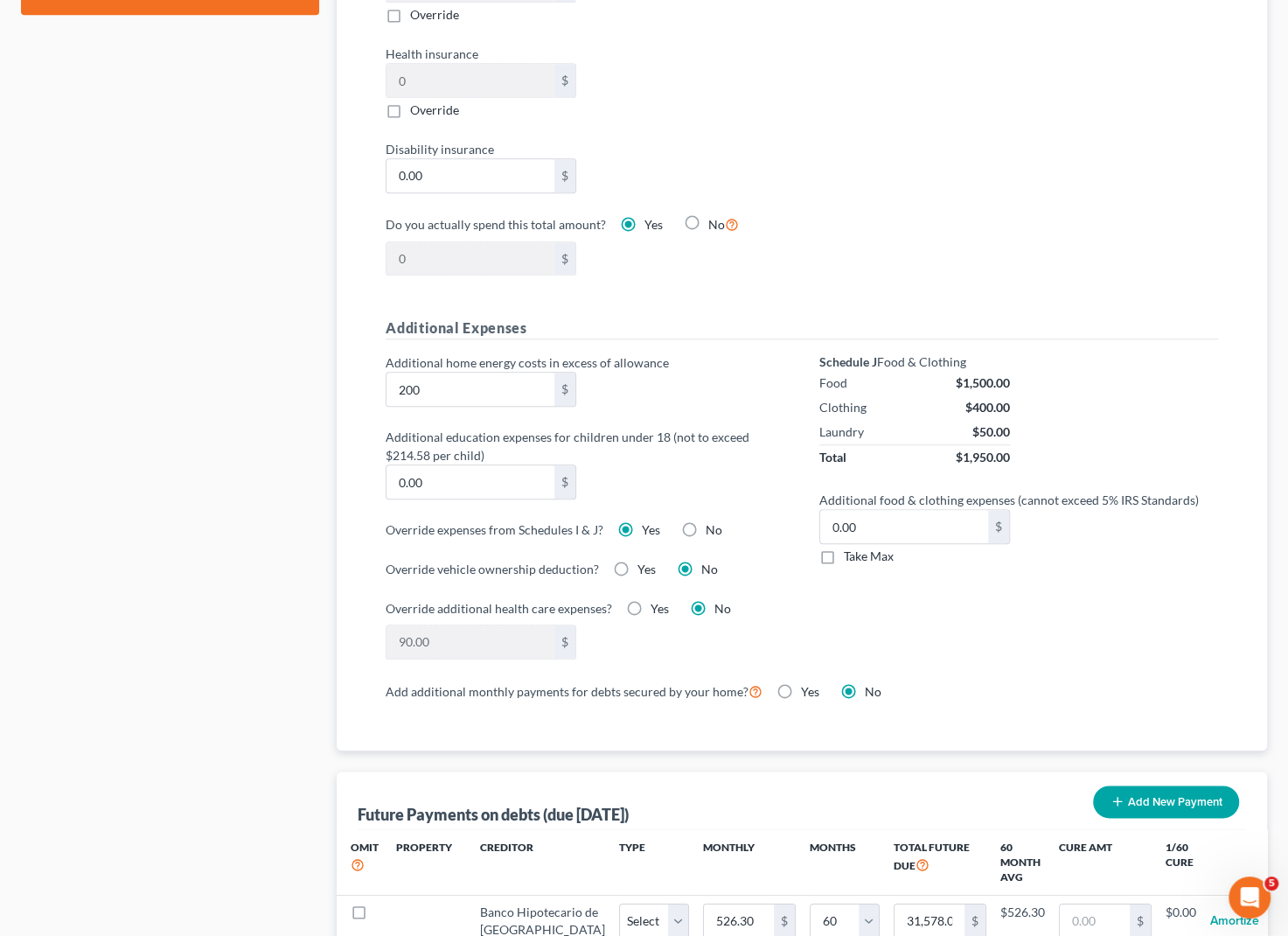
scroll to position [1033, 0]
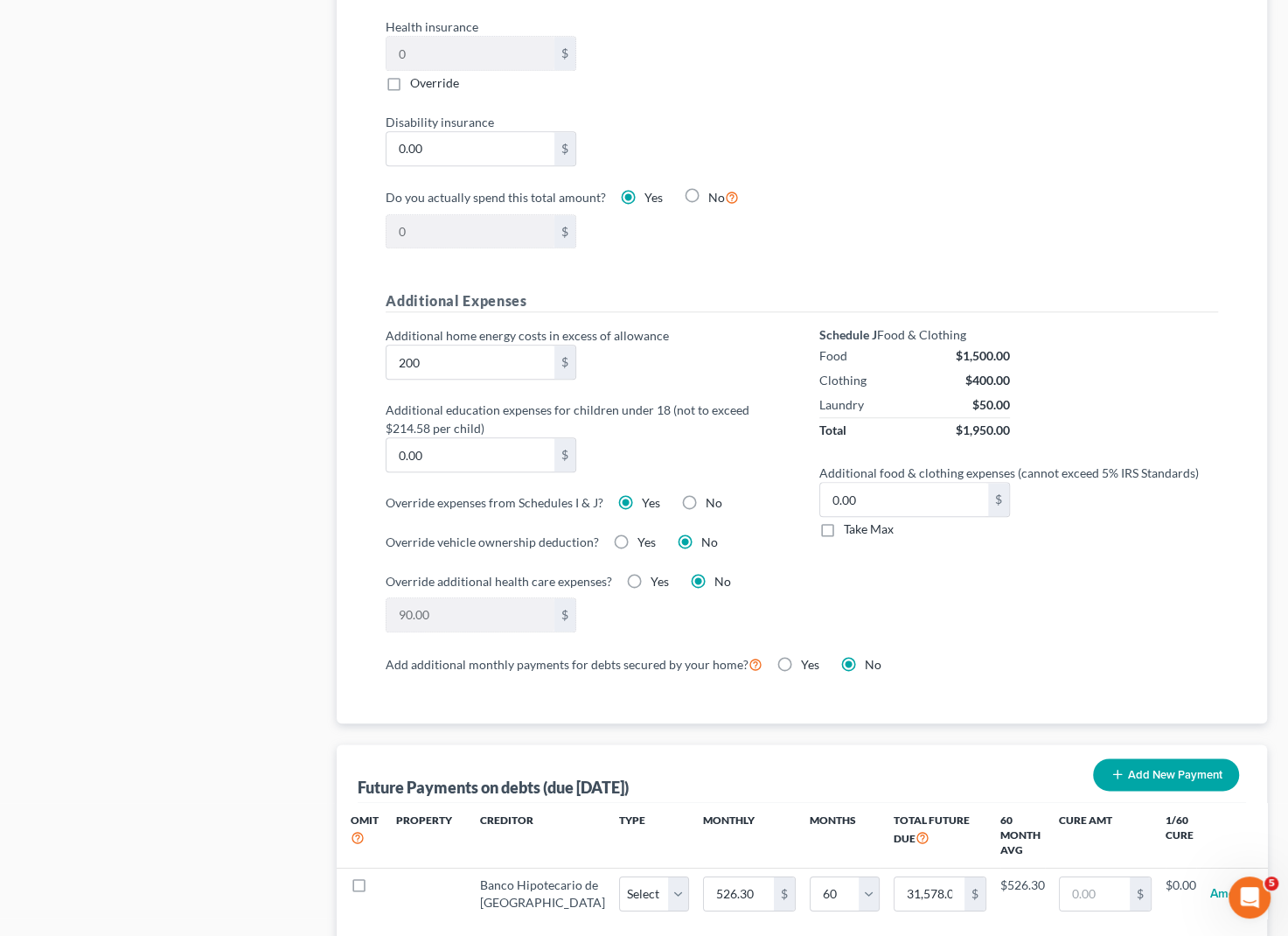
click at [844, 531] on label "Take Max" at bounding box center [869, 529] width 50 height 17
click at [851, 531] on input "Take Max" at bounding box center [856, 526] width 11 height 11
checkbox input "true"
type input "77.00"
click at [849, 532] on span "Take Max" at bounding box center [869, 529] width 50 height 15
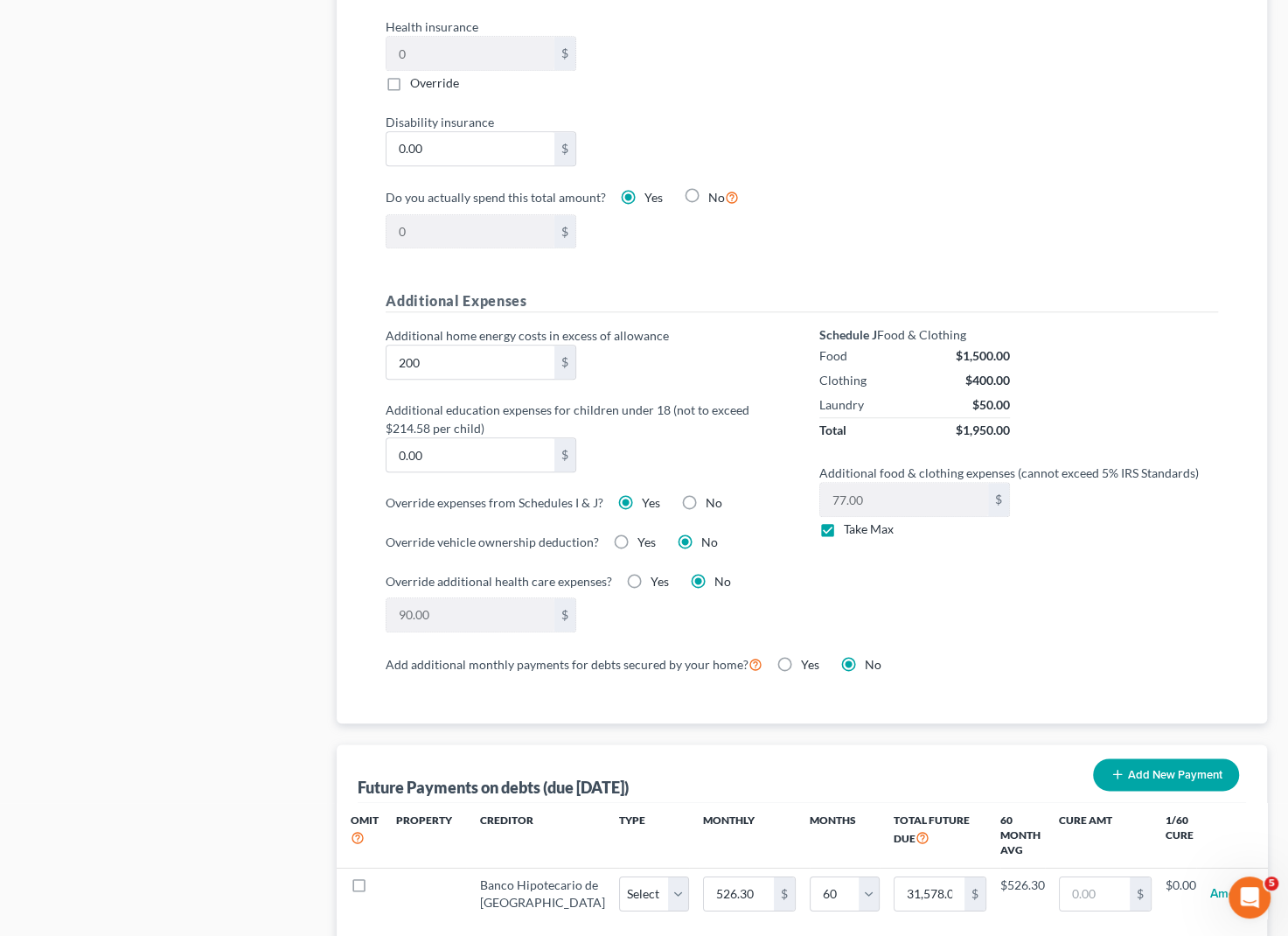
click at [851, 532] on input "Take Max" at bounding box center [856, 526] width 11 height 11
checkbox input "false"
click at [952, 576] on div "Schedule J Food & Clothing Food $1,500.00 Clothing $400.00 Laundry $50.00 Total…" at bounding box center [1019, 490] width 433 height 327
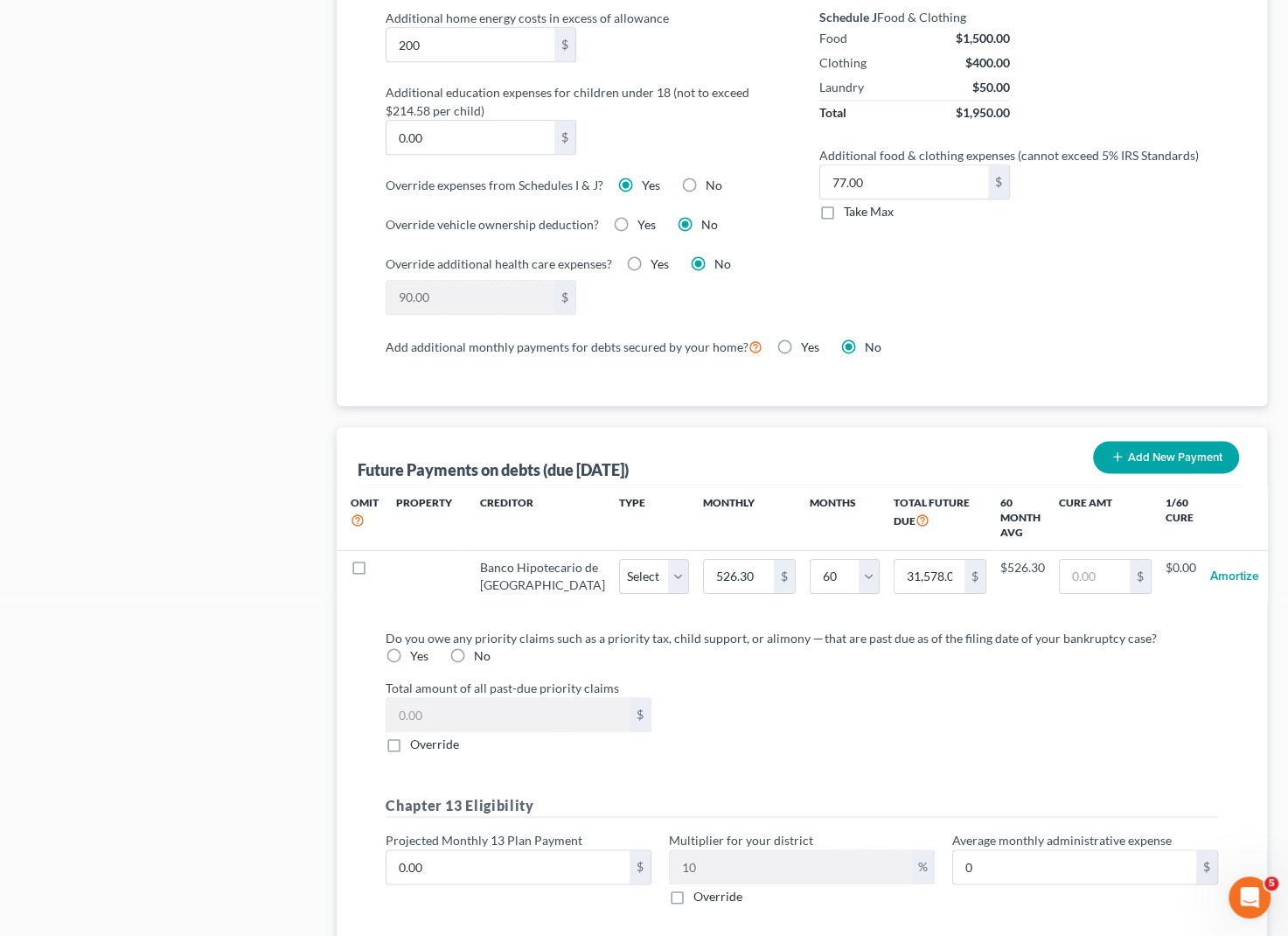
scroll to position [1351, 0]
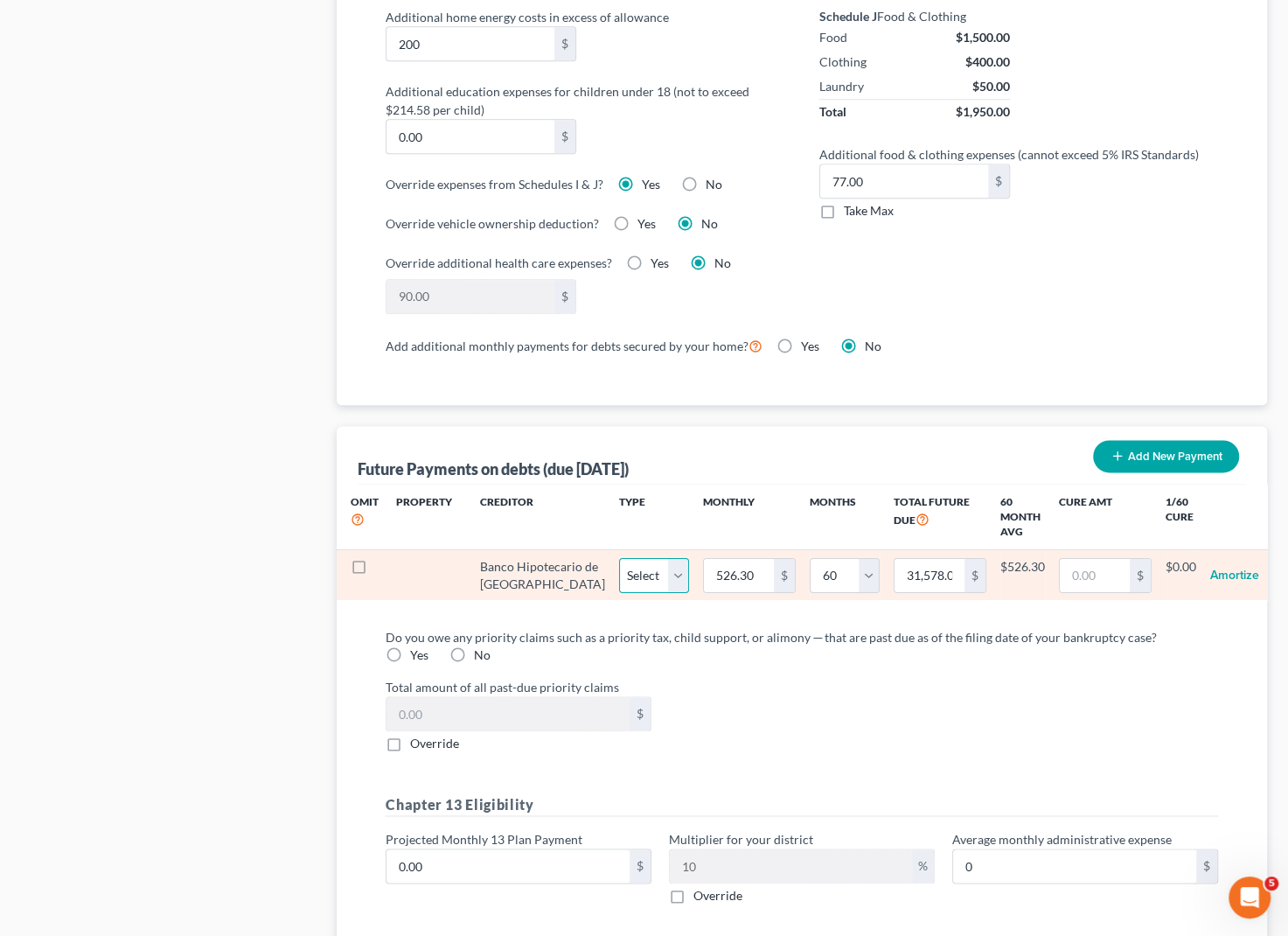
click at [625, 567] on select "Select Home Vehicle Other" at bounding box center [654, 575] width 70 height 35
select select "2"
click at [620, 558] on select "Select Home Vehicle Other" at bounding box center [654, 575] width 70 height 35
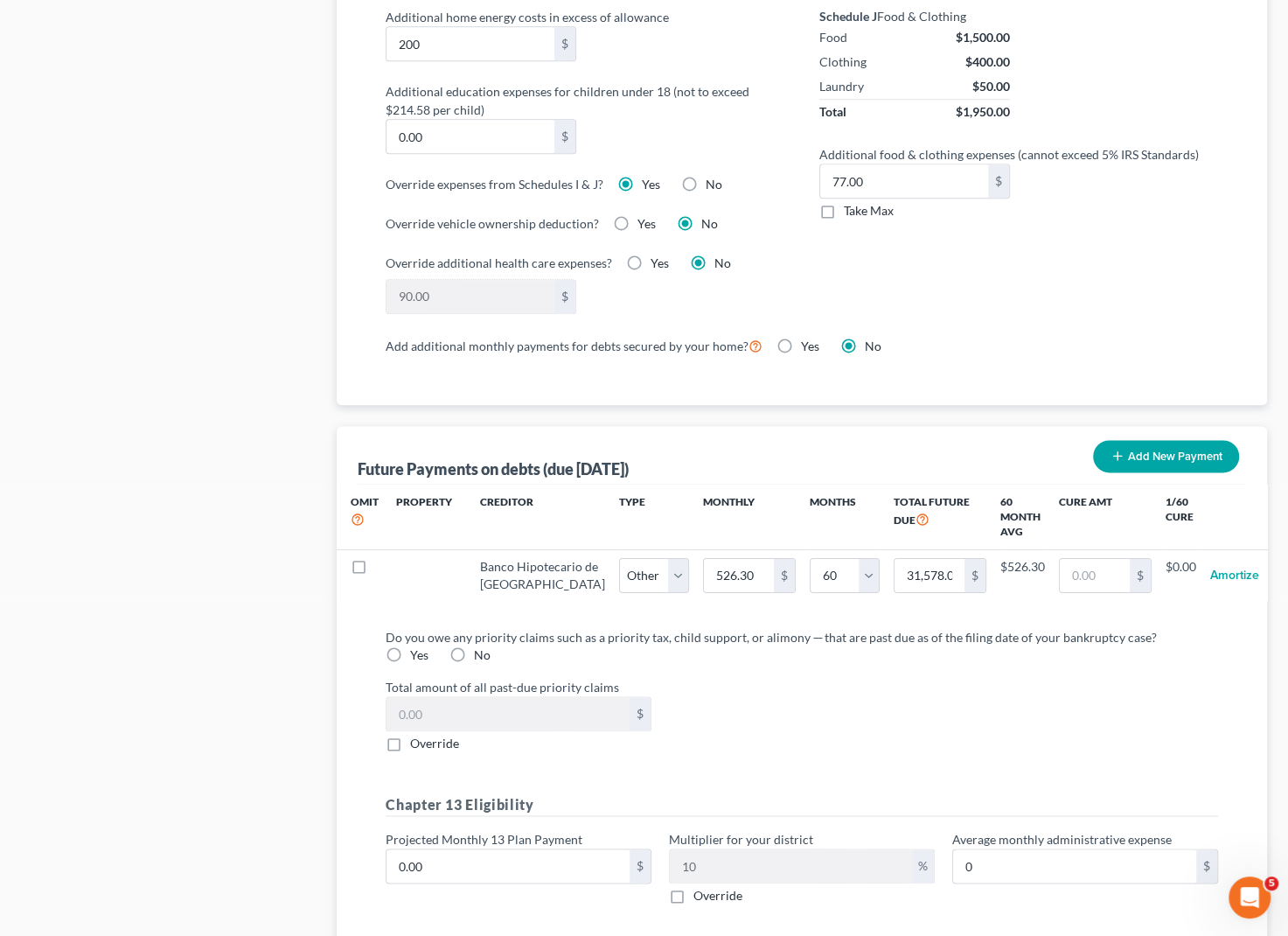
click at [949, 664] on div "Do you owe any priority claims such as a priority tax, child support, or alimon…" at bounding box center [802, 647] width 833 height 36
select select "2"
select select "60"
click at [986, 647] on label "Do you owe any priority claims such as a priority tax, child support, or alimon…" at bounding box center [771, 637] width 771 height 18
click at [1102, 664] on div "Do you owe any priority claims such as a priority tax, child support, or alimon…" at bounding box center [802, 647] width 833 height 36
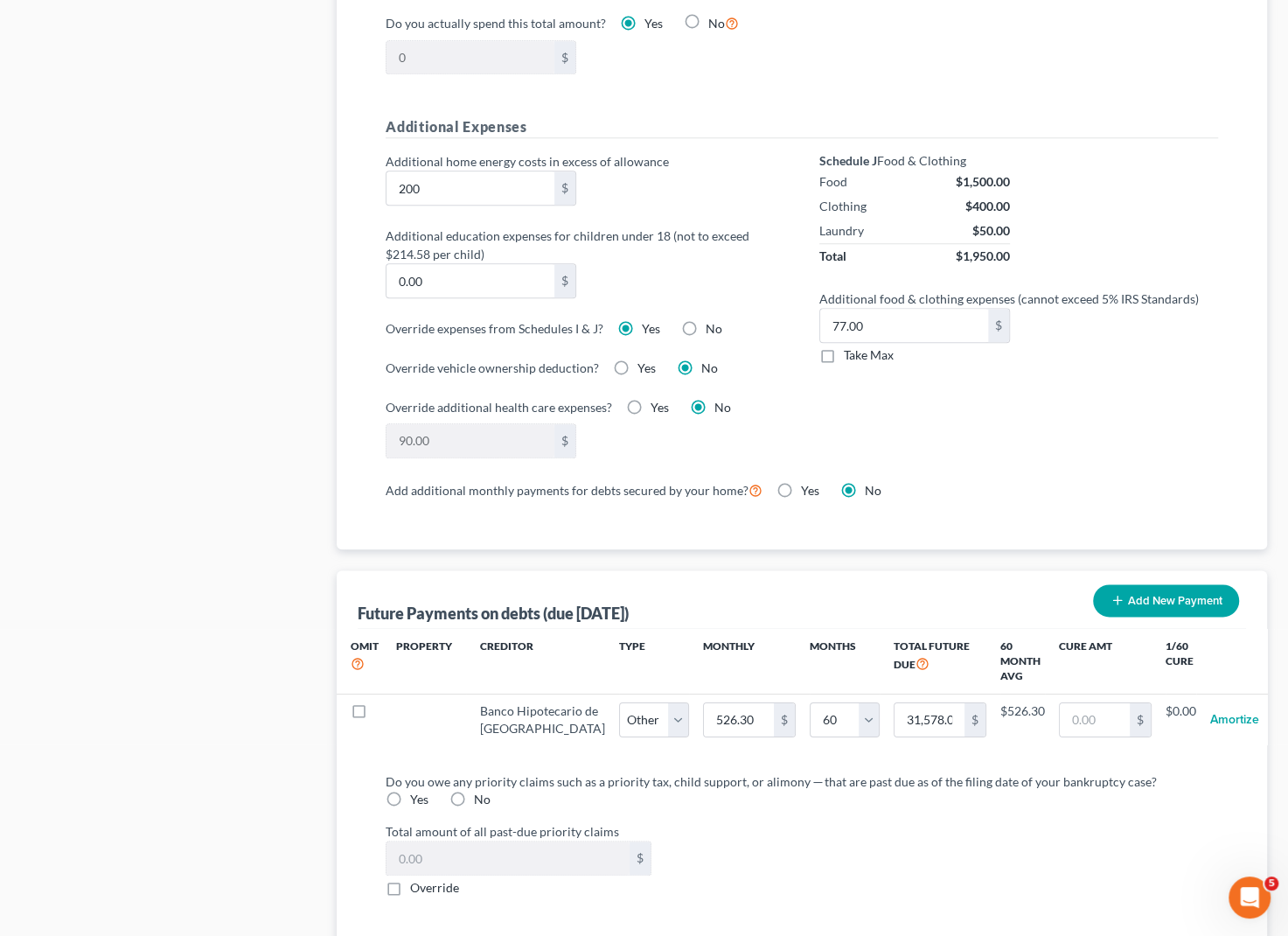
scroll to position [1588, 0]
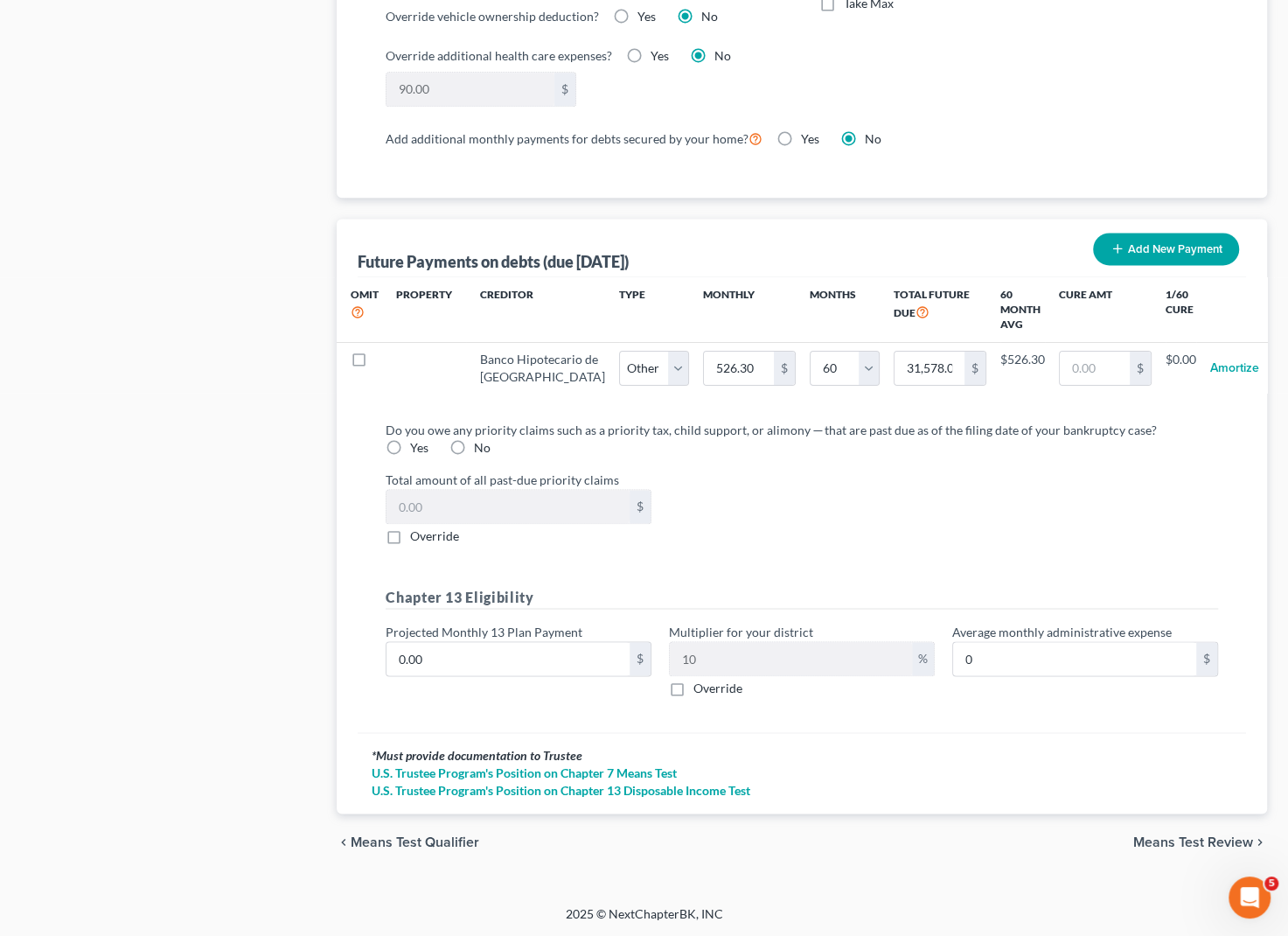
click at [1207, 839] on span "Means Test Review" at bounding box center [1193, 841] width 119 height 14
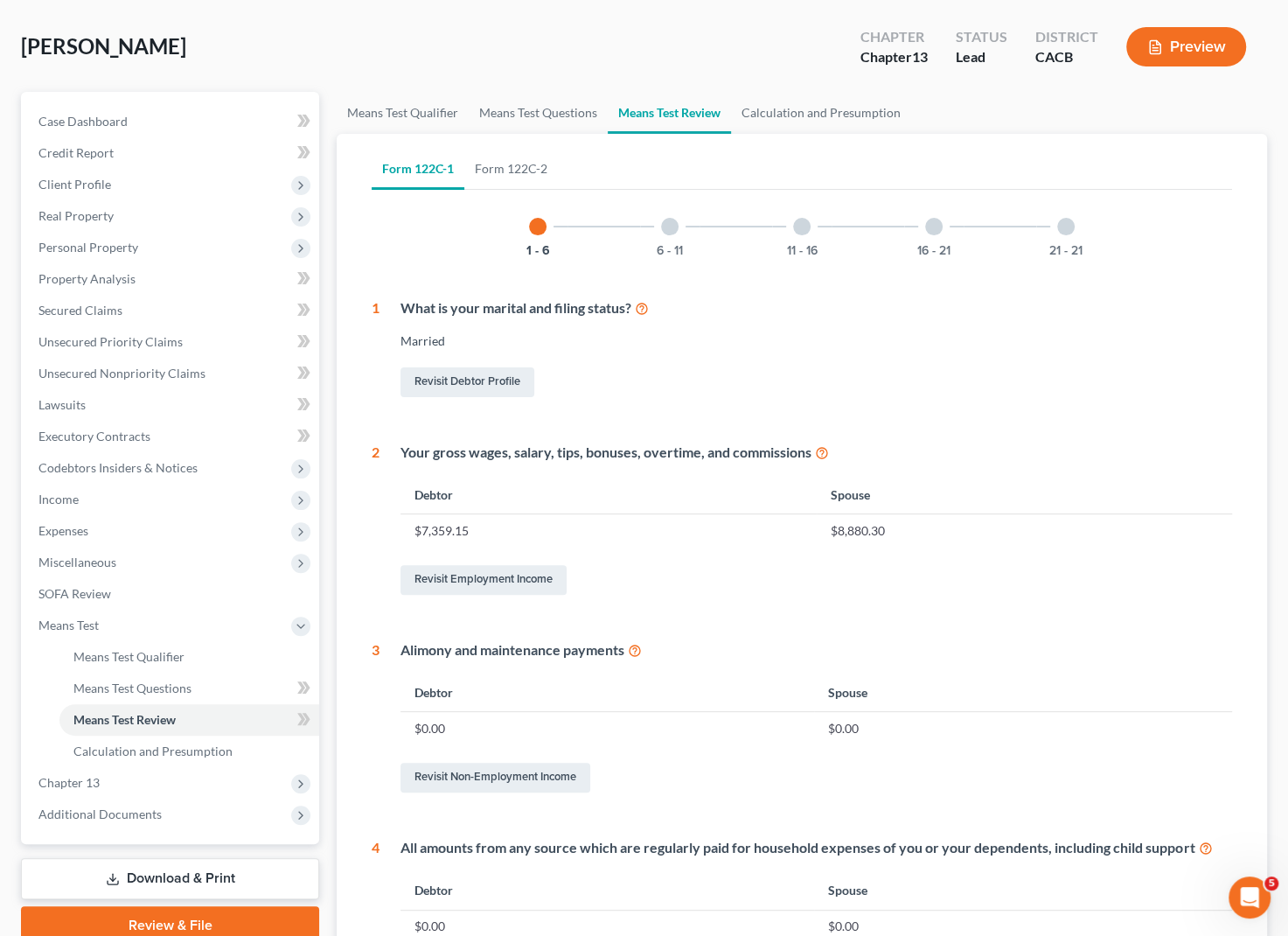
scroll to position [548, 0]
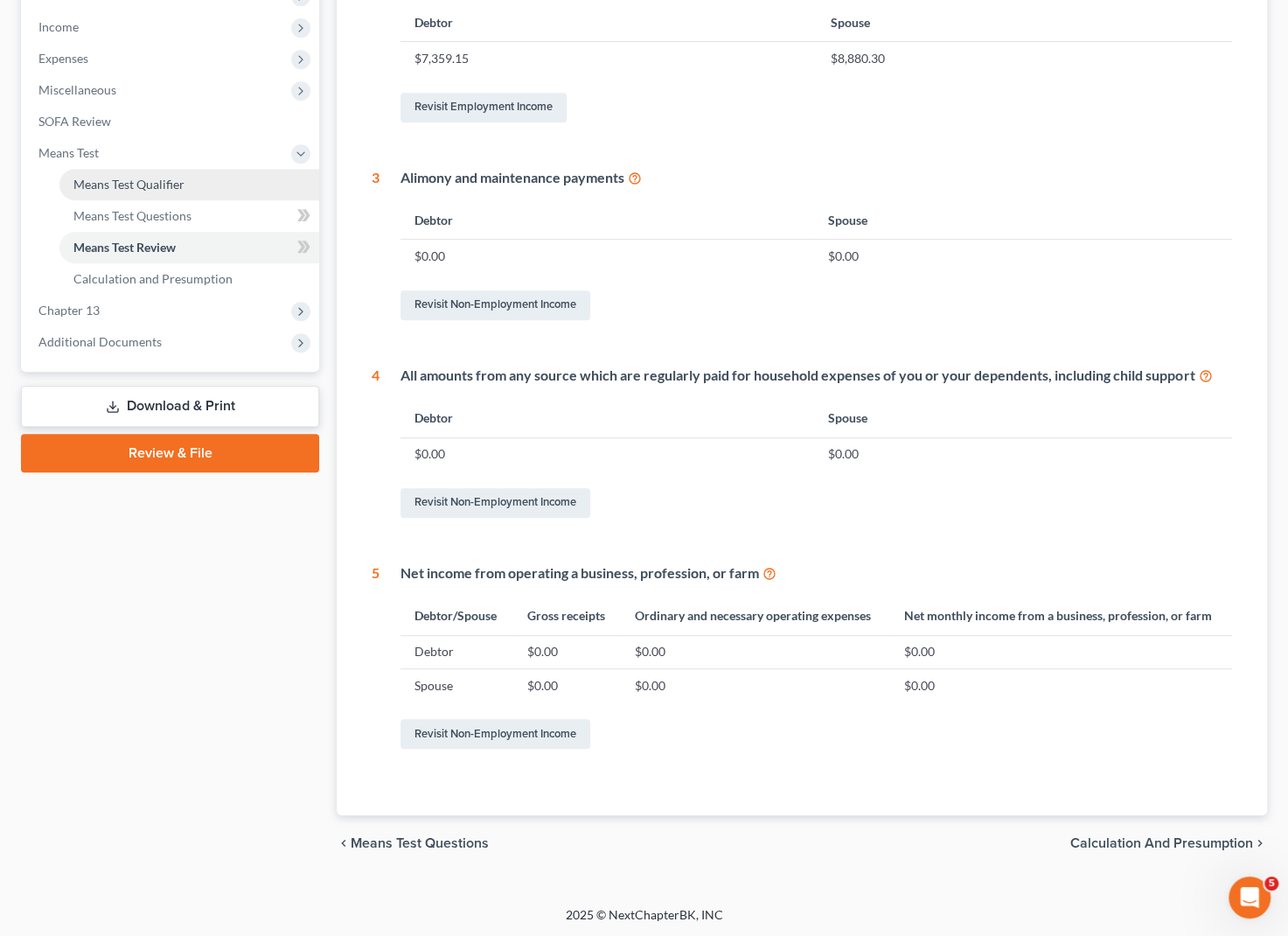
click at [88, 173] on link "Means Test Qualifier" at bounding box center [189, 184] width 260 height 32
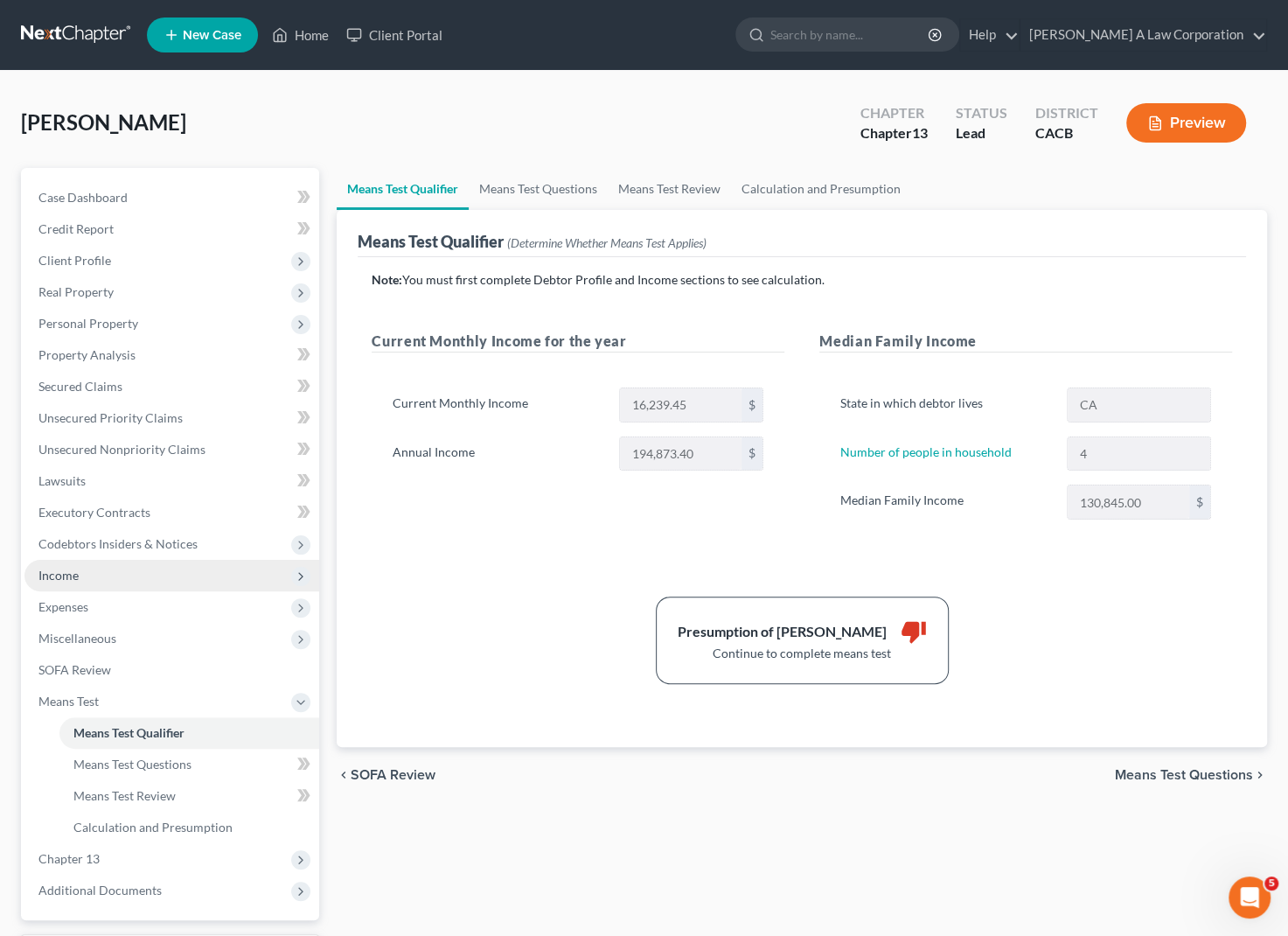
click at [68, 583] on span "Income" at bounding box center [172, 575] width 295 height 32
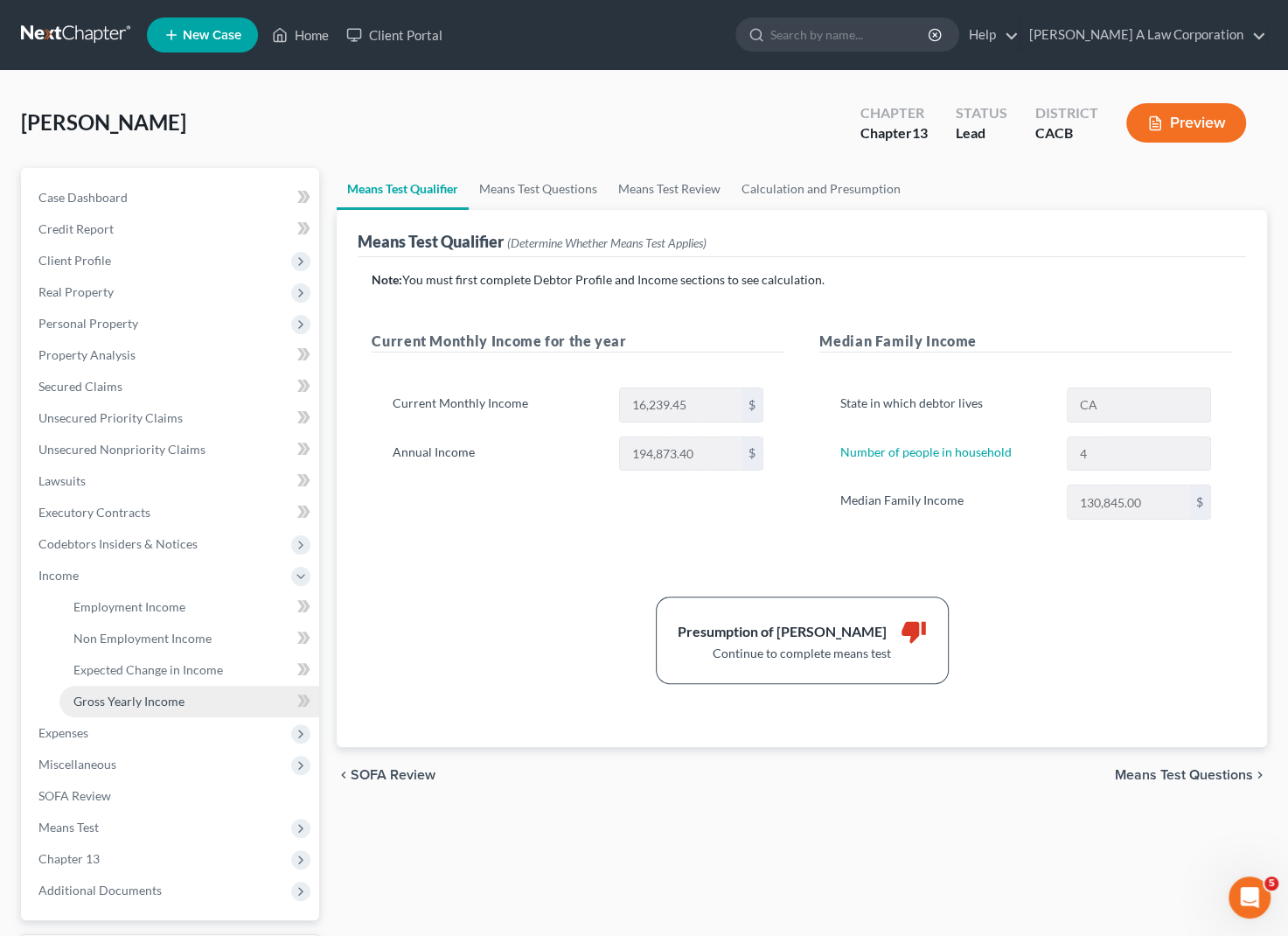
click at [158, 696] on span "Gross Yearly Income" at bounding box center [129, 701] width 111 height 15
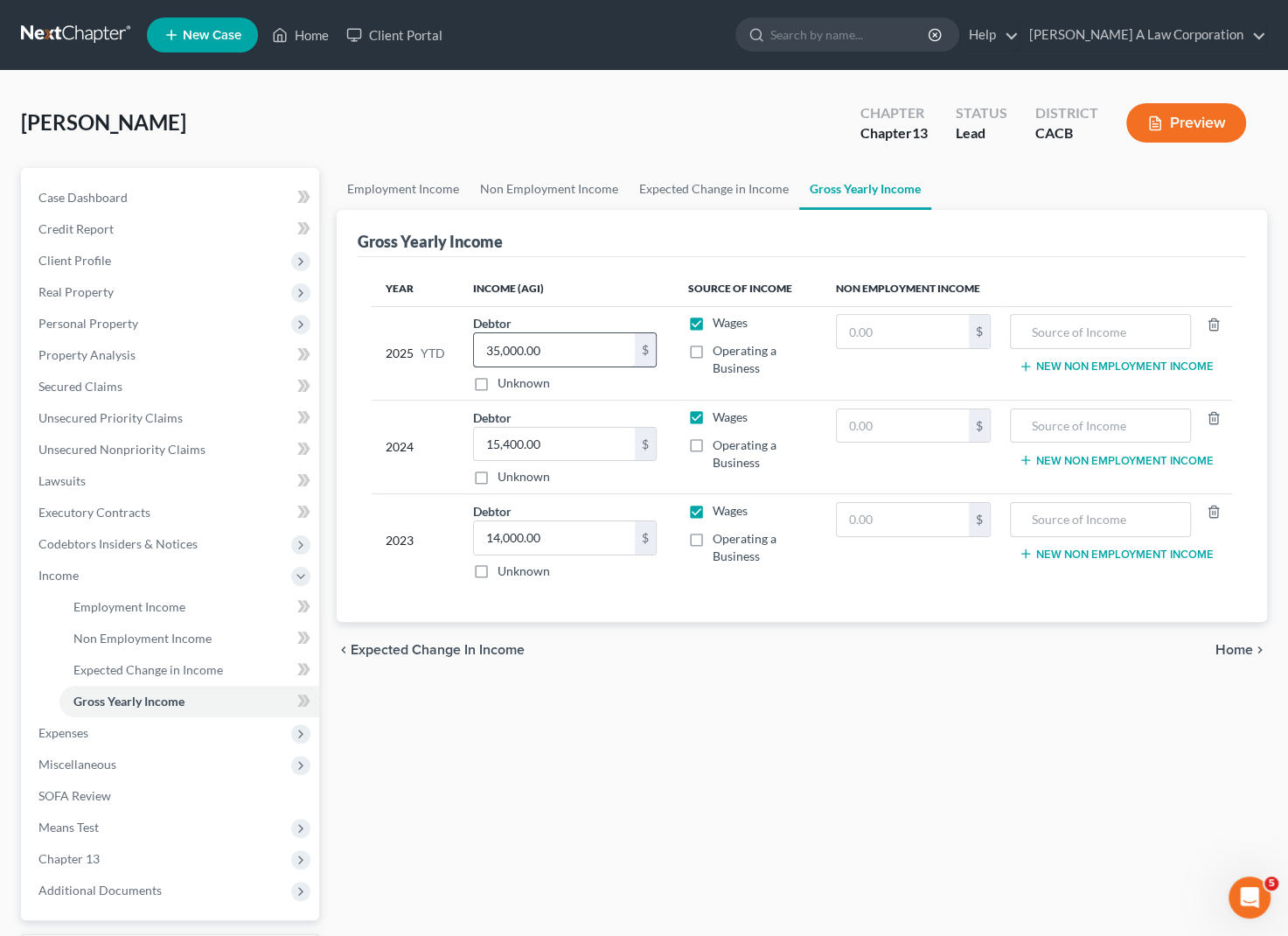
click at [495, 348] on input "35,000.00" at bounding box center [554, 350] width 161 height 33
click at [498, 349] on input "35,000.00" at bounding box center [554, 350] width 161 height 33
drag, startPoint x: 498, startPoint y: 349, endPoint x: 465, endPoint y: 347, distance: 33.1
click at [465, 347] on td "Debtor 35,000.00 $ Unknown Balance Undetermined 35,000.00 $ Unknown" at bounding box center [566, 353] width 214 height 94
type input "70,000.00"
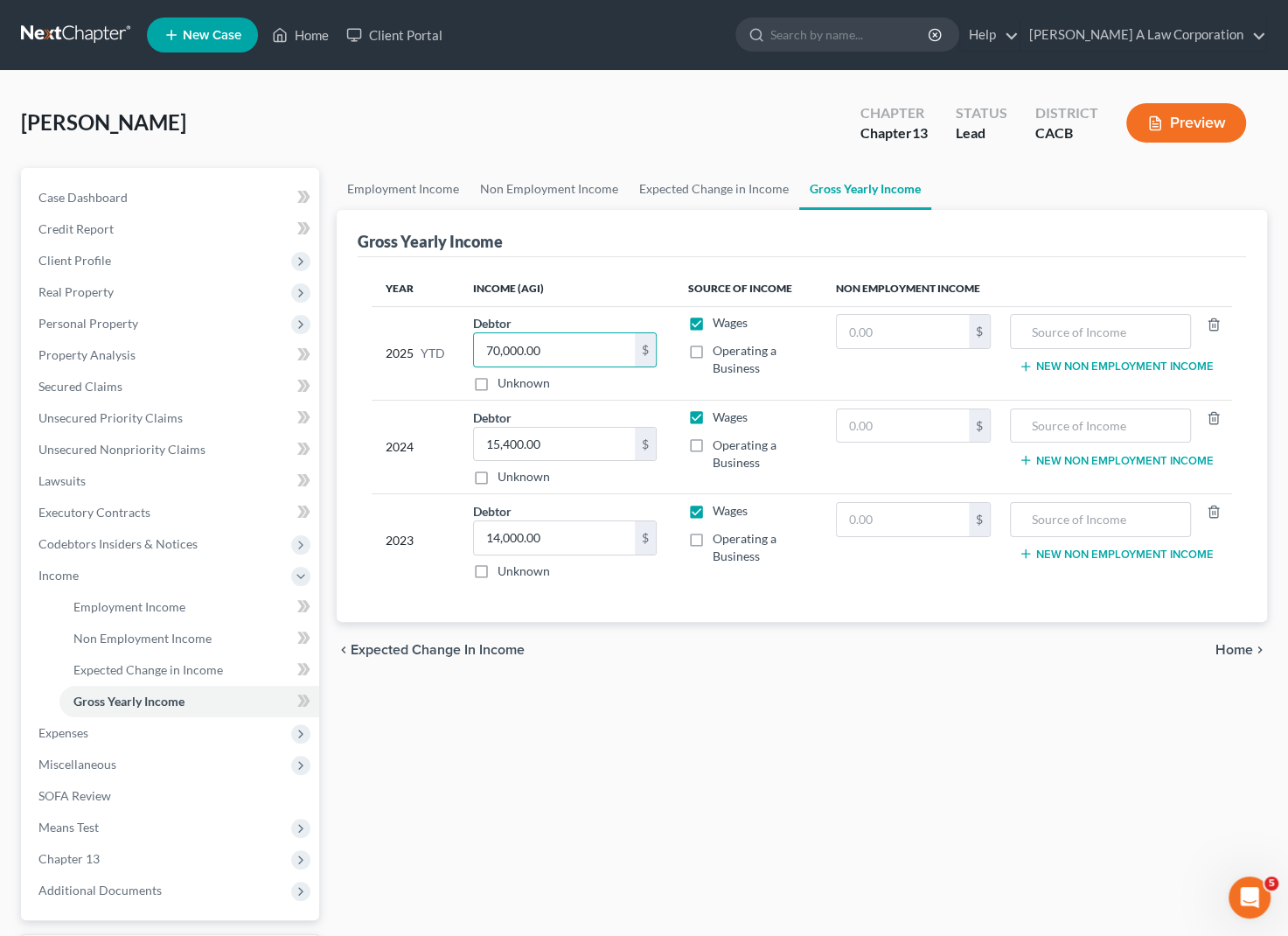
drag, startPoint x: 630, startPoint y: 926, endPoint x: 503, endPoint y: 870, distance: 138.8
click at [630, 925] on div "Employment Income Non Employment Income Expected Change in Income Gross Yearly …" at bounding box center [802, 594] width 948 height 853
click at [111, 603] on span "Employment Income" at bounding box center [129, 606] width 112 height 15
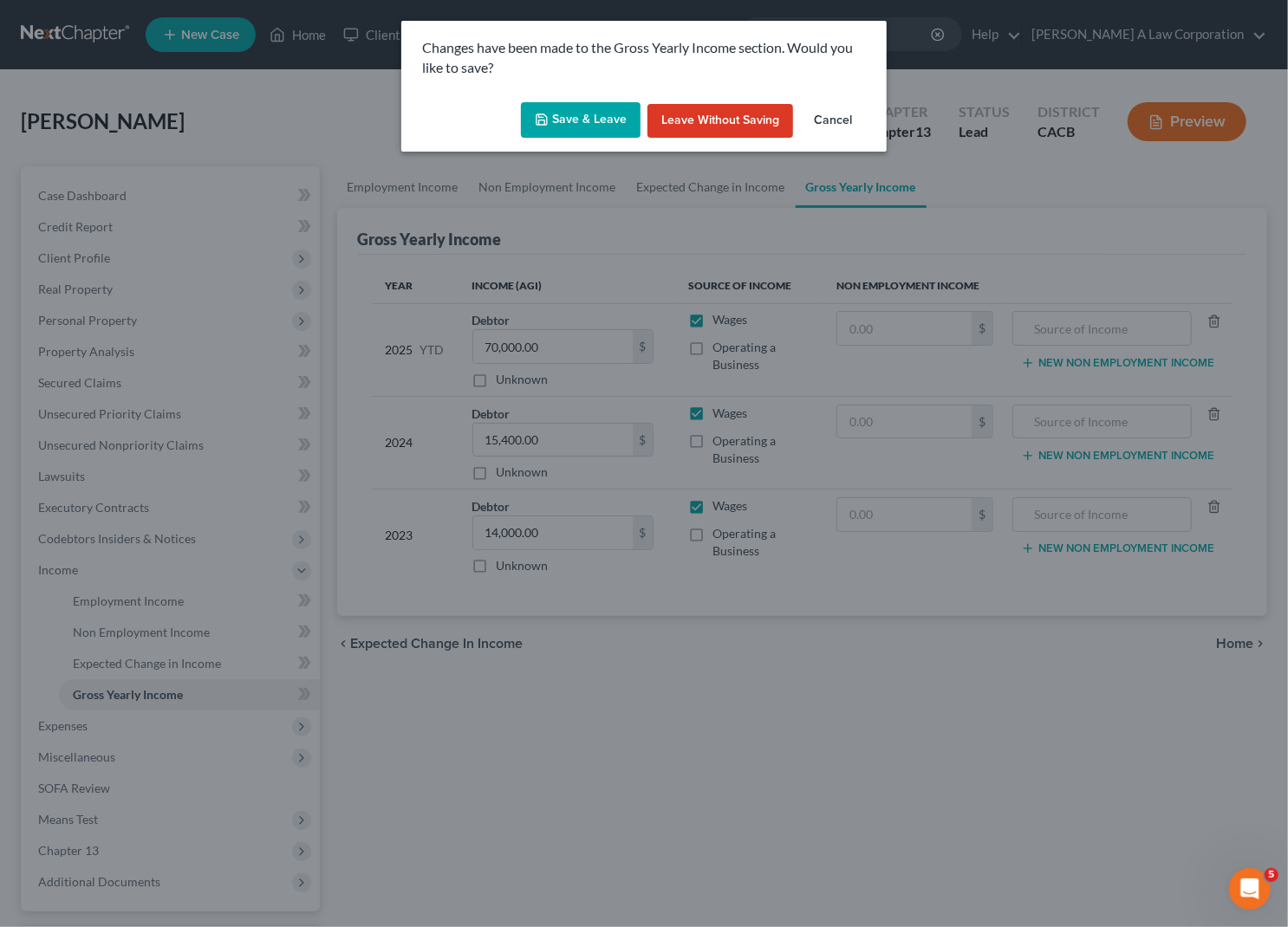
click at [588, 116] on button "Save & Leave" at bounding box center [581, 120] width 119 height 36
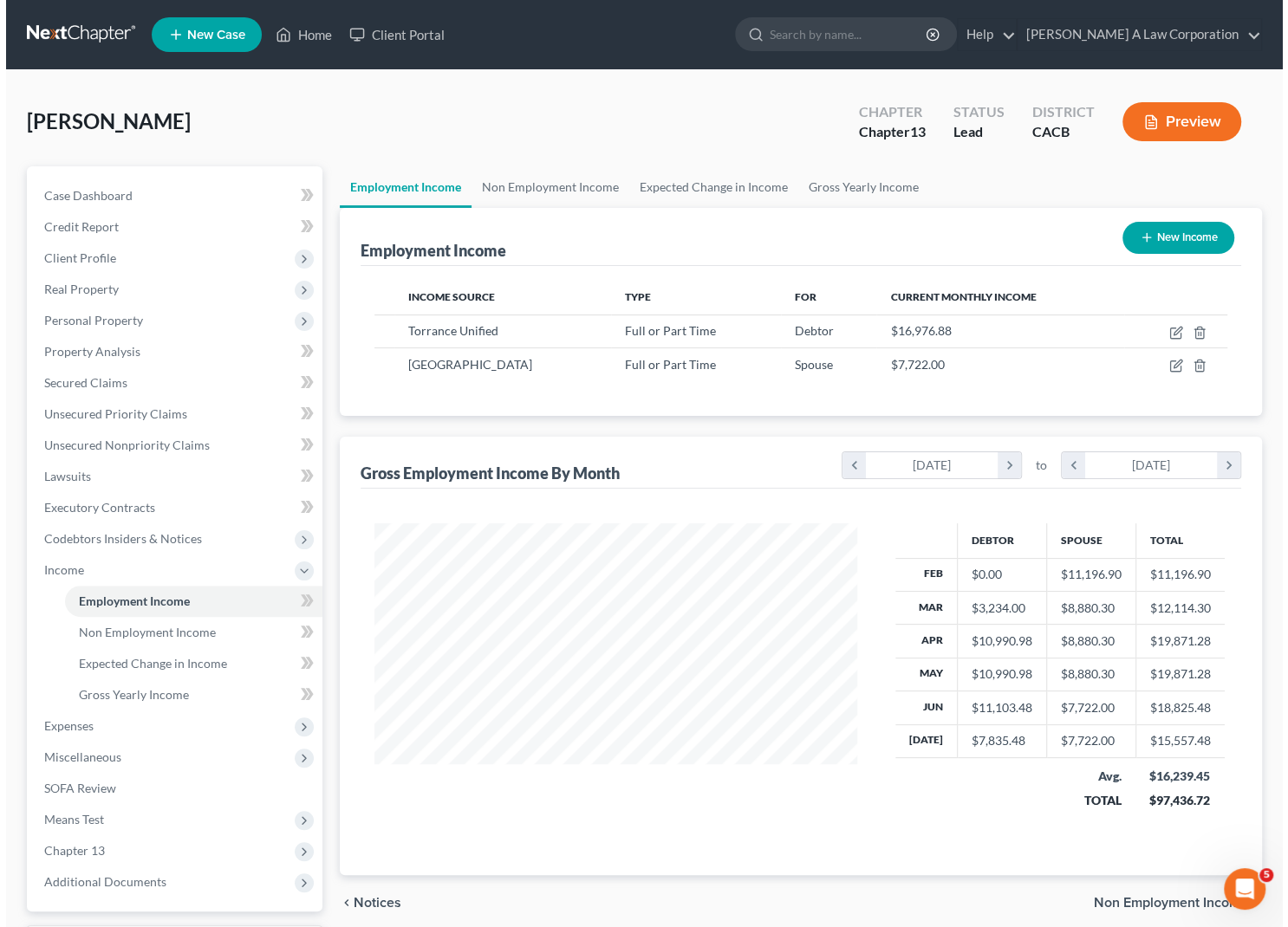
scroll to position [310, 518]
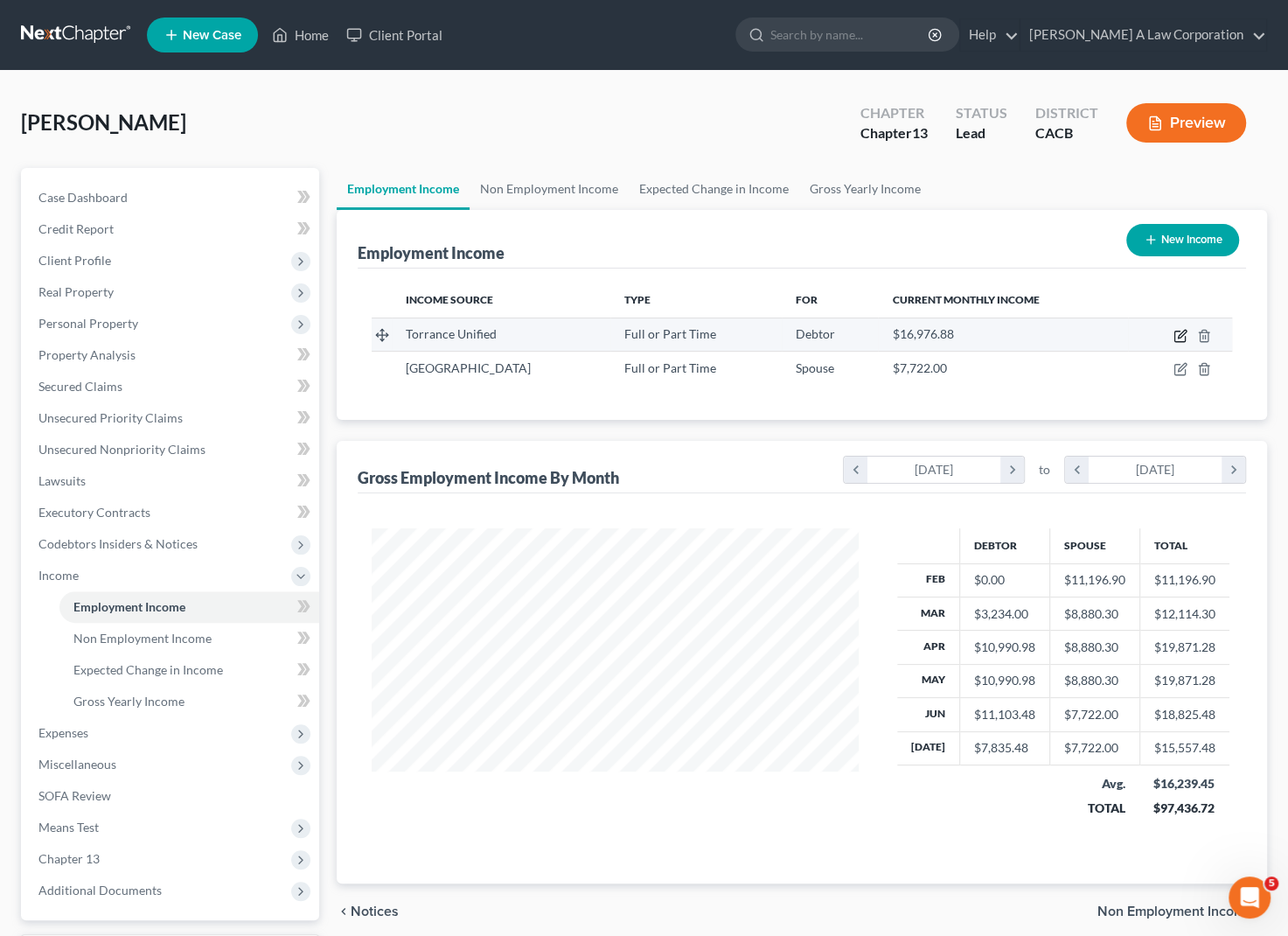
click at [1178, 335] on icon "button" at bounding box center [1182, 333] width 8 height 8
select select "0"
select select "4"
select select "2"
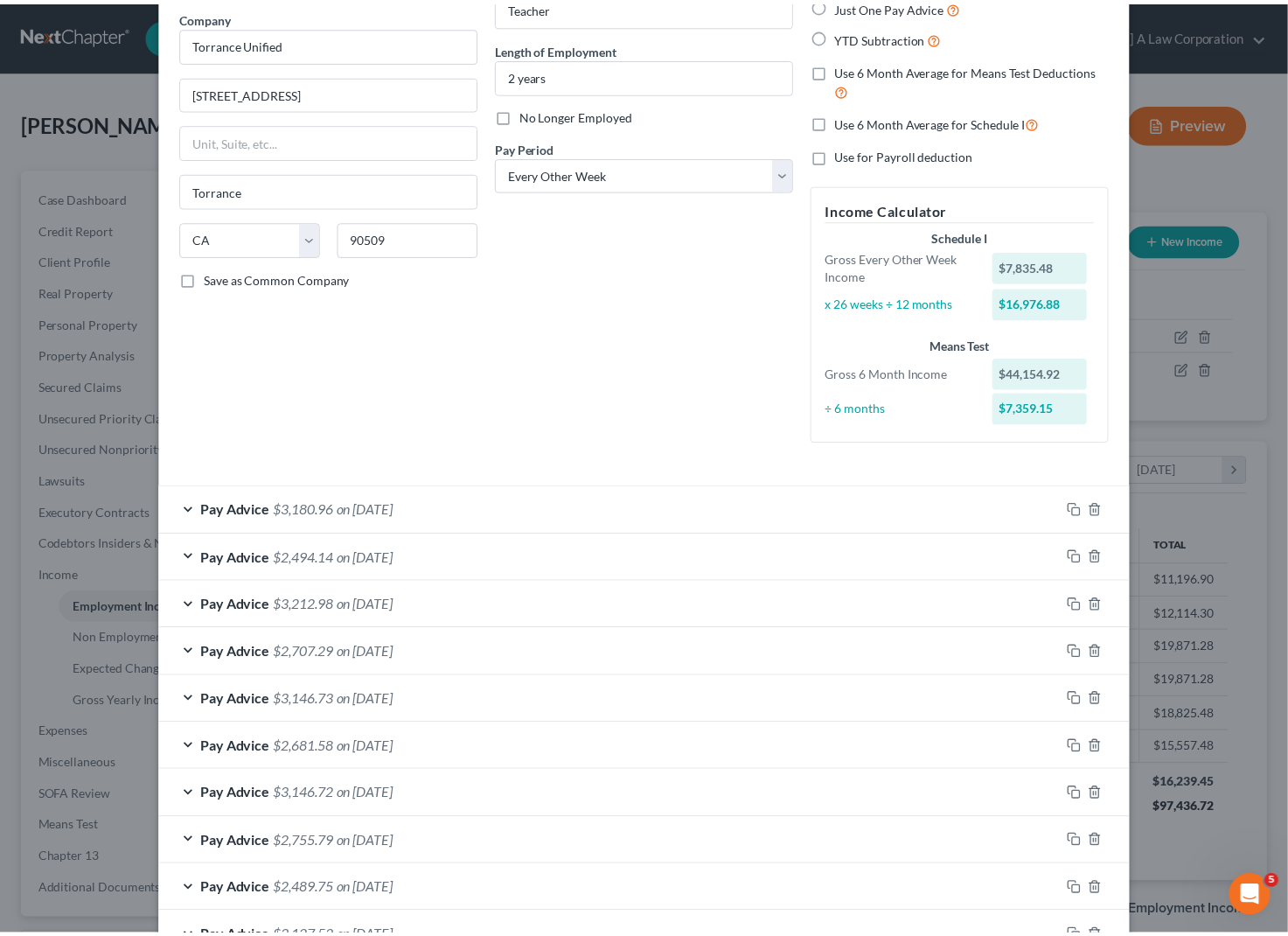
scroll to position [0, 0]
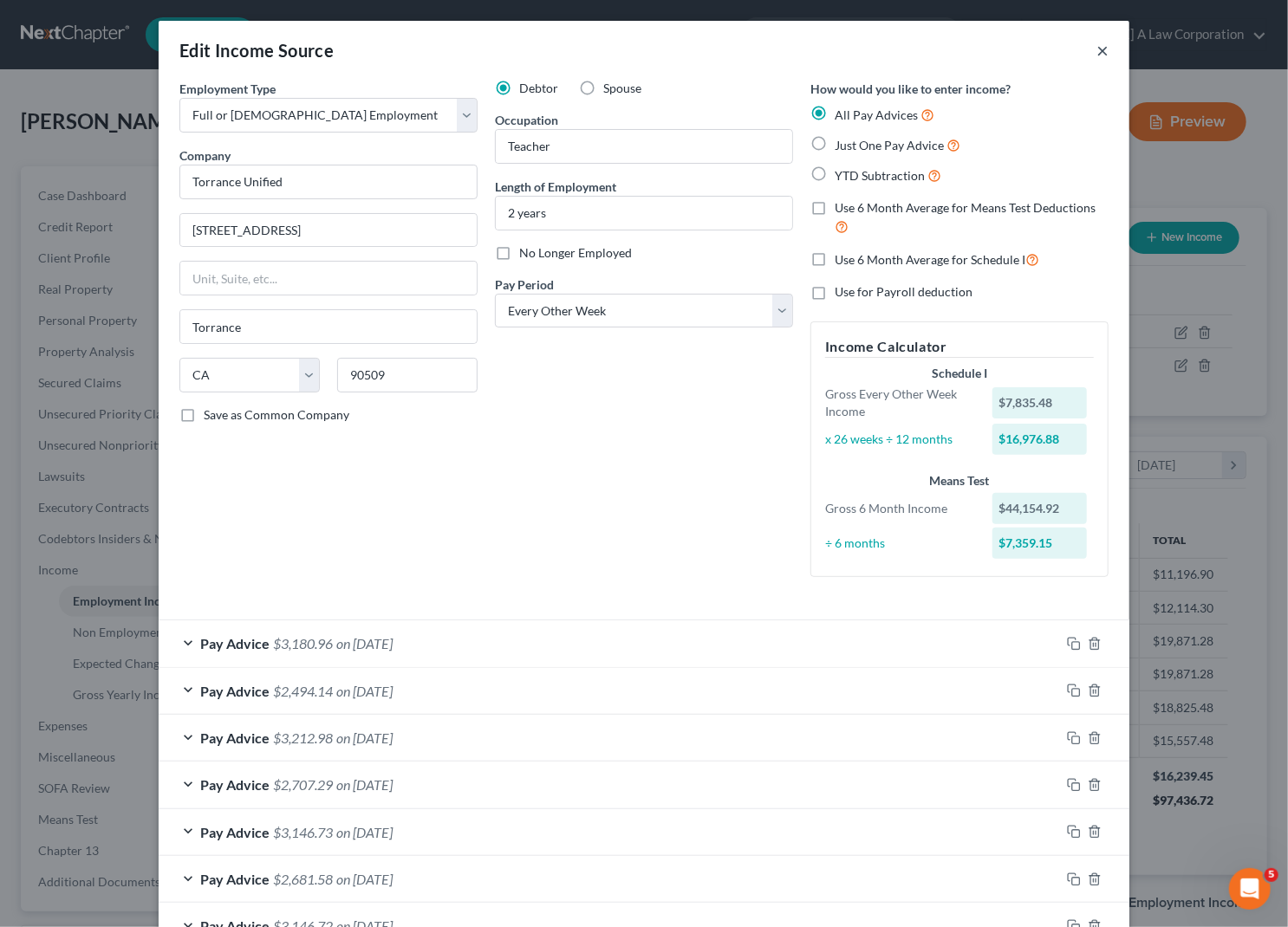
click at [1097, 51] on button "×" at bounding box center [1103, 50] width 12 height 21
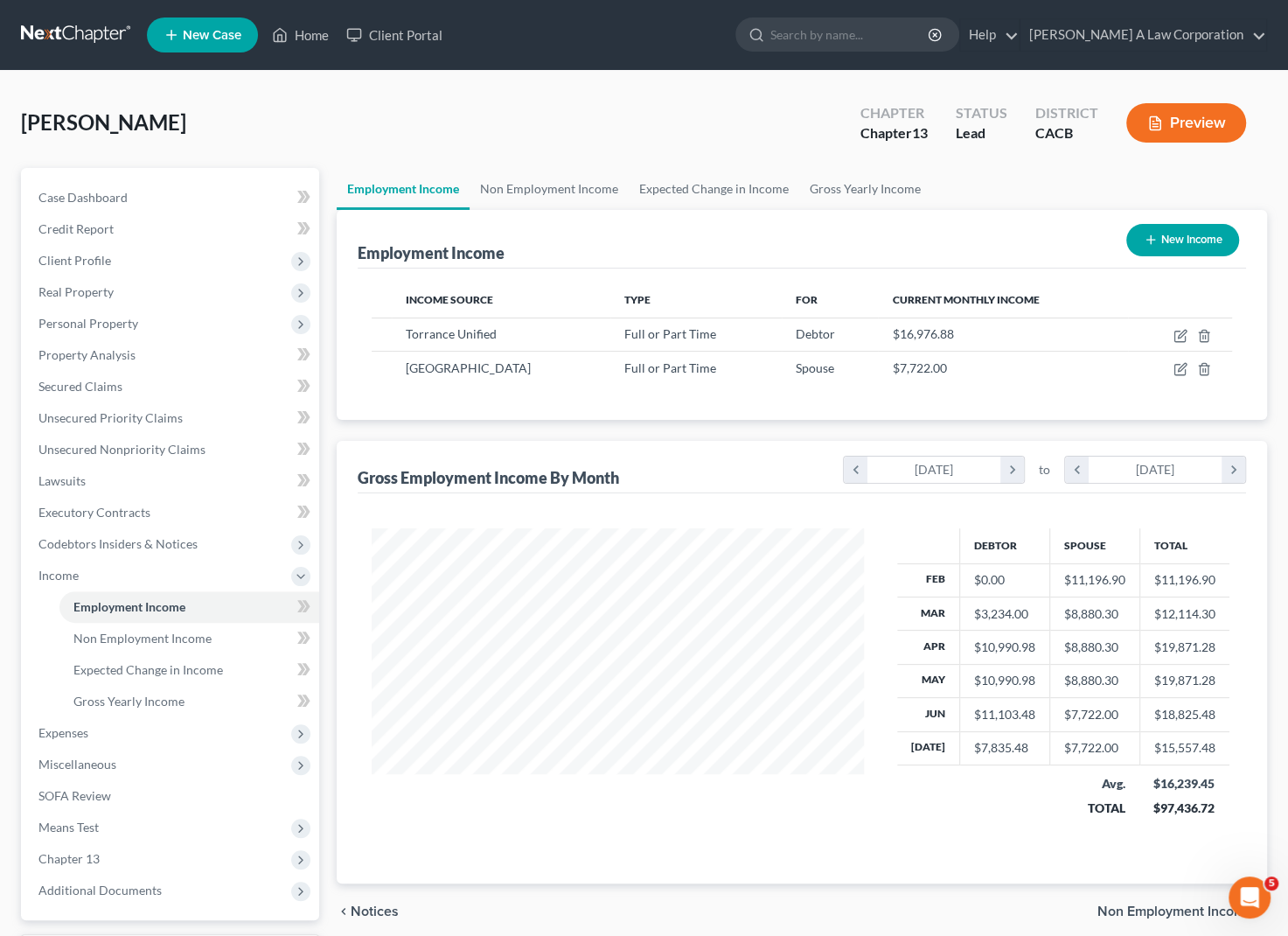
scroll to position [874565, 874061]
click at [107, 255] on span "Client Profile" at bounding box center [74, 261] width 73 height 15
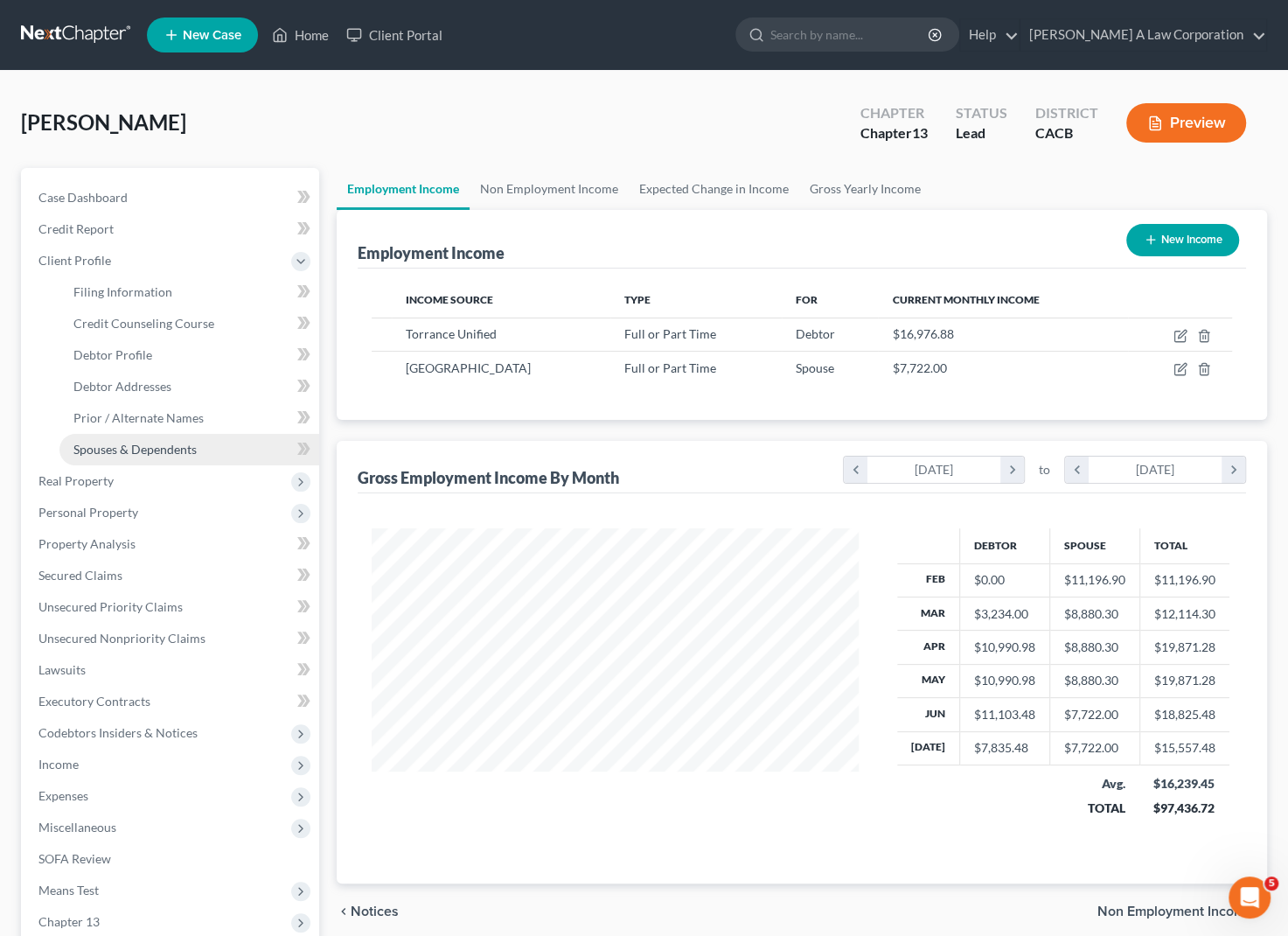
click at [184, 442] on span "Spouses & Dependents" at bounding box center [135, 450] width 123 height 15
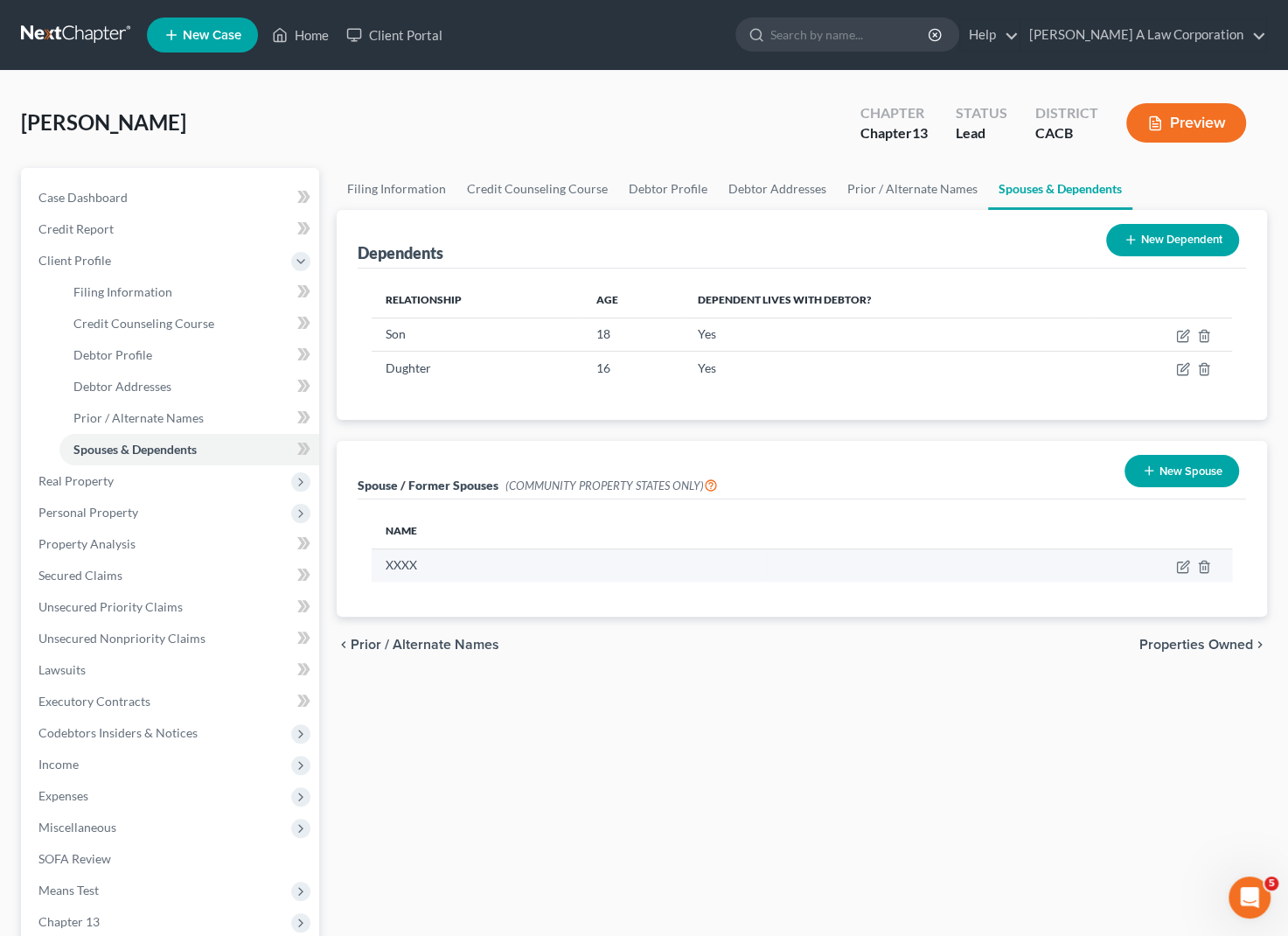
click at [406, 566] on td "XXXX" at bounding box center [569, 564] width 395 height 33
click at [1182, 568] on icon "button" at bounding box center [1183, 566] width 14 height 14
select select "1"
select select "4"
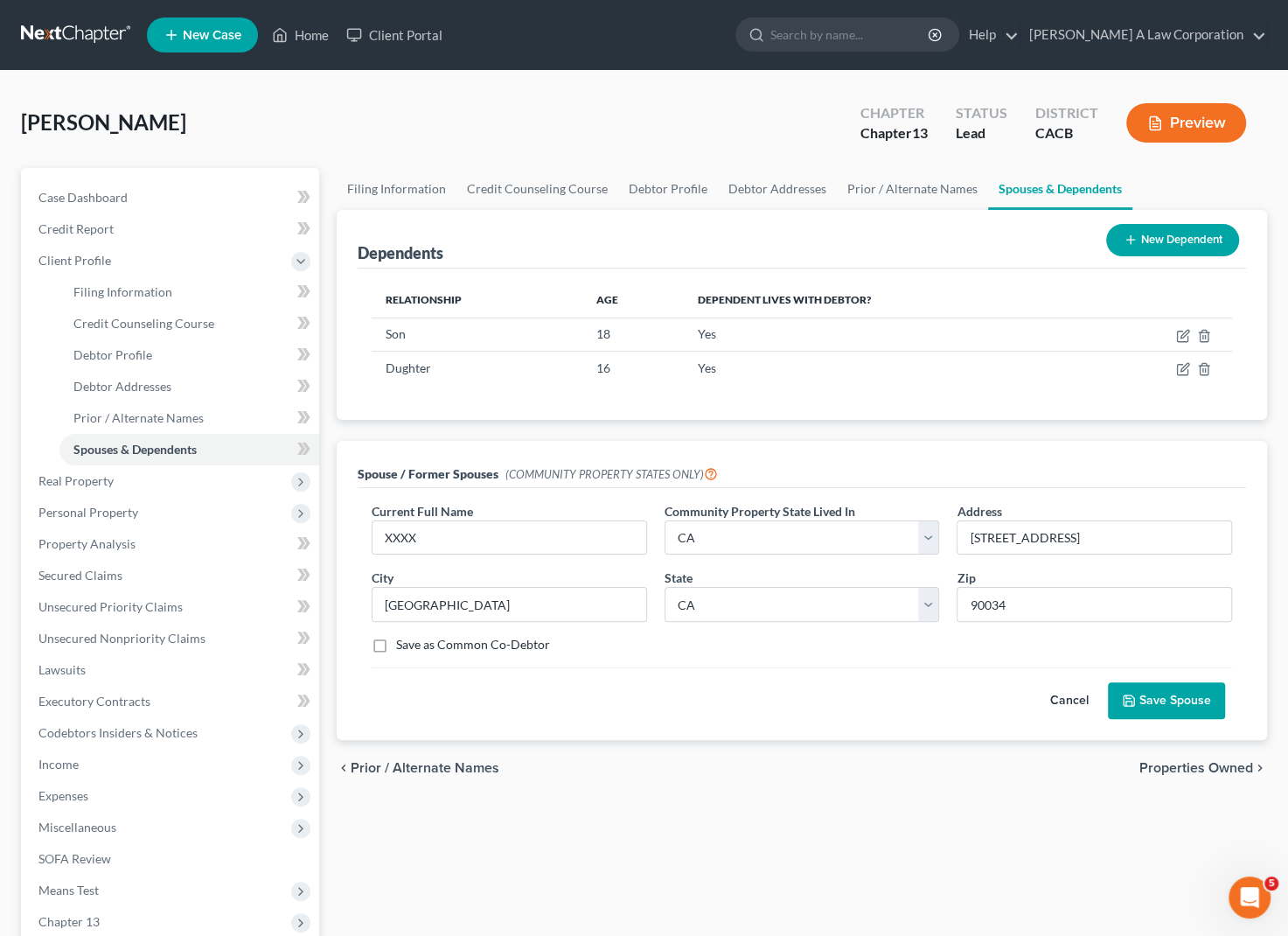
click at [734, 744] on div "chevron_left Prior / Alternate Names Properties Owned chevron_right" at bounding box center [802, 768] width 931 height 56
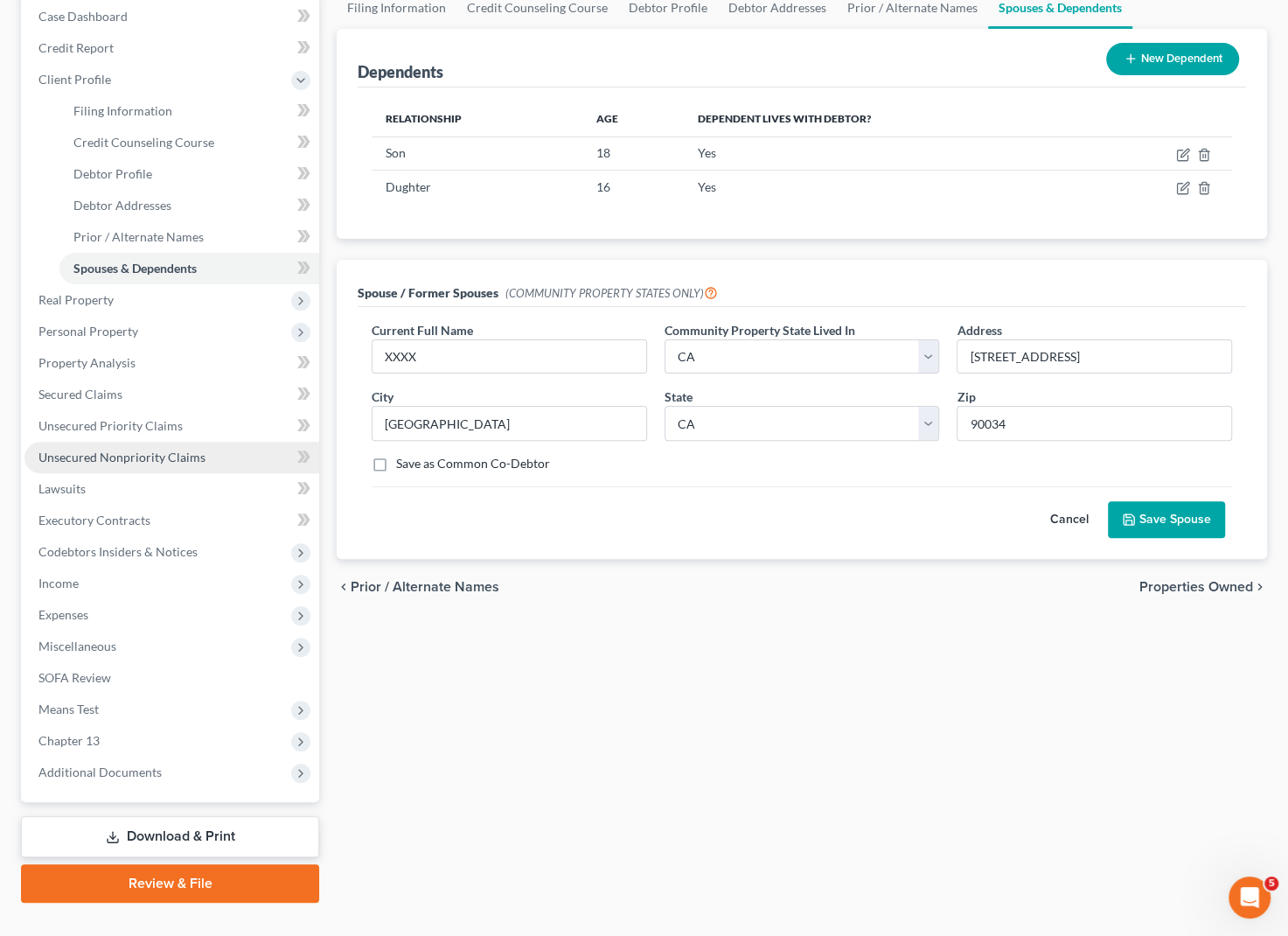
scroll to position [212, 0]
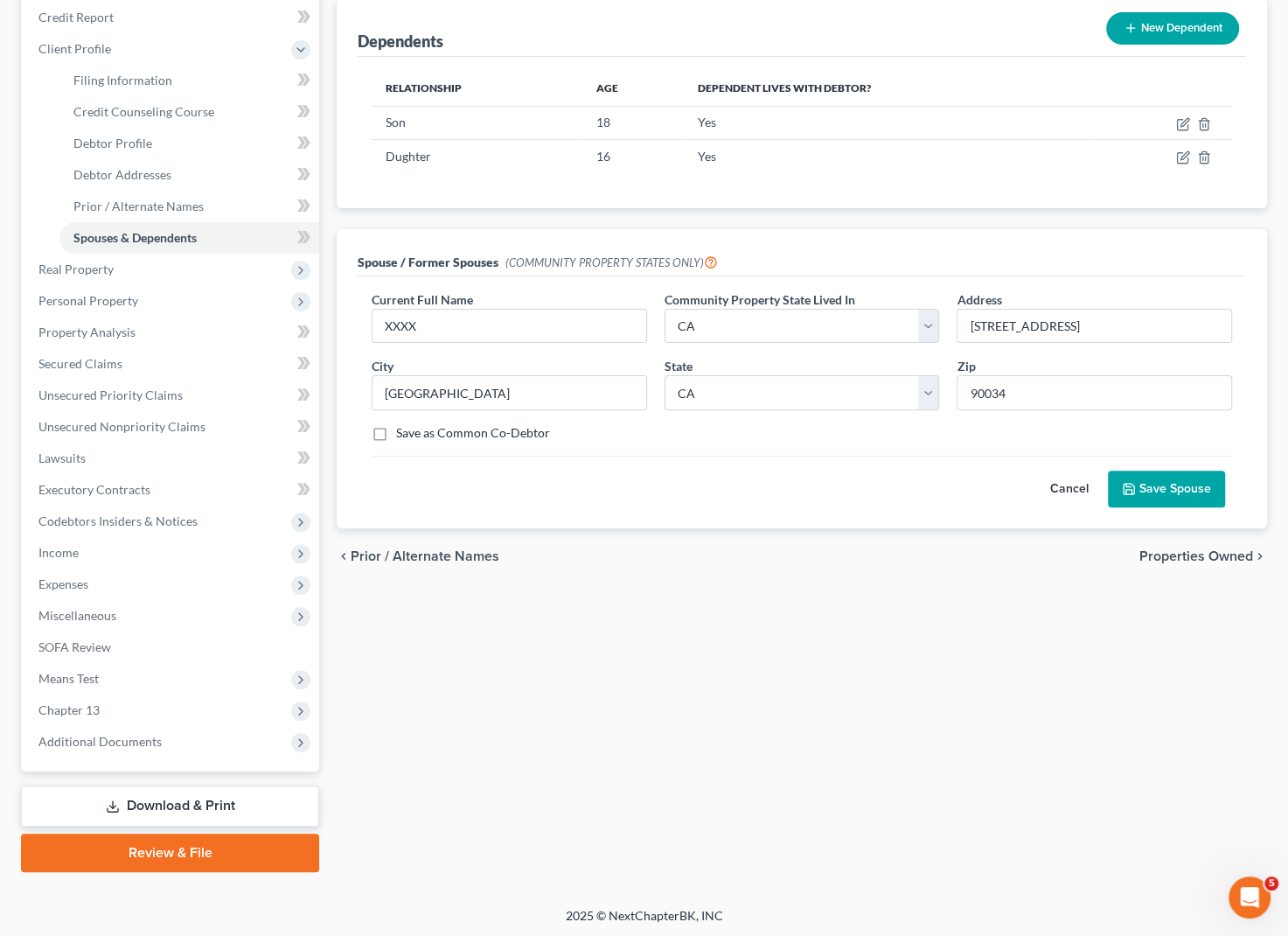
drag, startPoint x: 894, startPoint y: 890, endPoint x: 889, endPoint y: 867, distance: 23.5
click at [894, 890] on div "[PERSON_NAME] Upgraded Chapter Chapter 13 Status Lead District CACB Preview Pet…" at bounding box center [644, 383] width 1288 height 1048
click at [74, 671] on span "Means Test" at bounding box center [68, 679] width 60 height 15
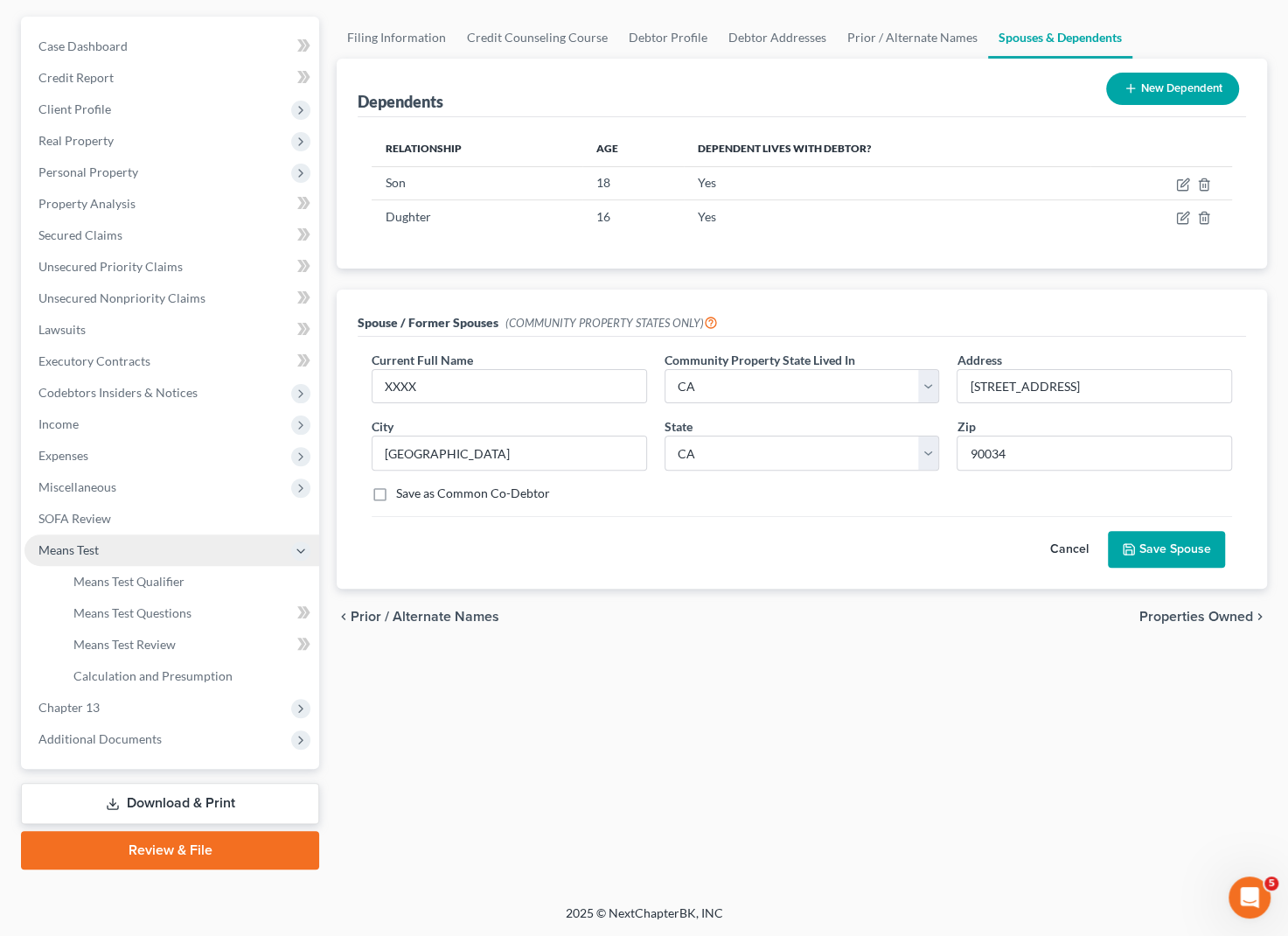
scroll to position [149, 0]
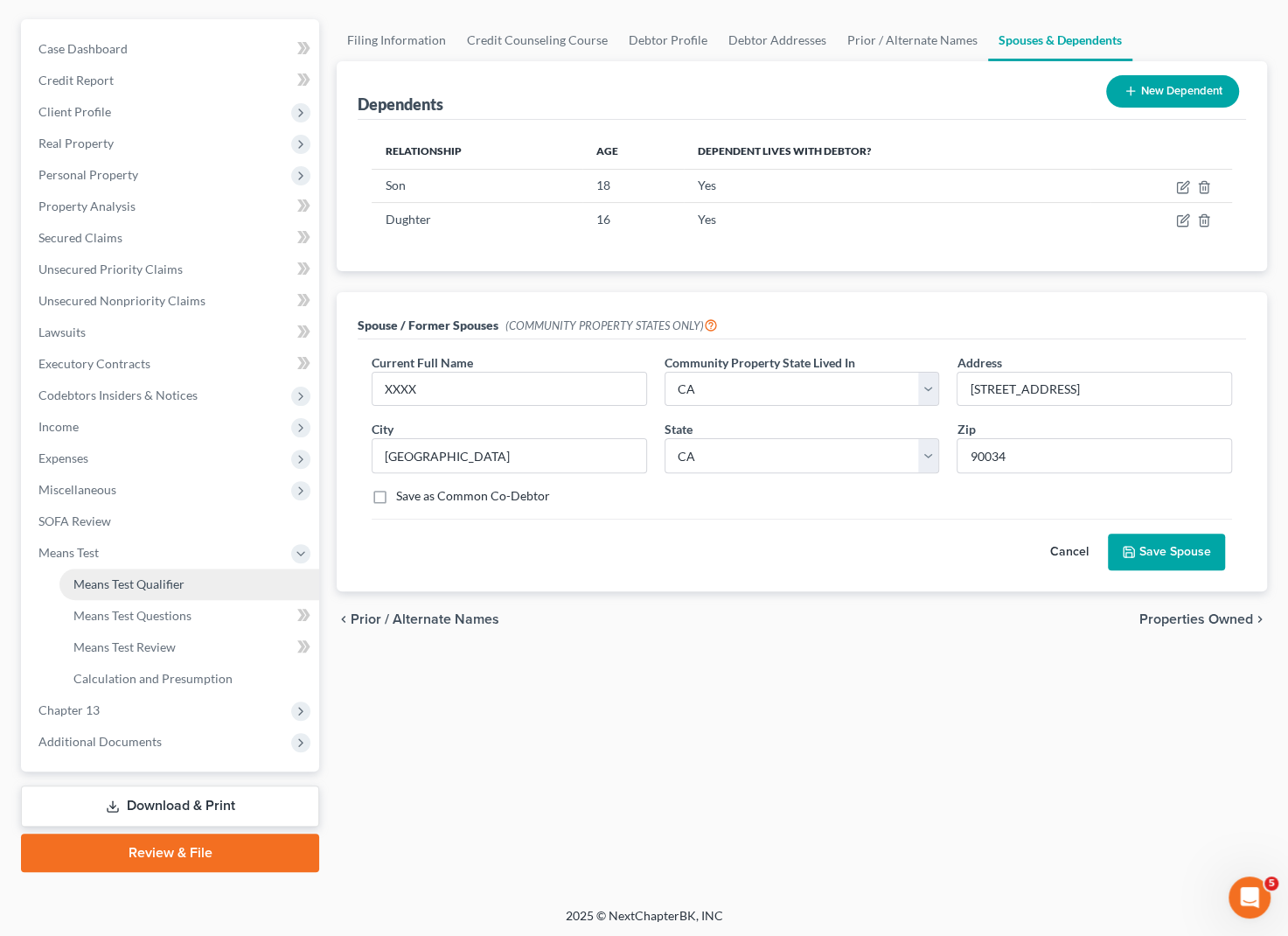
click at [137, 586] on span "Means Test Qualifier" at bounding box center [129, 585] width 111 height 15
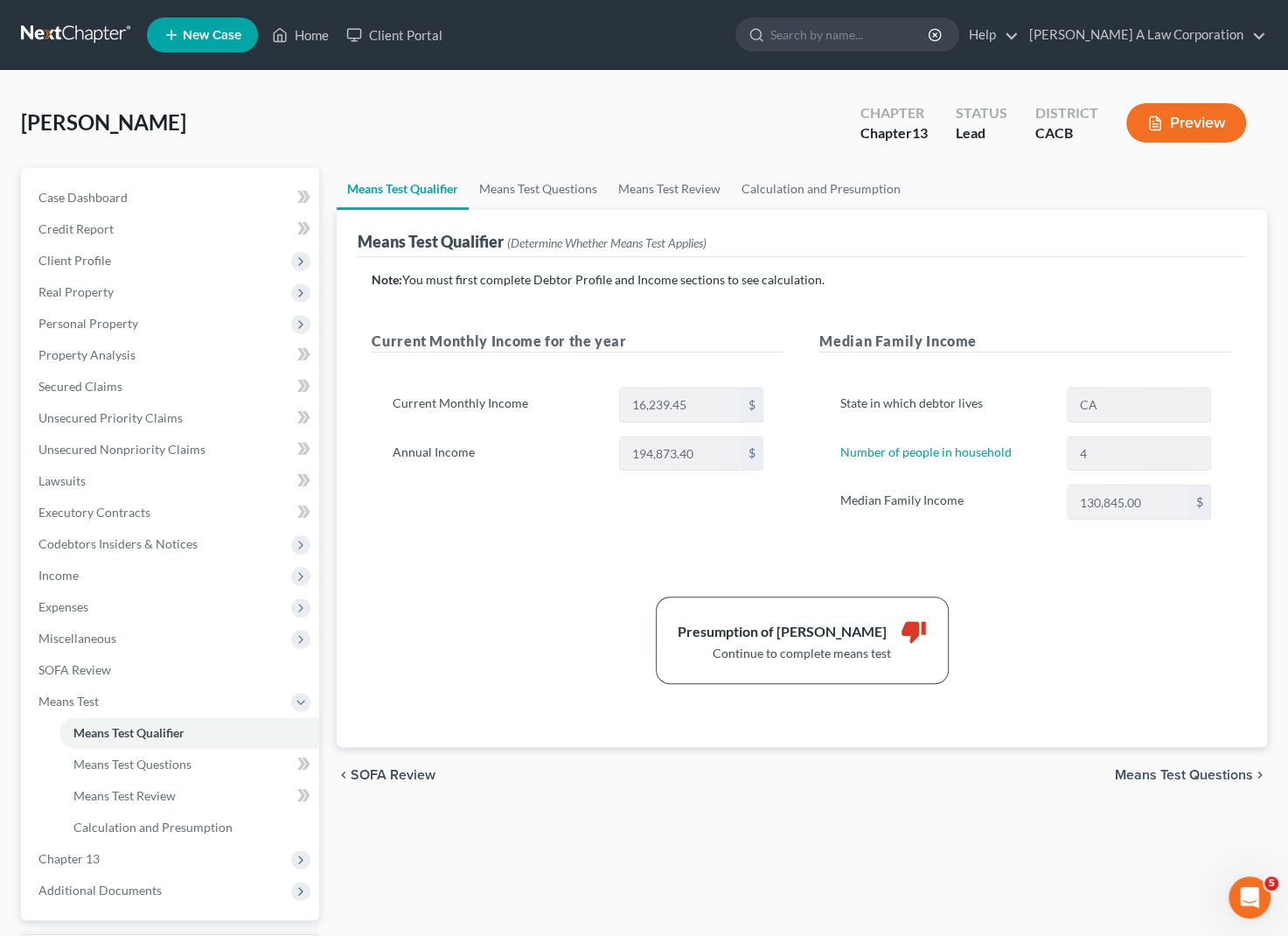
click at [823, 515] on div "State in which debtor lives CA Number of people in household 4 Median Family In…" at bounding box center [1025, 460] width 412 height 188
click at [1168, 777] on span "Means Test Questions" at bounding box center [1184, 775] width 138 height 14
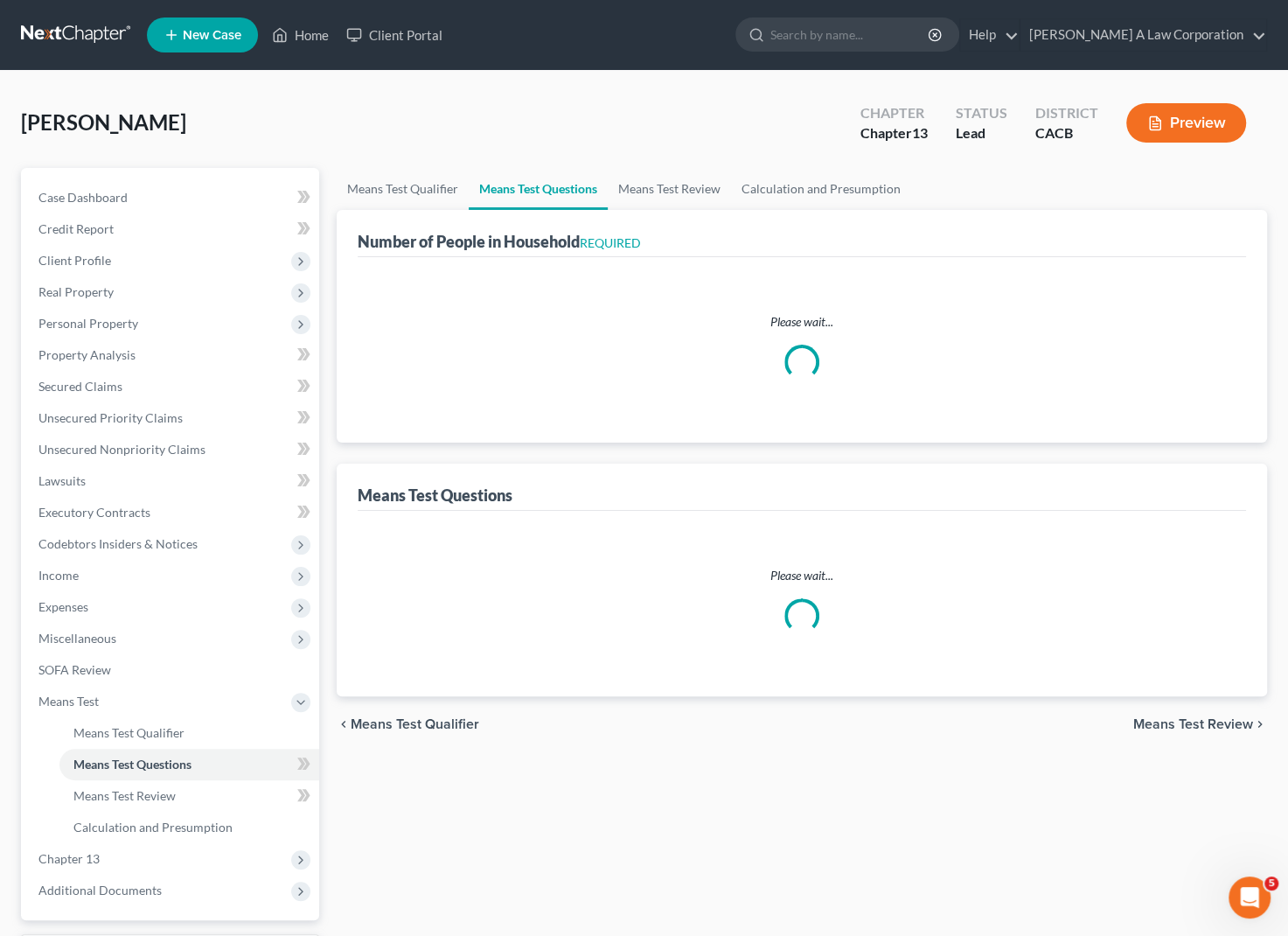
select select "2"
select select "60"
select select "2"
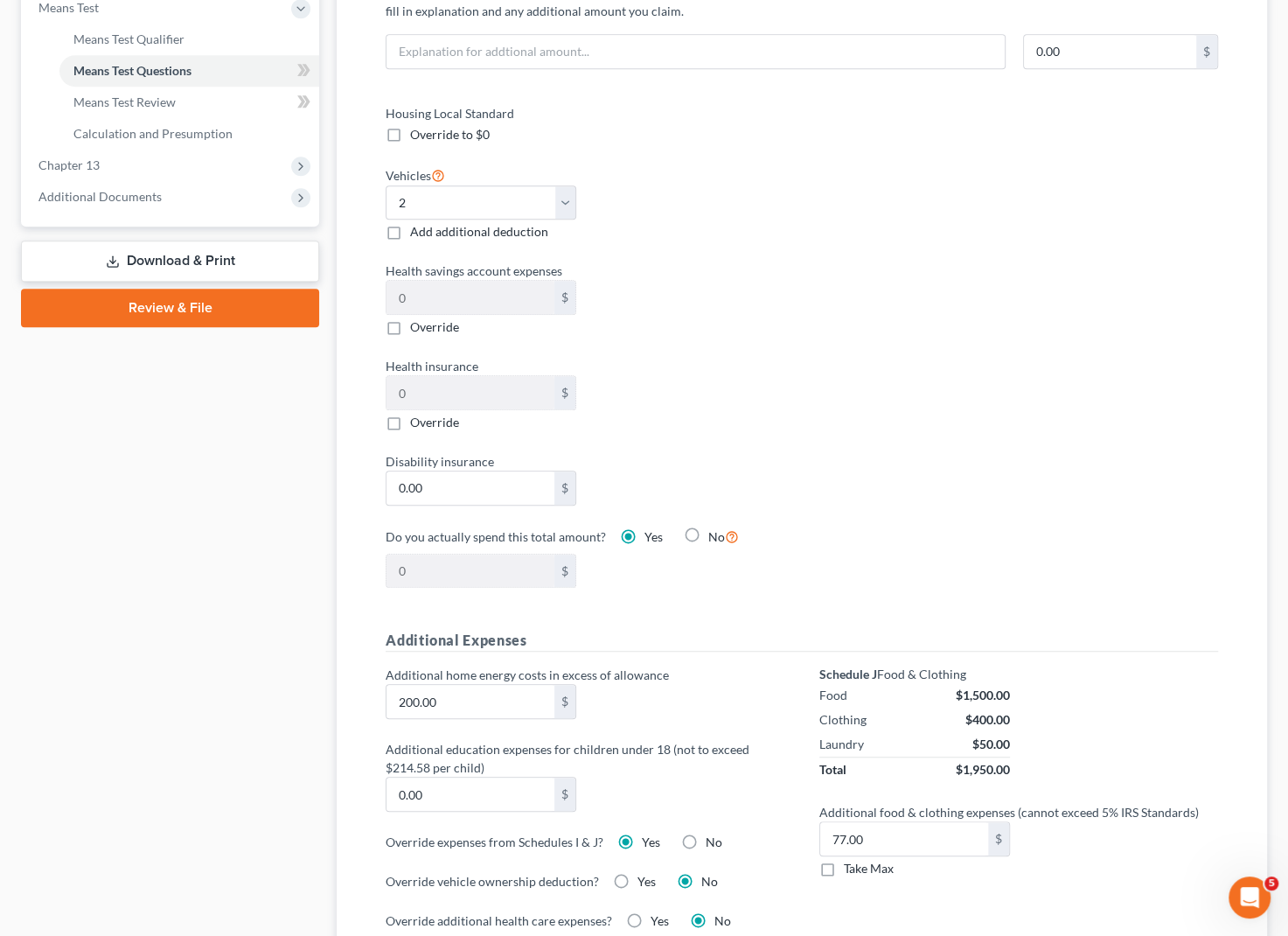
scroll to position [875, 0]
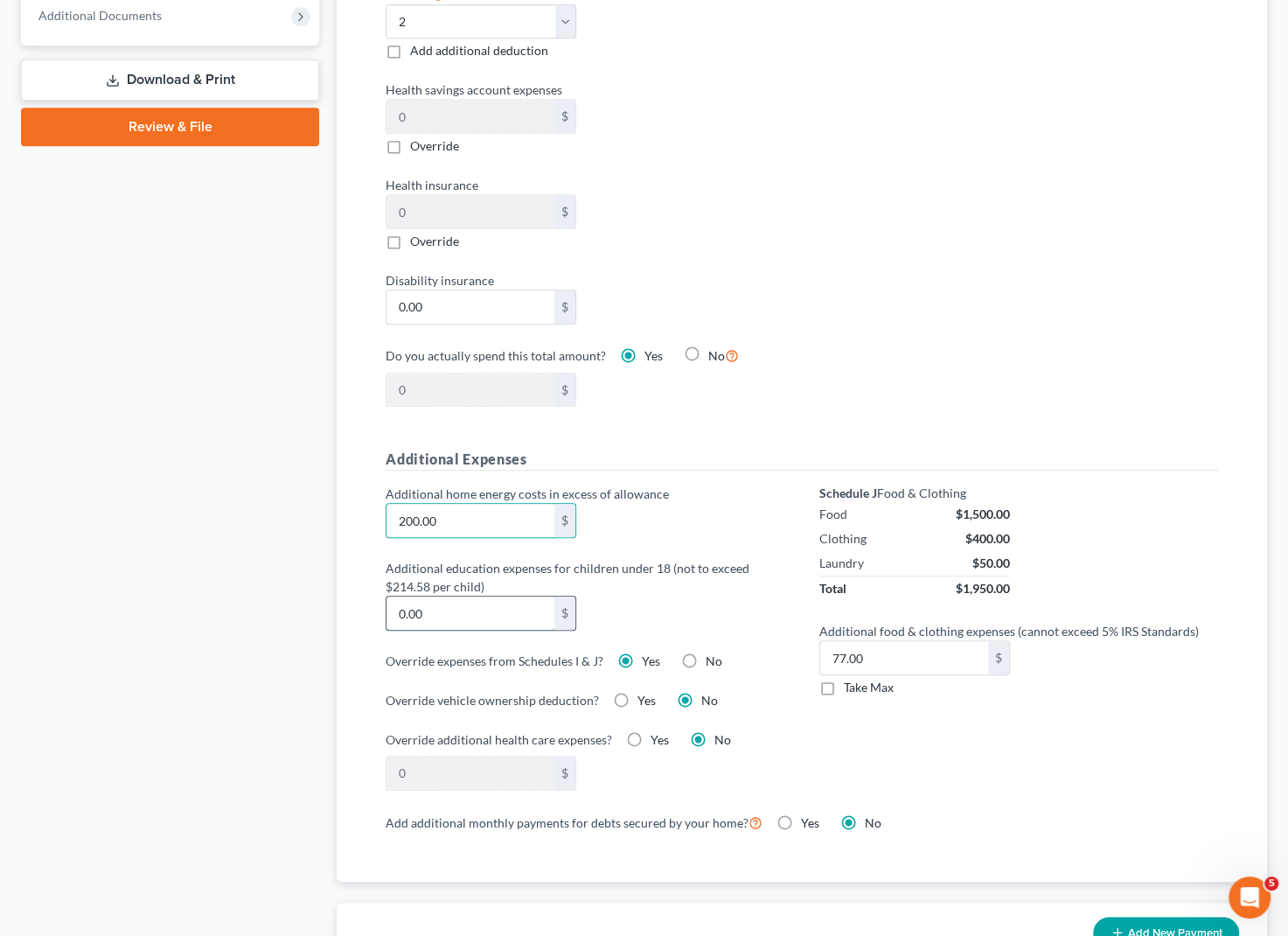
click at [449, 615] on input "0.00" at bounding box center [471, 613] width 168 height 33
type input "200"
click at [311, 660] on div "Case Dashboard Payments Invoices Payments Payments Credit Report Client Profile" at bounding box center [170, 423] width 316 height 2261
drag, startPoint x: 448, startPoint y: 699, endPoint x: 551, endPoint y: 705, distance: 103.2
click at [551, 705] on label "Override vehicle ownership deduction?" at bounding box center [493, 700] width 214 height 18
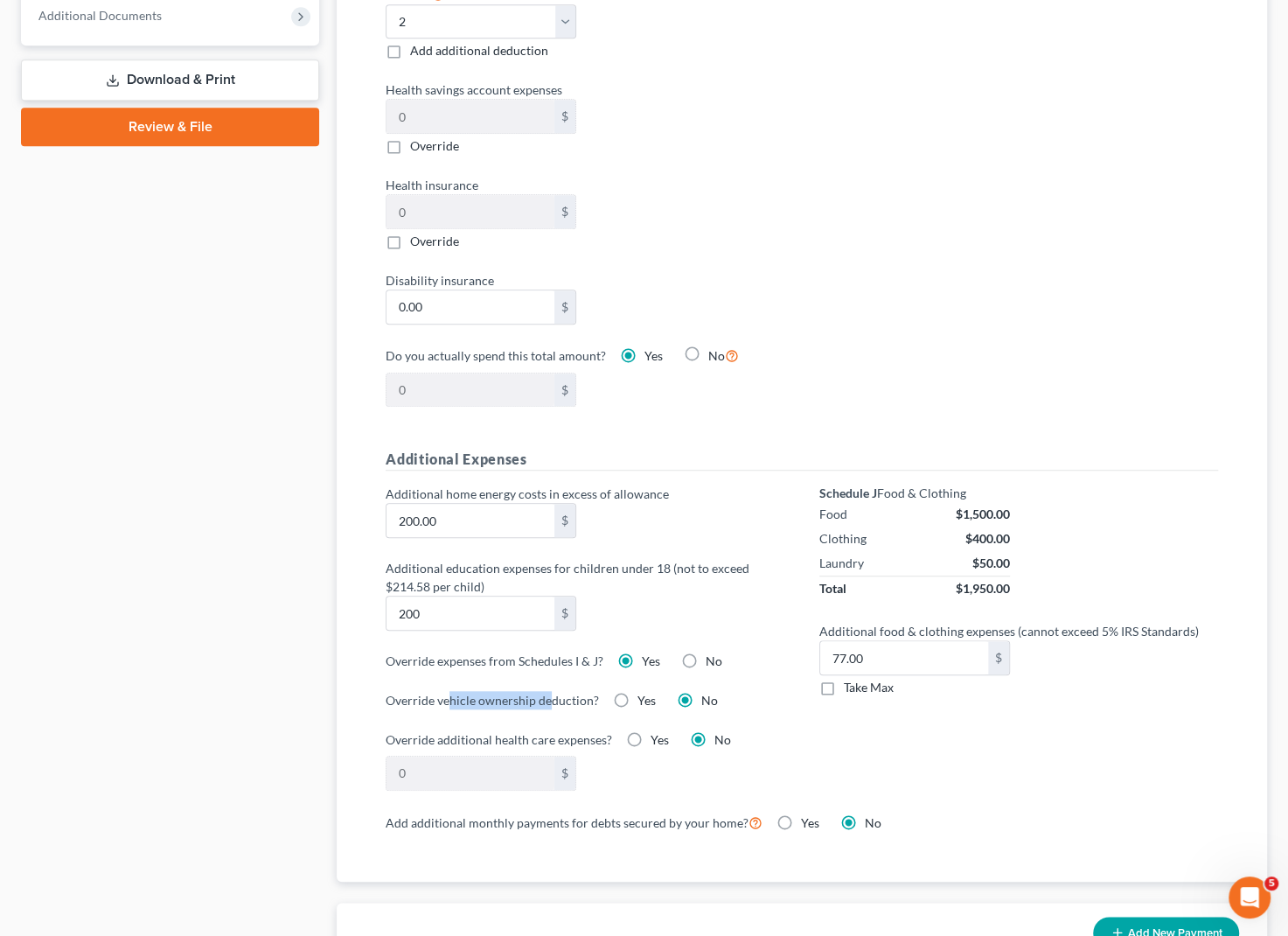
click at [551, 705] on label "Override vehicle ownership deduction?" at bounding box center [493, 700] width 214 height 18
click at [464, 706] on div "Additional home energy costs in excess of allowance 200.00 $ Additional educati…" at bounding box center [585, 648] width 433 height 327
click at [706, 657] on label "No" at bounding box center [713, 661] width 16 height 17
click at [713, 657] on input "No" at bounding box center [719, 658] width 11 height 11
radio input "true"
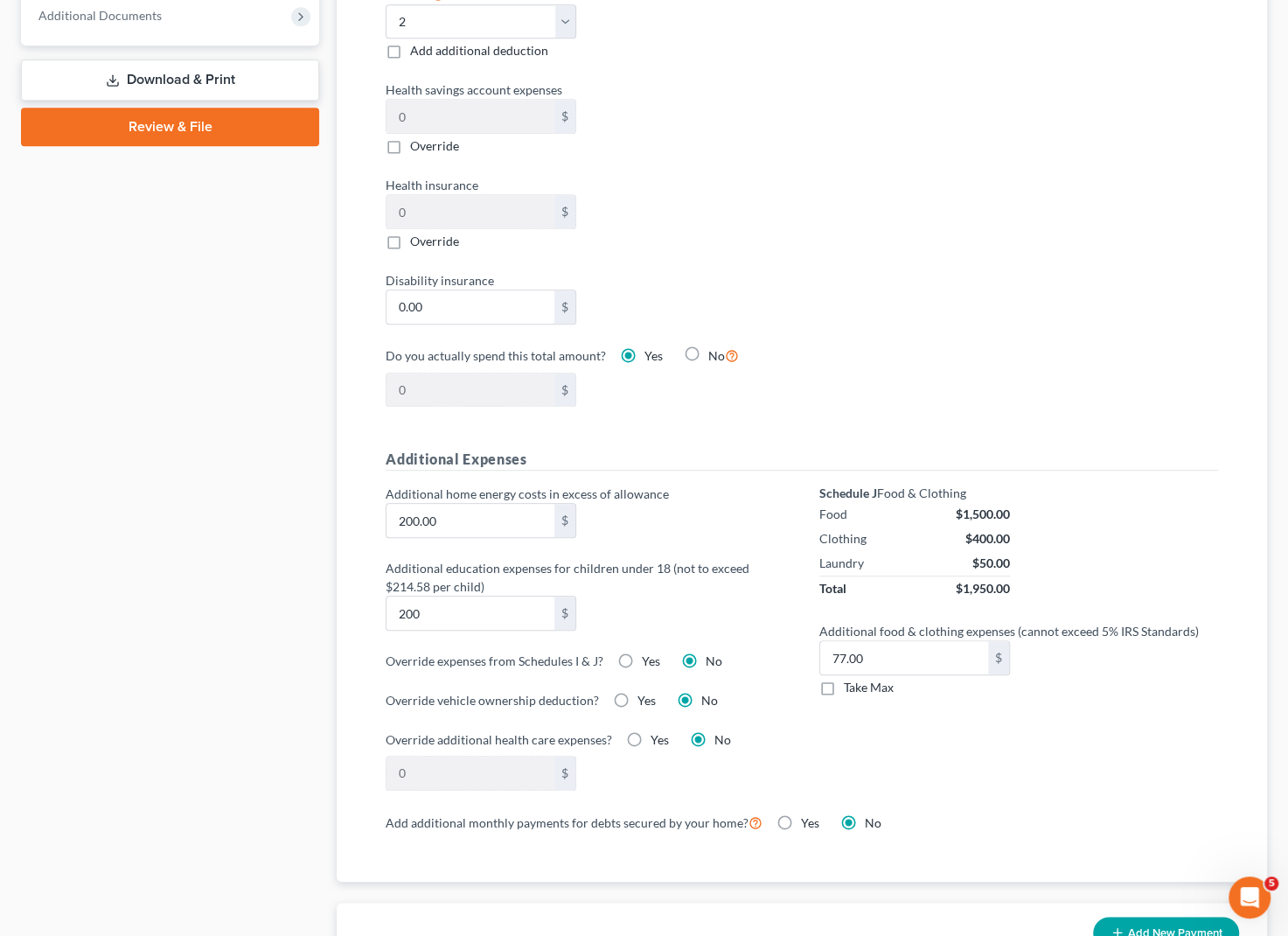
click at [630, 769] on div "0 $" at bounding box center [585, 773] width 416 height 35
drag, startPoint x: 542, startPoint y: 743, endPoint x: 454, endPoint y: 734, distance: 88.5
click at [466, 735] on label "Override additional health care expenses?" at bounding box center [498, 739] width 226 height 18
click at [401, 731] on label "Override additional health care expenses?" at bounding box center [498, 739] width 226 height 18
click at [355, 723] on div "Means Test Questions If your spouse is NOT filing with you, list any amount of …" at bounding box center [802, 193] width 931 height 1376
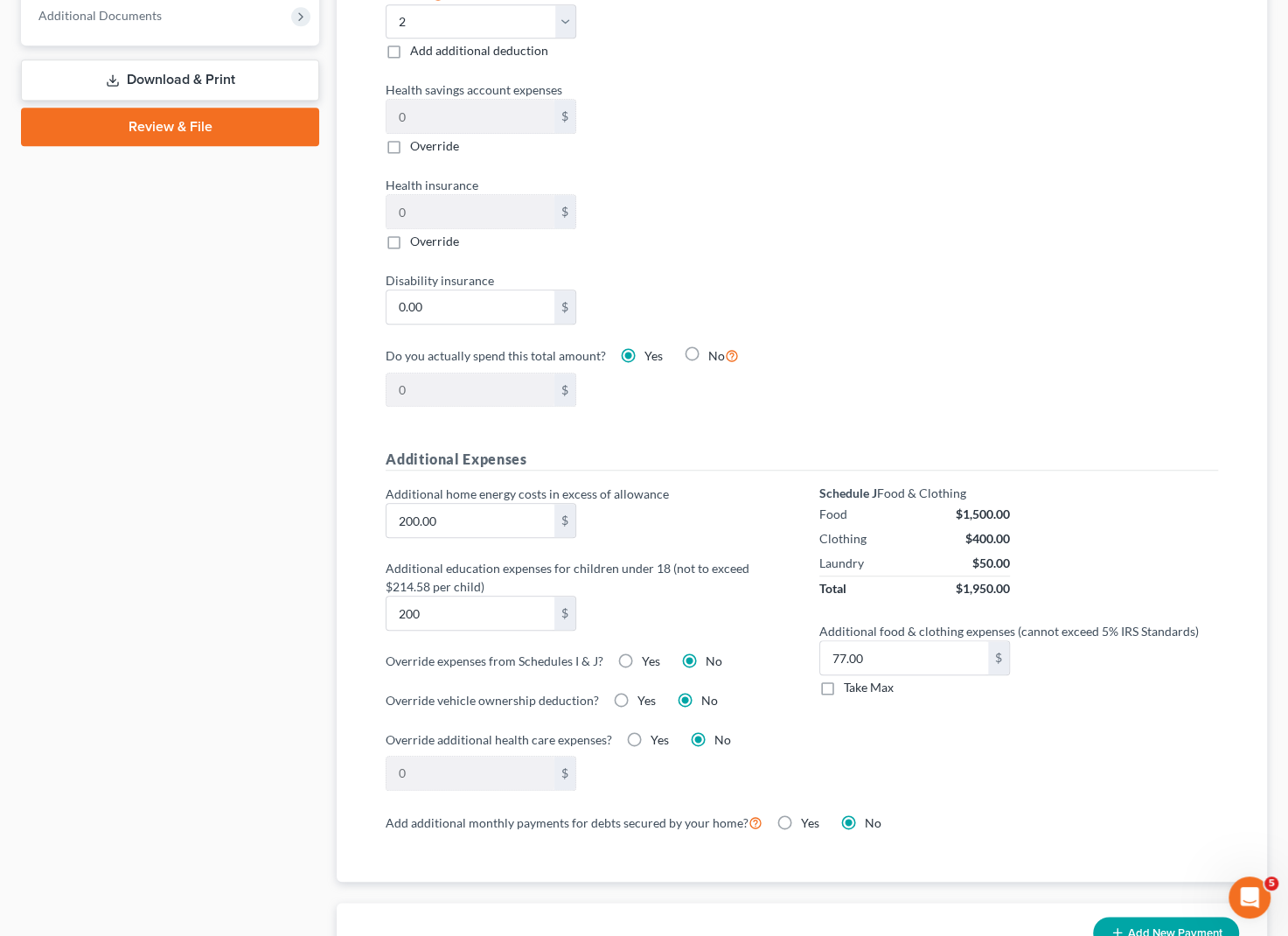
drag, startPoint x: 401, startPoint y: 827, endPoint x: 632, endPoint y: 837, distance: 231.2
click at [613, 836] on div "If your spouse is NOT filing with you, list any amount of income reported for y…" at bounding box center [802, 217] width 889 height 1329
click at [640, 839] on div "If your spouse is NOT filing with you, list any amount of income reported for y…" at bounding box center [802, 217] width 889 height 1329
click at [867, 691] on span "Take Max" at bounding box center [869, 688] width 50 height 15
click at [862, 691] on input "Take Max" at bounding box center [856, 685] width 11 height 11
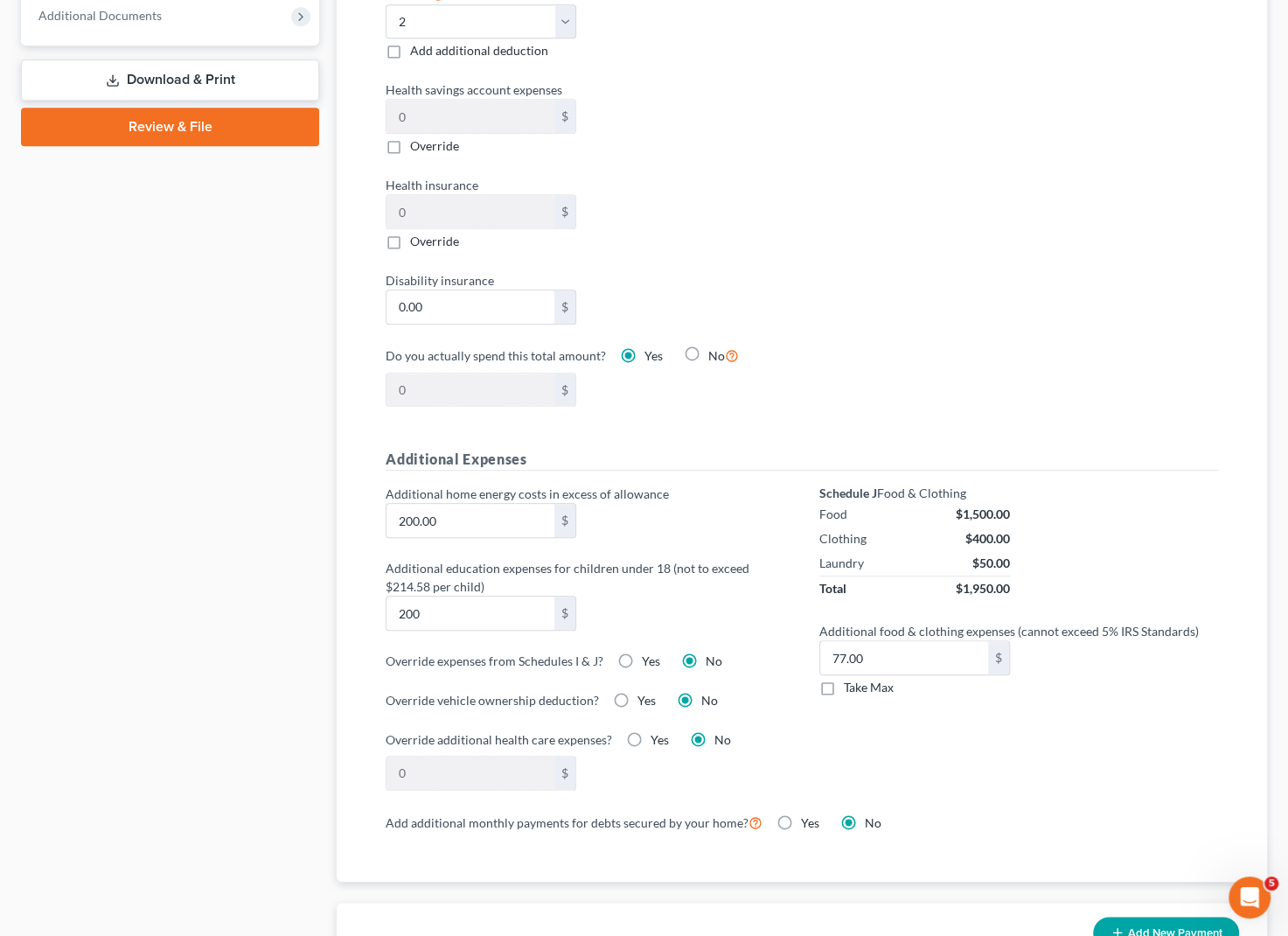
checkbox input "true"
click at [897, 739] on div "Schedule J Food & Clothing Food $1,500.00 Clothing $400.00 Laundry $50.00 Total…" at bounding box center [1019, 648] width 433 height 327
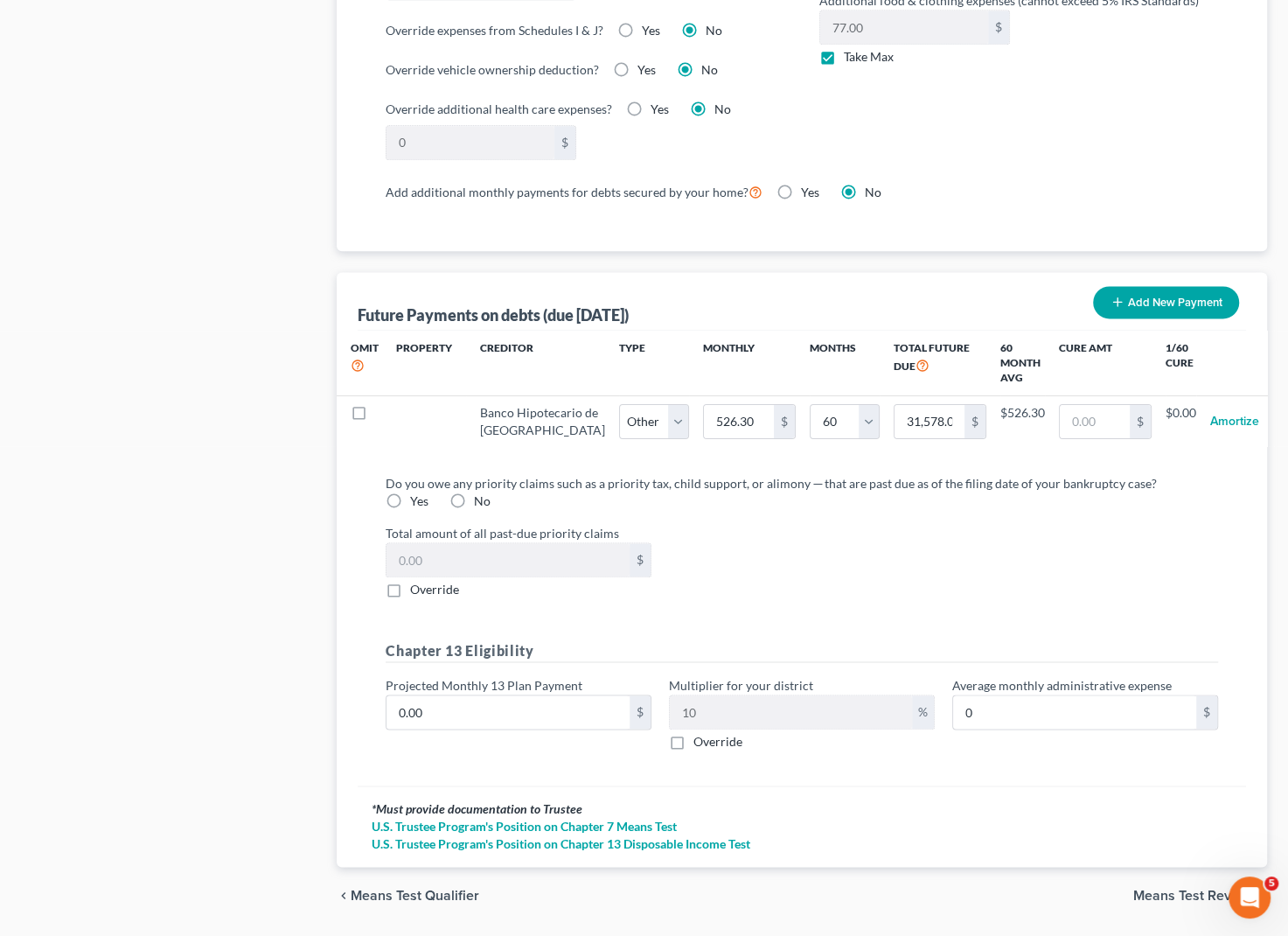
scroll to position [1511, 0]
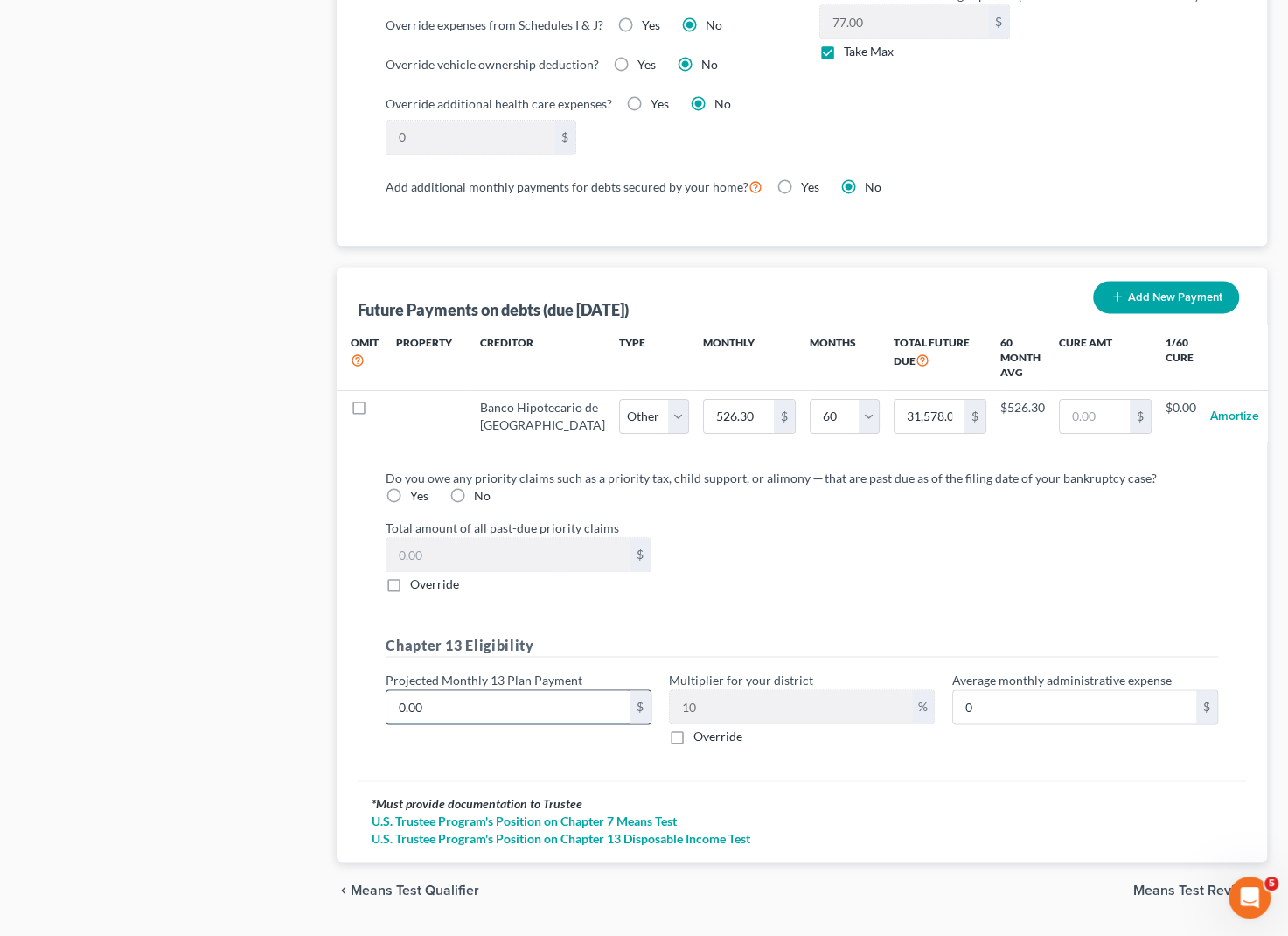
click at [544, 724] on input "0.00" at bounding box center [508, 707] width 243 height 33
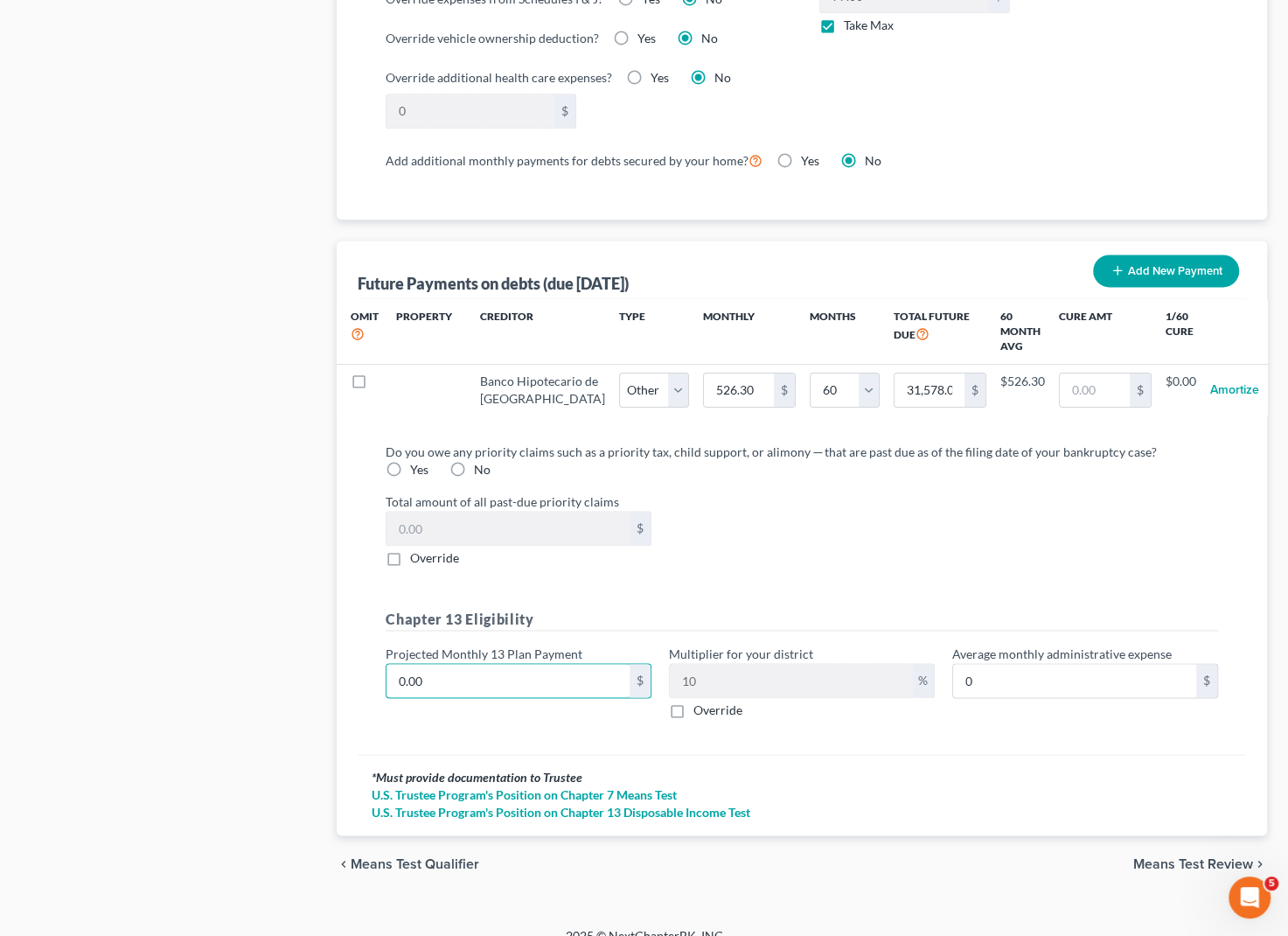
scroll to position [1509, 0]
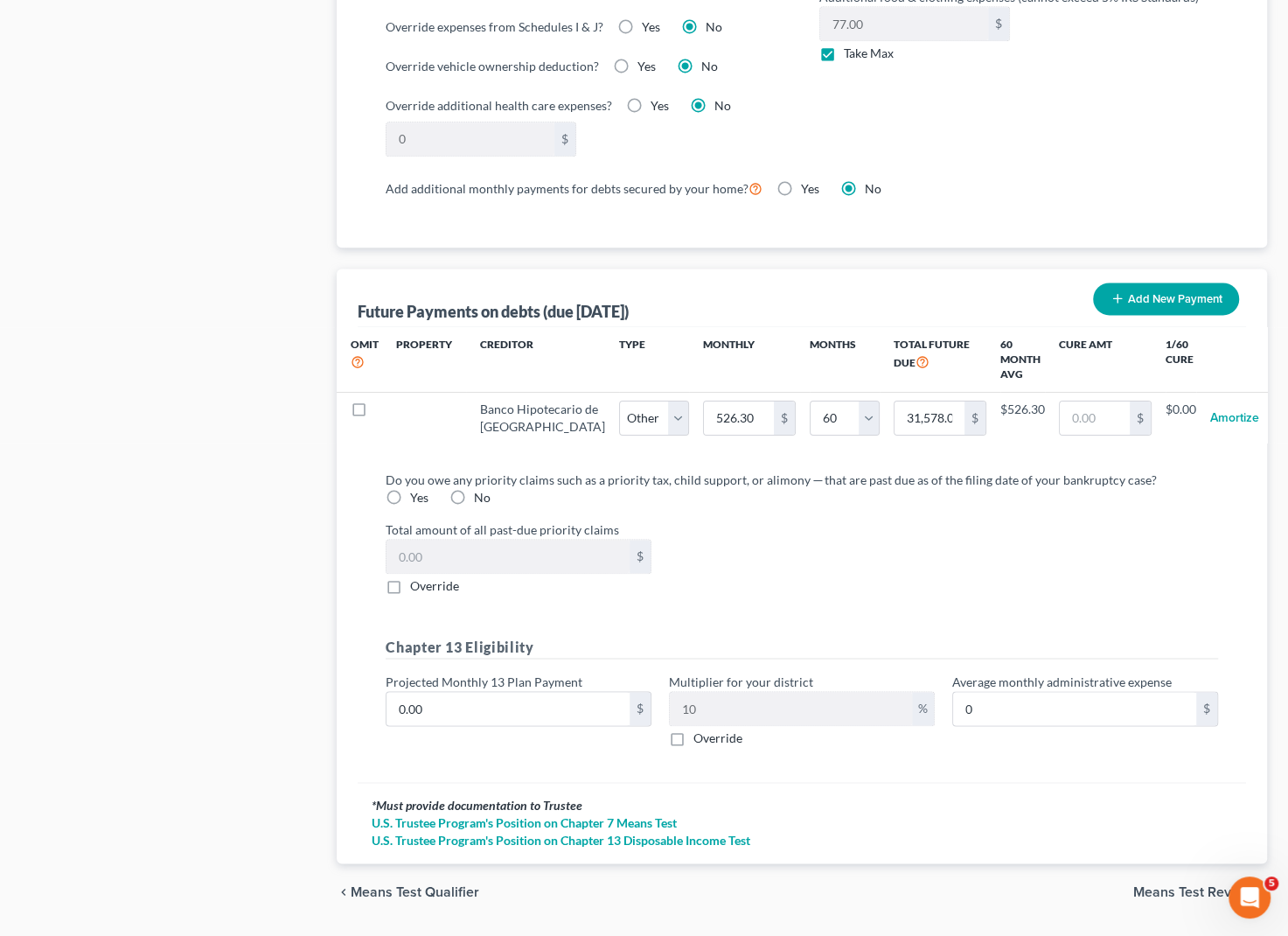
click at [1165, 899] on span "Means Test Review" at bounding box center [1193, 891] width 119 height 14
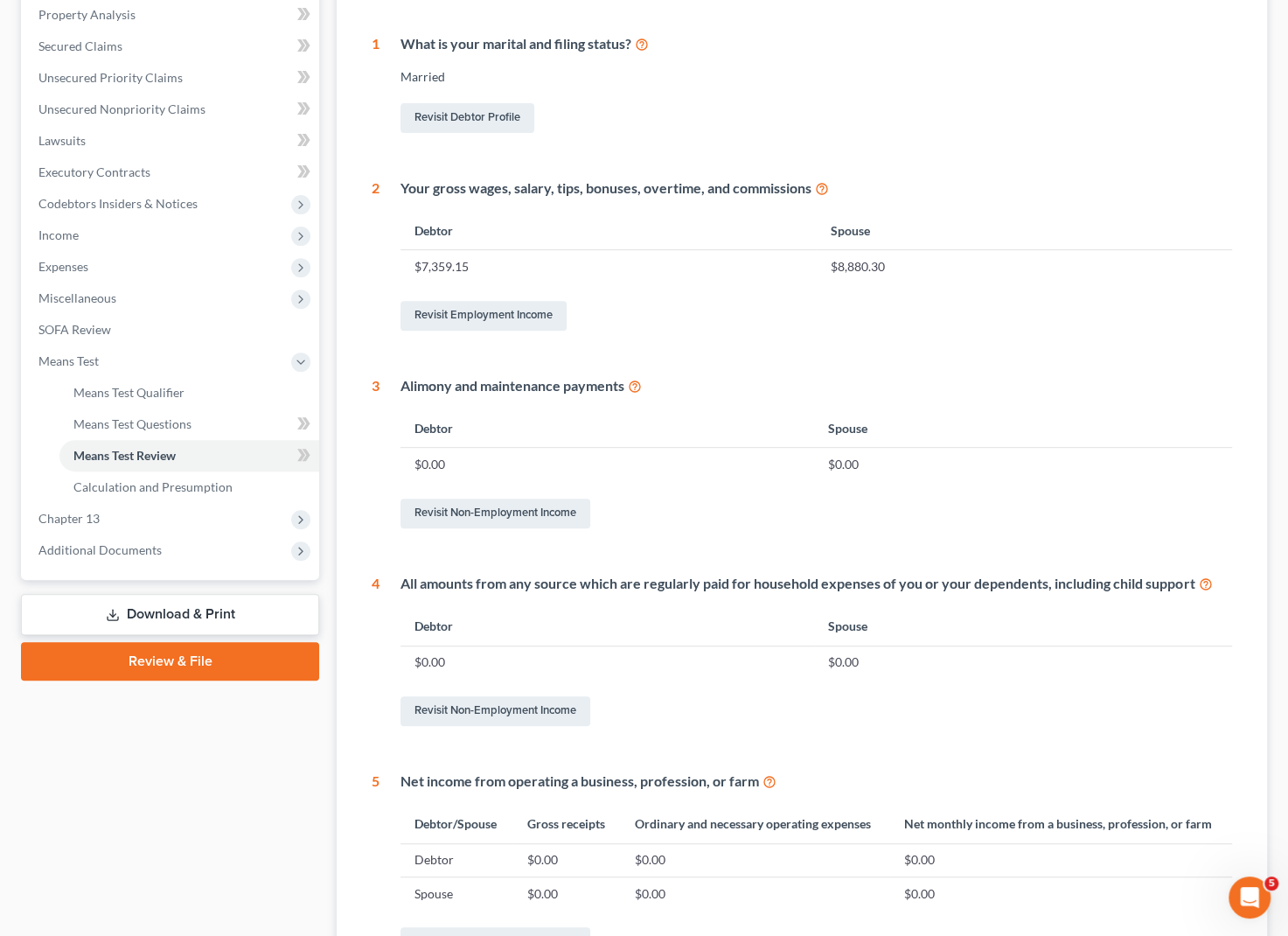
scroll to position [548, 0]
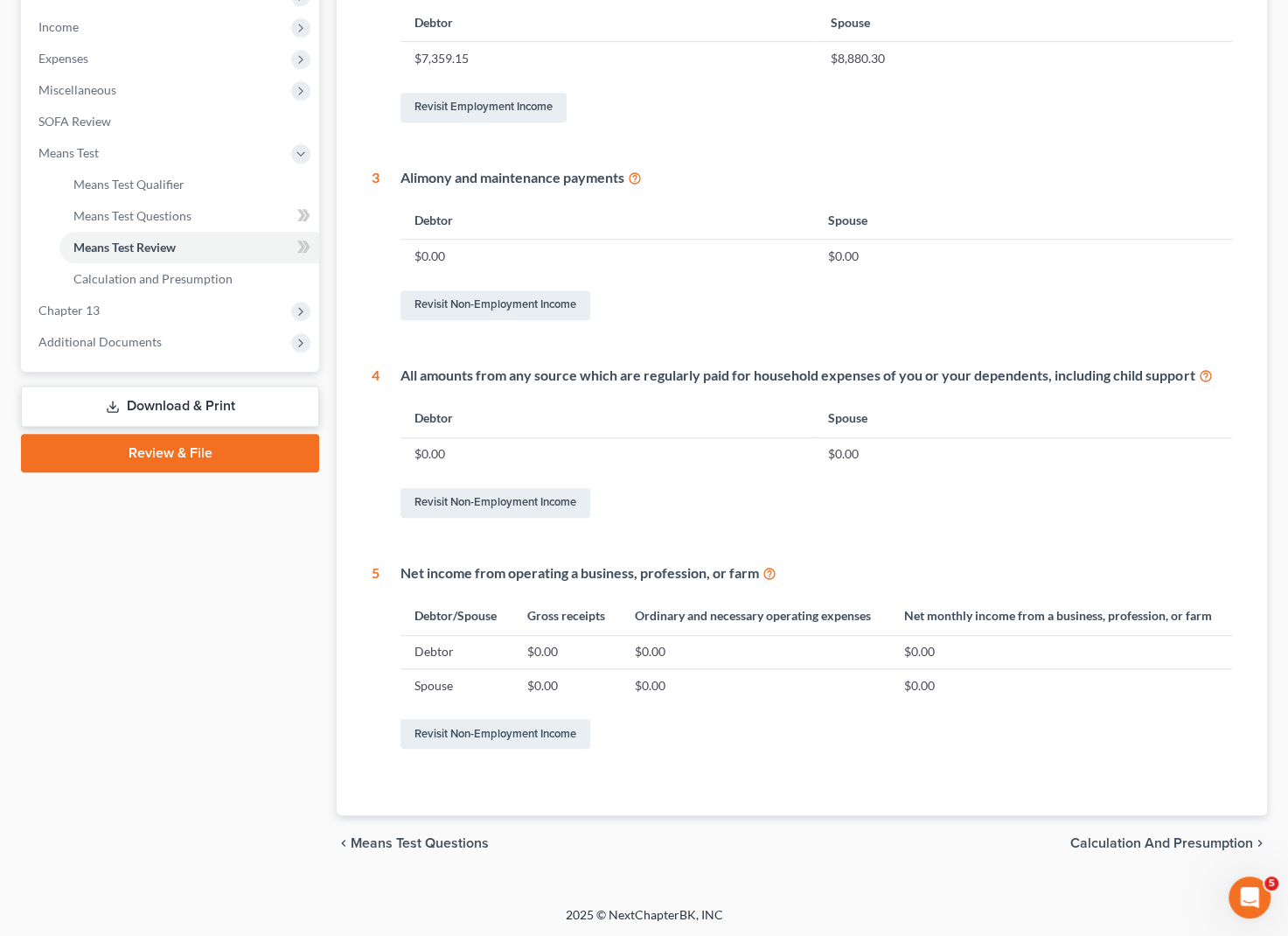
click at [1215, 839] on span "Calculation and Presumption" at bounding box center [1161, 843] width 182 height 14
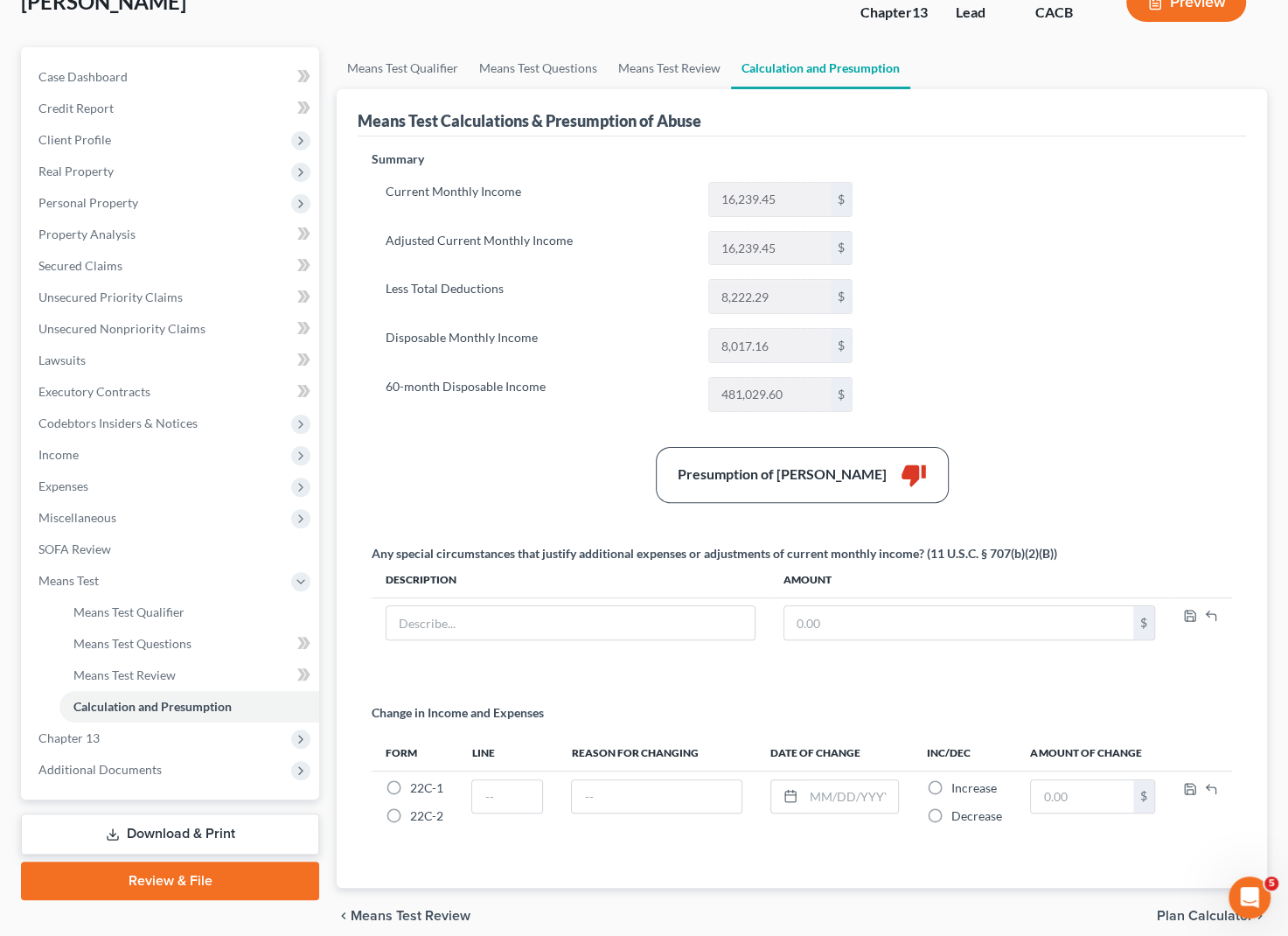
scroll to position [159, 0]
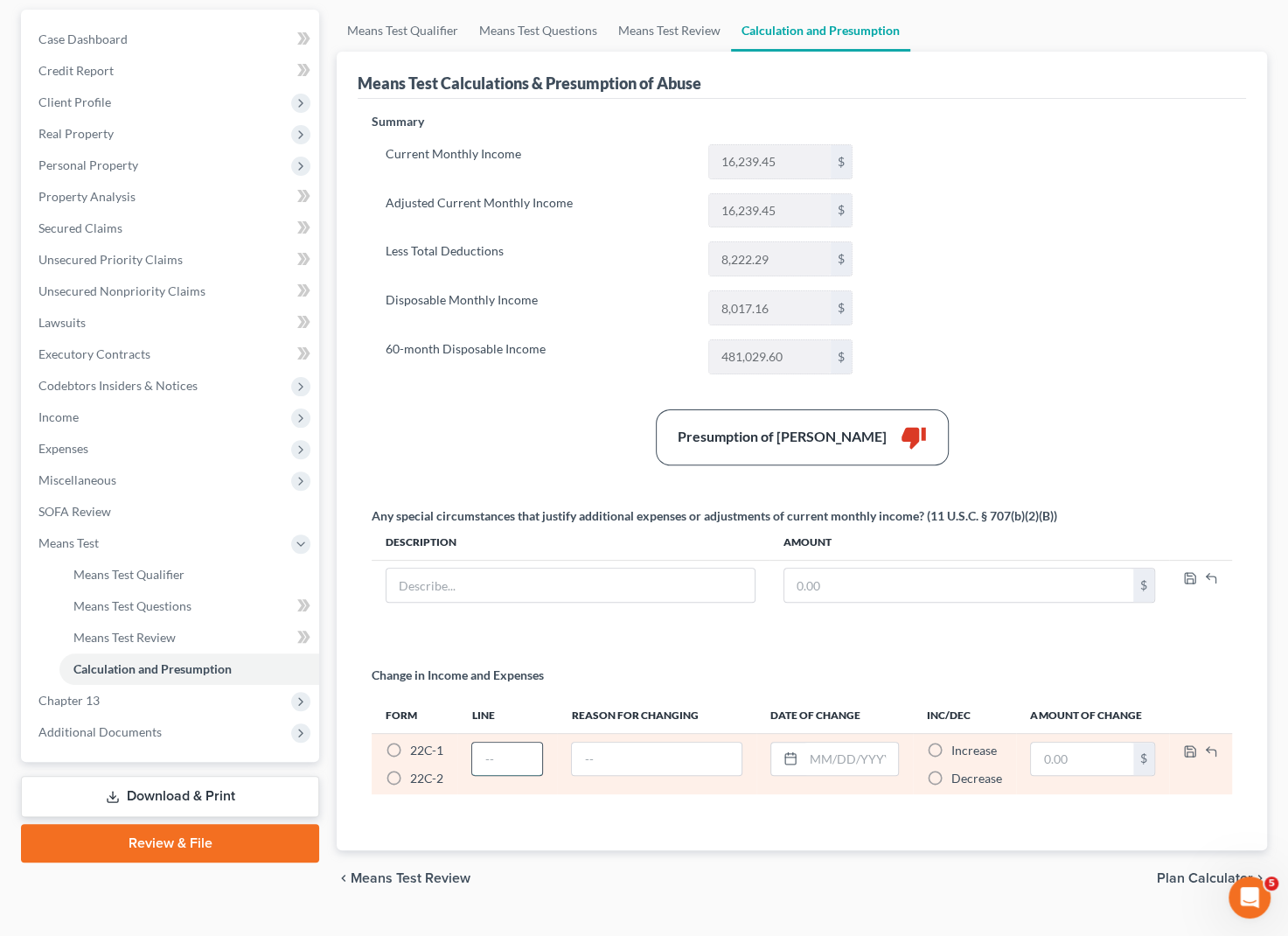
click at [491, 755] on input "text" at bounding box center [507, 759] width 70 height 33
click at [712, 752] on input "text" at bounding box center [656, 759] width 169 height 33
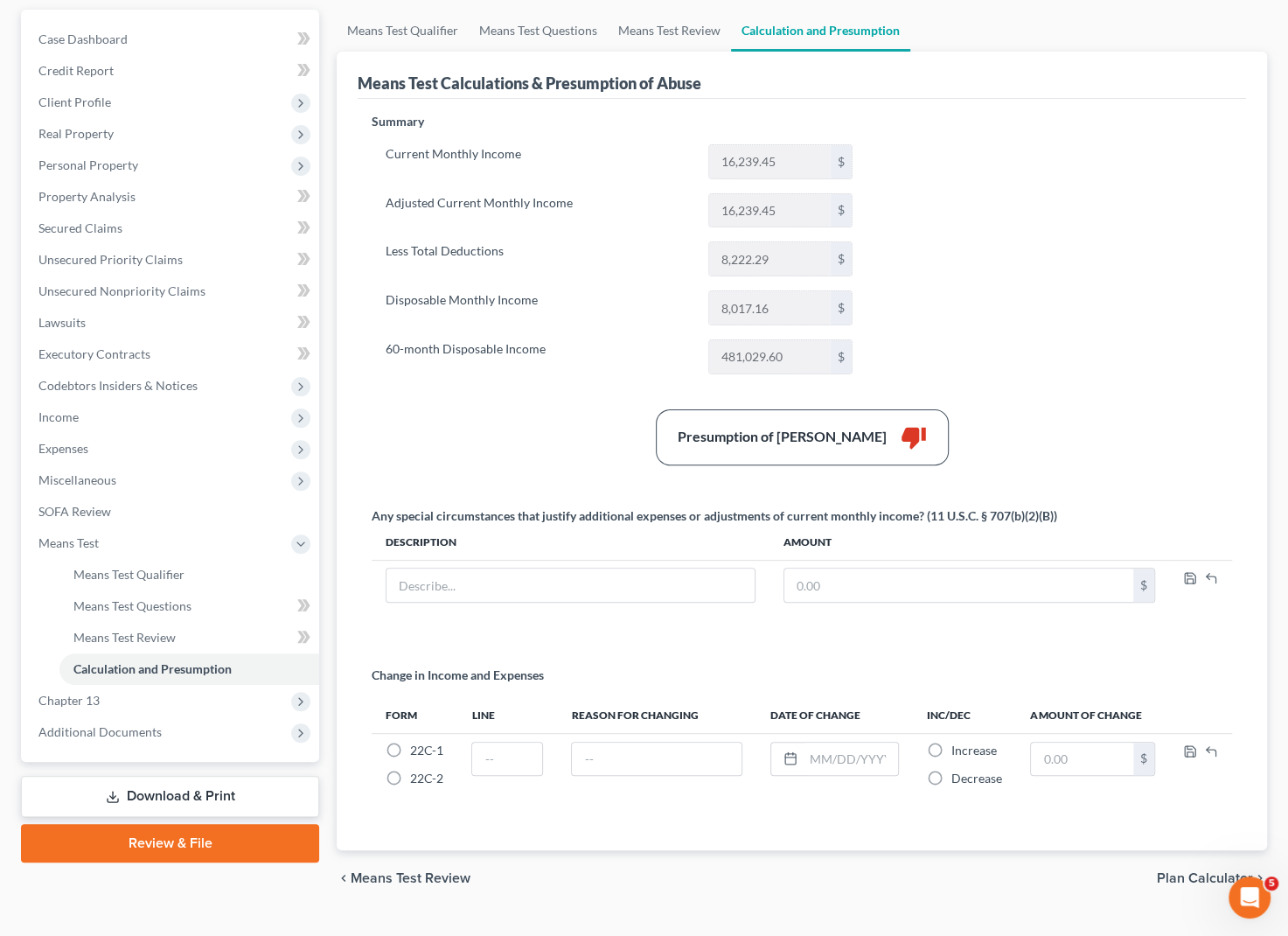
click at [1095, 657] on div "Summary Current Monthly Income 16,239.45 $ Adjusted Current Monthly Income 16,2…" at bounding box center [802, 471] width 878 height 716
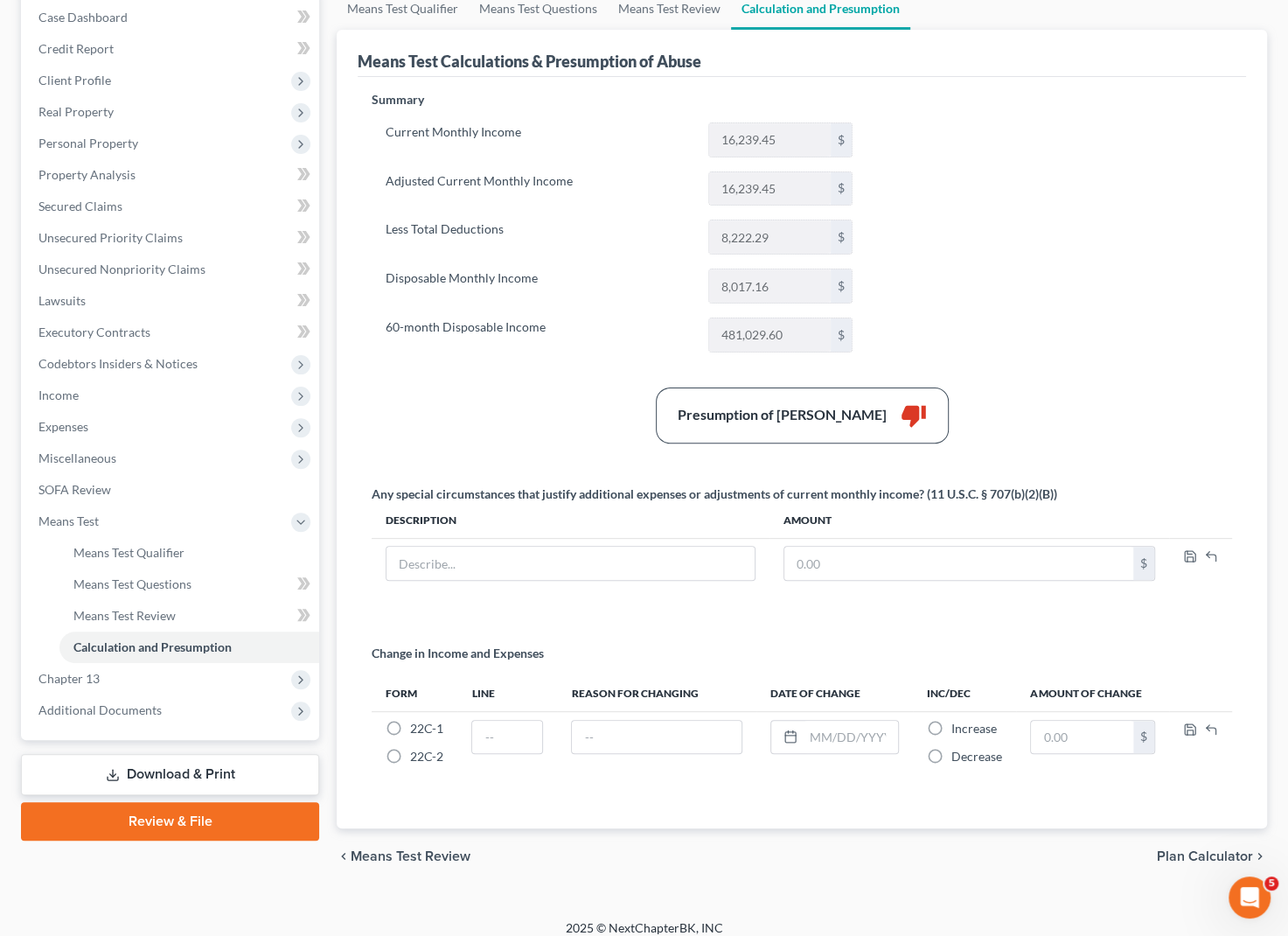
scroll to position [193, 0]
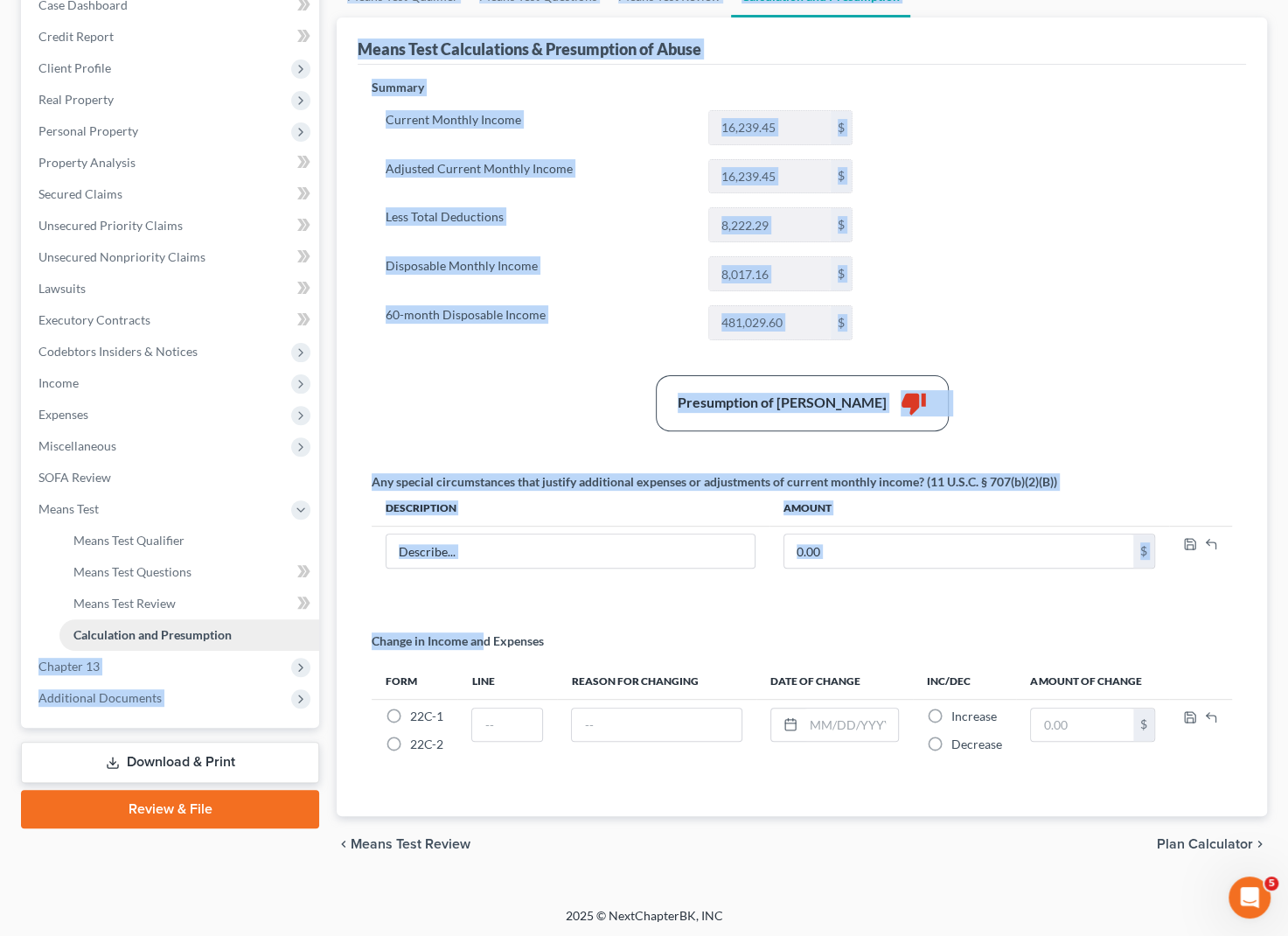
drag, startPoint x: 483, startPoint y: 648, endPoint x: 297, endPoint y: 638, distance: 186.3
click at [297, 638] on div "Petition Navigation Case Dashboard Payments Invoices Payments Payments Credit R…" at bounding box center [644, 423] width 1264 height 897
click at [719, 676] on th "Reason for Changing" at bounding box center [656, 681] width 199 height 35
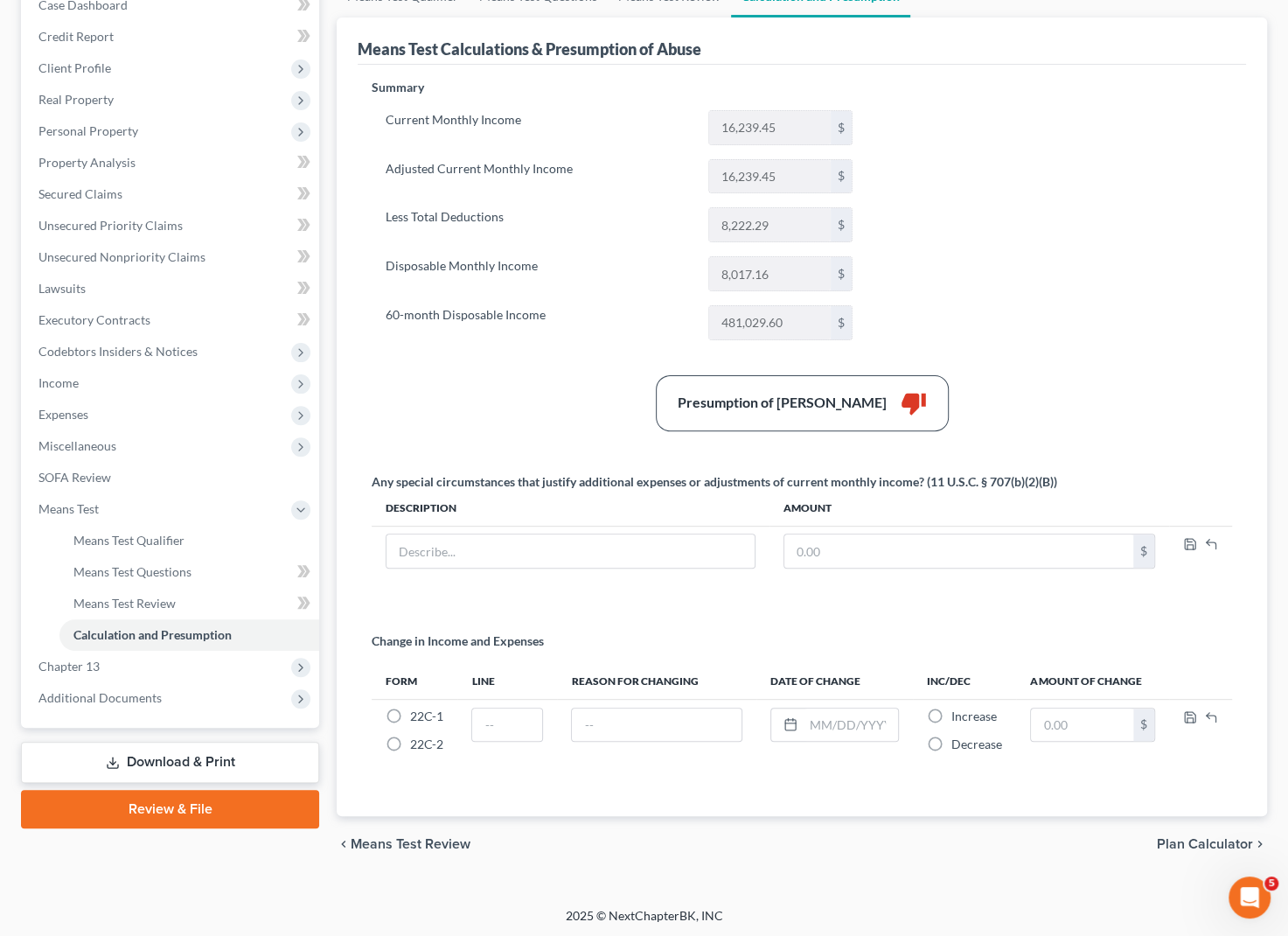
click at [718, 653] on div "Change in Income and Expenses" at bounding box center [801, 648] width 860 height 32
drag, startPoint x: 692, startPoint y: 397, endPoint x: 1015, endPoint y: 401, distance: 323.0
click at [897, 411] on div "Presumption of Abuse Arises thumb_down" at bounding box center [802, 403] width 249 height 26
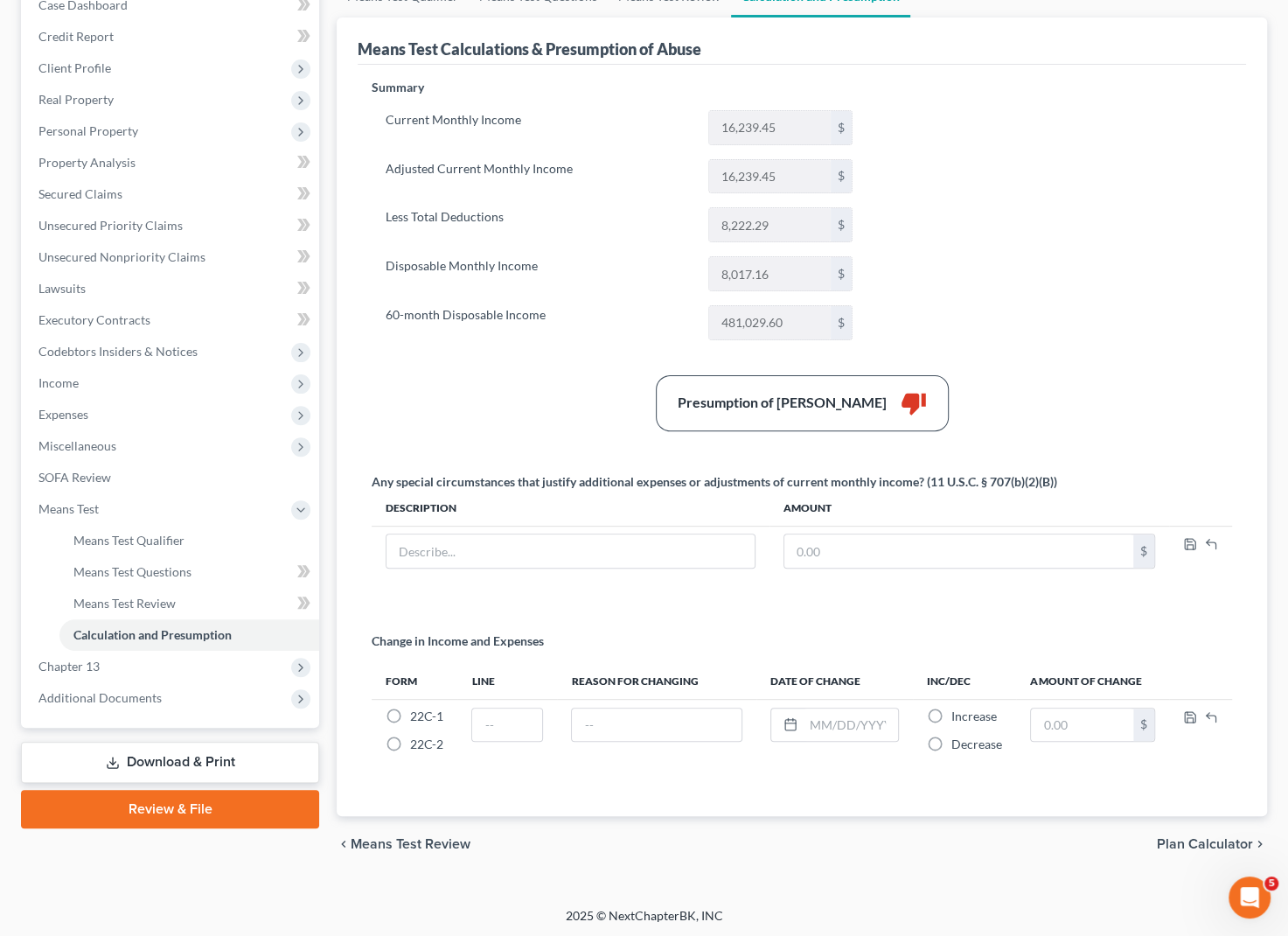
click at [1080, 393] on div "Presumption of Abuse Arises thumb_down" at bounding box center [802, 403] width 878 height 56
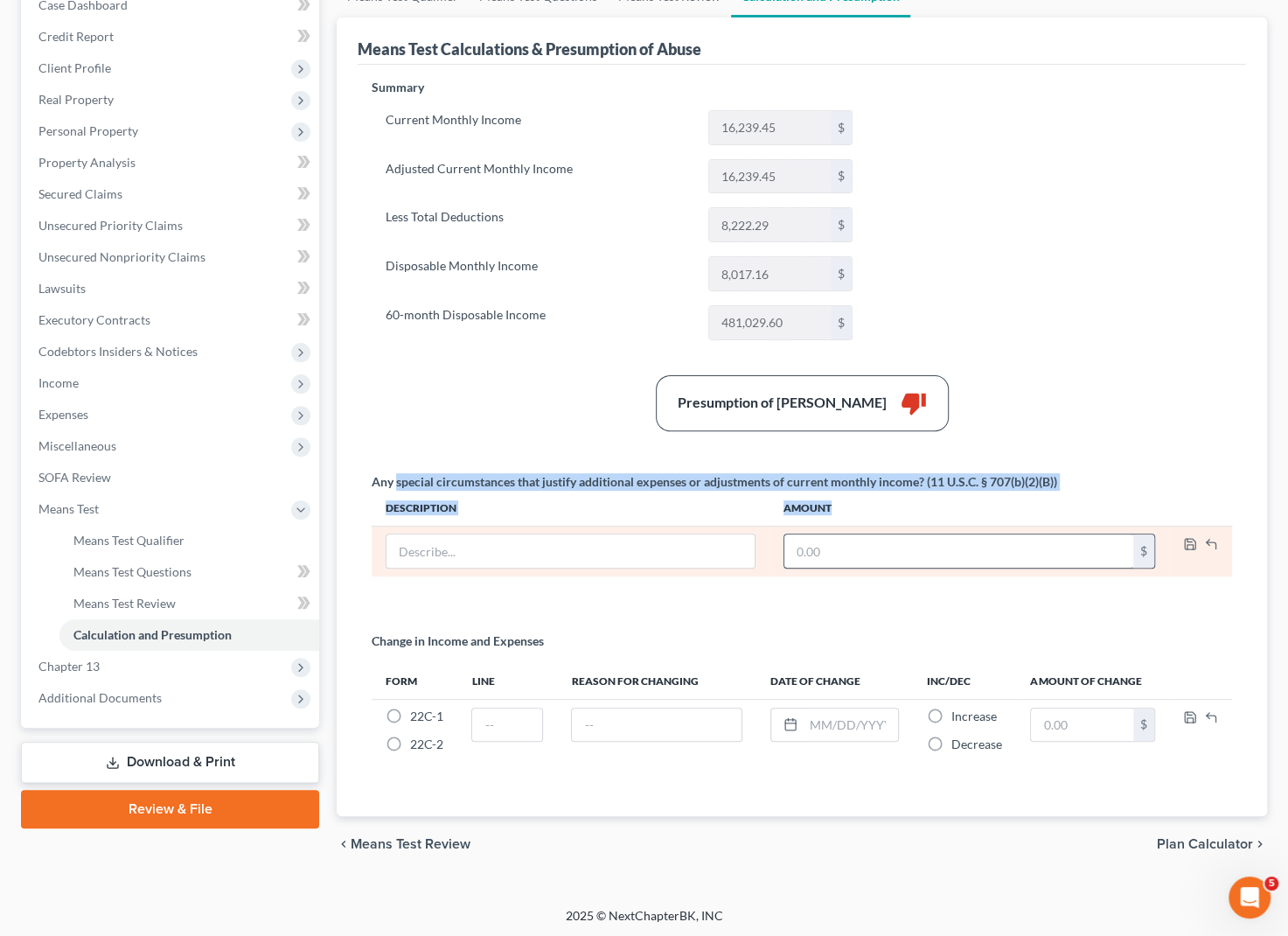
drag, startPoint x: 394, startPoint y: 487, endPoint x: 832, endPoint y: 551, distance: 442.7
click at [766, 529] on div "Any special circumstances that justify additional expenses or adjustments of cu…" at bounding box center [802, 532] width 878 height 117
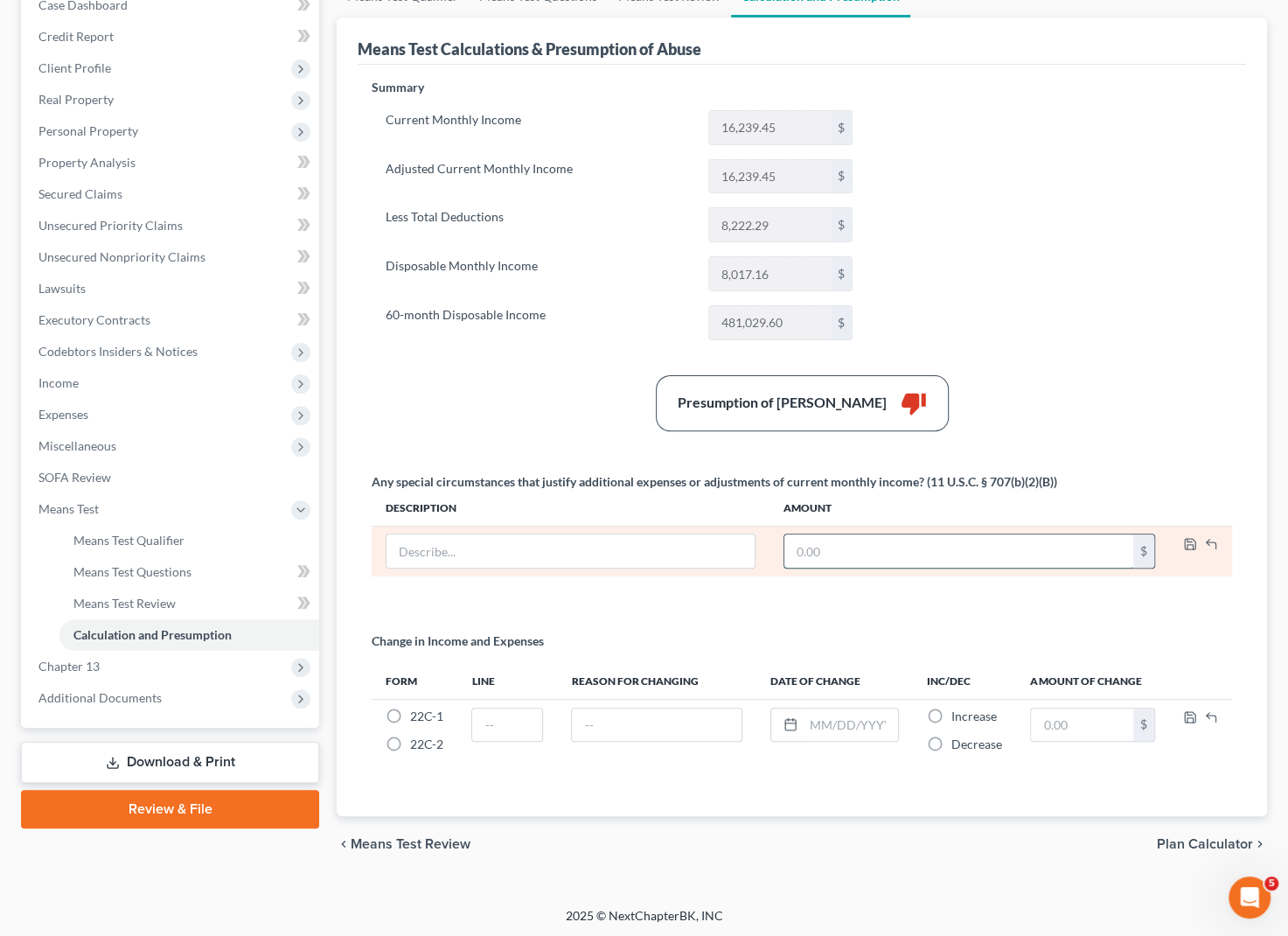
click at [834, 551] on input "text" at bounding box center [959, 551] width 348 height 33
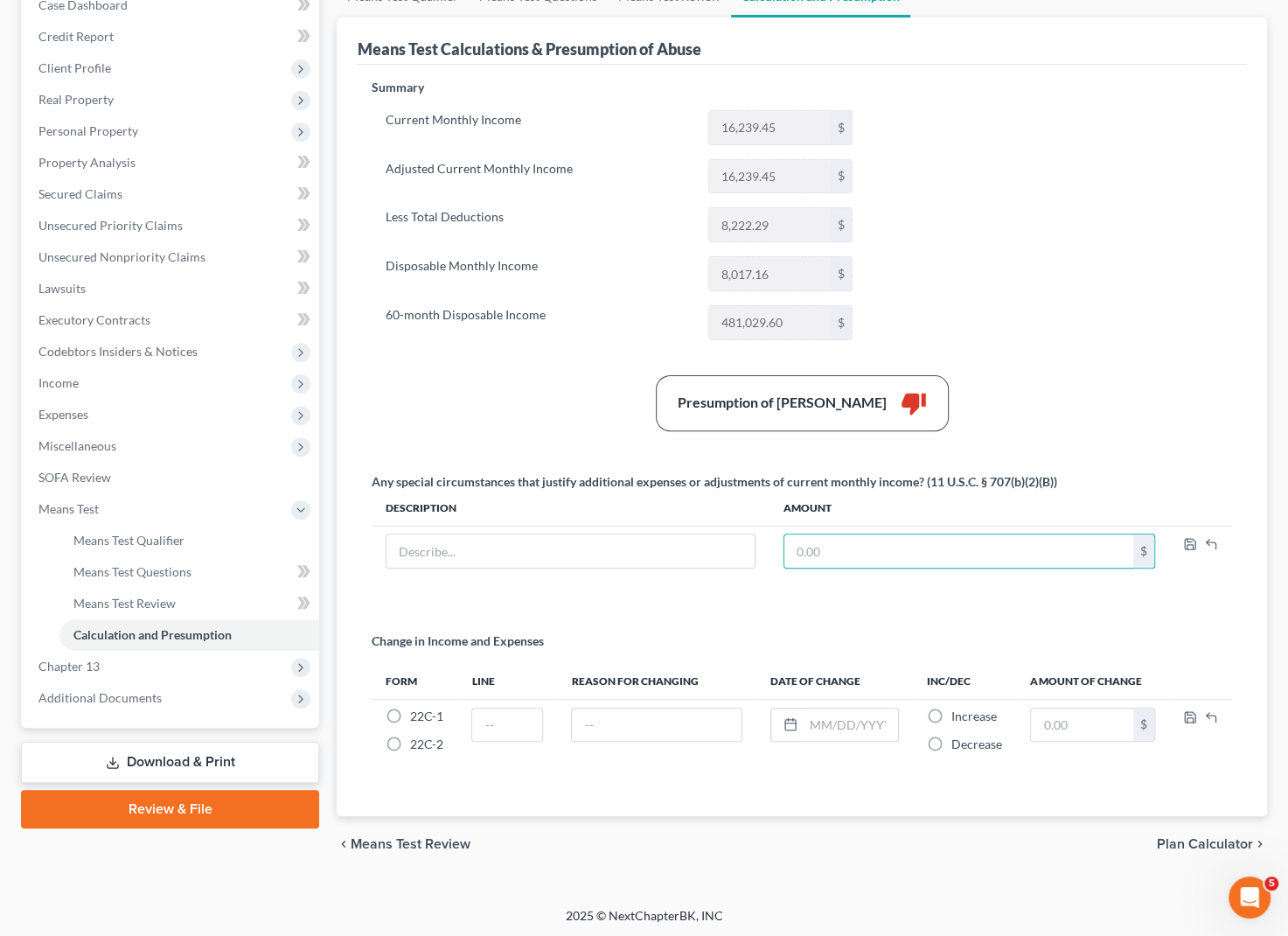
click at [456, 404] on div "Presumption of Abuse Arises thumb_down" at bounding box center [802, 403] width 878 height 56
click at [140, 696] on span "Additional Documents" at bounding box center [99, 698] width 123 height 15
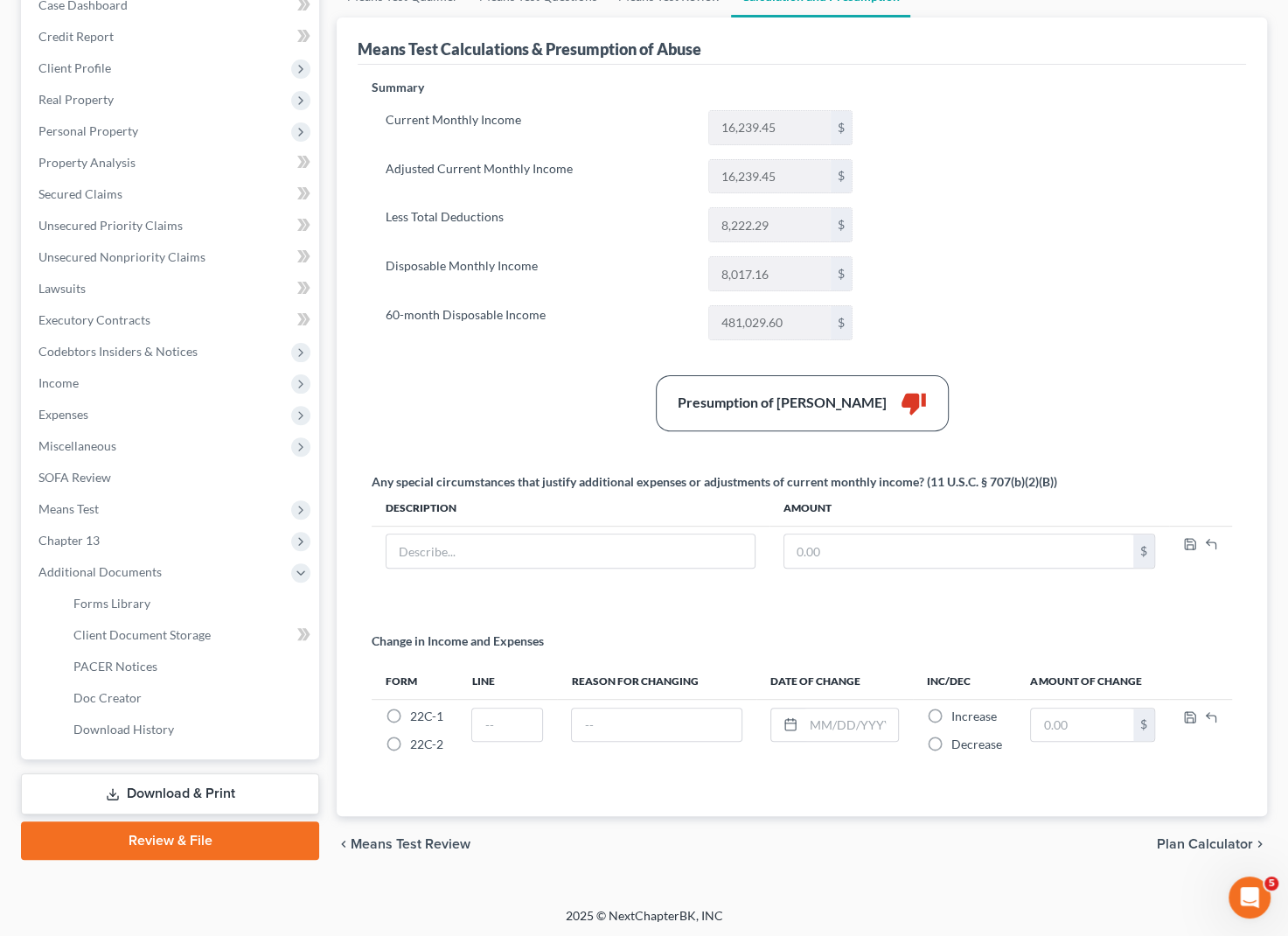
click at [206, 798] on link "Download & Print" at bounding box center [170, 794] width 298 height 41
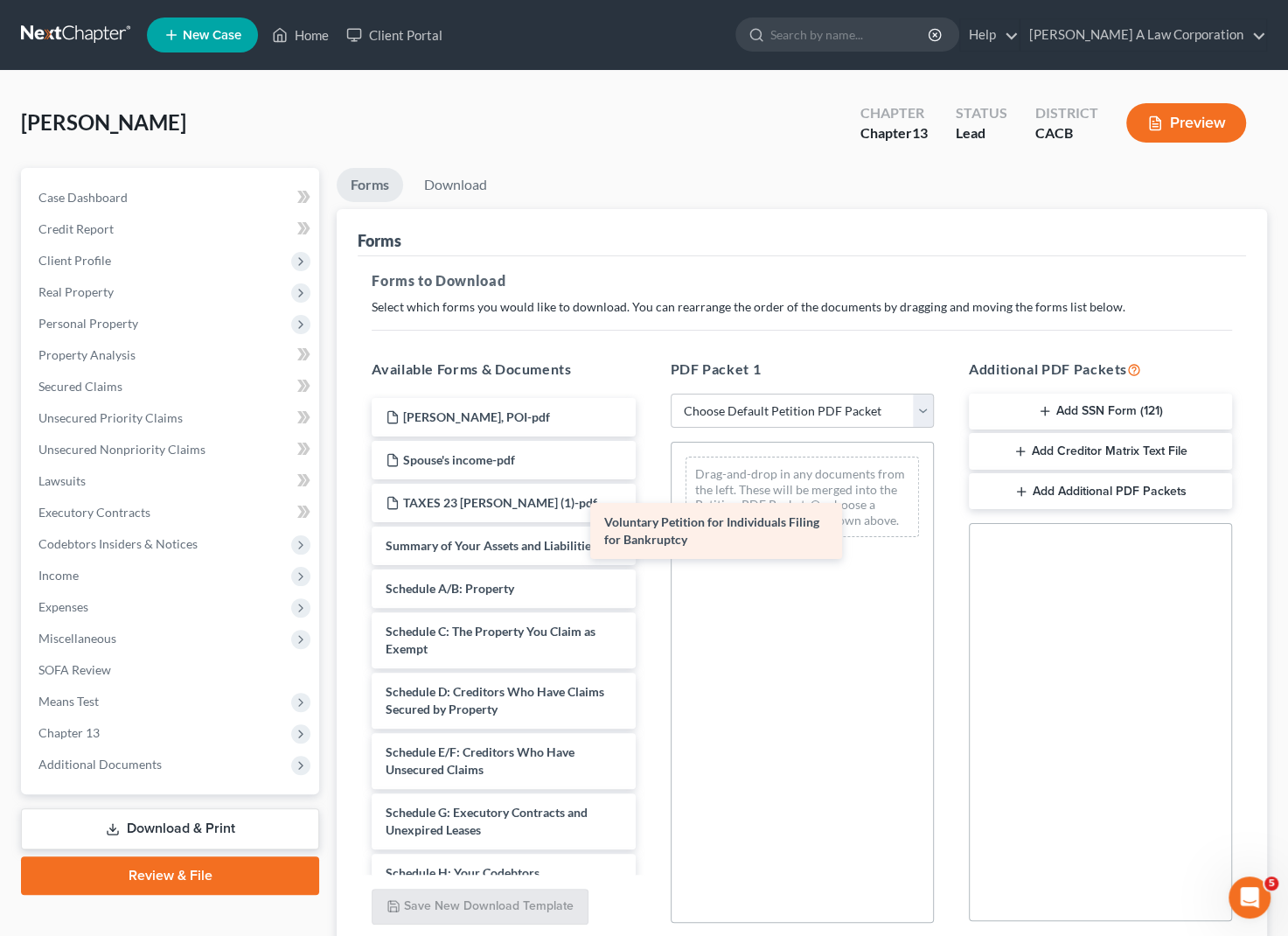
drag, startPoint x: 577, startPoint y: 548, endPoint x: 798, endPoint y: 525, distance: 222.2
click at [649, 525] on div "Voluntary Petition for Individuals Filing for Bankruptcy [PERSON_NAME], POI-pdf…" at bounding box center [503, 904] width 291 height 1010
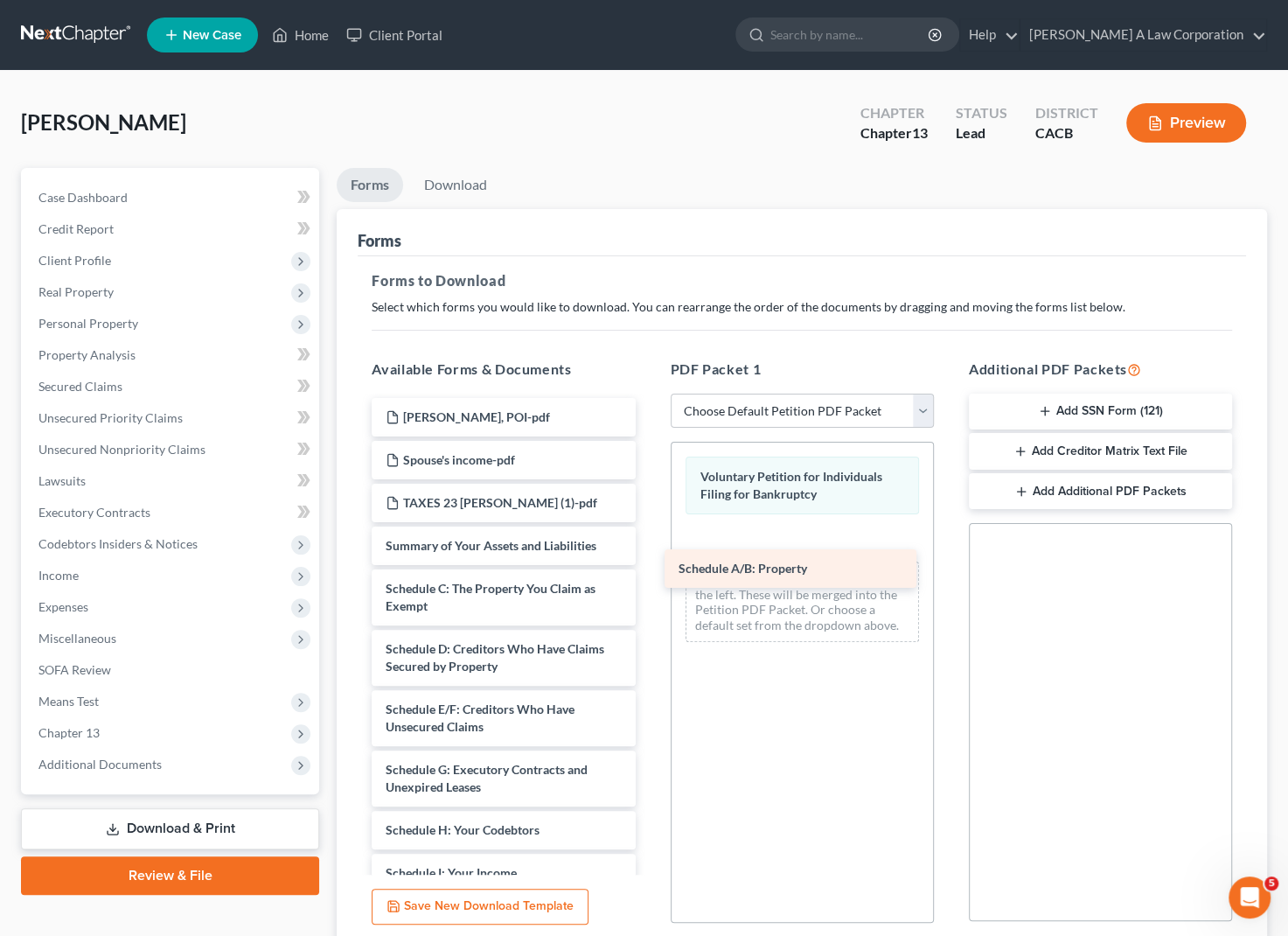
drag, startPoint x: 496, startPoint y: 592, endPoint x: 790, endPoint y: 574, distance: 294.6
click at [649, 574] on div "Schedule A/B: Property [PERSON_NAME], POI-pdf Spouse's income-pdf TAXES 23 [PER…" at bounding box center [503, 882] width 291 height 968
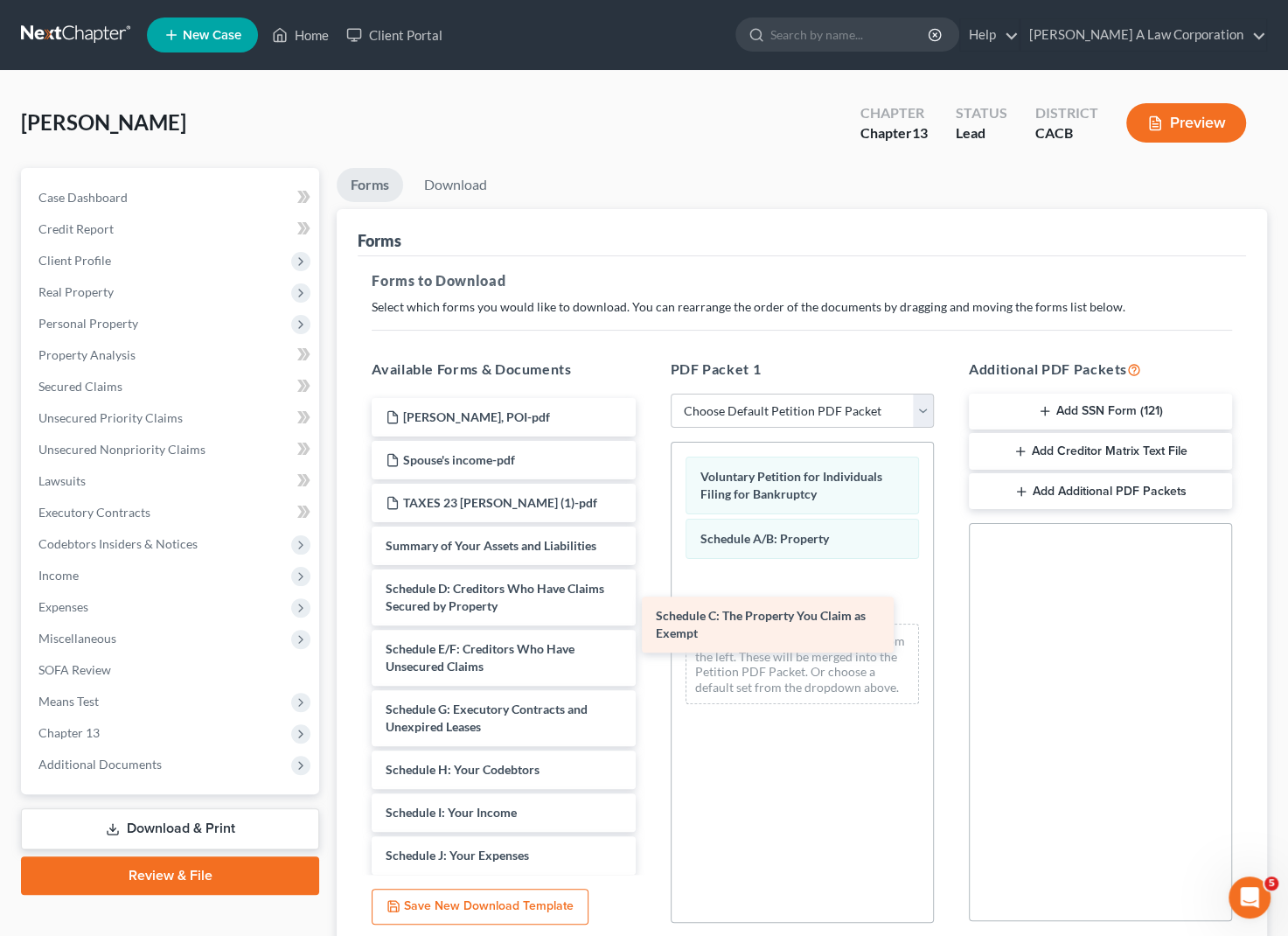
drag, startPoint x: 506, startPoint y: 603, endPoint x: 769, endPoint y: 637, distance: 265.2
click at [649, 633] on div "Schedule C: The Property You Claim as Exempt [PERSON_NAME], POI-pdf Spouse's in…" at bounding box center [503, 852] width 291 height 907
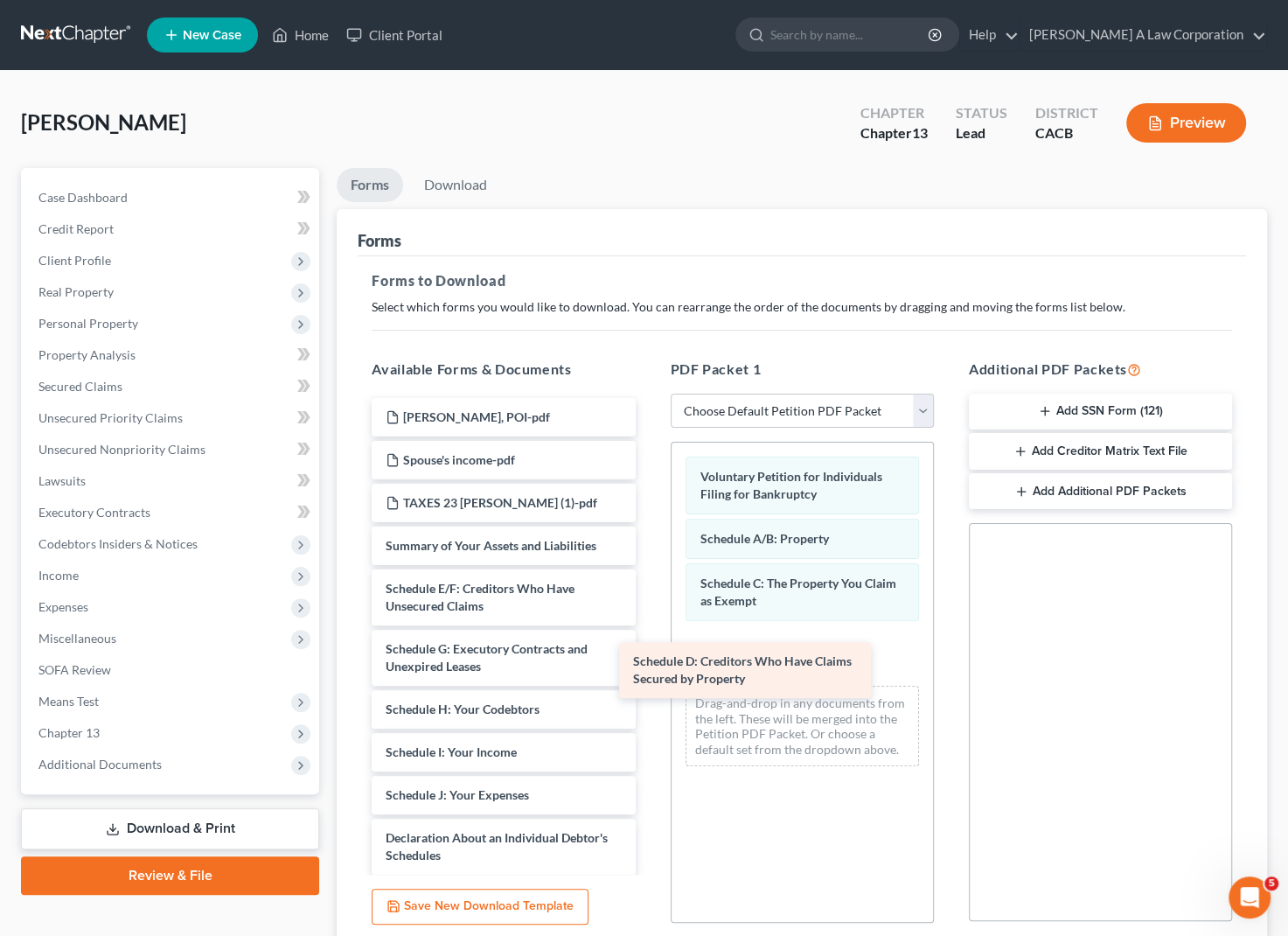
drag, startPoint x: 512, startPoint y: 600, endPoint x: 768, endPoint y: 673, distance: 266.2
click at [649, 673] on div "Schedule D: Creditors Who Have Claims Secured by Property [PERSON_NAME], POI-pd…" at bounding box center [503, 821] width 291 height 847
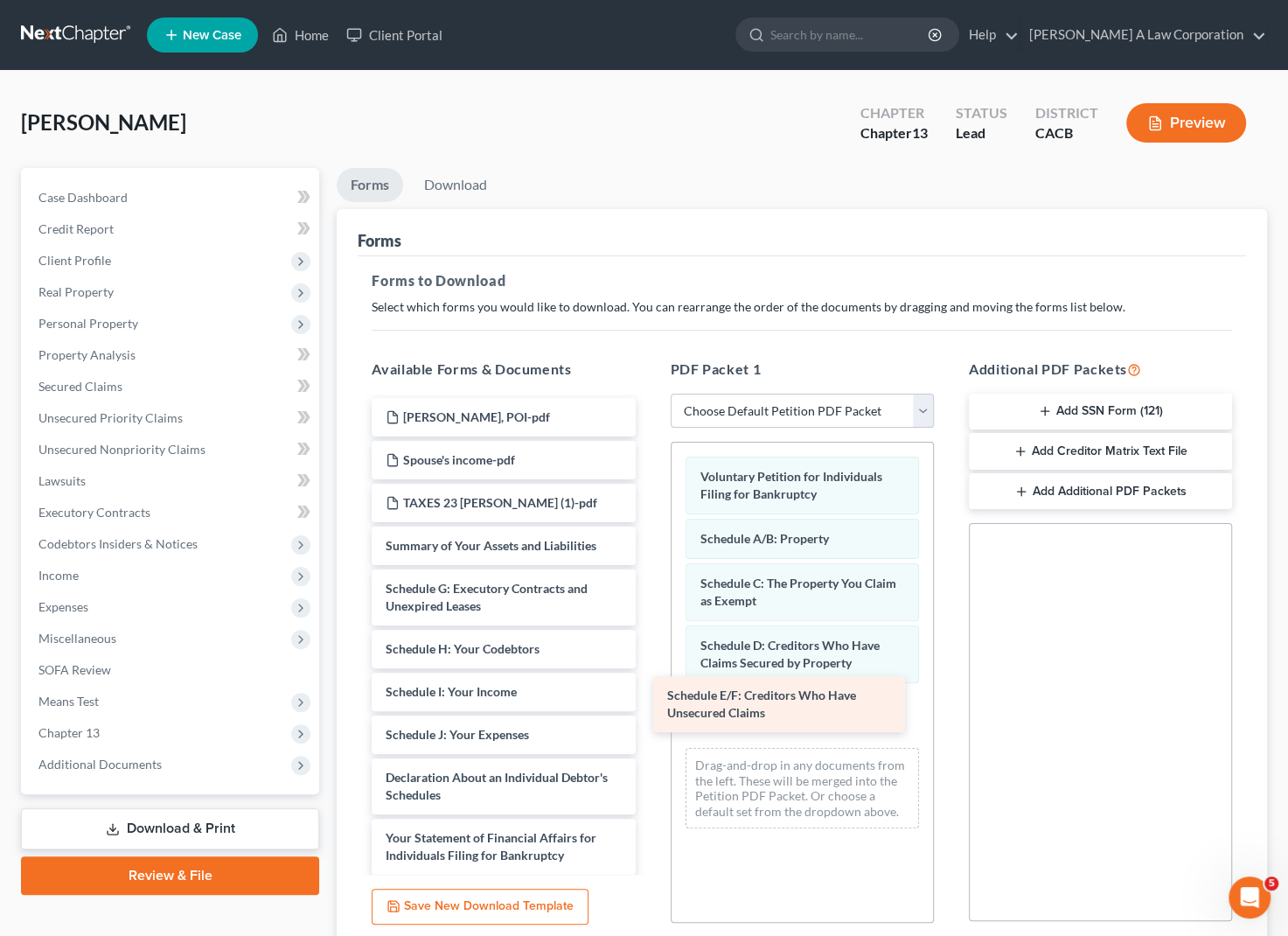
drag, startPoint x: 485, startPoint y: 598, endPoint x: 767, endPoint y: 706, distance: 302.0
click at [649, 706] on div "Schedule E/F: Creditors Who Have Unsecured Claims [PERSON_NAME], POI-pdf Spouse…" at bounding box center [503, 791] width 291 height 786
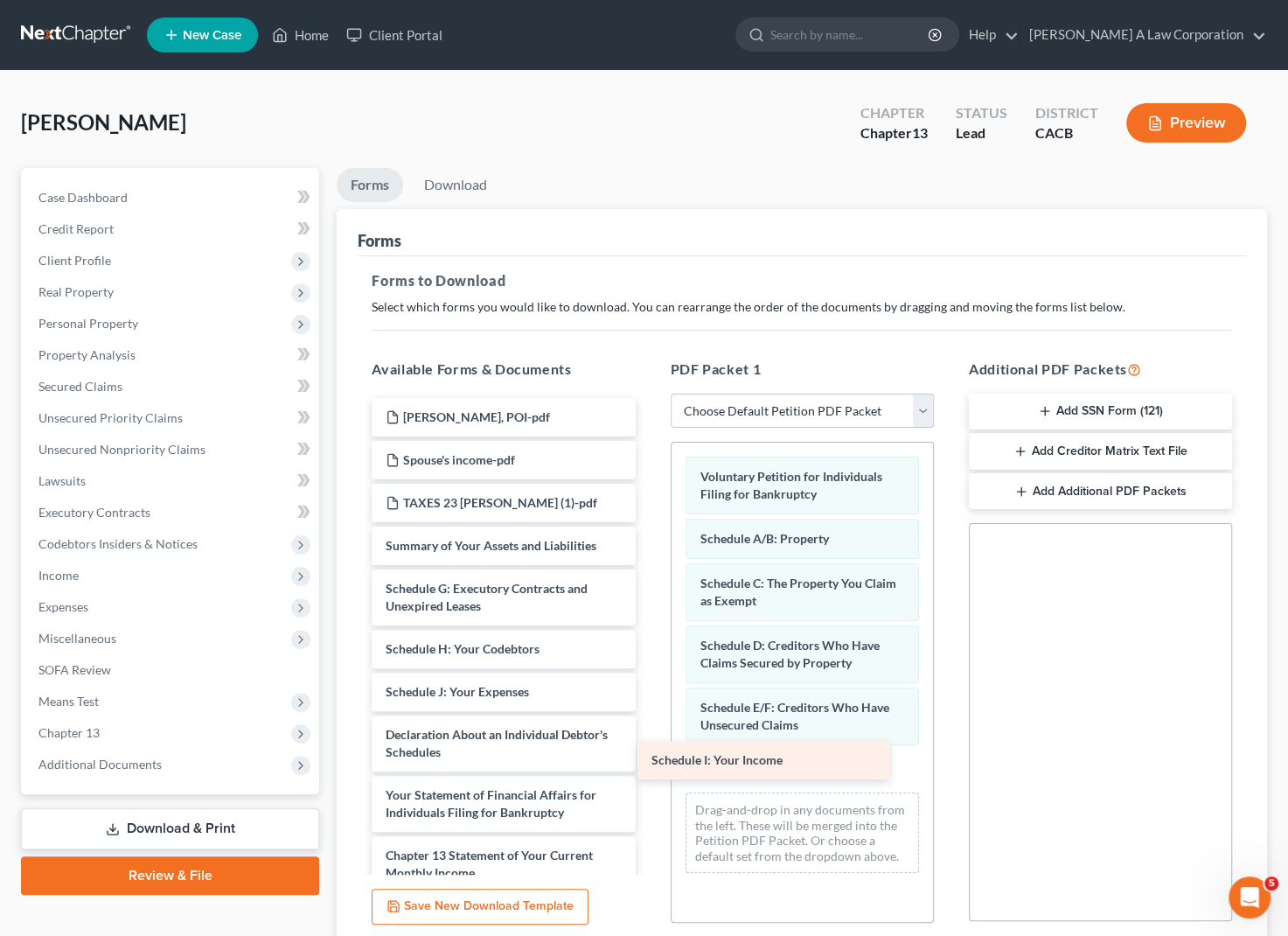
drag, startPoint x: 546, startPoint y: 691, endPoint x: 812, endPoint y: 760, distance: 274.8
click at [649, 760] on div "Schedule I: Your Income [PERSON_NAME], POI-pdf Spouse's income-pdf TAXES 23 [PE…" at bounding box center [503, 770] width 291 height 744
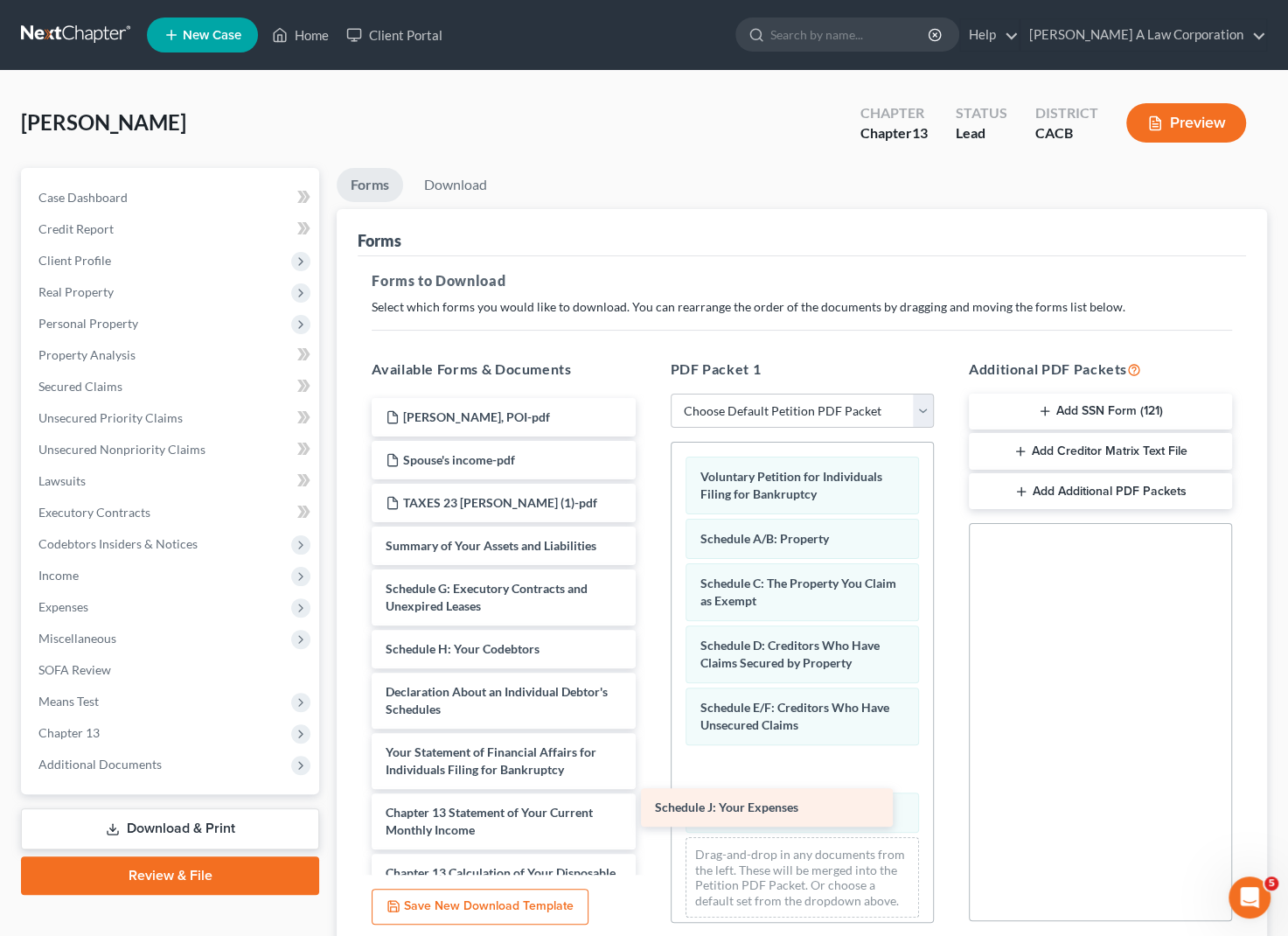
drag, startPoint x: 537, startPoint y: 692, endPoint x: 806, endPoint y: 810, distance: 293.7
click at [649, 810] on div "Schedule J: Your Expenses [PERSON_NAME], POI-pdf Spouse's income-pdf TAXES 23 […" at bounding box center [503, 749] width 291 height 701
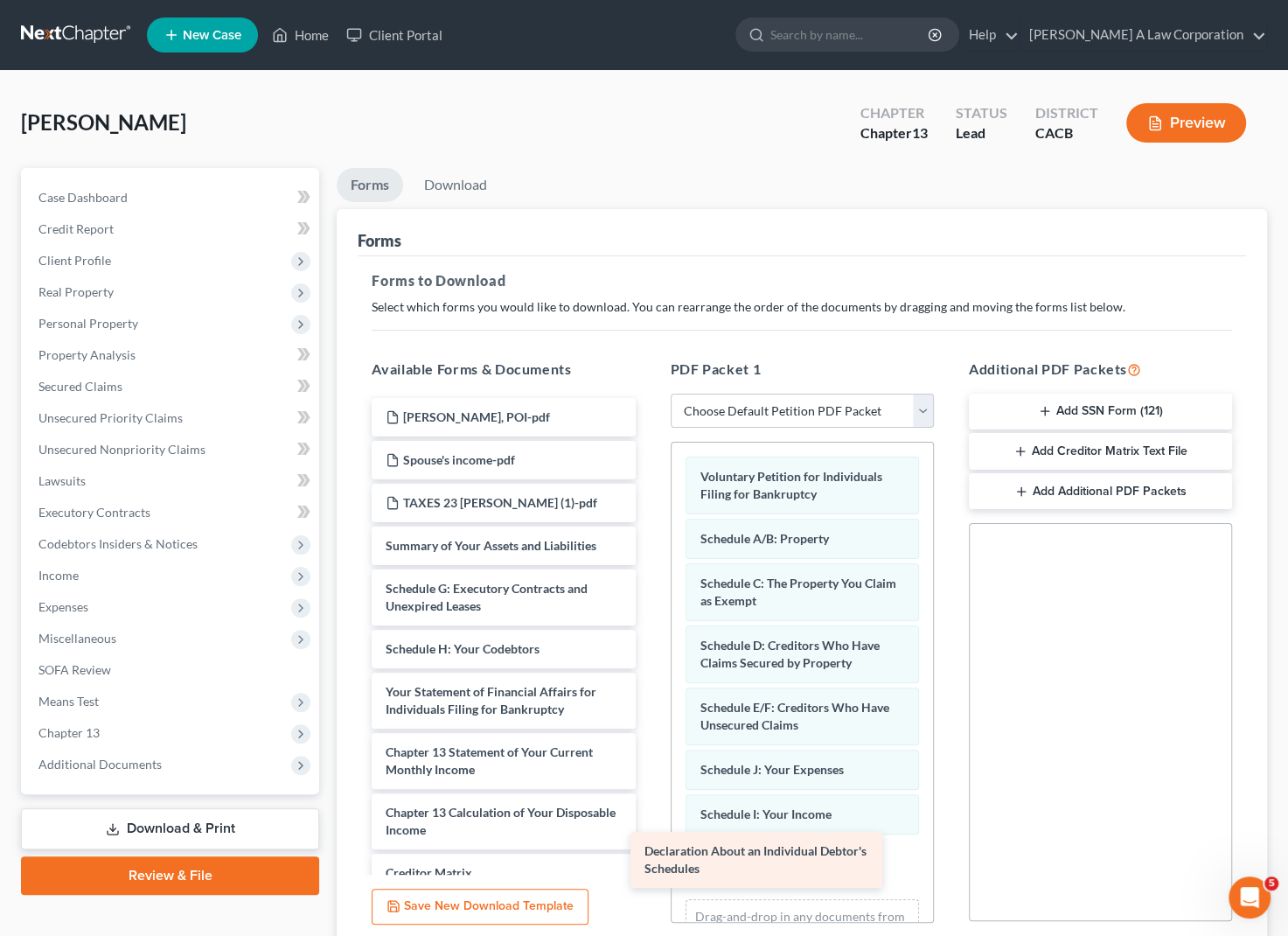
drag, startPoint x: 525, startPoint y: 700, endPoint x: 797, endPoint y: 864, distance: 317.6
click at [649, 864] on div "Declaration About an Individual Debtor's Schedules [PERSON_NAME], POI-pdf Spous…" at bounding box center [503, 718] width 291 height 641
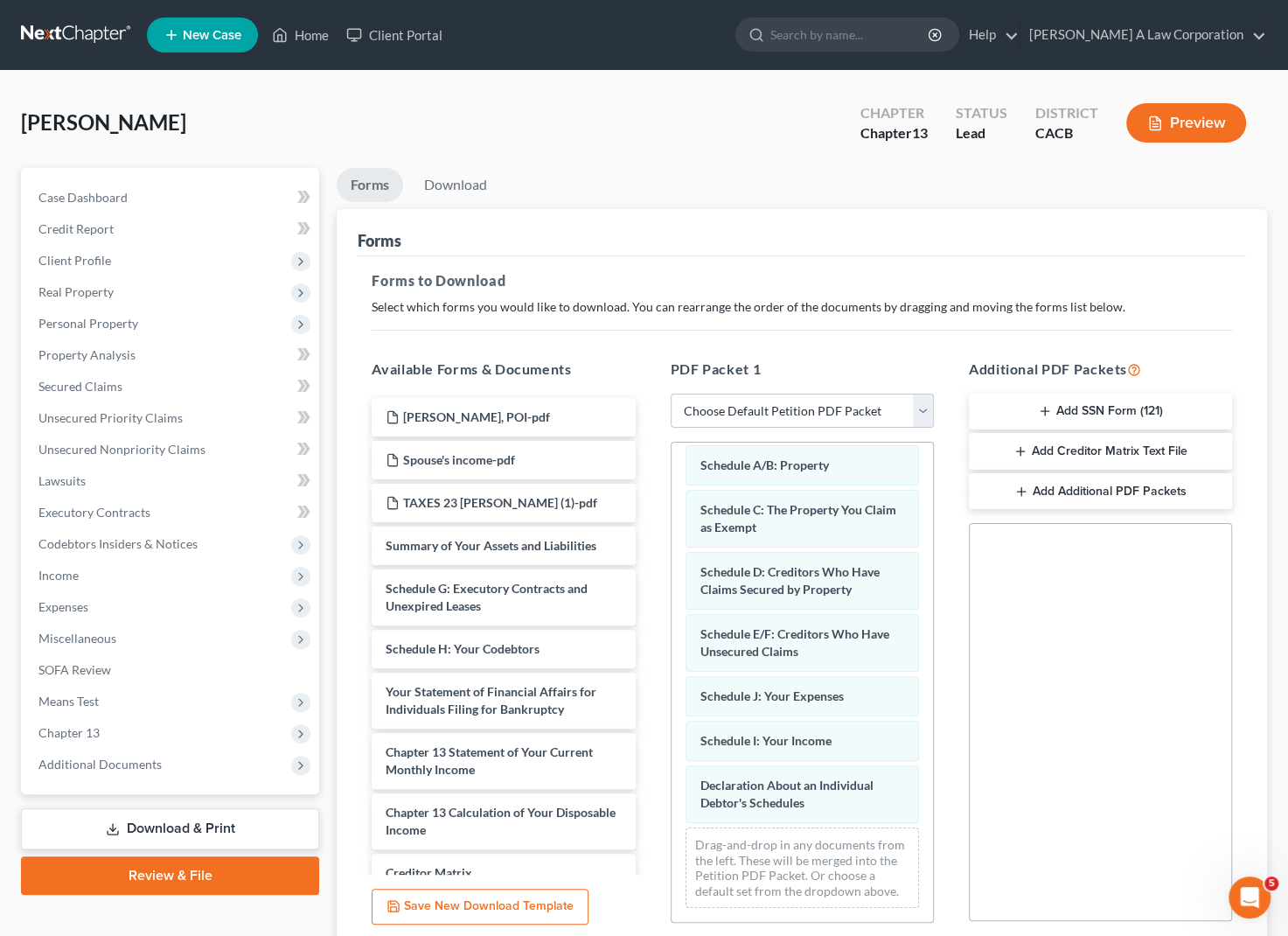
scroll to position [87, 0]
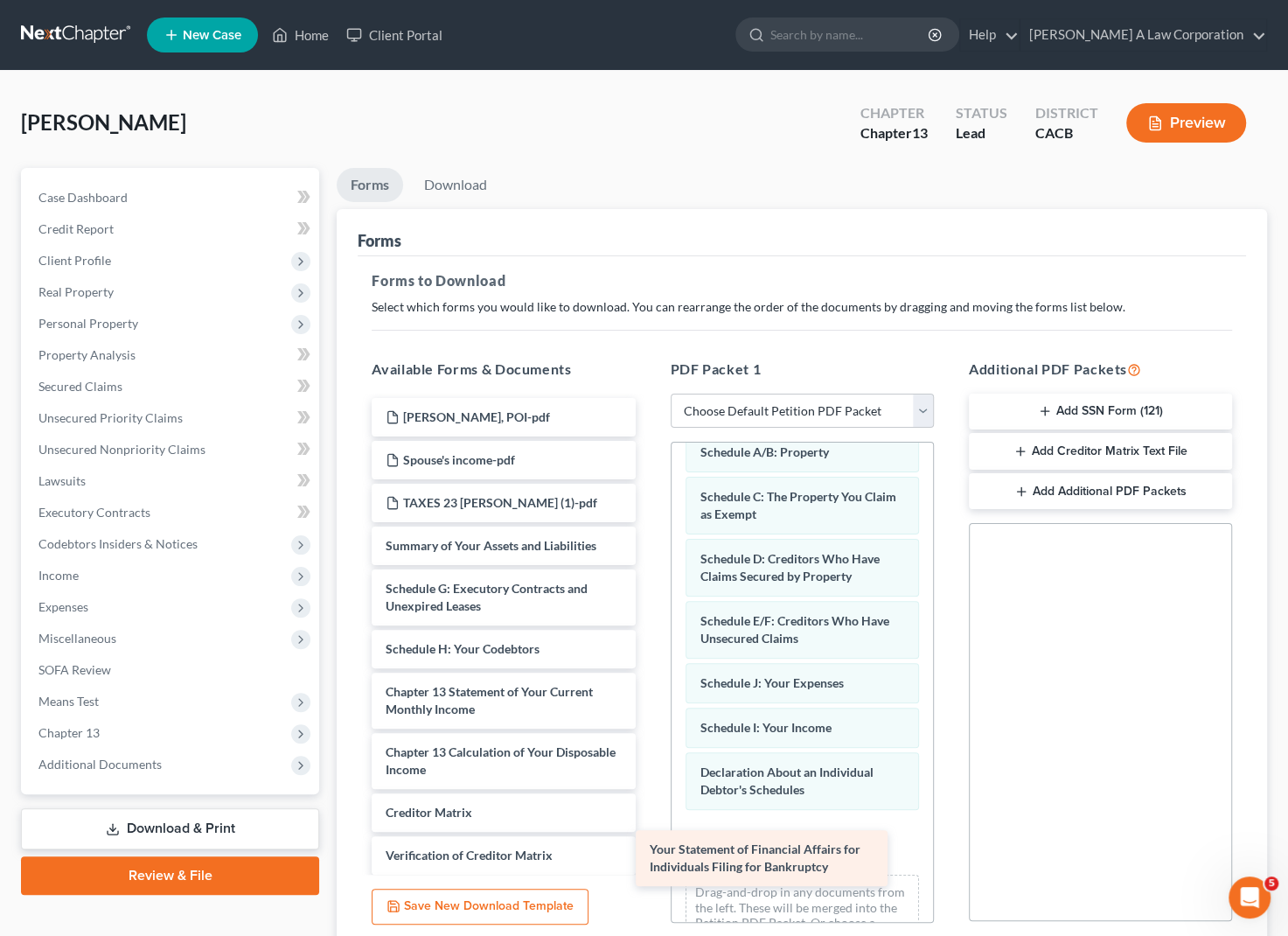
drag, startPoint x: 515, startPoint y: 691, endPoint x: 777, endPoint y: 847, distance: 304.9
click at [649, 847] on div "Your Statement of Financial Affairs for Individuals Filing for Bankruptcy [PERS…" at bounding box center [503, 688] width 291 height 580
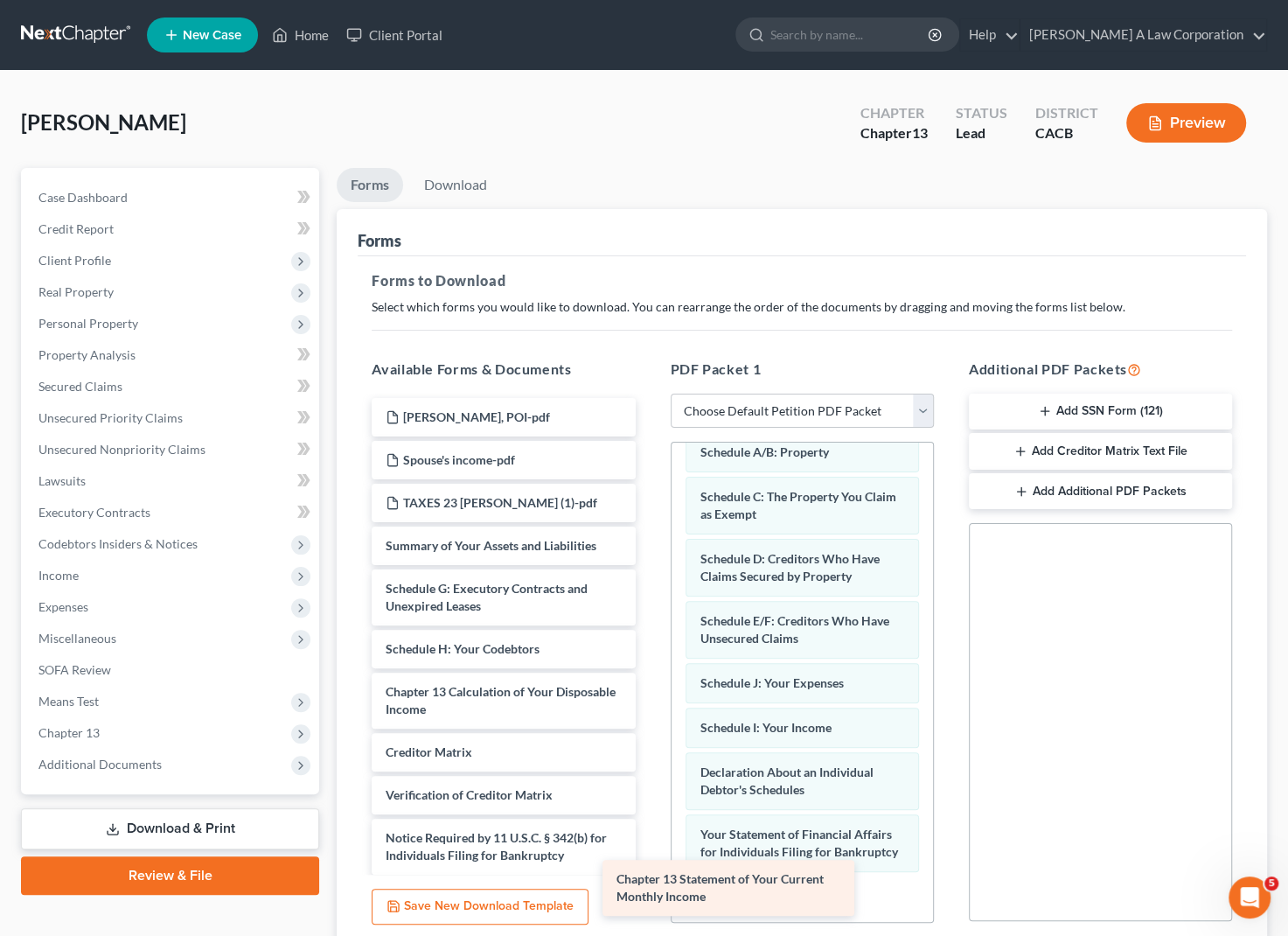
drag, startPoint x: 502, startPoint y: 706, endPoint x: 734, endPoint y: 895, distance: 299.2
click at [649, 895] on div "Chapter 13 Statement of Your Current Monthly Income [PERSON_NAME], POI-pdf Spou…" at bounding box center [503, 658] width 291 height 520
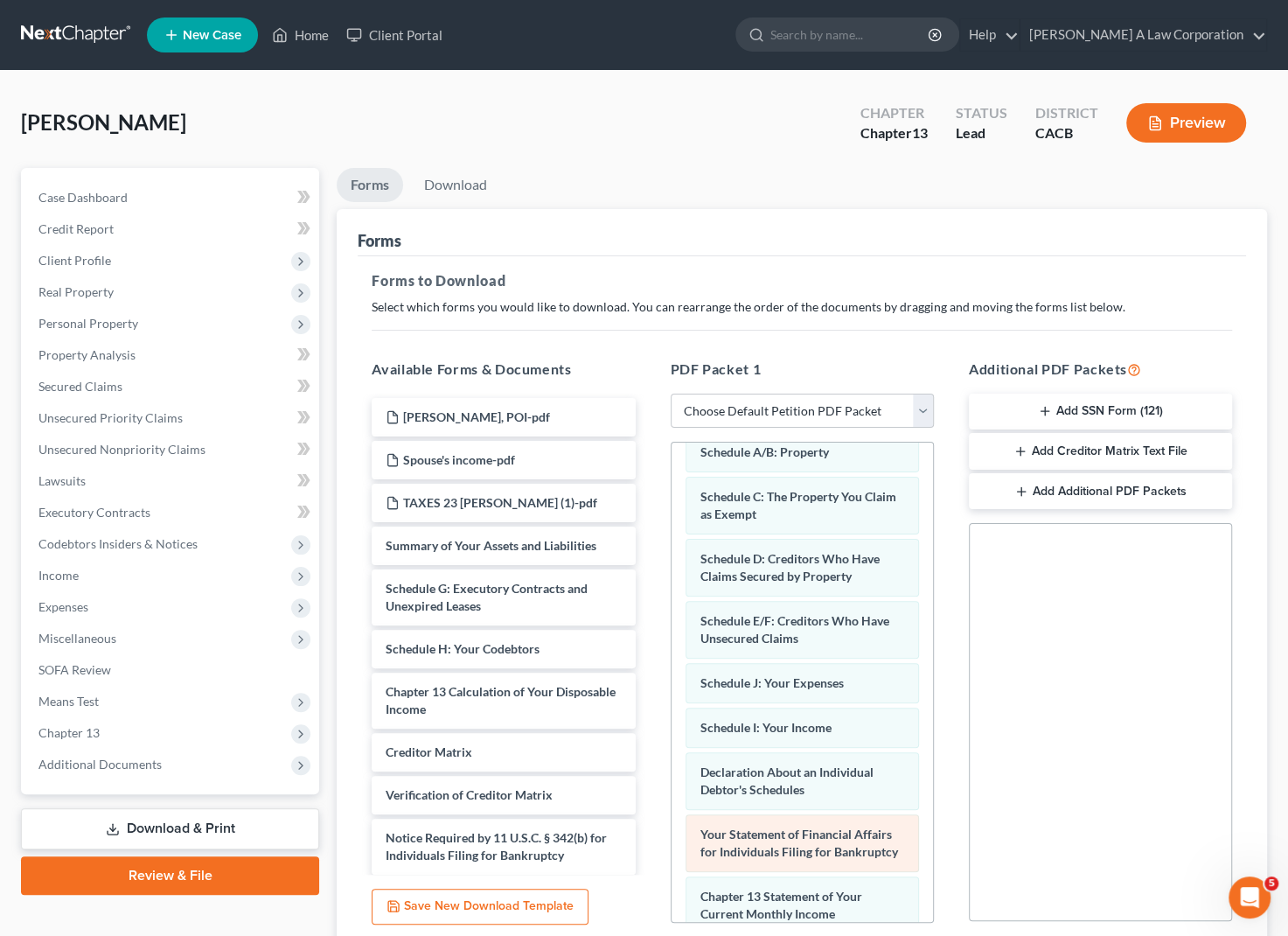
scroll to position [227, 0]
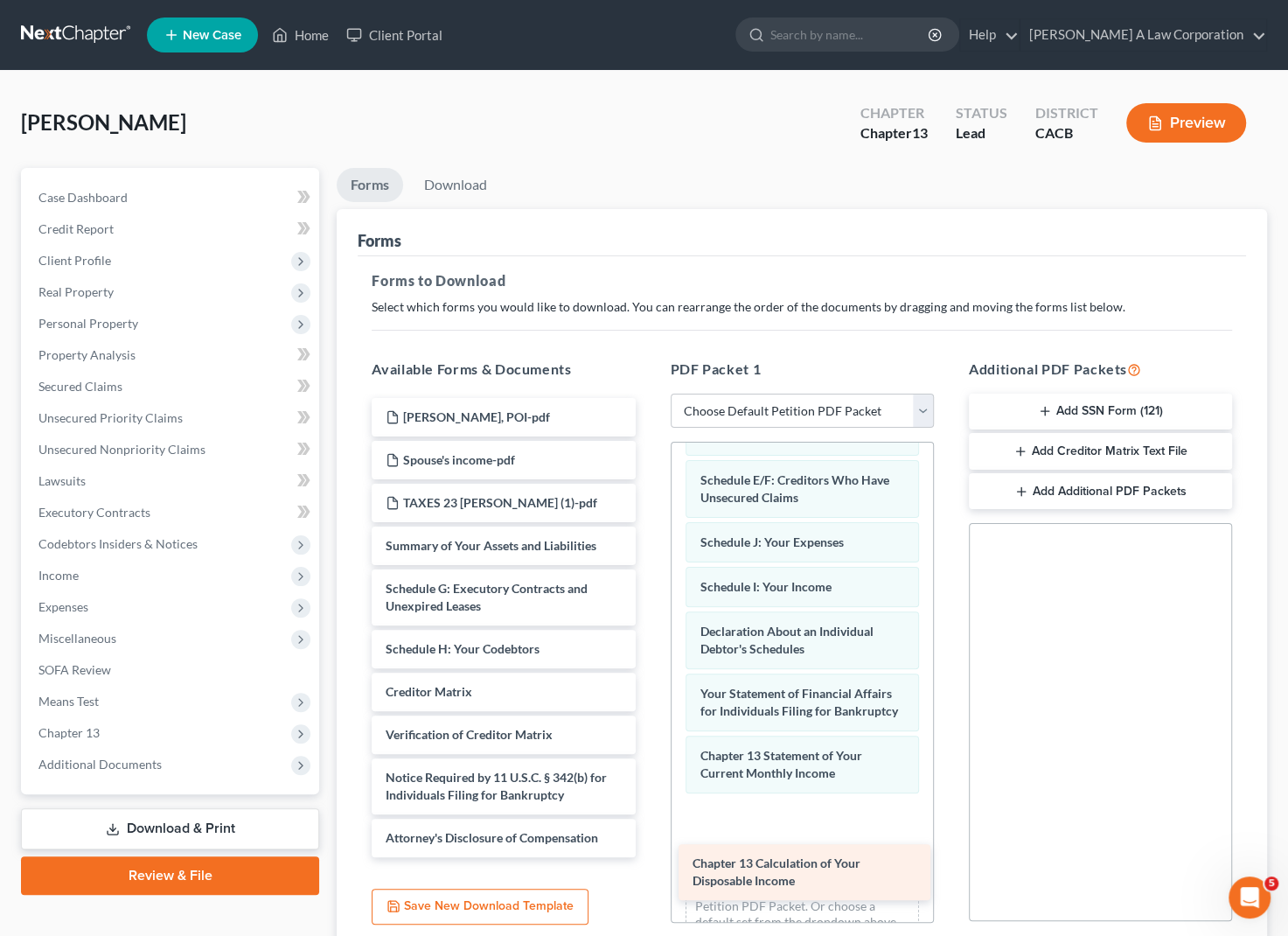
drag, startPoint x: 499, startPoint y: 708, endPoint x: 765, endPoint y: 854, distance: 303.4
click at [649, 857] on div "Chapter 13 Calculation of Your Disposable Income [PERSON_NAME], POI-pdf Spouse'…" at bounding box center [503, 628] width 291 height 459
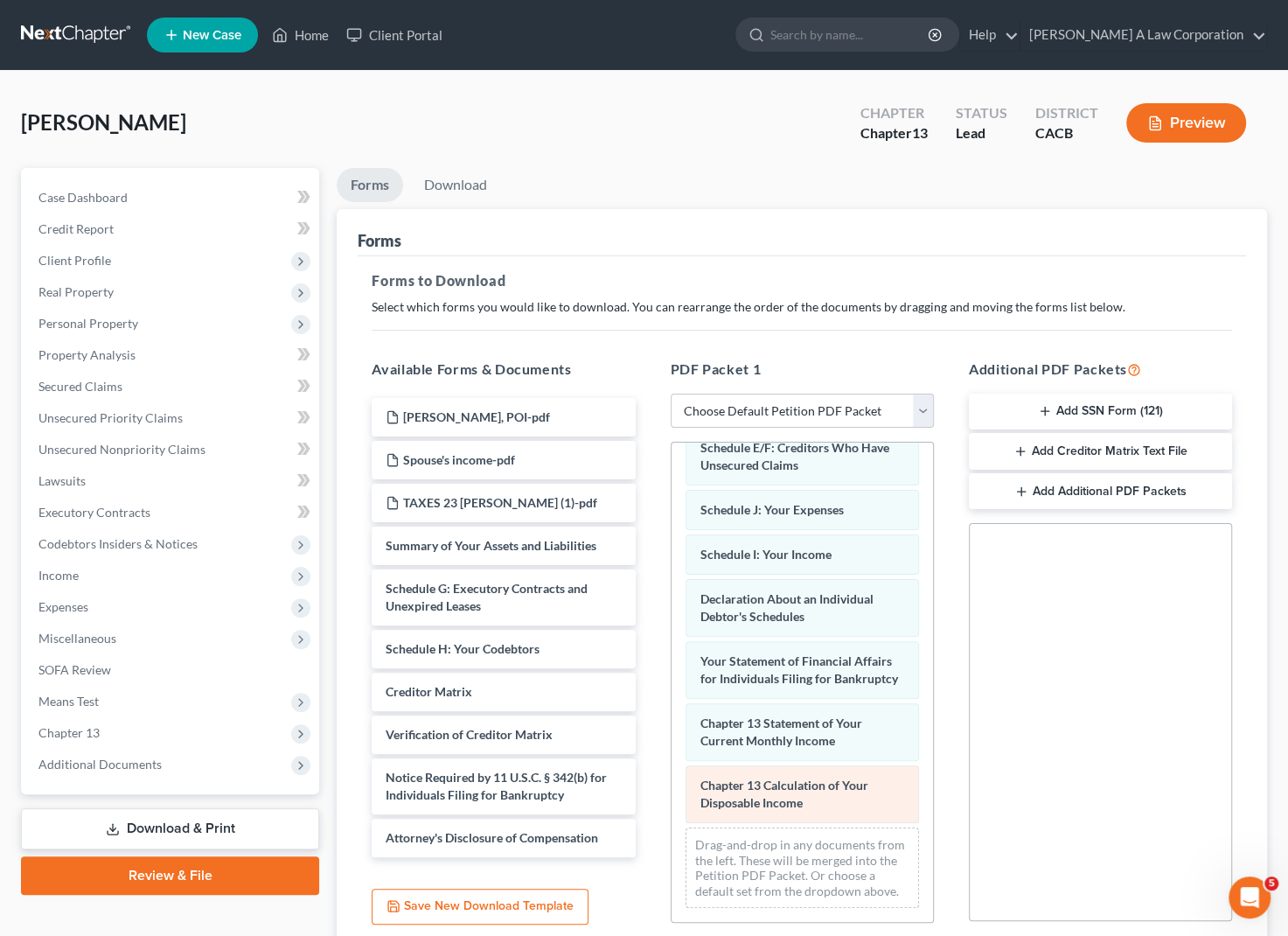
scroll to position [289, 0]
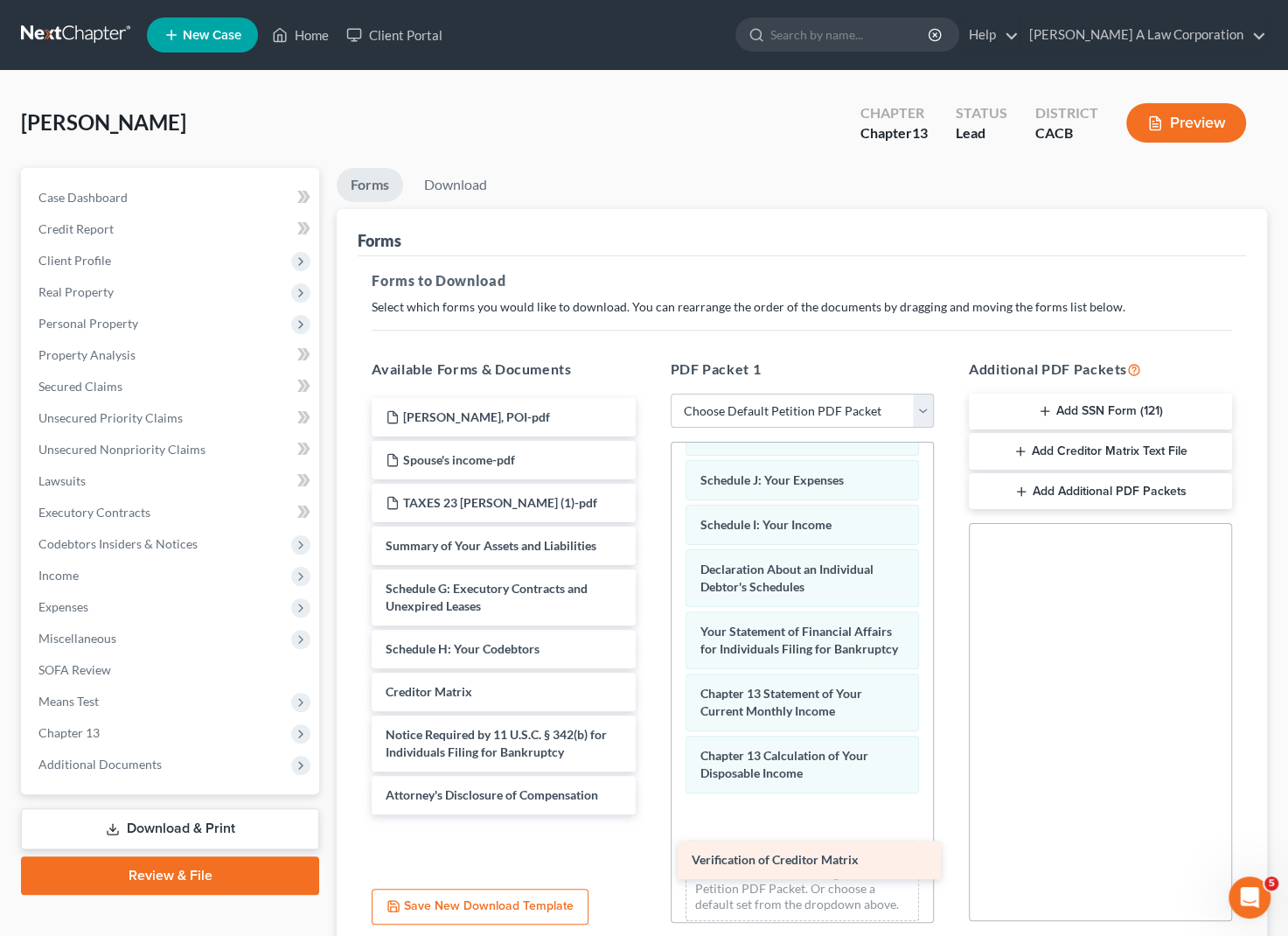
drag, startPoint x: 449, startPoint y: 732, endPoint x: 755, endPoint y: 859, distance: 331.3
click at [649, 815] on div "Verification of Creditor Matrix [PERSON_NAME], POI-pdf Spouse's income-pdf TAXE…" at bounding box center [503, 606] width 291 height 416
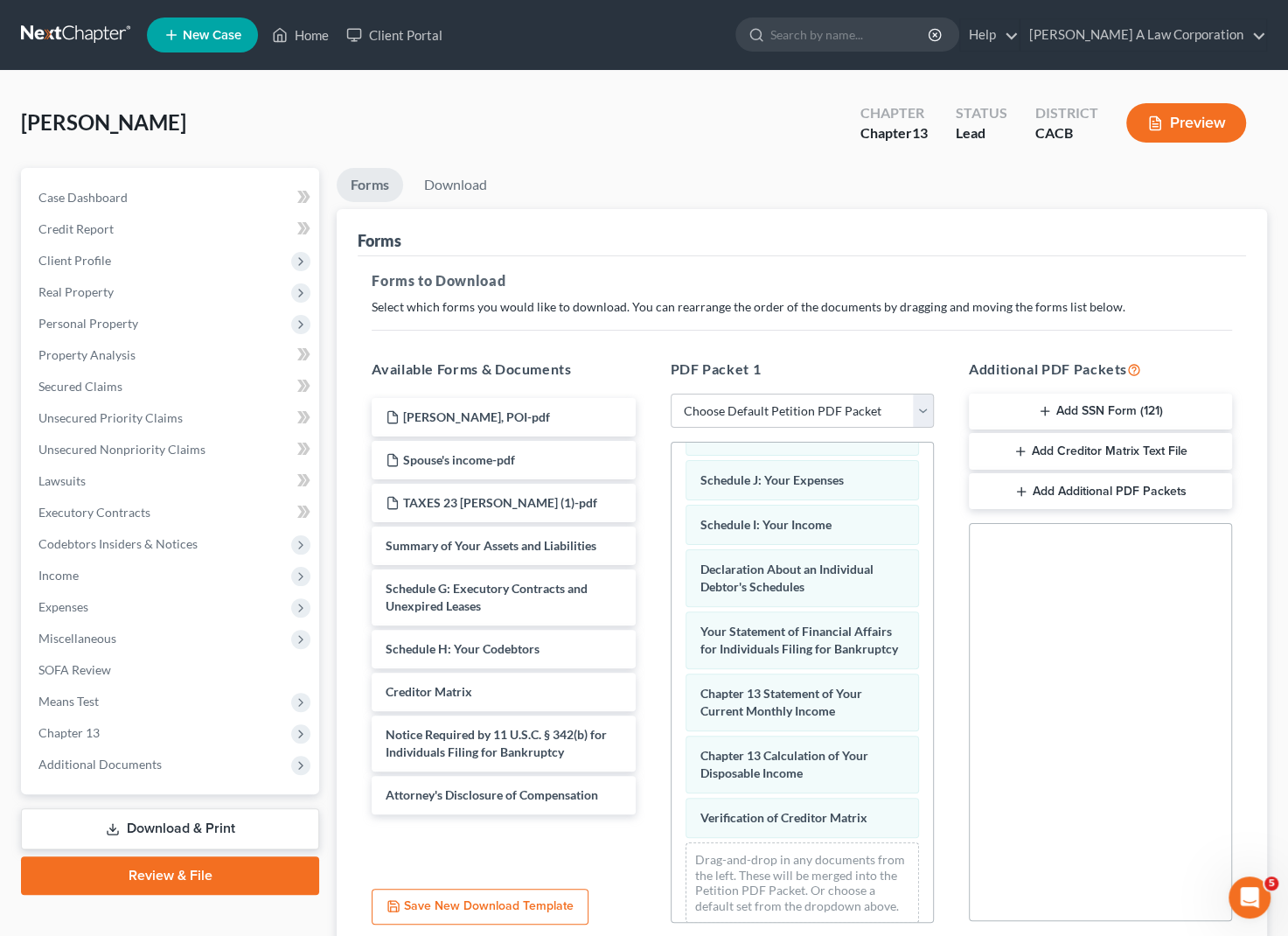
click at [1110, 412] on button "Add SSN Form (121)" at bounding box center [1101, 412] width 264 height 36
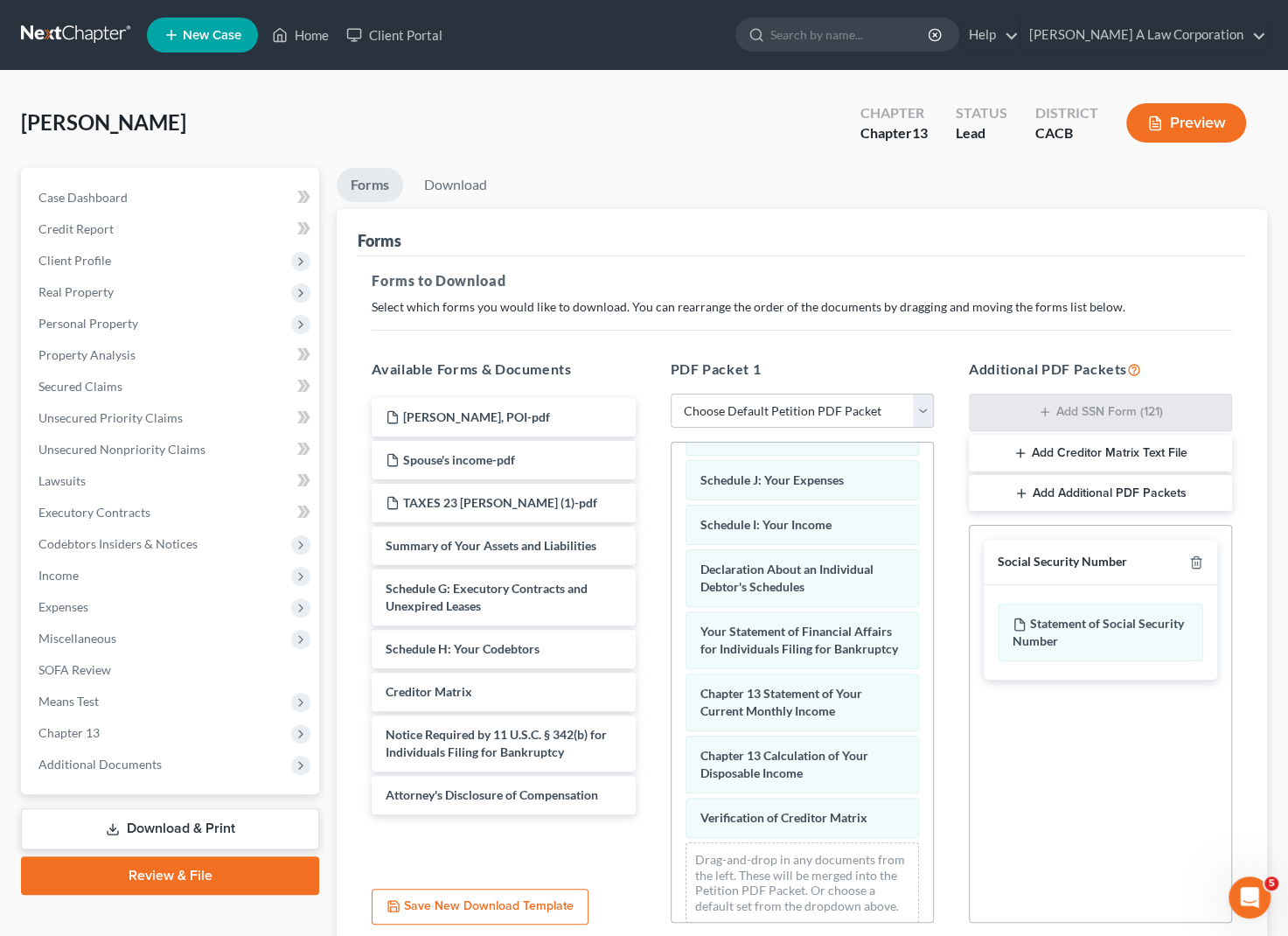
scroll to position [142, 0]
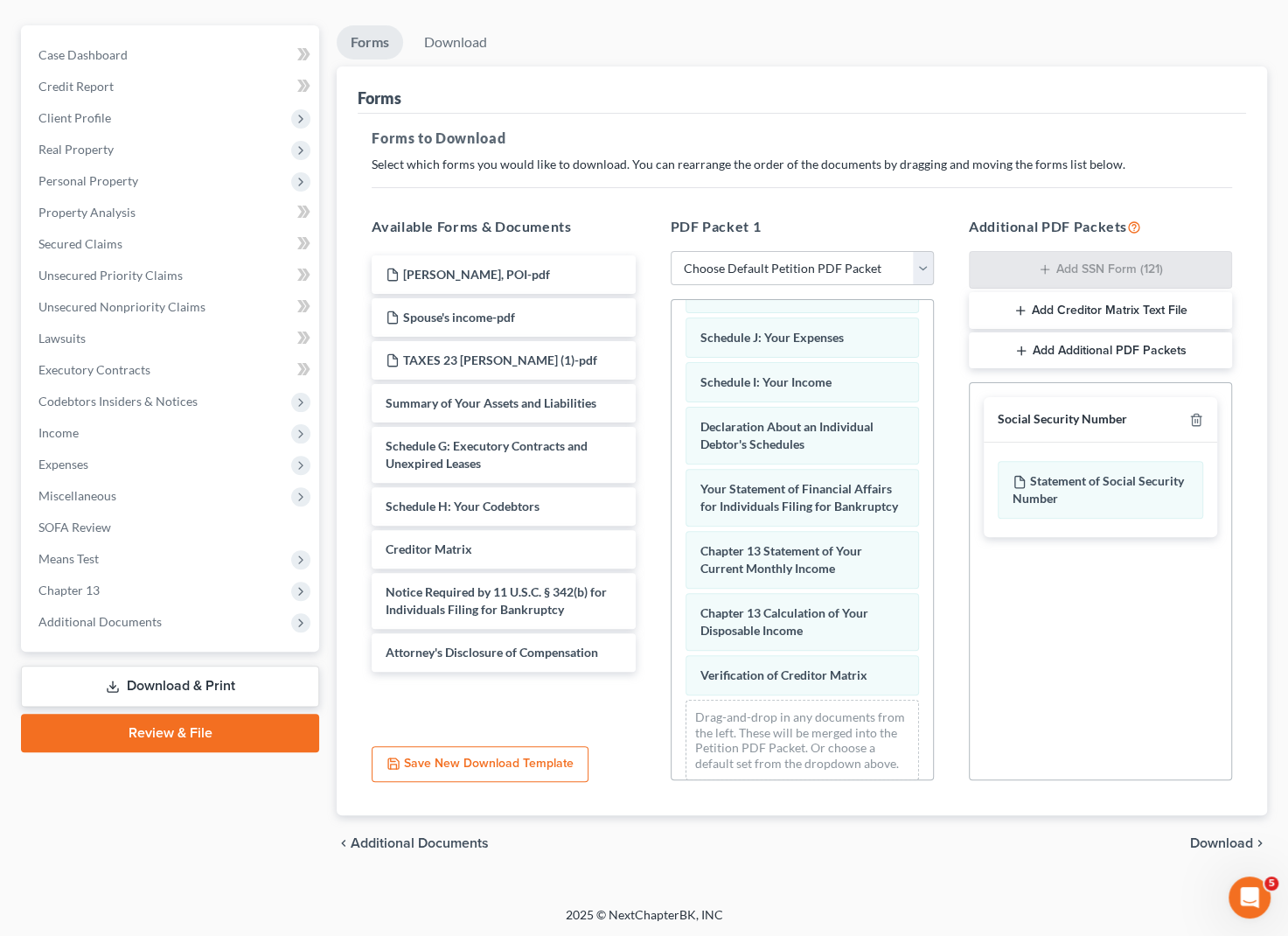
click at [1213, 837] on span "Download" at bounding box center [1222, 843] width 63 height 14
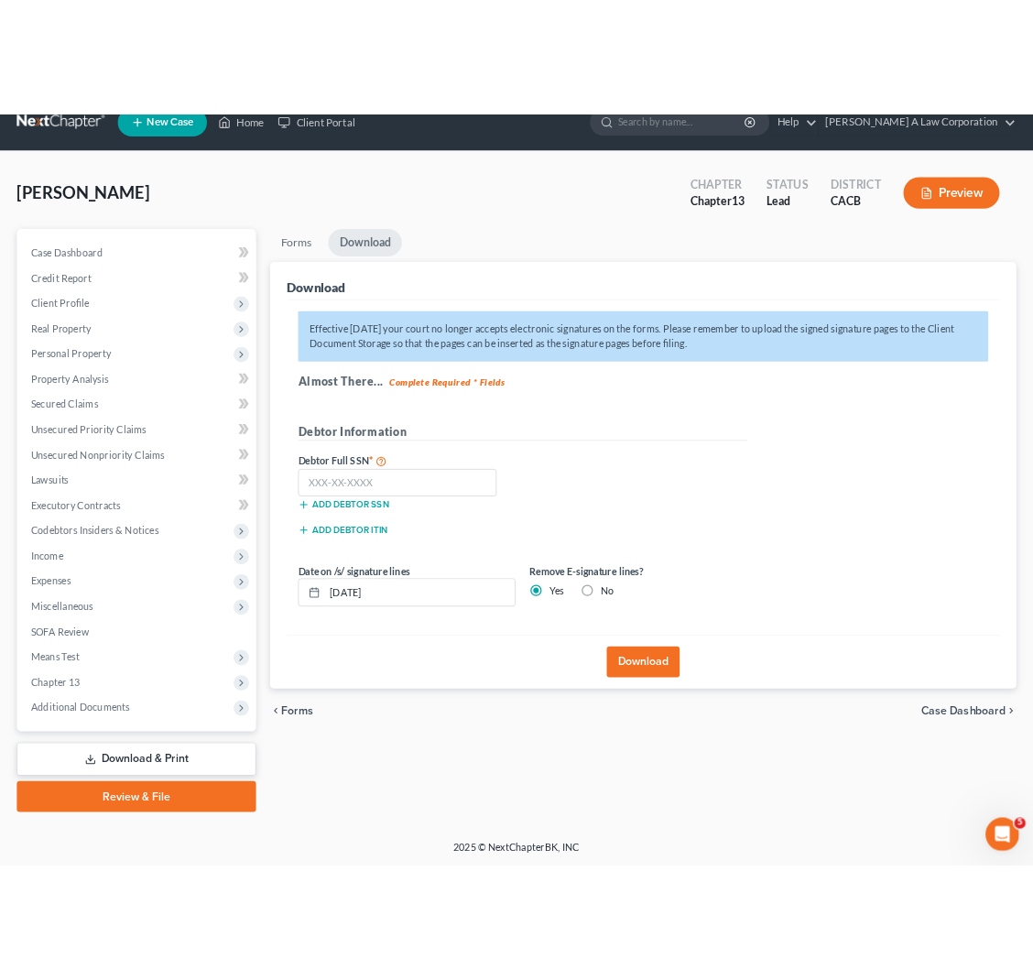
scroll to position [24, 0]
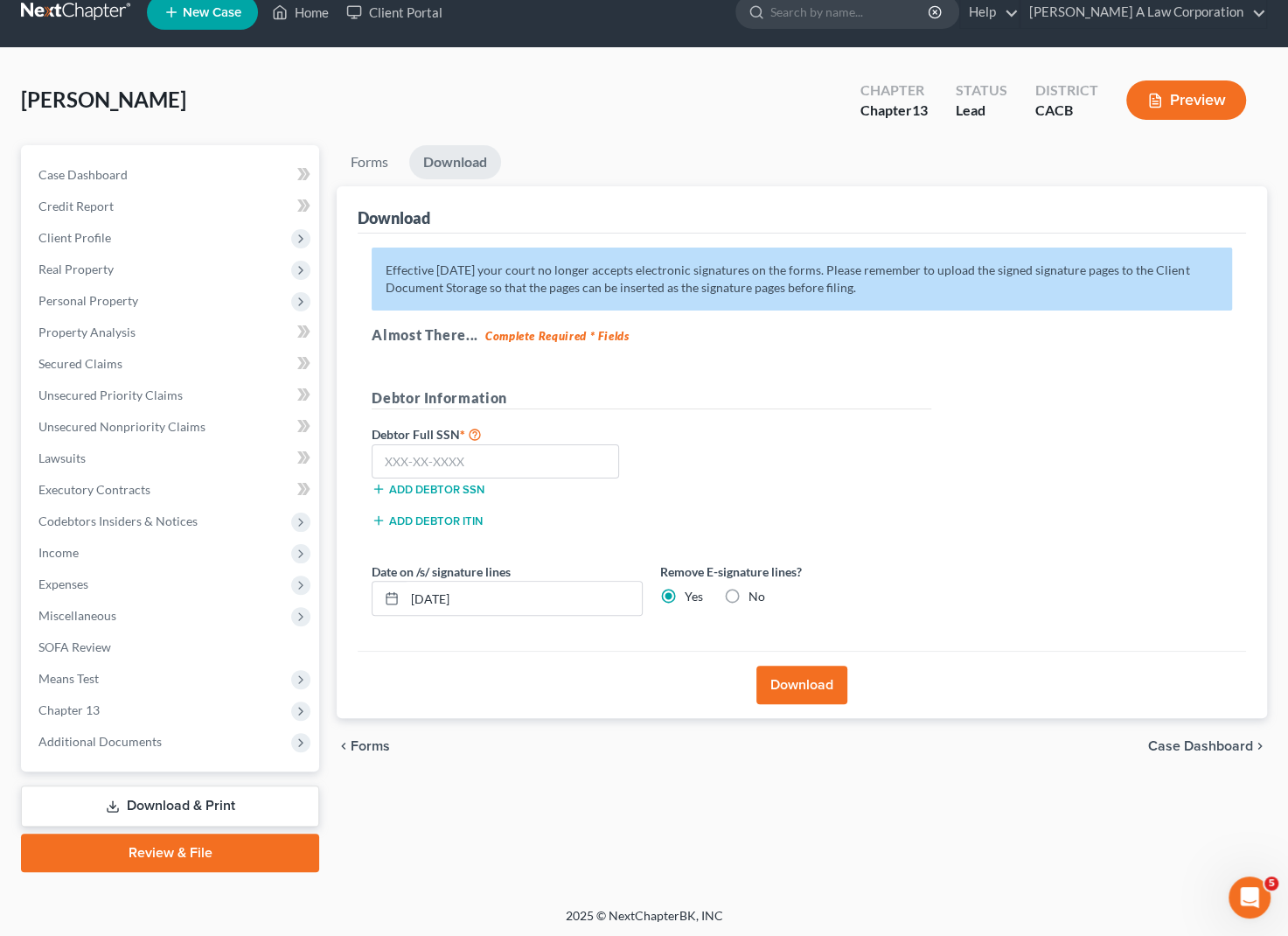
click at [880, 520] on div "Add debtor ITIN" at bounding box center [651, 525] width 578 height 32
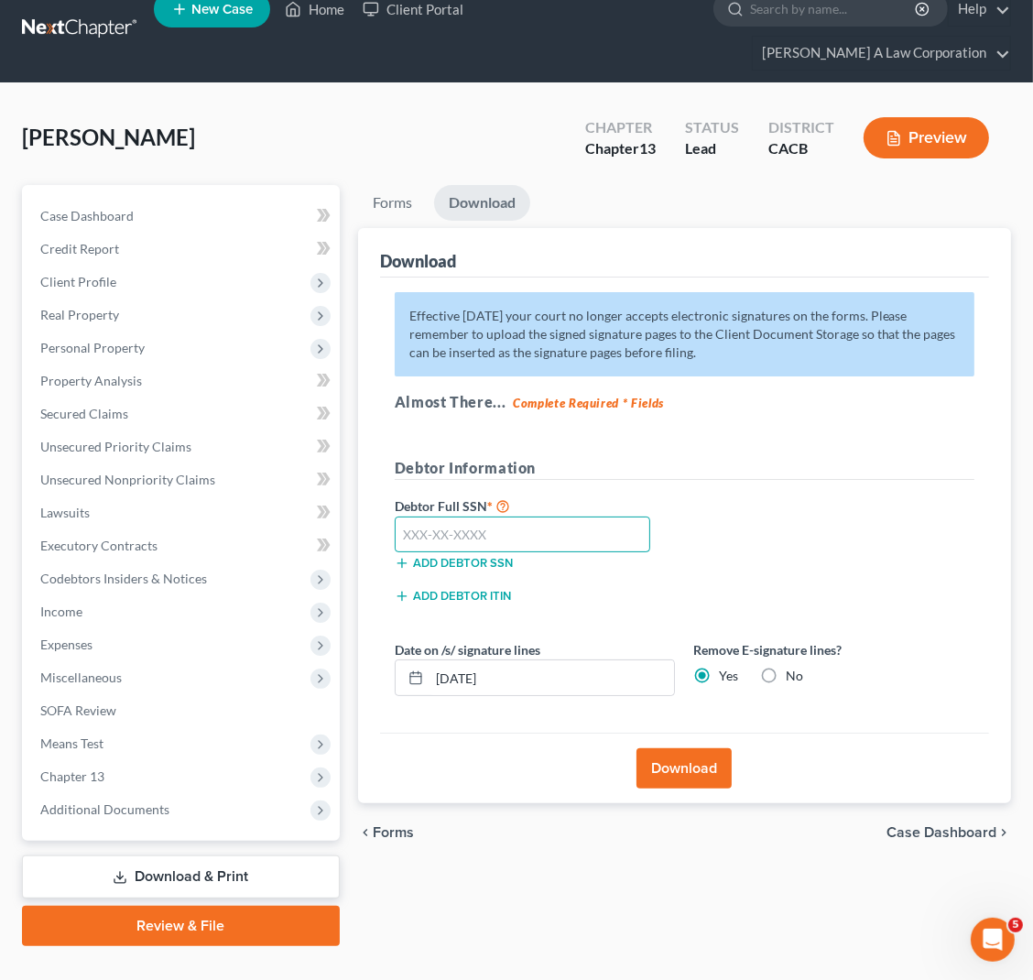
click at [402, 517] on input "text" at bounding box center [523, 535] width 256 height 37
type input "730-10-2987"
click at [701, 748] on button "Download" at bounding box center [684, 768] width 95 height 40
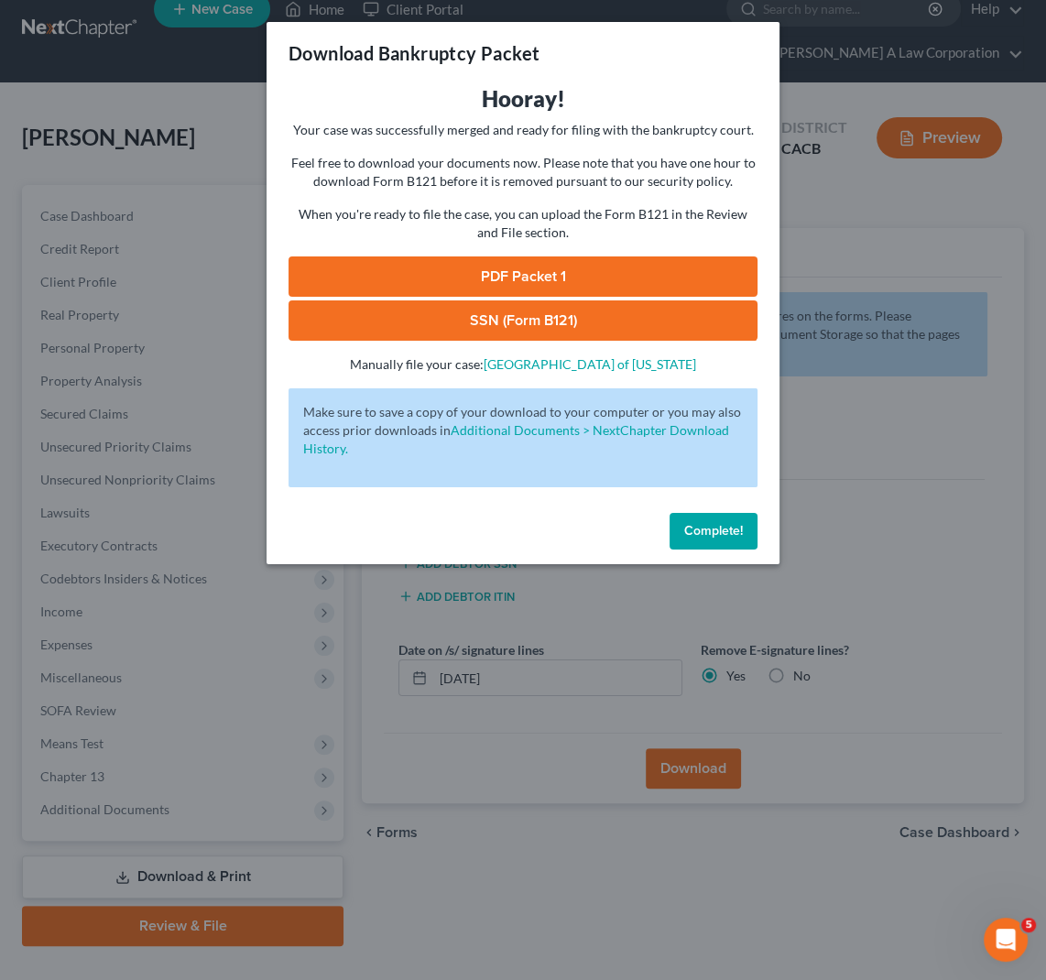
click at [496, 274] on link "PDF Packet 1" at bounding box center [523, 276] width 469 height 40
click at [523, 322] on link "SSN (Form B121)" at bounding box center [523, 320] width 469 height 40
click at [712, 523] on span "Complete!" at bounding box center [713, 531] width 59 height 16
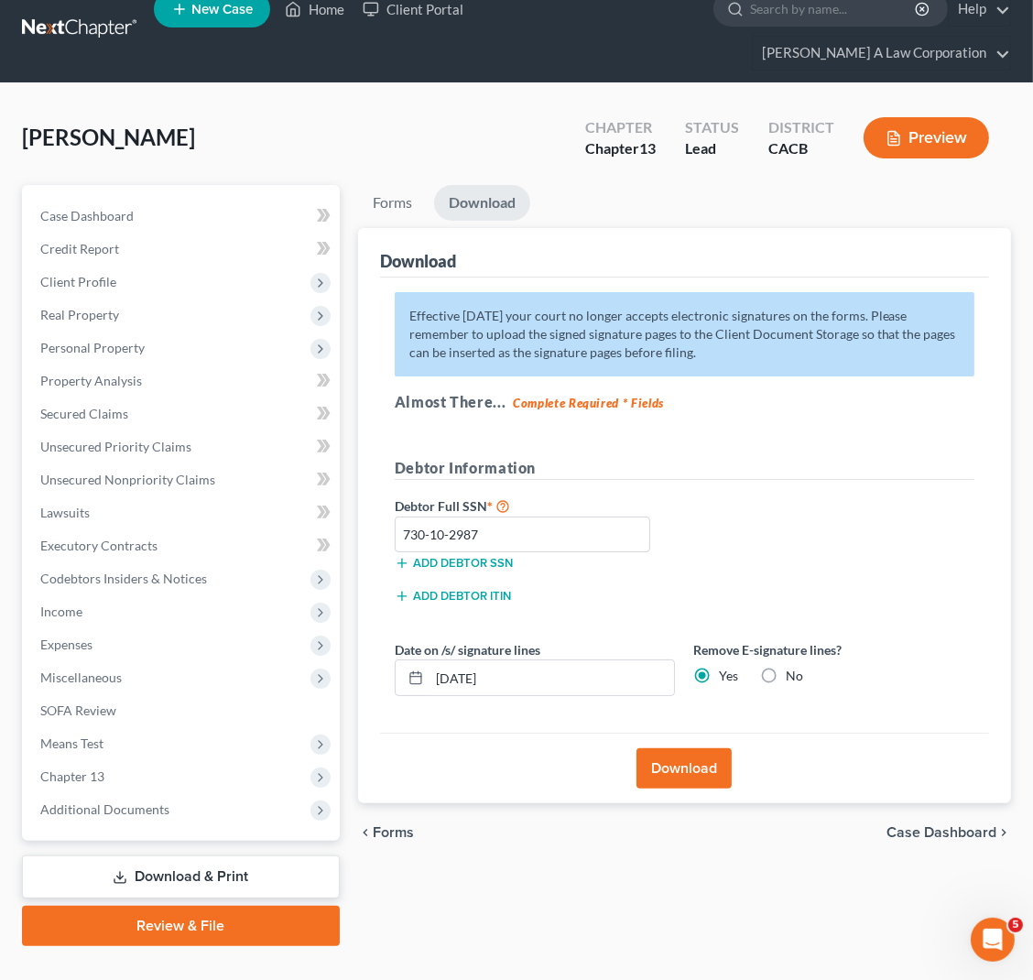
drag, startPoint x: 200, startPoint y: 104, endPoint x: 24, endPoint y: 104, distance: 175.9
click at [24, 105] on div "[PERSON_NAME] Upgraded Chapter Chapter 13 Status Lead District CACB Preview" at bounding box center [516, 145] width 989 height 80
copy span "[PERSON_NAME]"
